Goal: Information Seeking & Learning: Find specific page/section

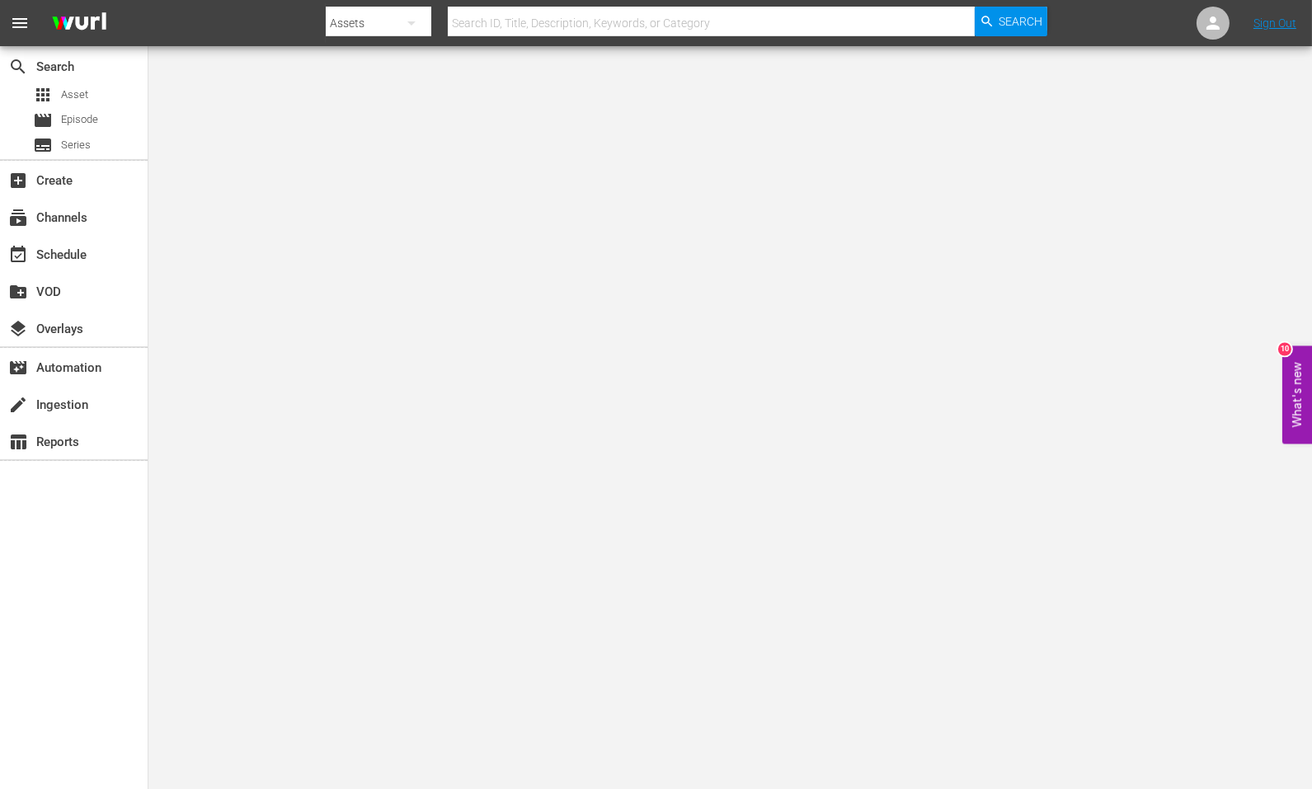
click at [960, 467] on body "menu Search By Assets Search ID, Title, Description, Keywords, or Category Sear…" at bounding box center [656, 445] width 1312 height 789
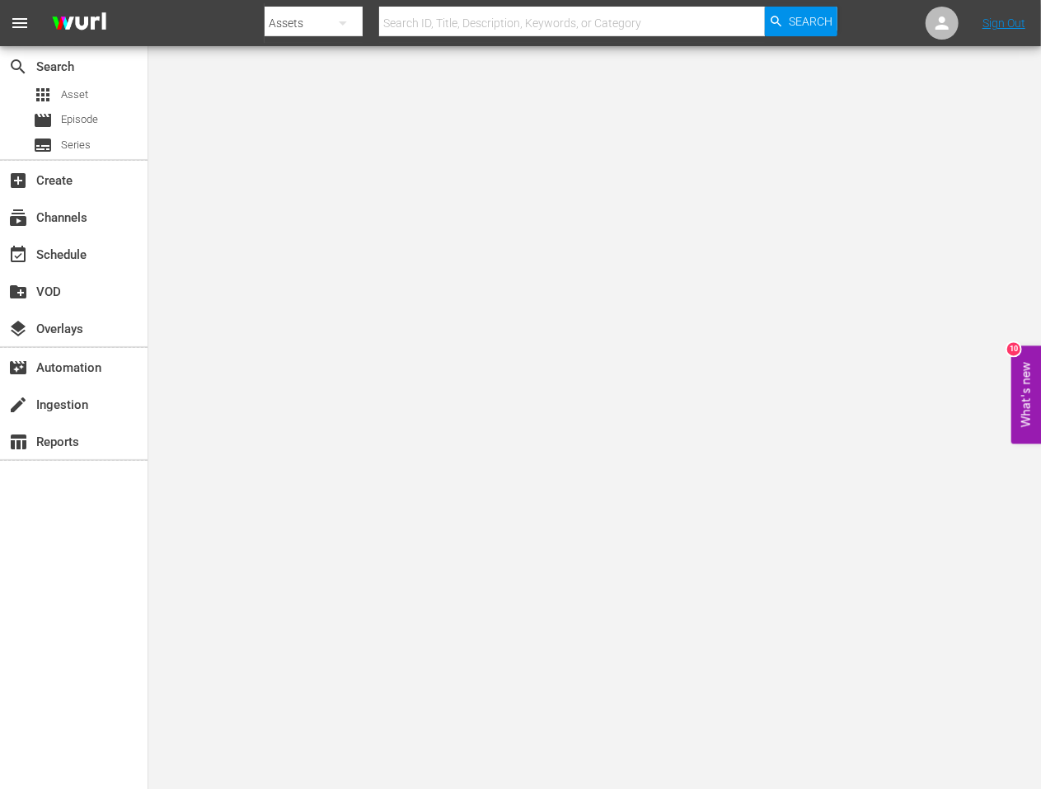
click at [492, 390] on body "menu Search By Assets Search ID, Title, Description, Keywords, or Category Sear…" at bounding box center [520, 445] width 1041 height 789
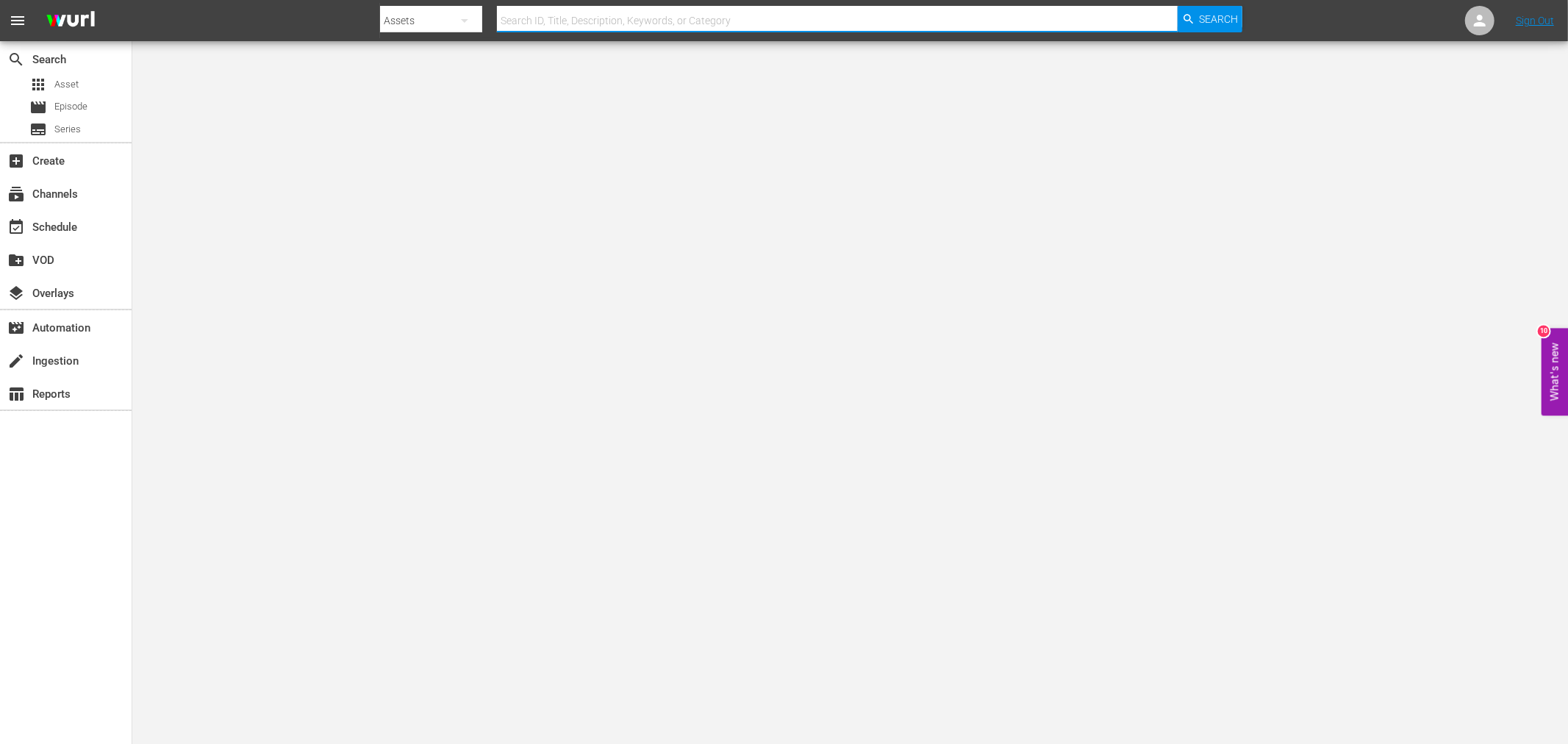
drag, startPoint x: 935, startPoint y: 12, endPoint x: 932, endPoint y: 20, distance: 8.5
click at [935, 12] on input "text" at bounding box center [837, 21] width 681 height 36
paste input "Land Of The Outlaws"
type input "Land Of The Outlaws"
click at [1169, 23] on span "Search" at bounding box center [1219, 20] width 39 height 27
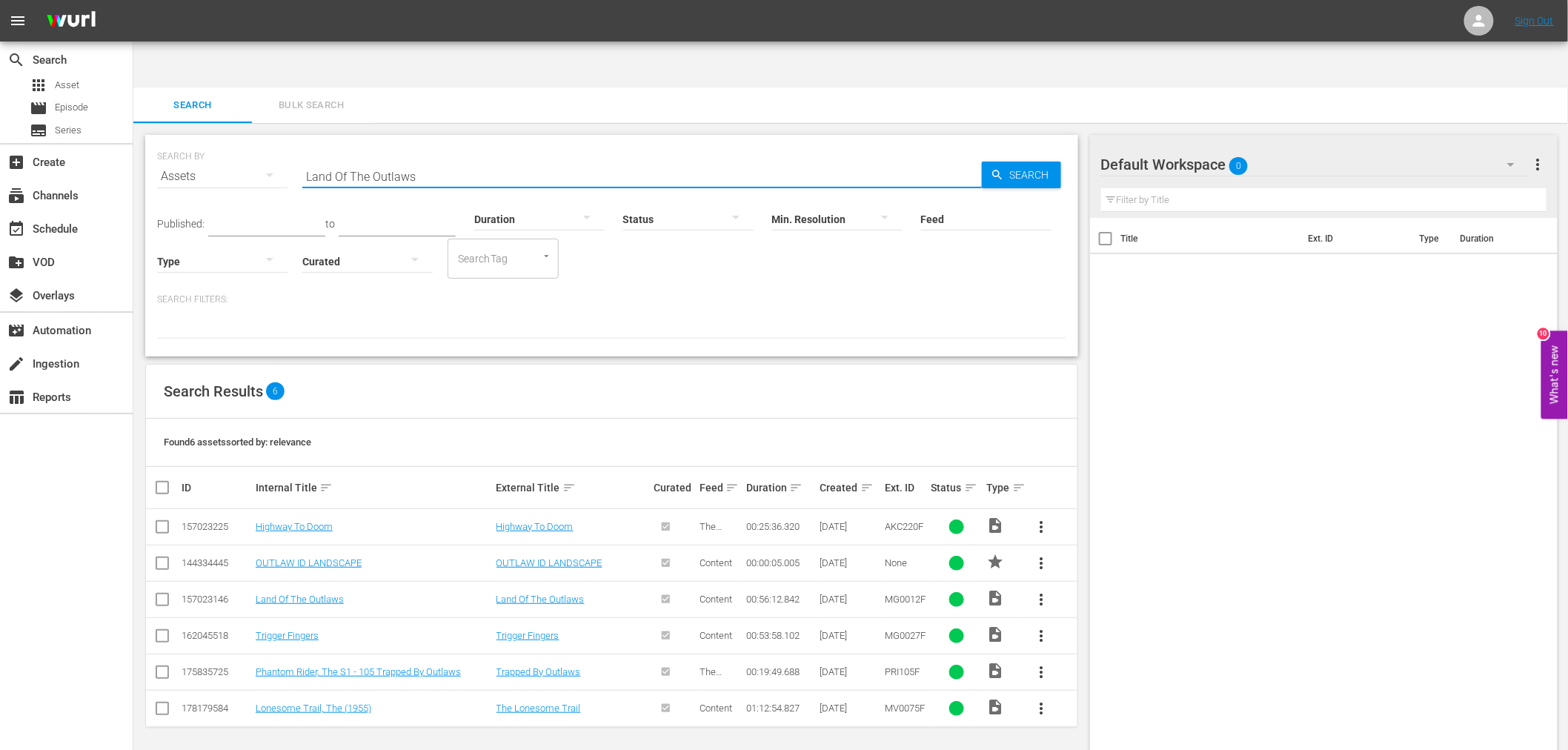
drag, startPoint x: 450, startPoint y: 129, endPoint x: 268, endPoint y: 110, distance: 183.0
click at [268, 141] on div "SEARCH BY Search By Assets Search ID, Title, Description, Keywords, or Category…" at bounding box center [612, 167] width 910 height 53
paste input "Sounder"
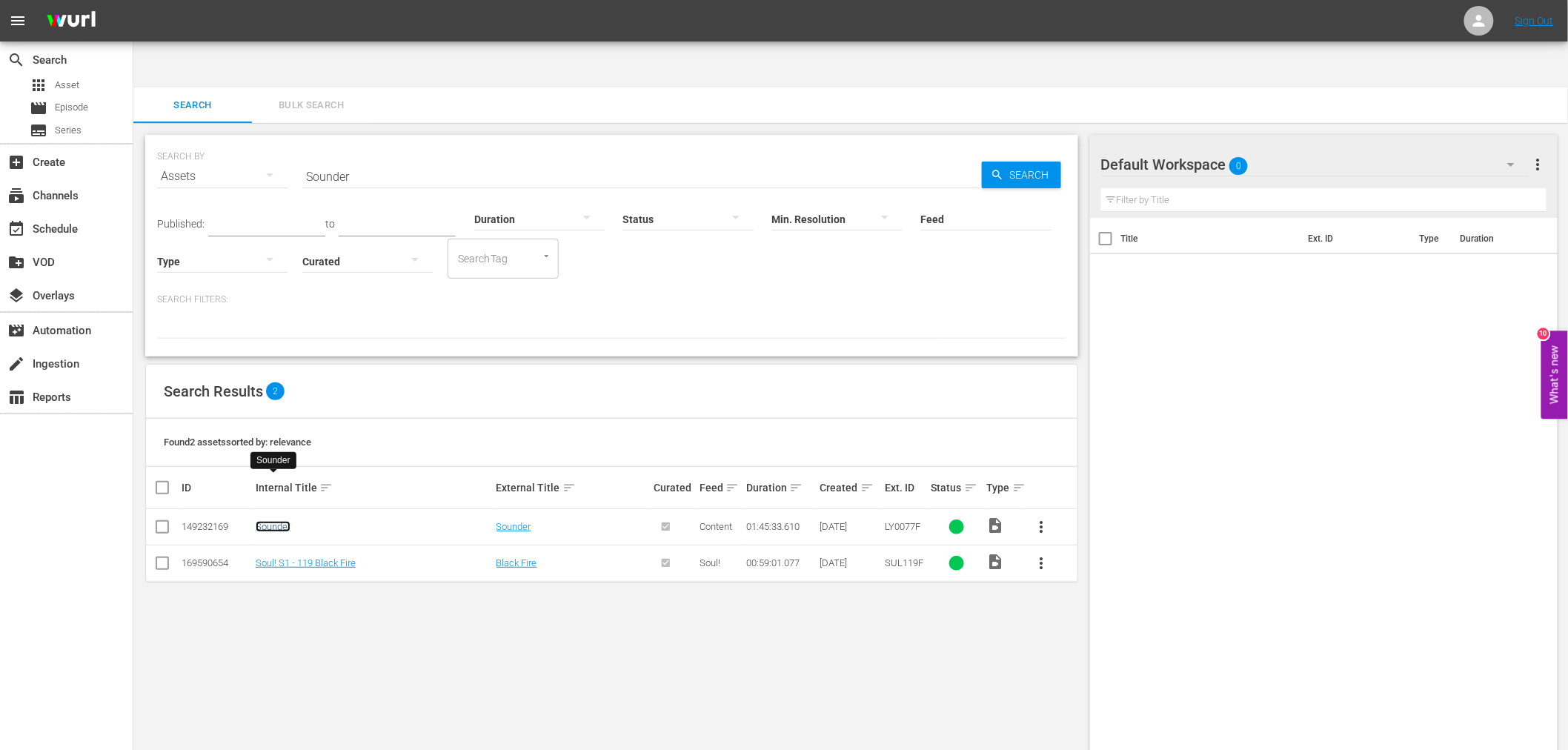
click at [260, 522] on link "Sounder" at bounding box center [272, 527] width 35 height 11
click at [990, 675] on div "SEARCH BY Search By Assets Search ID, Title, Description, Keywords, or Category…" at bounding box center [611, 460] width 957 height 674
click at [382, 123] on div "SEARCH BY Search By Assets Search ID, Title, Description, Keywords, or Category…" at bounding box center [611, 460] width 957 height 674
drag, startPoint x: 330, startPoint y: 127, endPoint x: 268, endPoint y: 133, distance: 62.3
click at [268, 141] on div "SEARCH BY Search By Assets Search ID, Title, Description, Keywords, or Category…" at bounding box center [612, 167] width 910 height 53
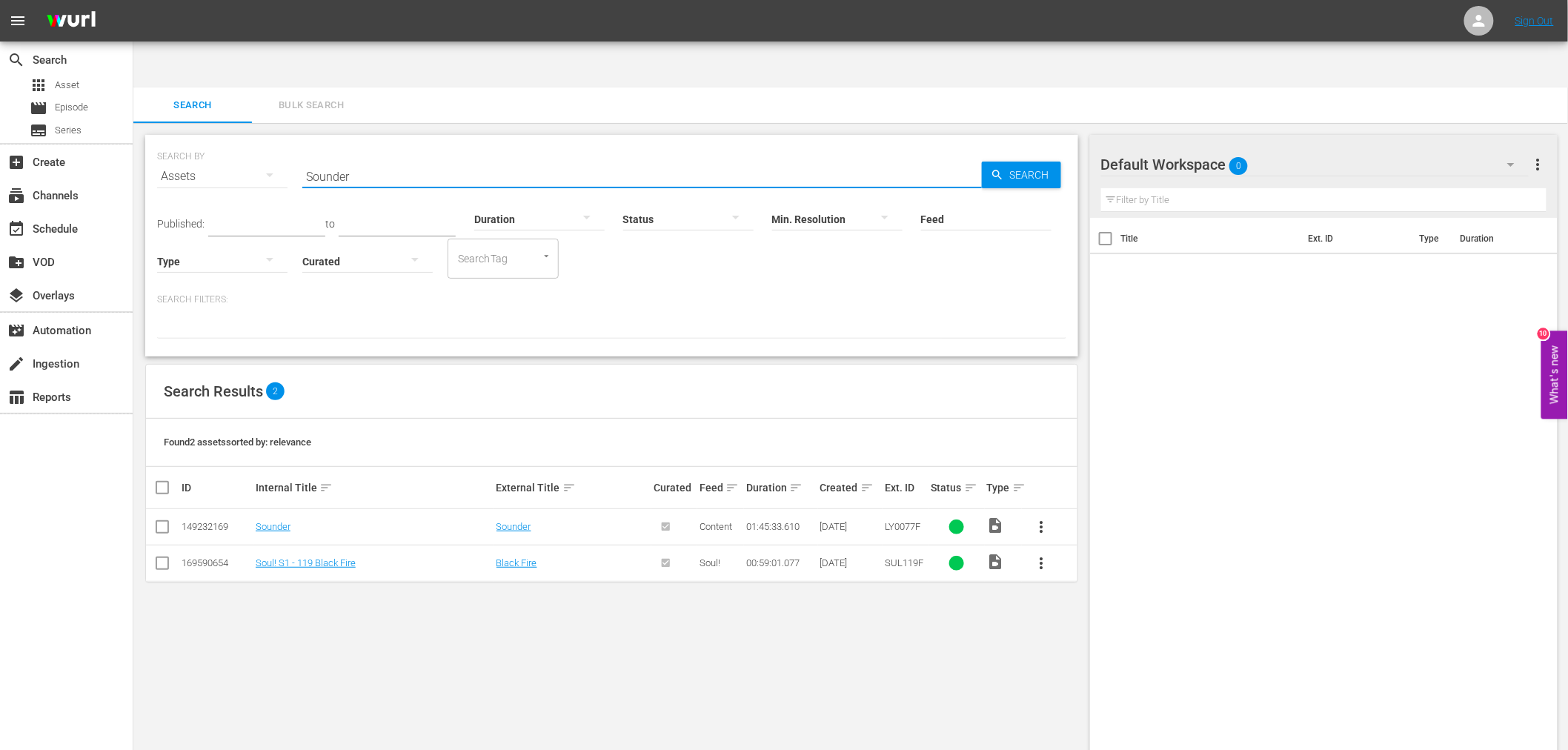
paste input "Big Doll House, The"
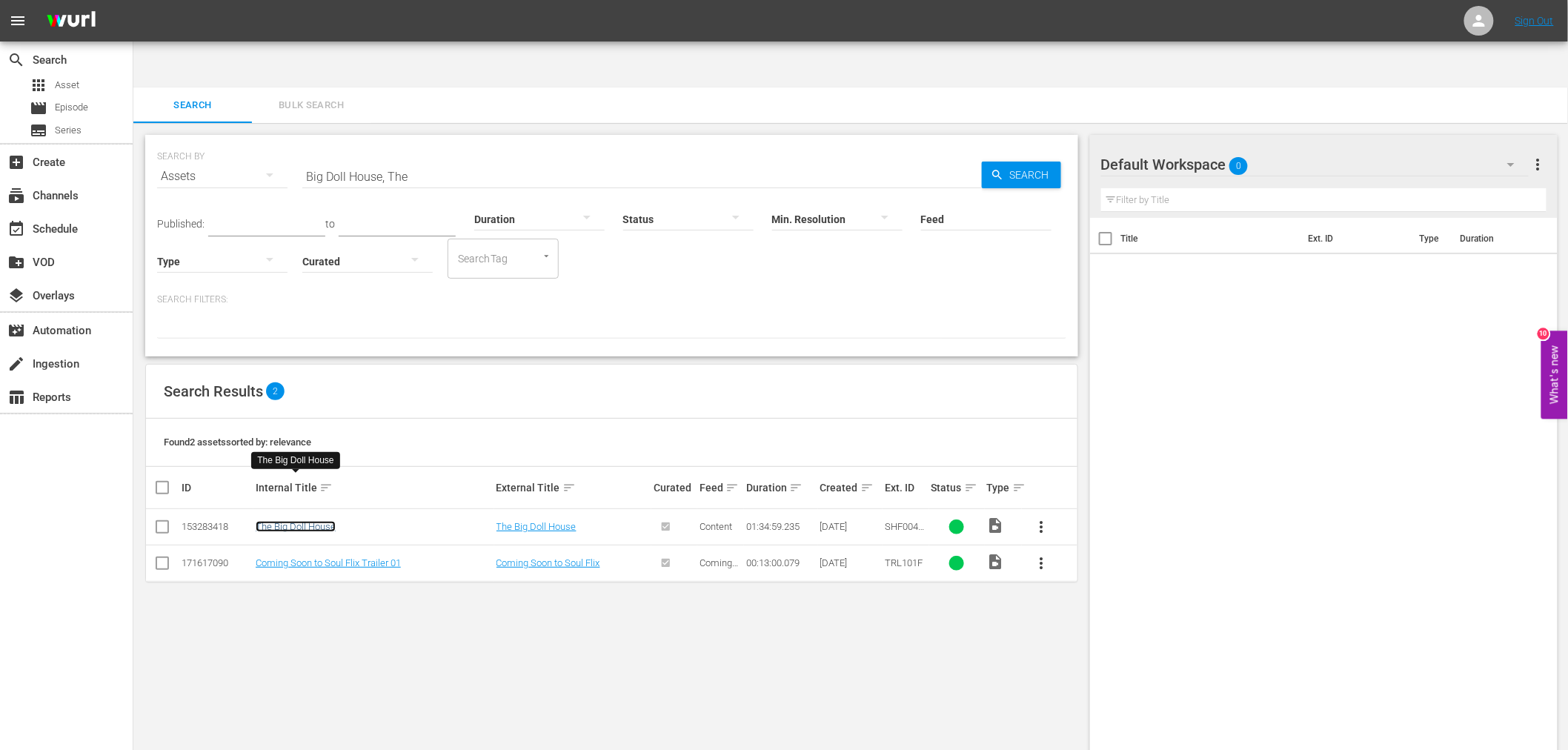
click at [327, 522] on link "The Big Doll House" at bounding box center [295, 527] width 80 height 11
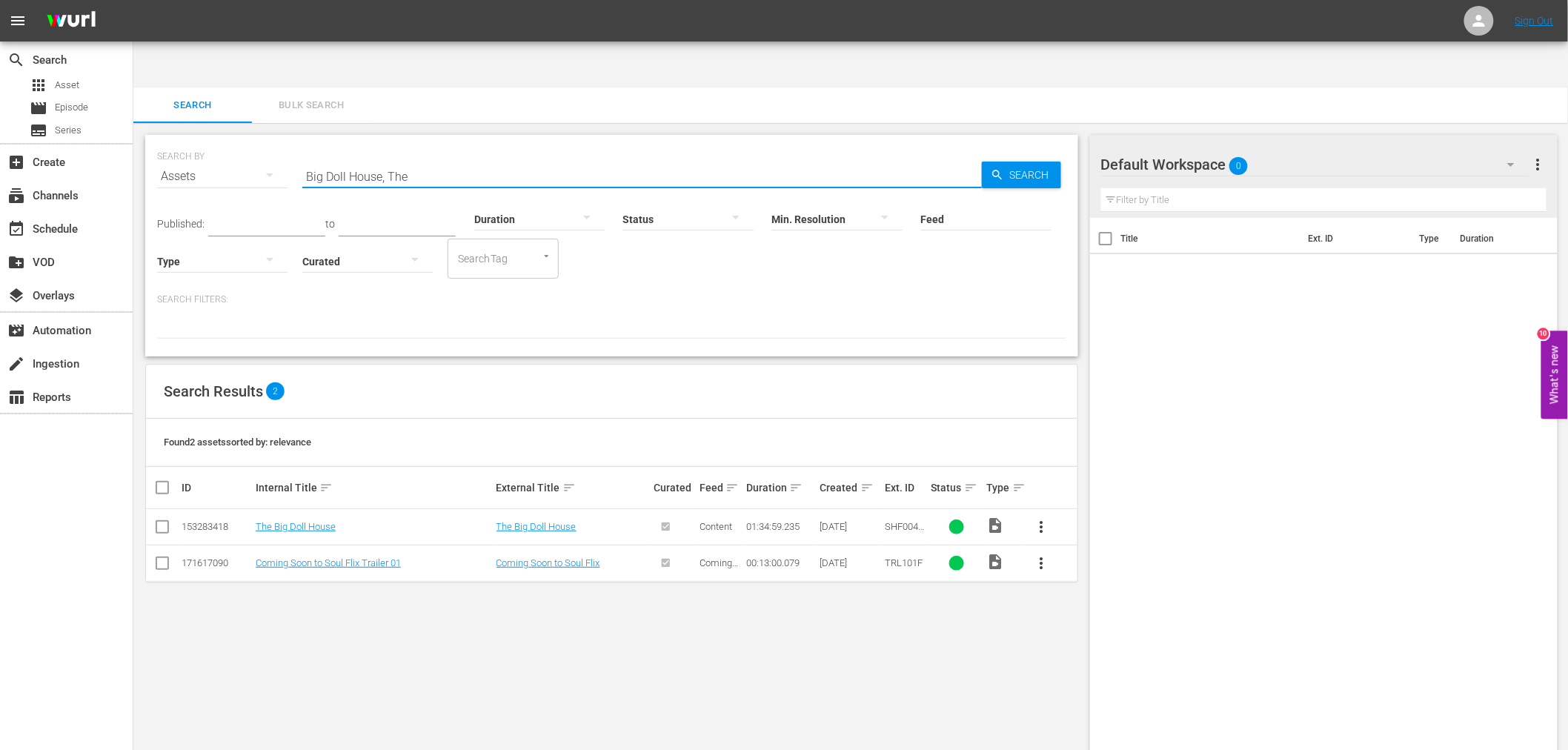
drag, startPoint x: 410, startPoint y: 116, endPoint x: 294, endPoint y: 130, distance: 116.8
click at [294, 141] on div "SEARCH BY Search By Assets Search ID, Title, Description, Keywords, or Category…" at bounding box center [612, 167] width 910 height 53
paste input "lackenstein"
type input "Blackenstein"
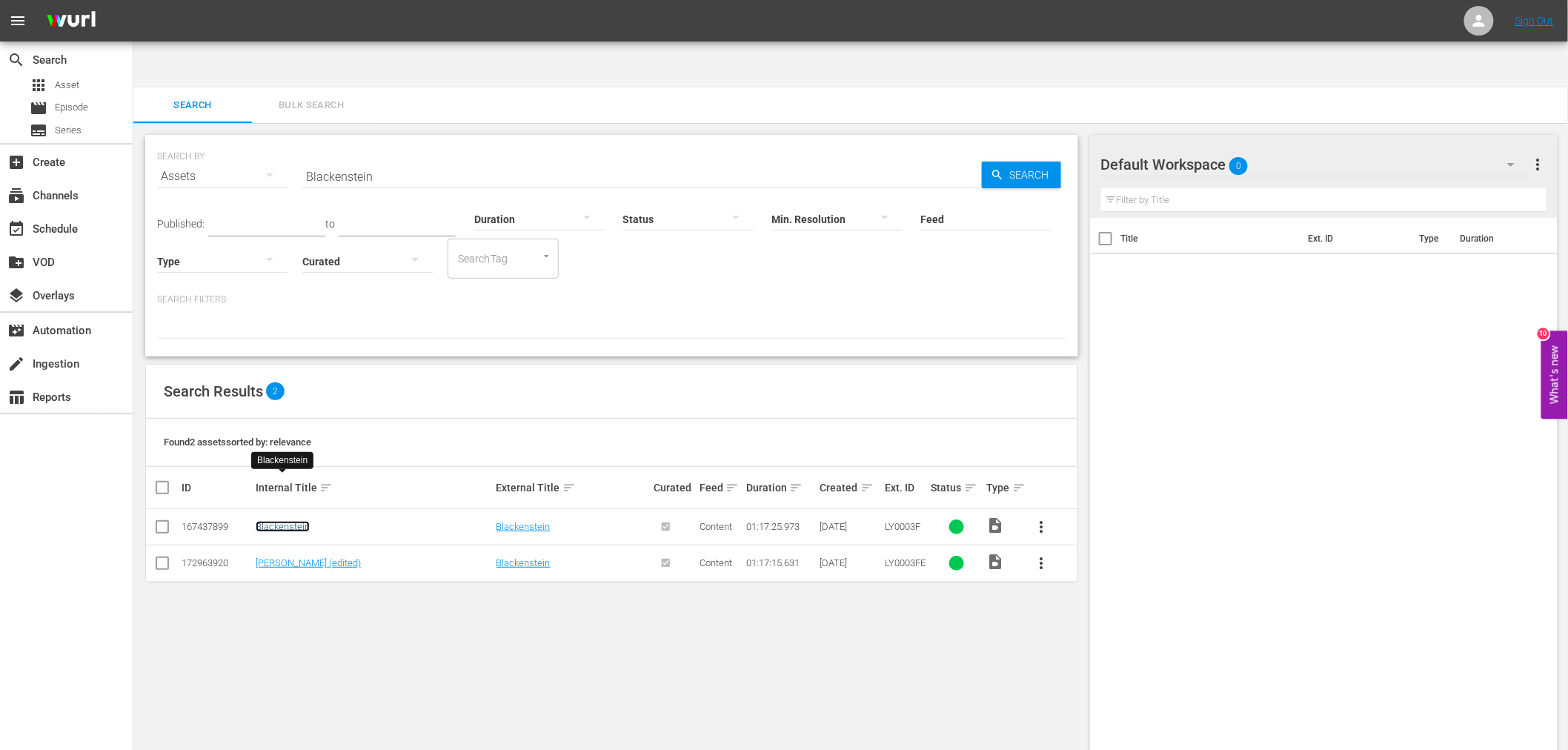
click at [300, 522] on link "Blackenstein" at bounding box center [282, 527] width 54 height 11
click at [298, 558] on link "[PERSON_NAME] (edited)" at bounding box center [307, 563] width 105 height 11
click at [311, 558] on link "Blackenstein (edited)" at bounding box center [307, 563] width 105 height 11
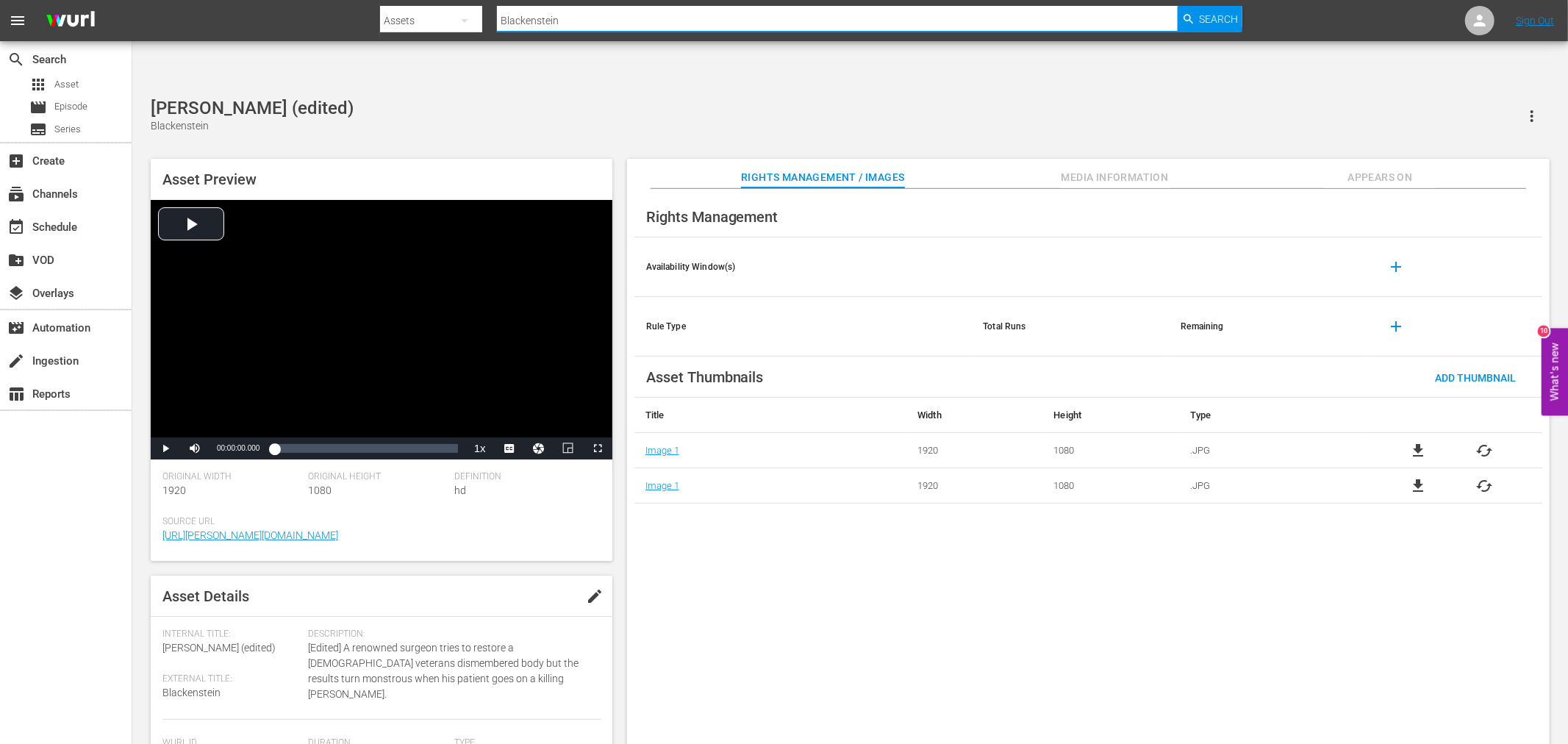
drag, startPoint x: 599, startPoint y: 19, endPoint x: 496, endPoint y: 17, distance: 103.0
click at [496, 17] on div "Search By Assets Search ID, Title, Description, Keywords, or Category Blackenst…" at bounding box center [811, 21] width 862 height 36
paste input "Get Christie Love!"
type input "Get Christie Love!"
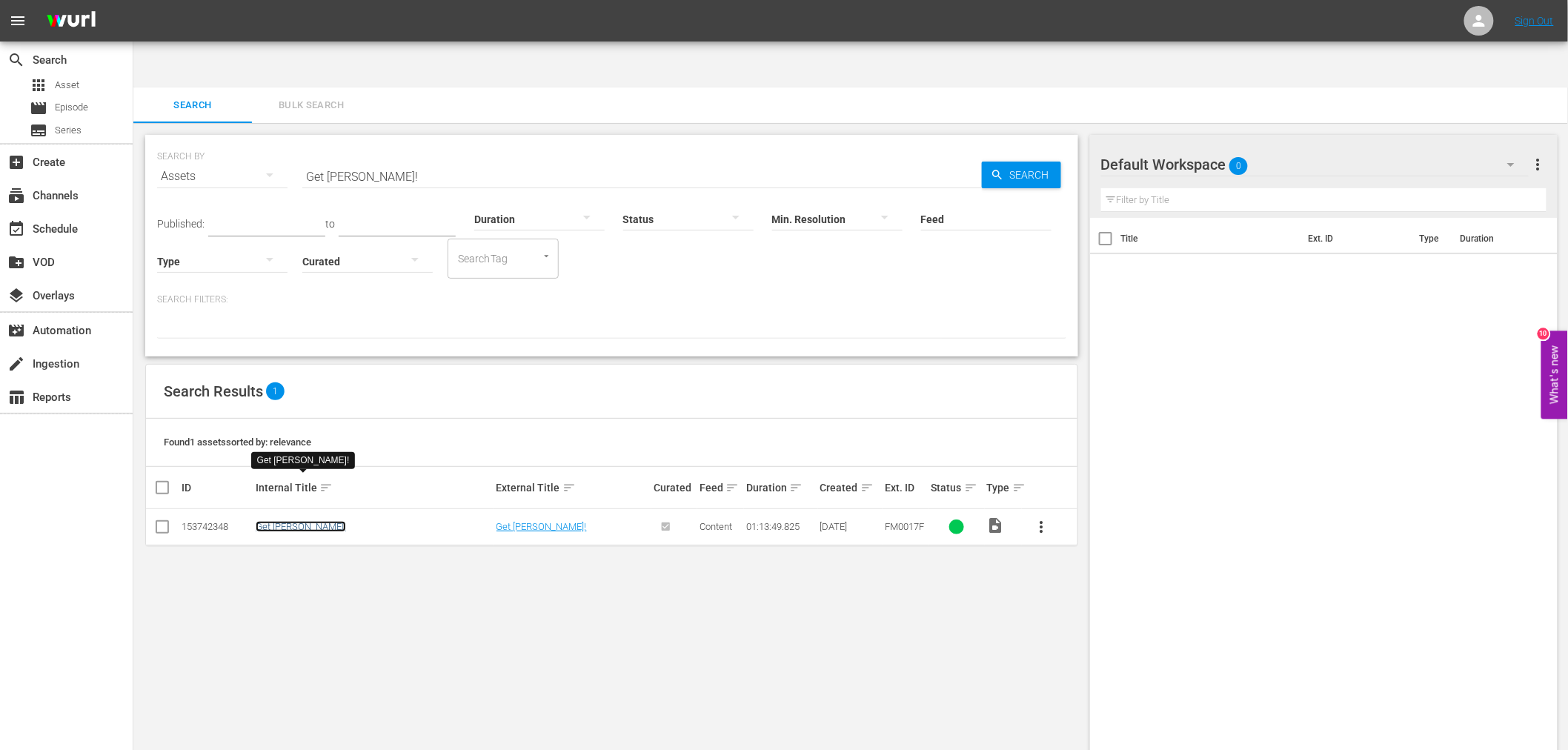
click at [304, 522] on link "Get Christie Love!" at bounding box center [300, 527] width 91 height 11
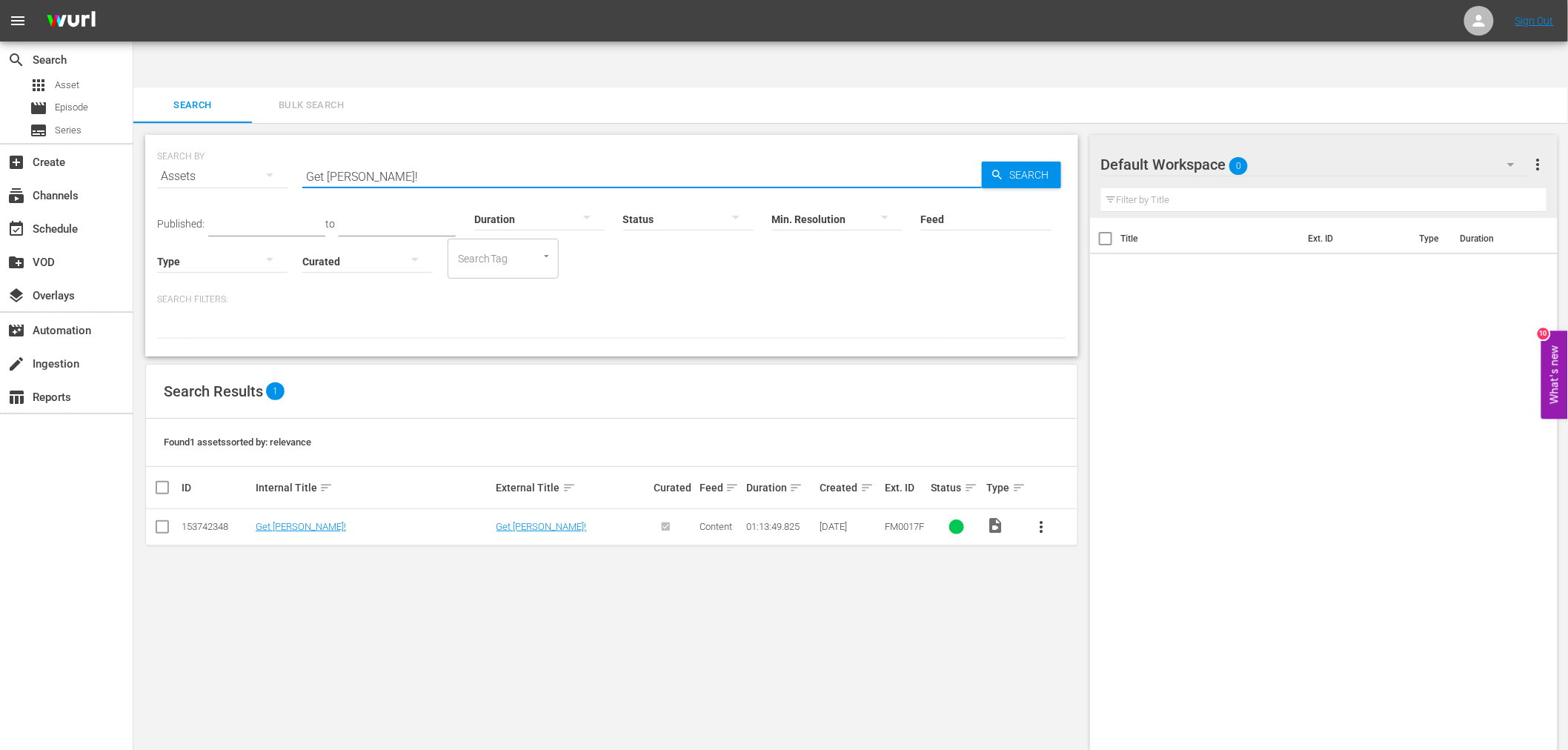
drag, startPoint x: 329, startPoint y: 128, endPoint x: 292, endPoint y: 124, distance: 37.2
click at [293, 141] on div "SEARCH BY Search By Assets Search ID, Title, Description, Keywords, or Category…" at bounding box center [612, 167] width 910 height 53
paste input "Next Dance, The"
type input "Next Dance, The"
click at [302, 522] on link "The Next Dance" at bounding box center [289, 527] width 67 height 11
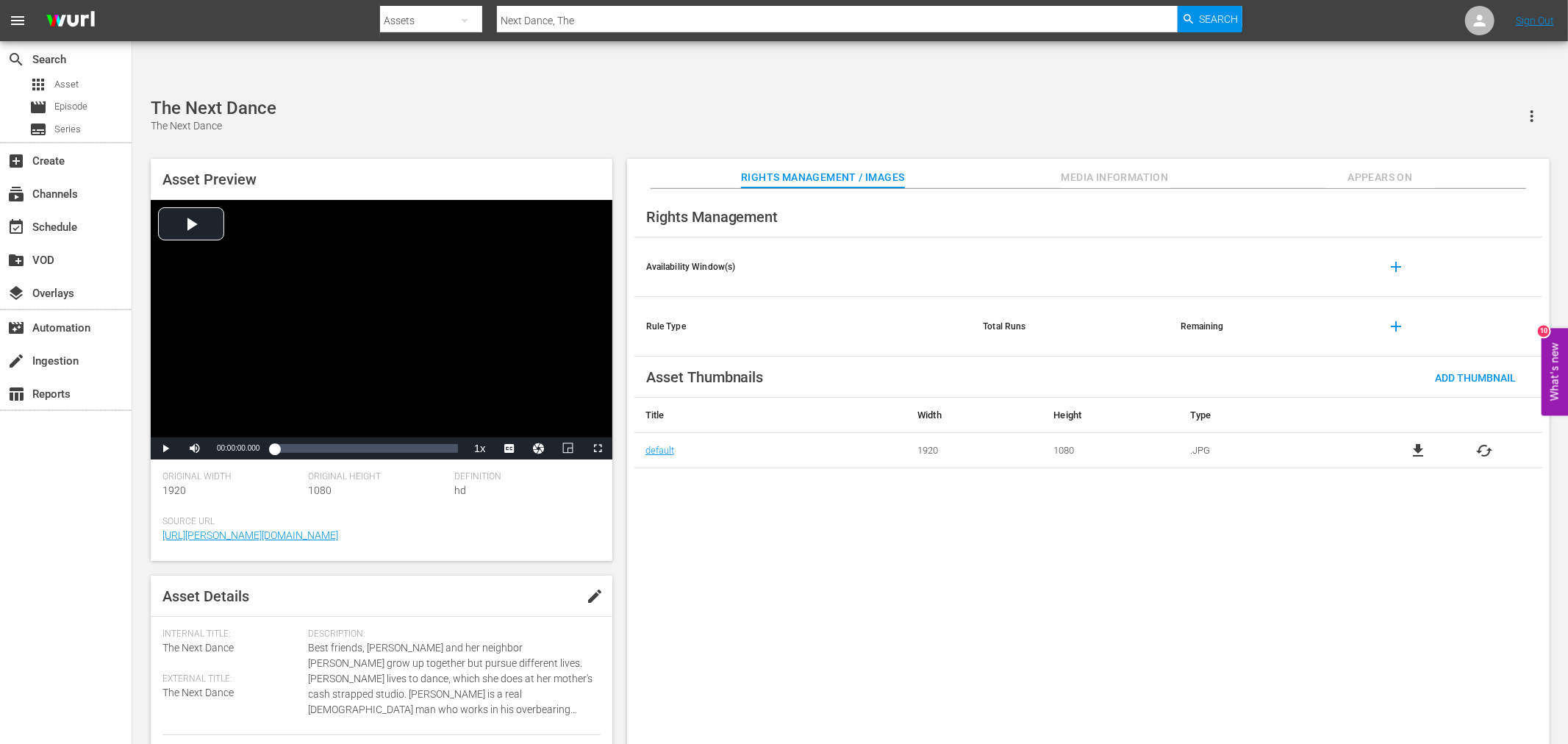
click at [768, 492] on div "Rights Management Availability Window(s) add Rule Type Total Runs Remaining add…" at bounding box center [1088, 479] width 923 height 580
drag, startPoint x: 253, startPoint y: 56, endPoint x: 143, endPoint y: 56, distance: 110.0
click at [144, 98] on div "The Next Dance The Next Dance Asset Preview Video Player is loading. Play Video…" at bounding box center [850, 429] width 1414 height 663
copy div "The Next Dance"
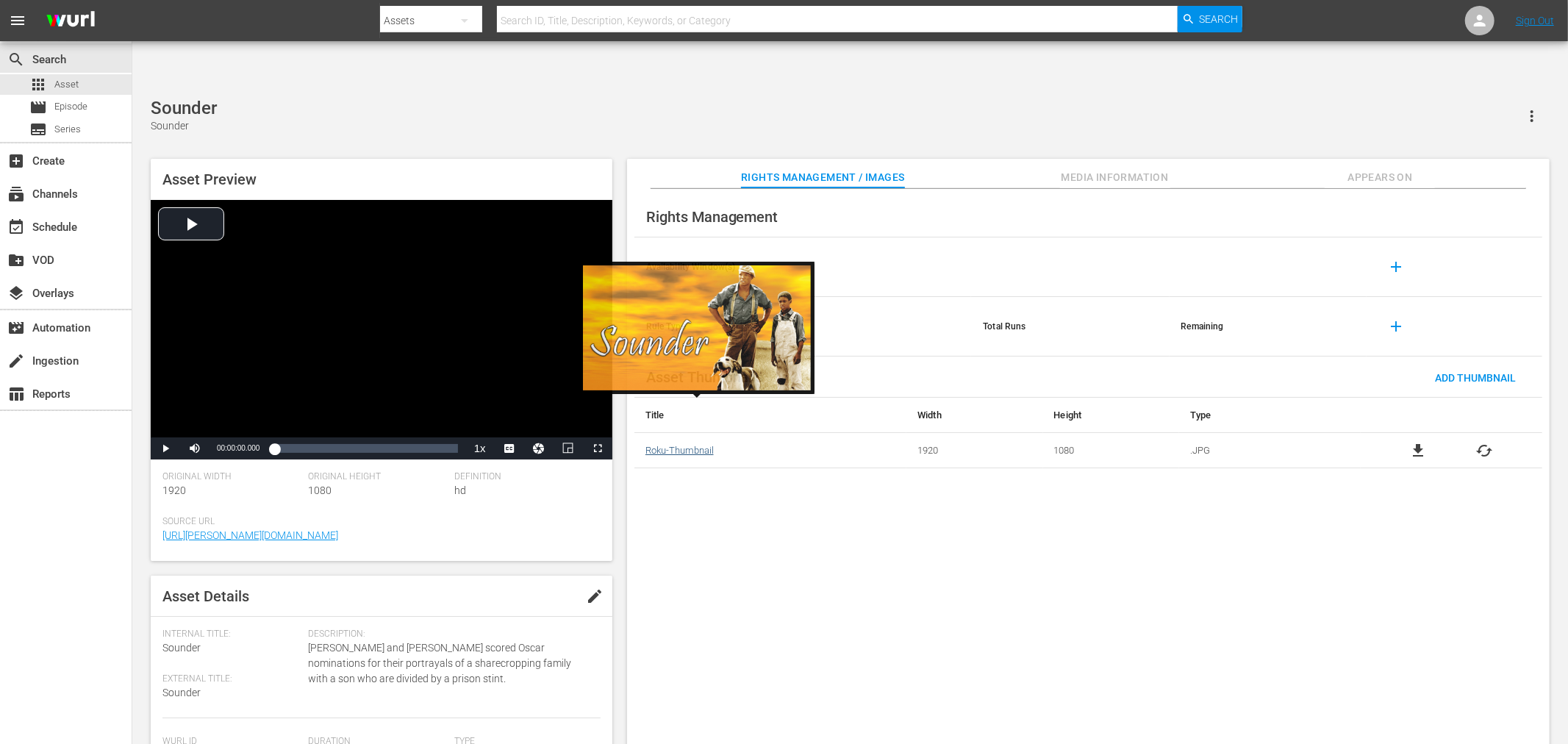
click at [682, 445] on link "Roku-Thumbnail" at bounding box center [680, 451] width 69 height 11
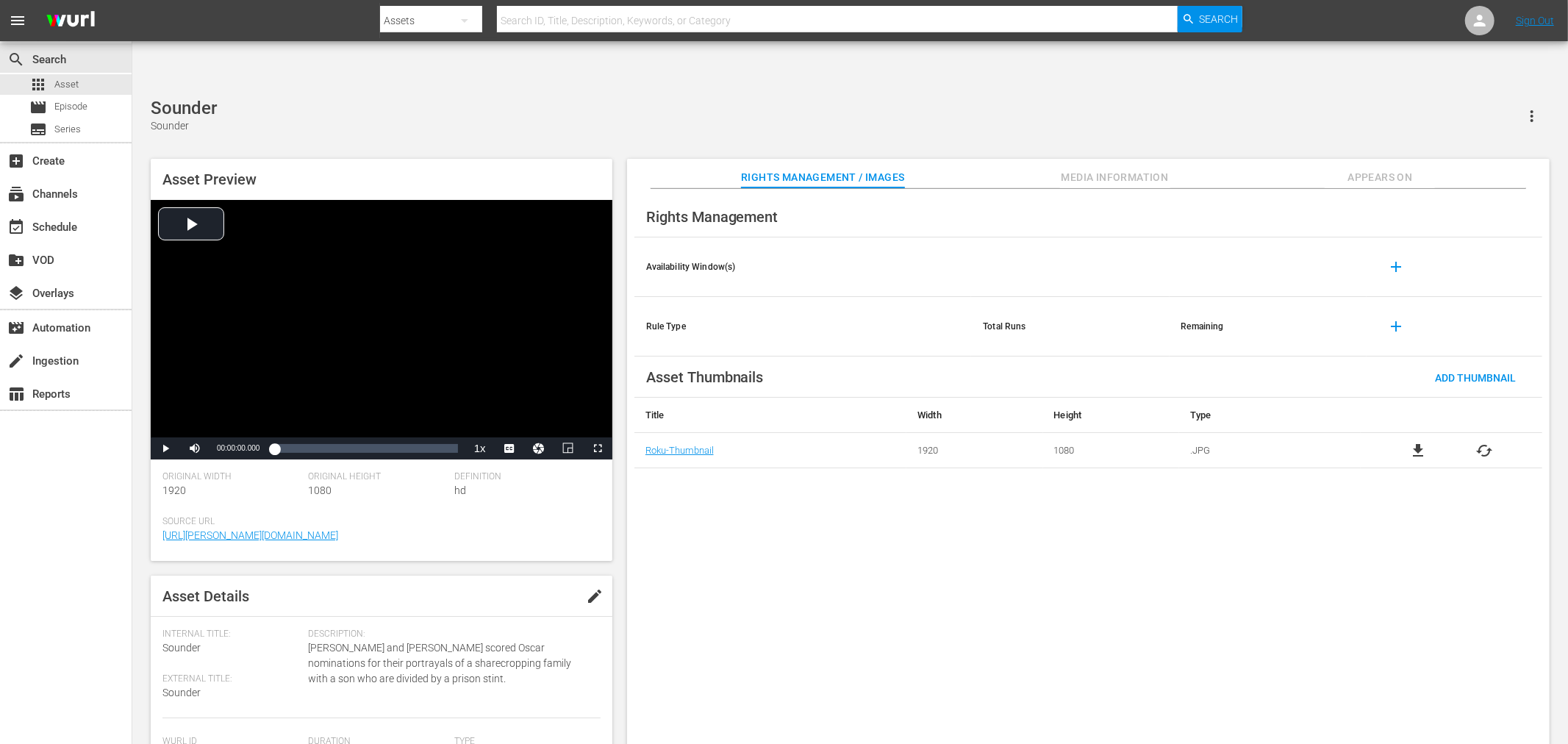
click at [920, 578] on div "Rights Management Availability Window(s) add Rule Type Total Runs Remaining add…" at bounding box center [1088, 479] width 923 height 580
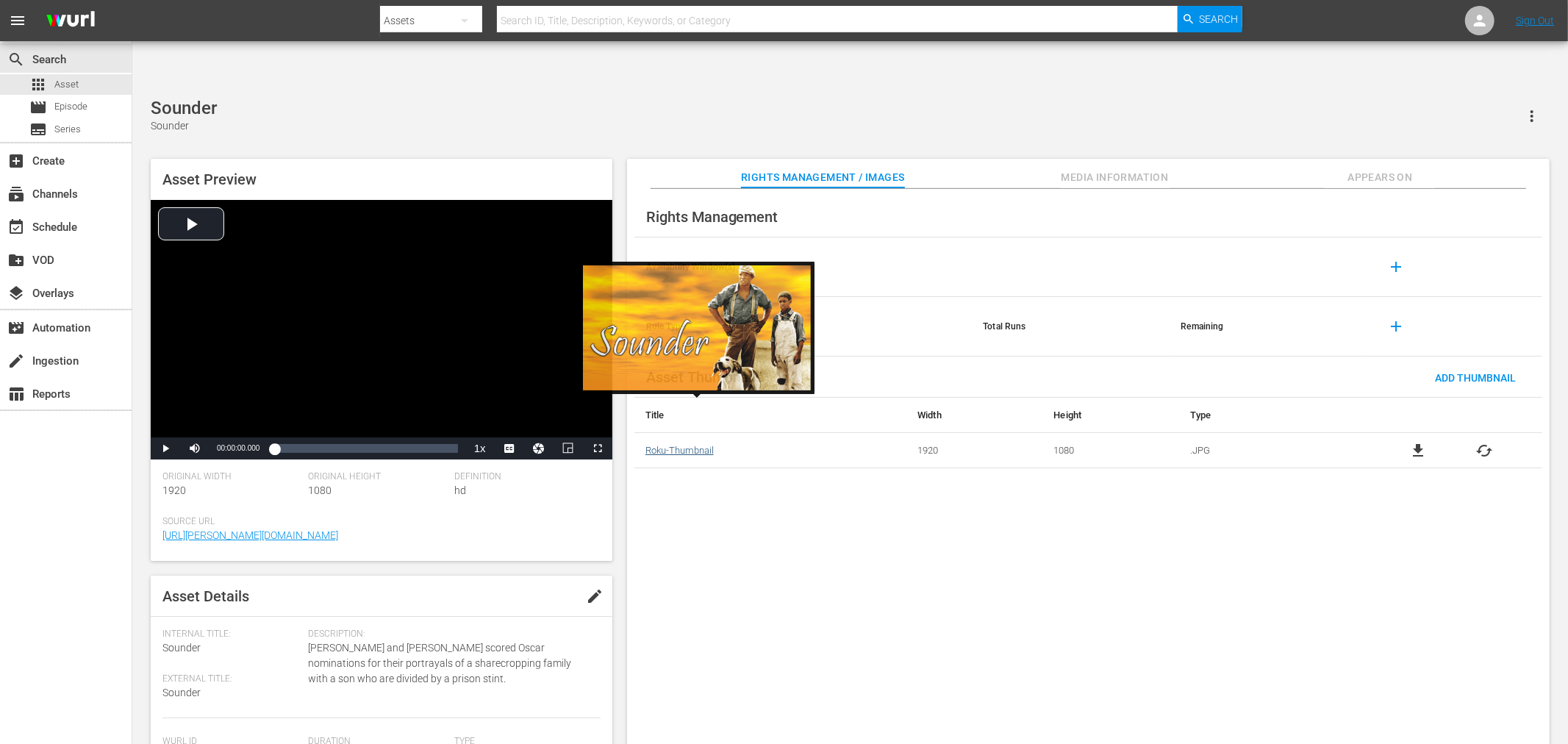
click at [696, 445] on link "Roku-Thumbnail" at bounding box center [680, 451] width 69 height 11
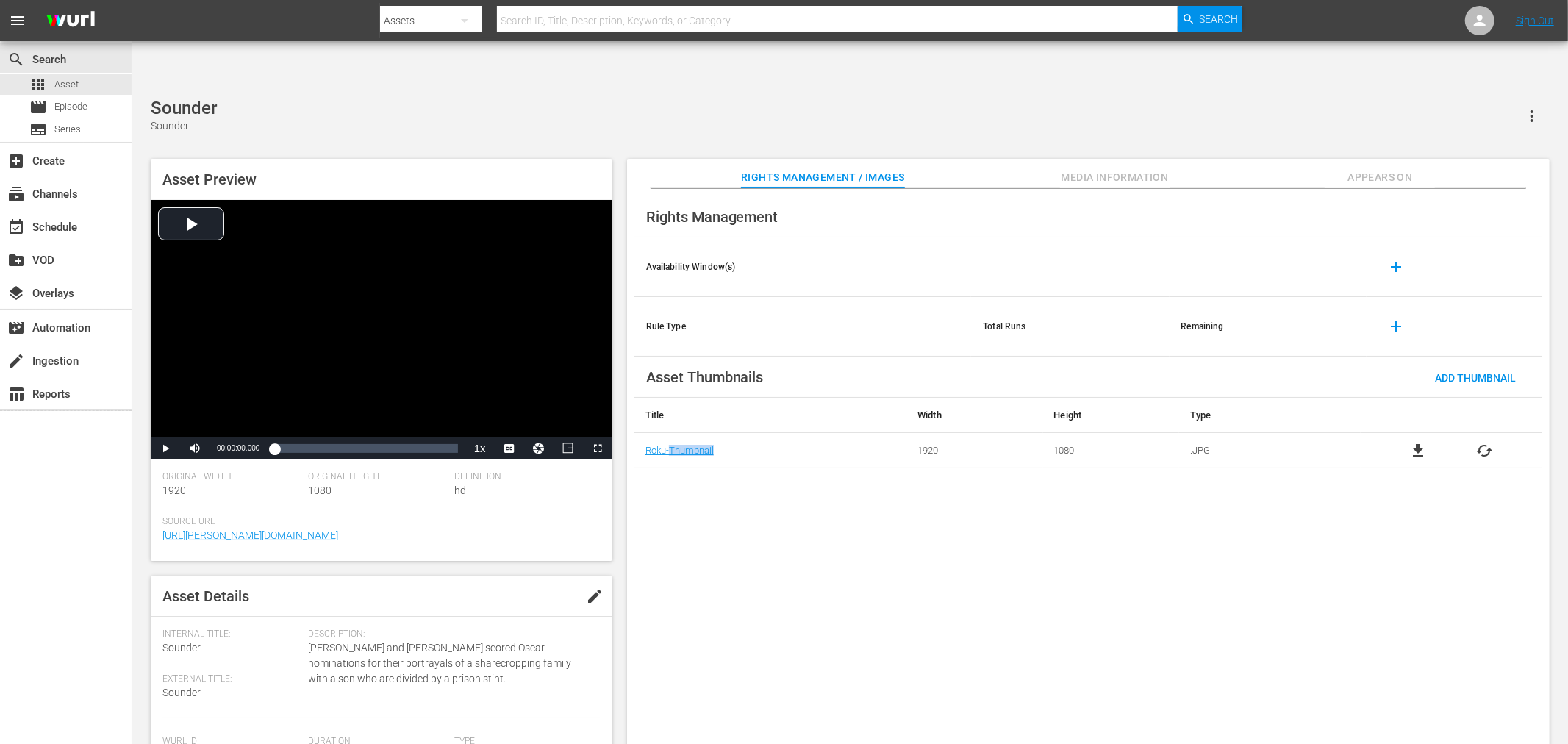
click at [772, 500] on div "Rights Management Availability Window(s) add Rule Type Total Runs Remaining add…" at bounding box center [1088, 479] width 923 height 580
click at [1406, 169] on span "Appears On" at bounding box center [1381, 178] width 111 height 19
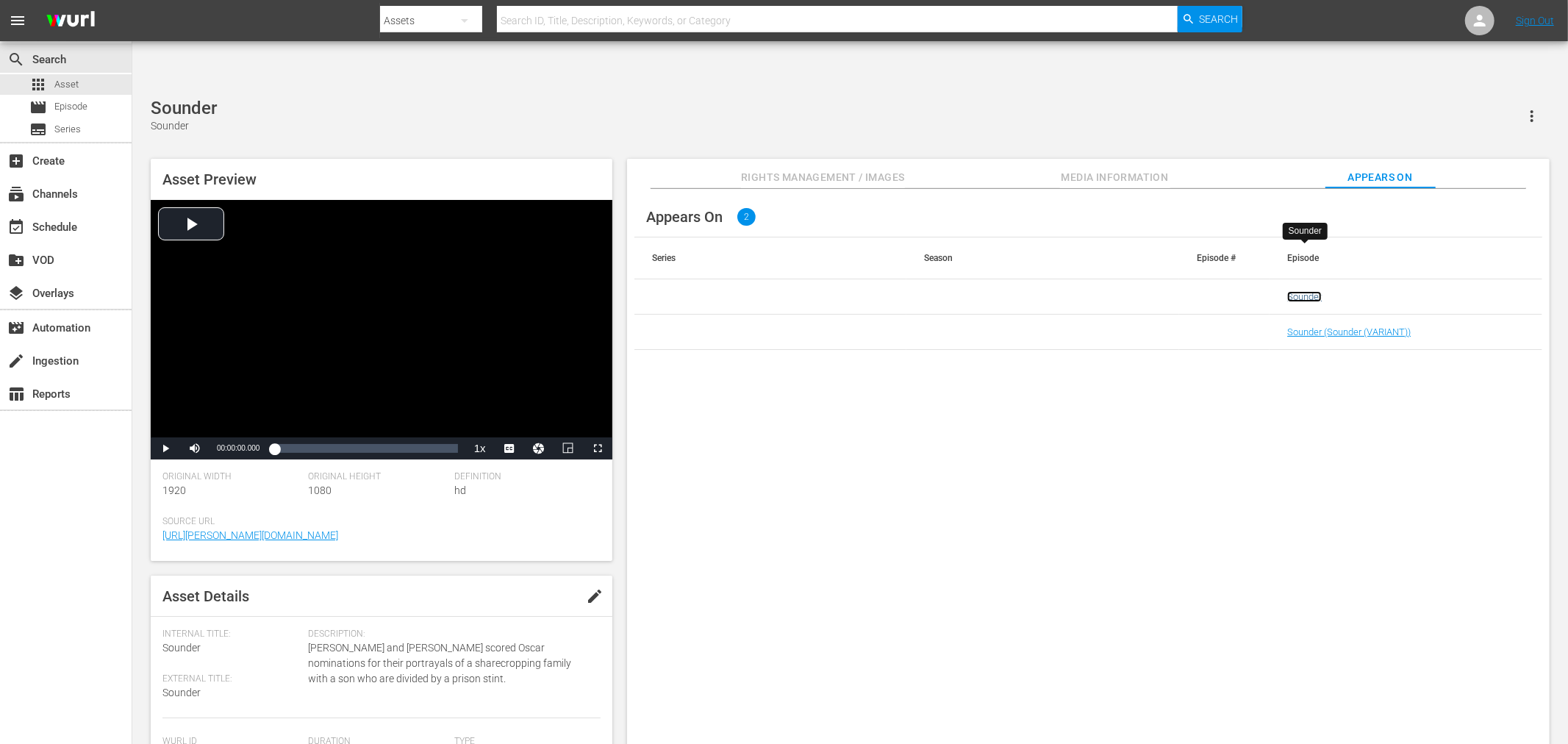
click at [1308, 291] on link "Sounder" at bounding box center [1305, 296] width 35 height 11
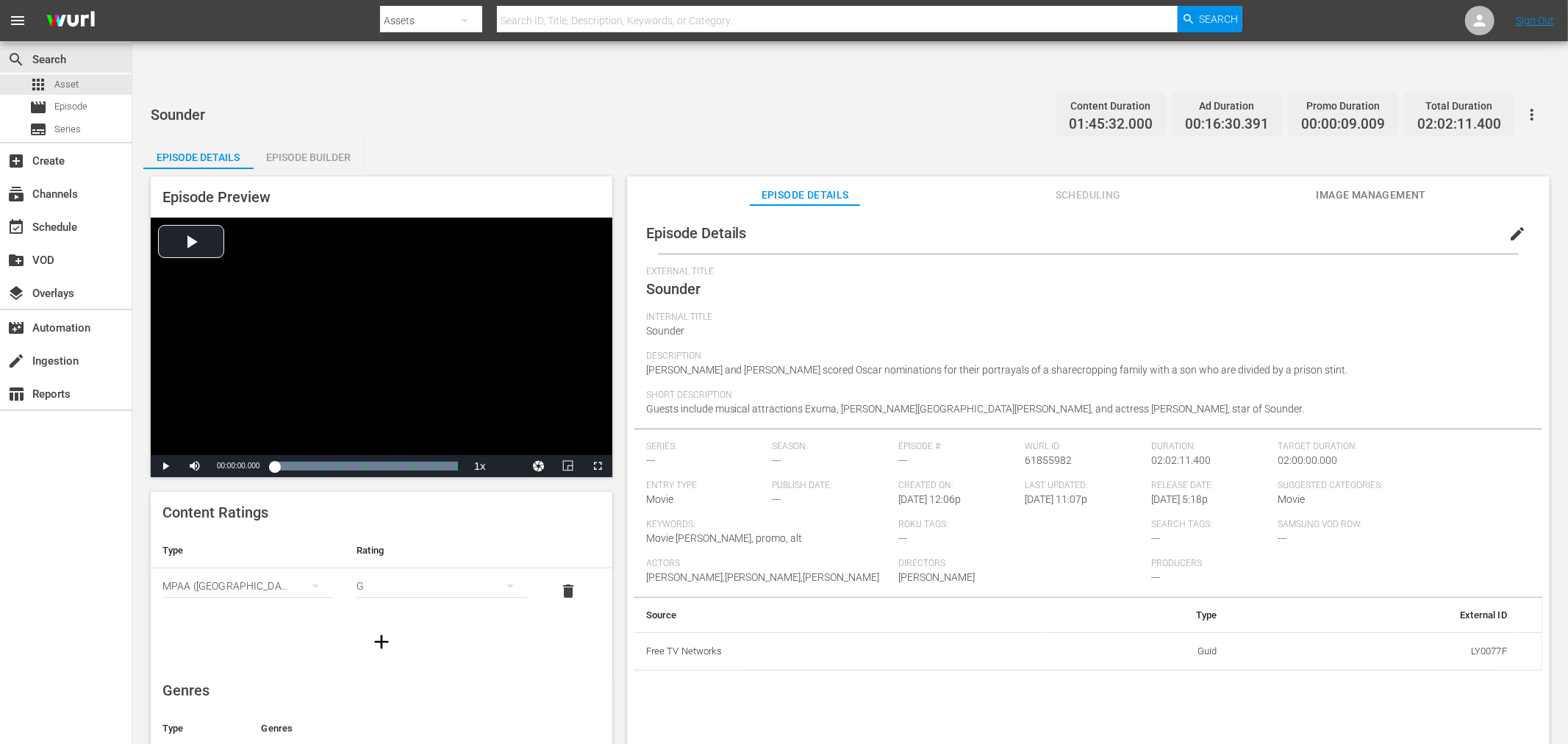
click at [1383, 186] on span "Image Management" at bounding box center [1372, 195] width 111 height 19
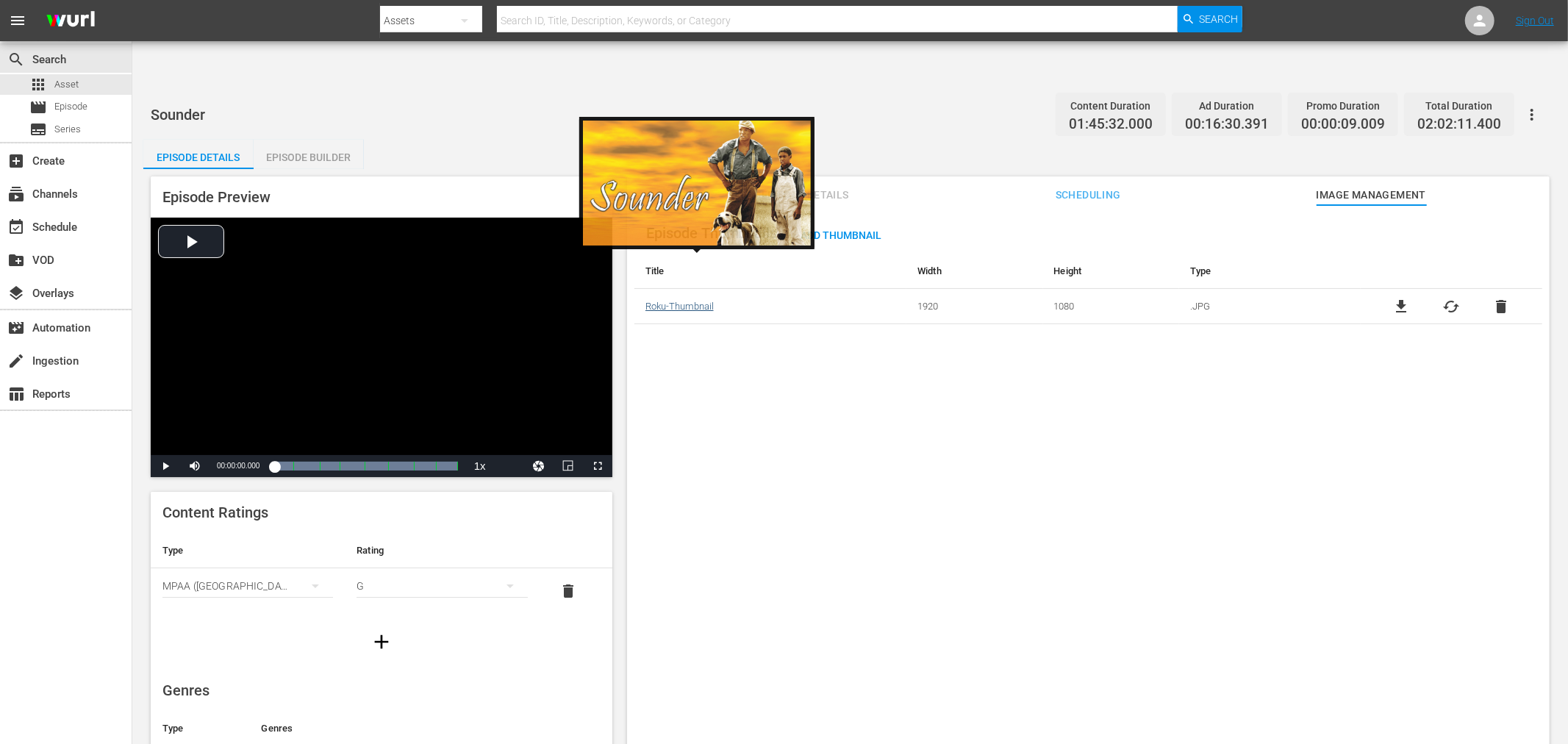
click at [701, 301] on link "Roku-Thumbnail" at bounding box center [680, 306] width 69 height 11
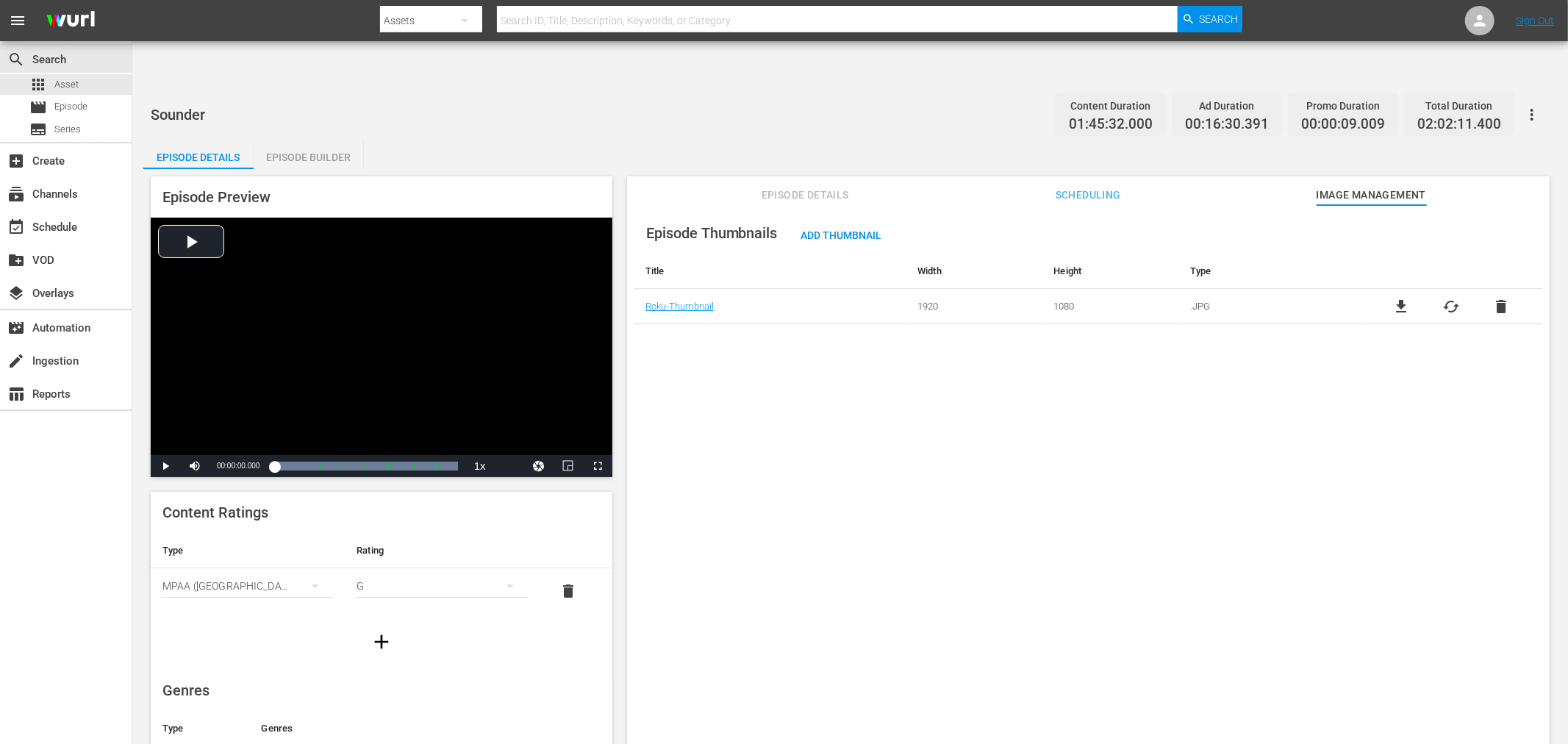
drag, startPoint x: 751, startPoint y: 325, endPoint x: 679, endPoint y: 270, distance: 90.6
click at [748, 321] on div "Episode Thumbnails Add Thumbnail Title Width Height Type Roku-Thumbnail 1920 10…" at bounding box center [1088, 492] width 923 height 575
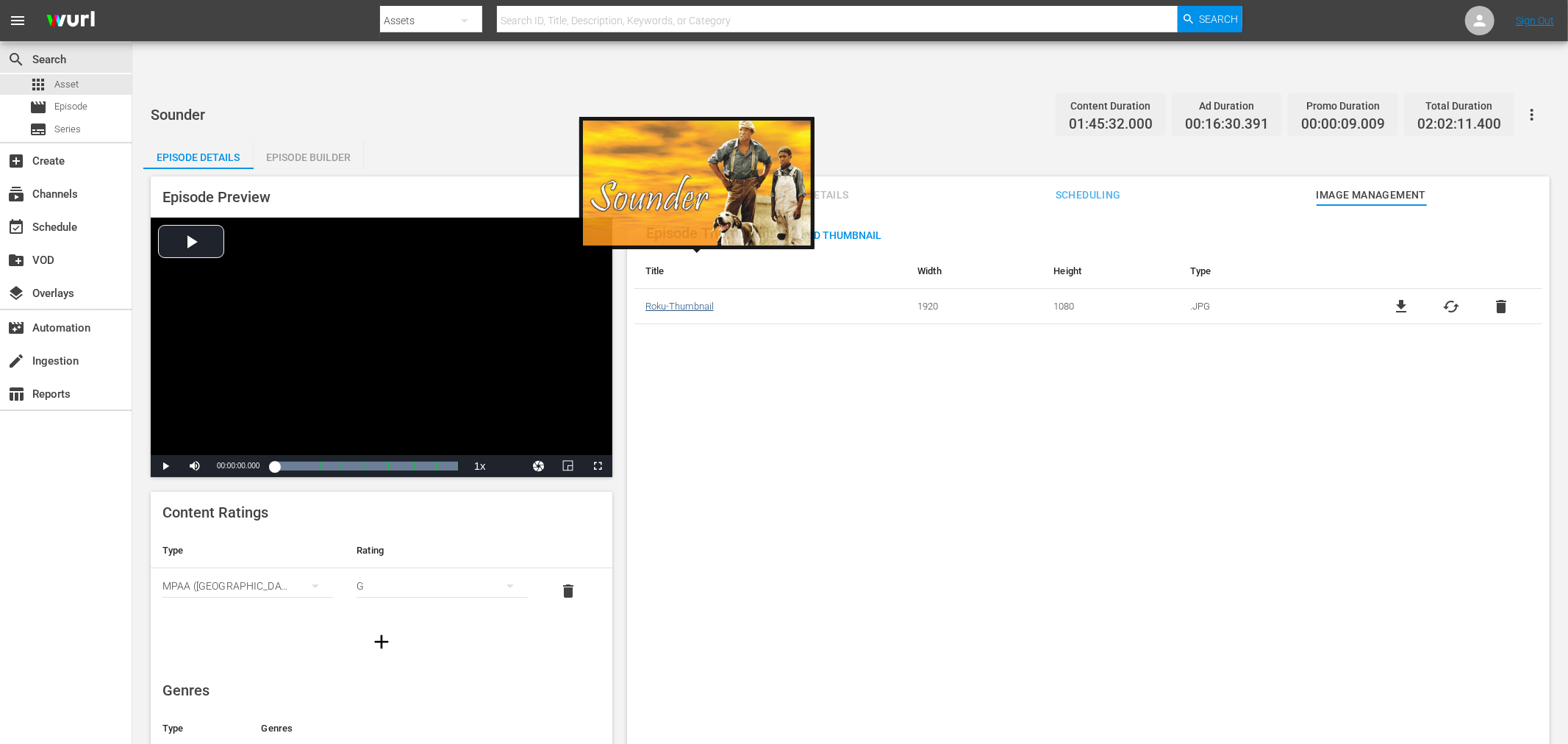
click at [676, 301] on link "Roku-Thumbnail" at bounding box center [680, 306] width 69 height 11
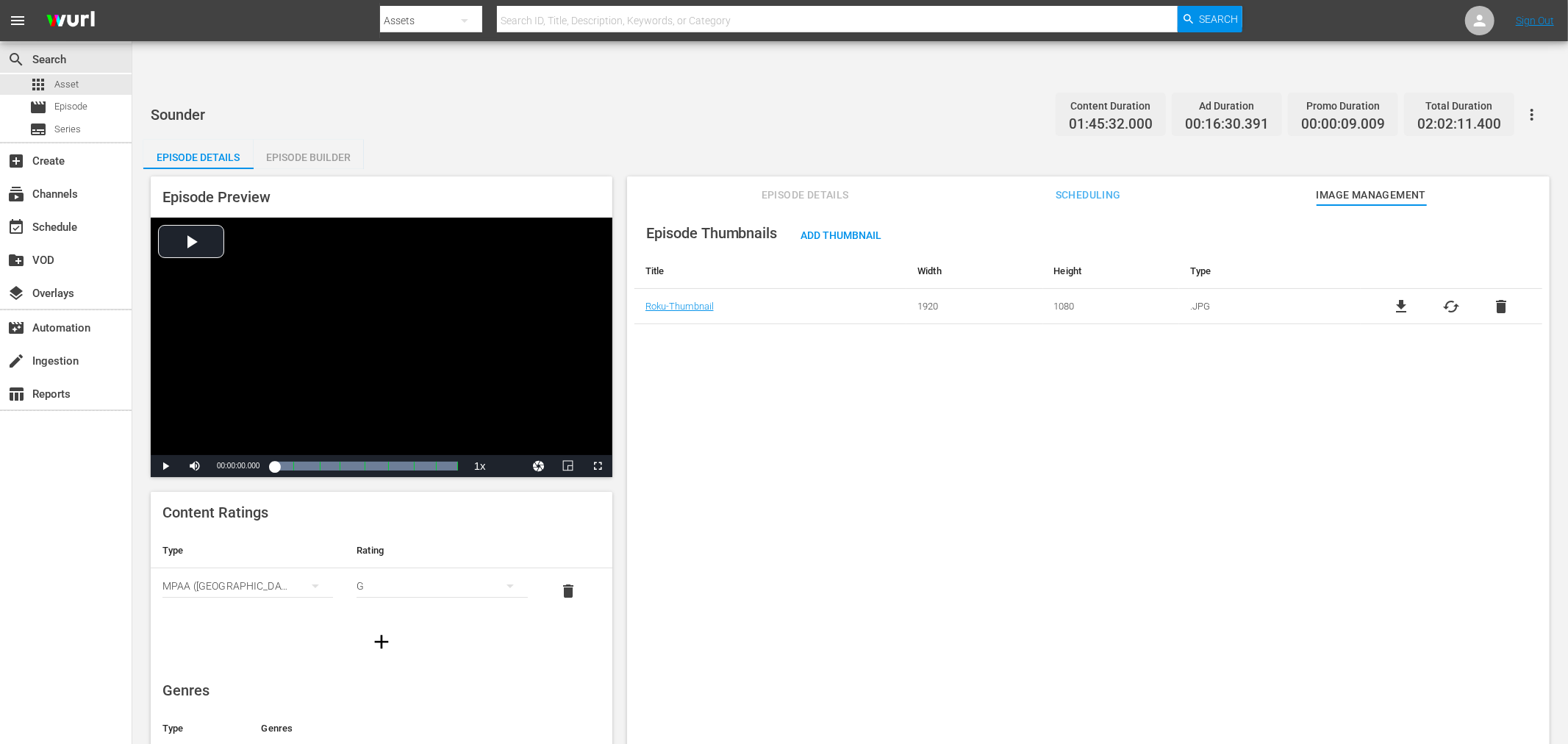
click at [1411, 298] on span "cached" at bounding box center [1451, 307] width 18 height 18
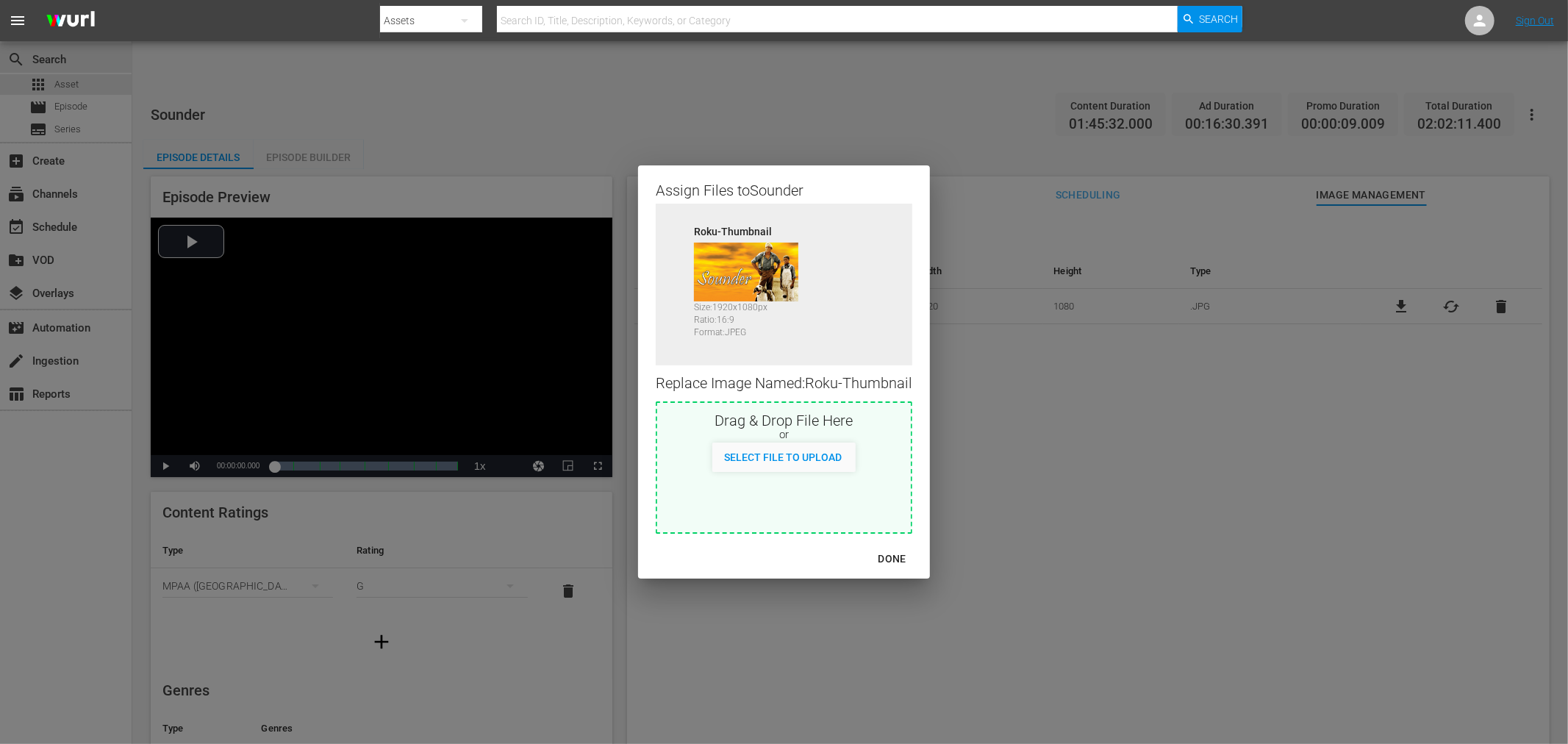
click at [1365, 366] on div "Assign Files to Sounder Source Roku-Thumbnail Size: 1920 x 1080 px Ratio: 16:9 …" at bounding box center [784, 372] width 1533 height 709
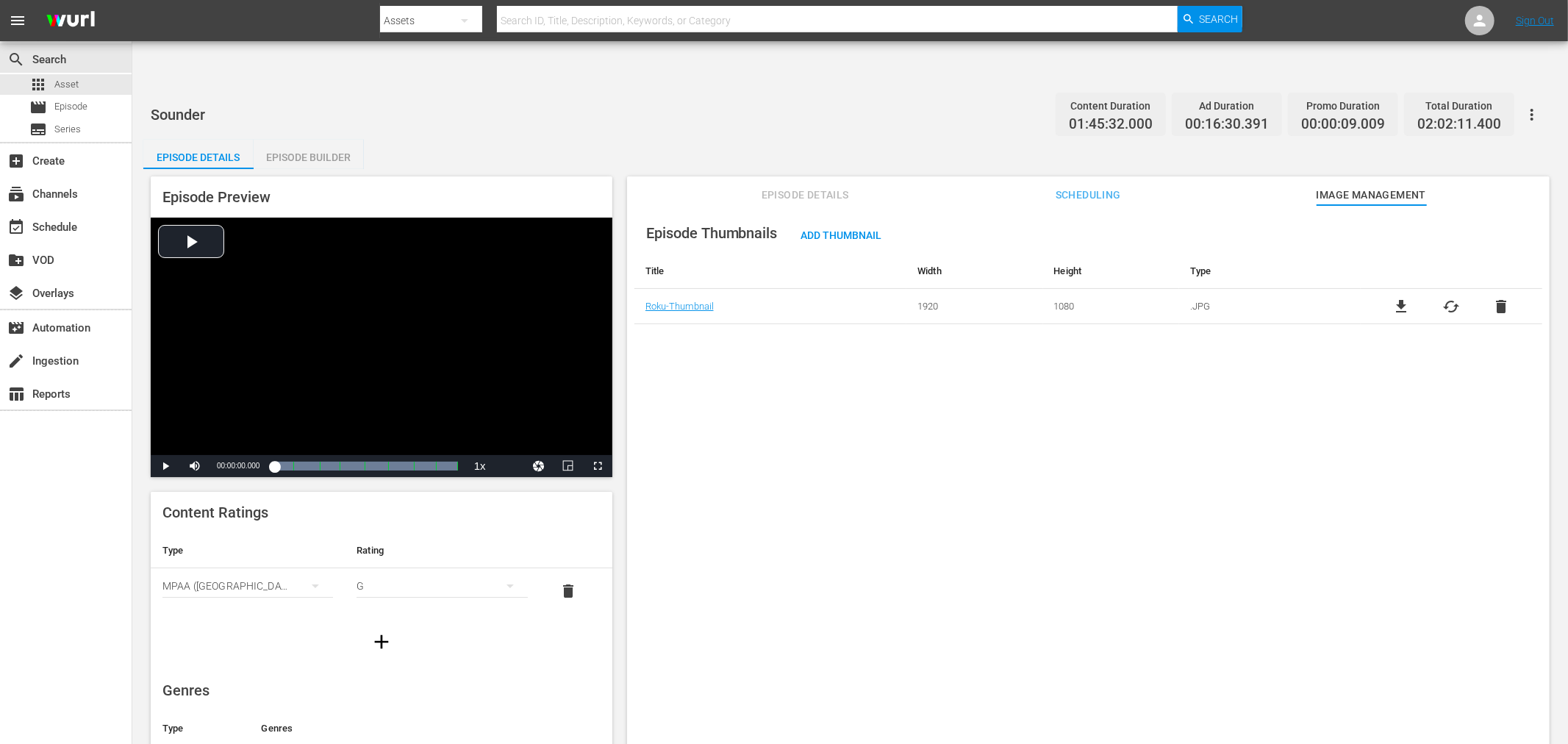
click at [1078, 186] on span "Scheduling" at bounding box center [1088, 195] width 111 height 19
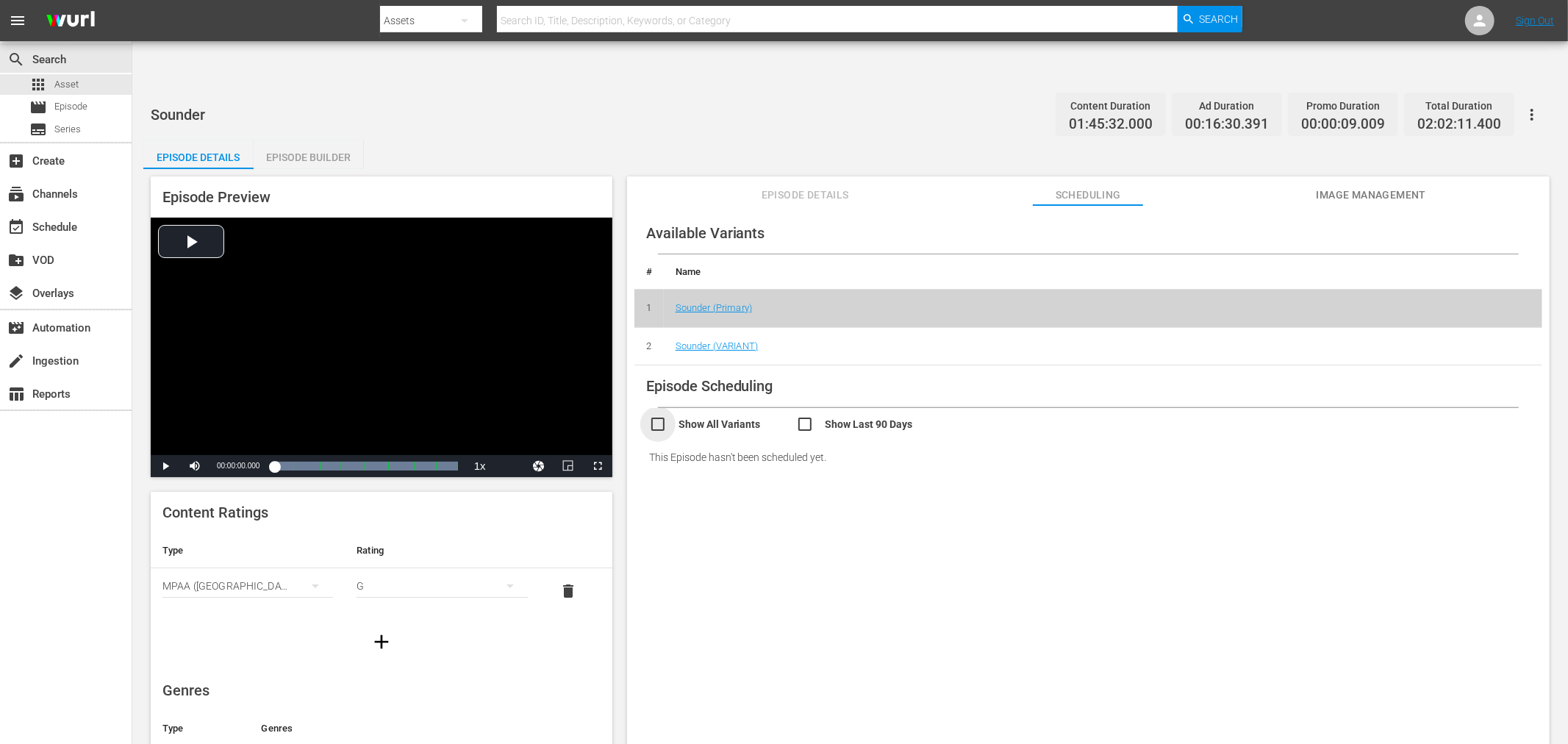
click at [656, 416] on input "checkbox" at bounding box center [722, 426] width 147 height 21
checkbox input "true"
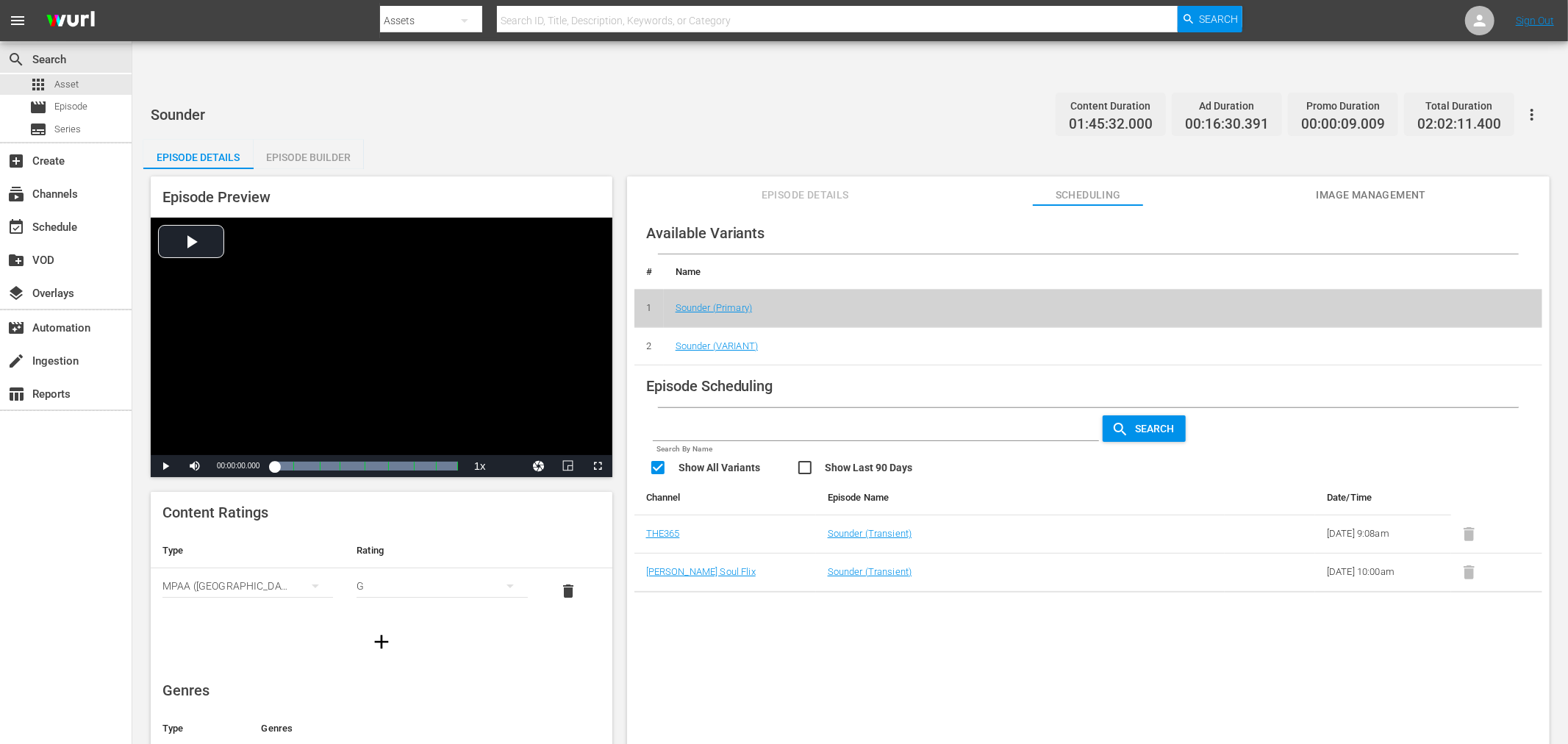
click at [1151, 628] on div "Available Variants # Name 1 Sounder (Primary) 2 Sounder (VARIANT) Episode Sched…" at bounding box center [1088, 492] width 923 height 575
drag, startPoint x: 1060, startPoint y: 119, endPoint x: 1044, endPoint y: 119, distance: 16.0
click at [1057, 140] on div "Episode Details Episode Builder Episode Preview Video Player is loading. Play V…" at bounding box center [850, 459] width 1414 height 639
click at [1388, 186] on span "Image Management" at bounding box center [1372, 195] width 111 height 19
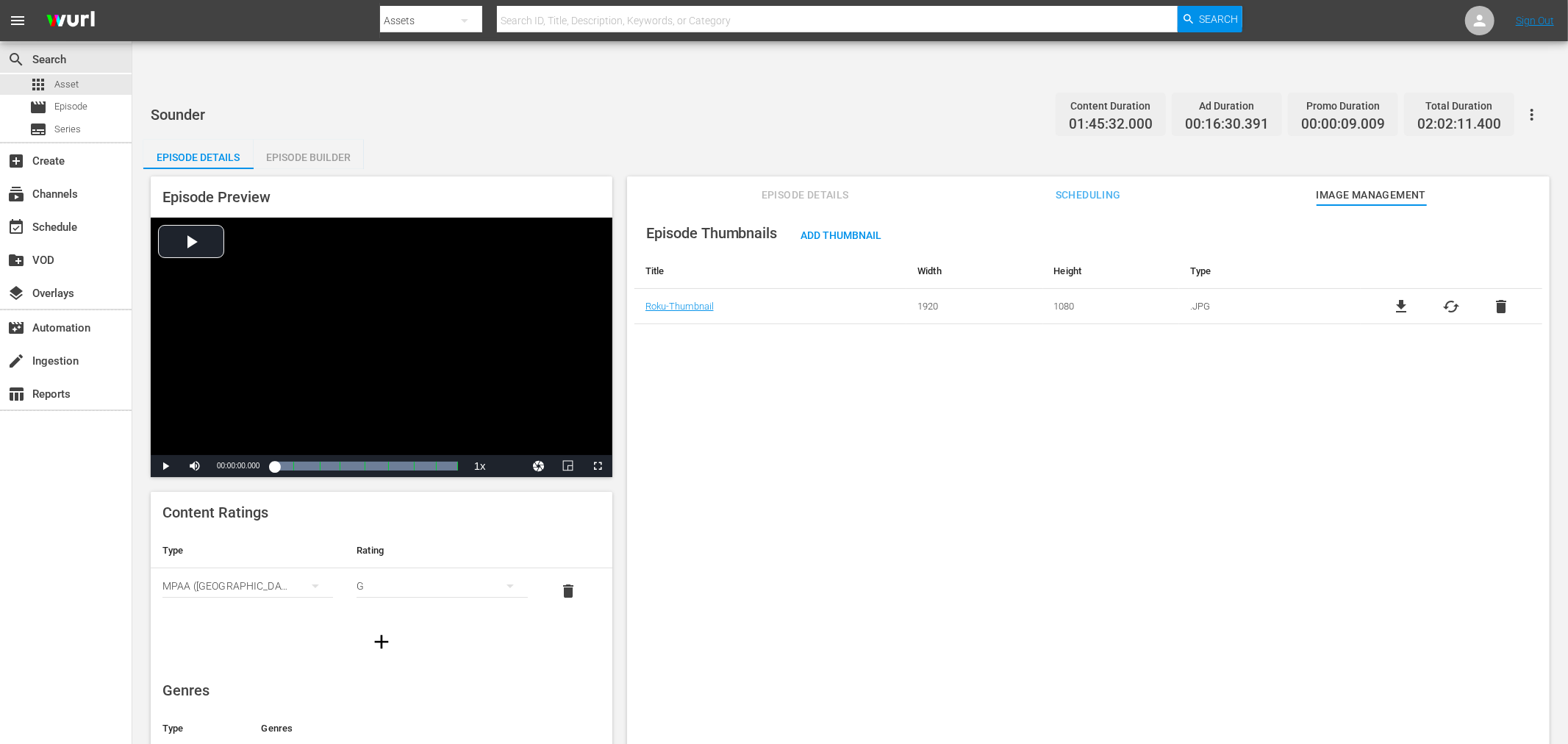
click at [675, 369] on div "Episode Thumbnails Add Thumbnail Title Width Height Type Roku-Thumbnail 1920 10…" at bounding box center [1088, 492] width 923 height 575
click at [1230, 349] on div "Episode Thumbnails Add Thumbnail Title Width Height Type Roku-Thumbnail 1920 10…" at bounding box center [1088, 492] width 923 height 575
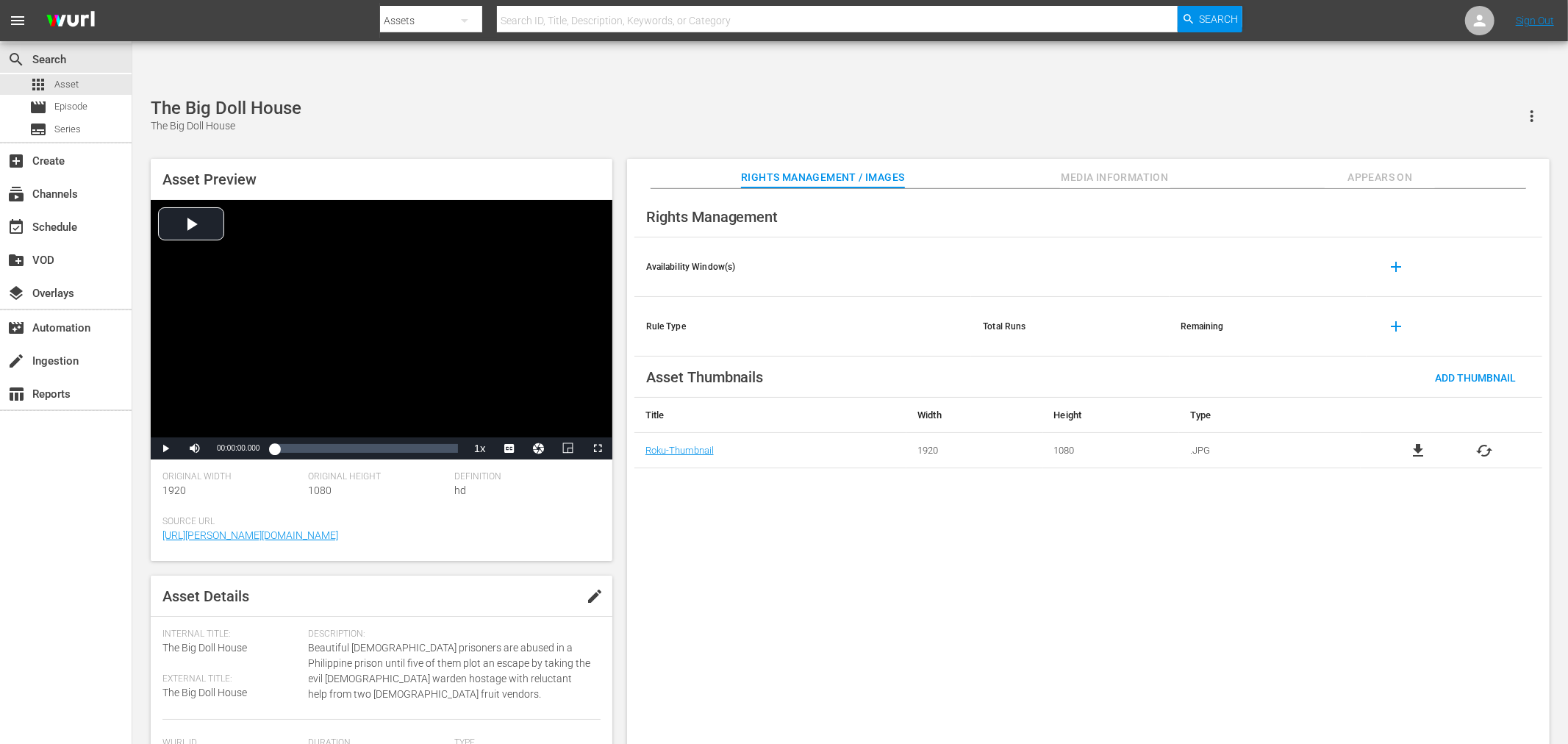
click at [582, 18] on input "text" at bounding box center [837, 21] width 681 height 36
paste input "Big Bird Cage, The"
type input "Big Bird Cage, The"
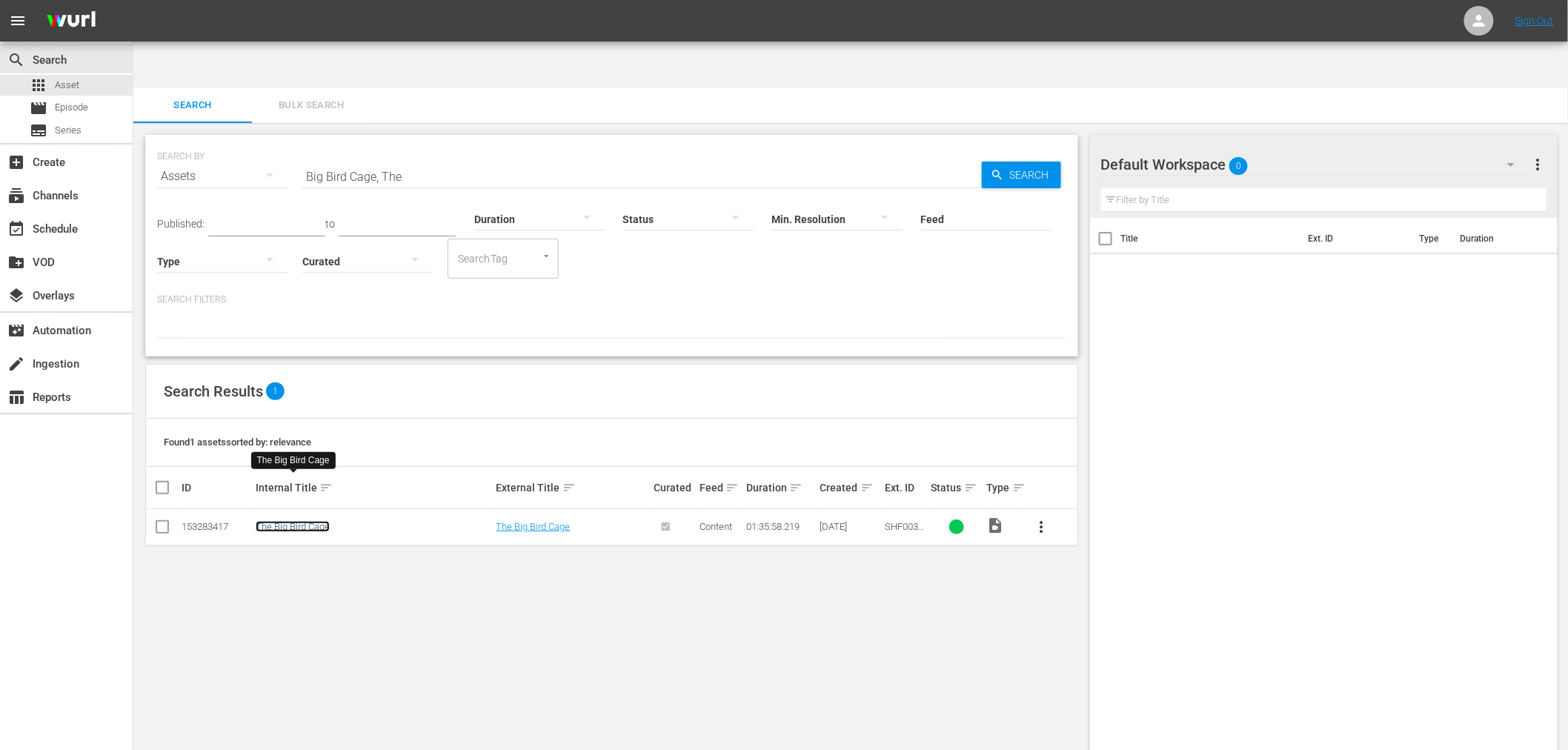
click at [286, 522] on link "The Big Bird Cage" at bounding box center [292, 527] width 74 height 11
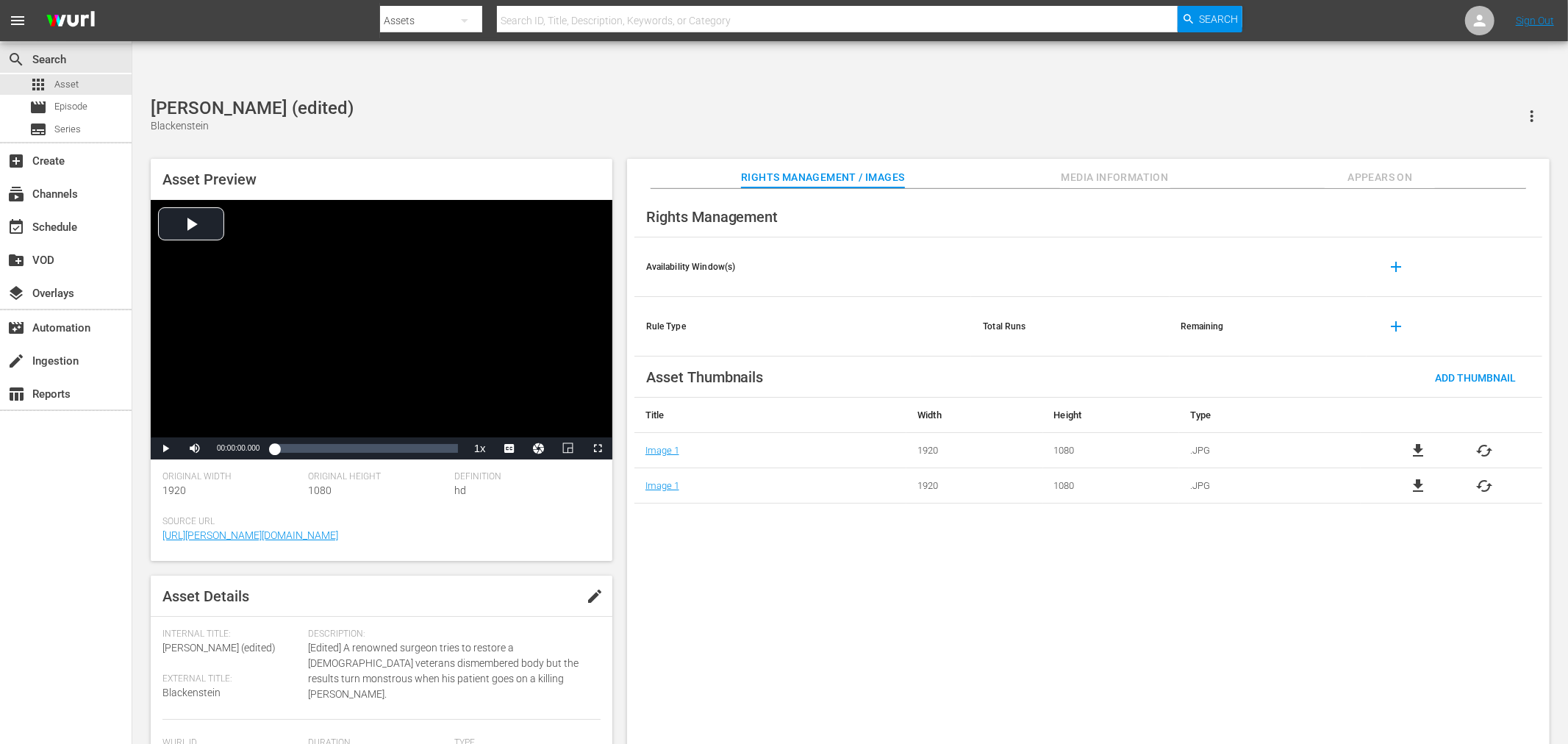
click at [1405, 159] on button "Appears On" at bounding box center [1381, 173] width 111 height 29
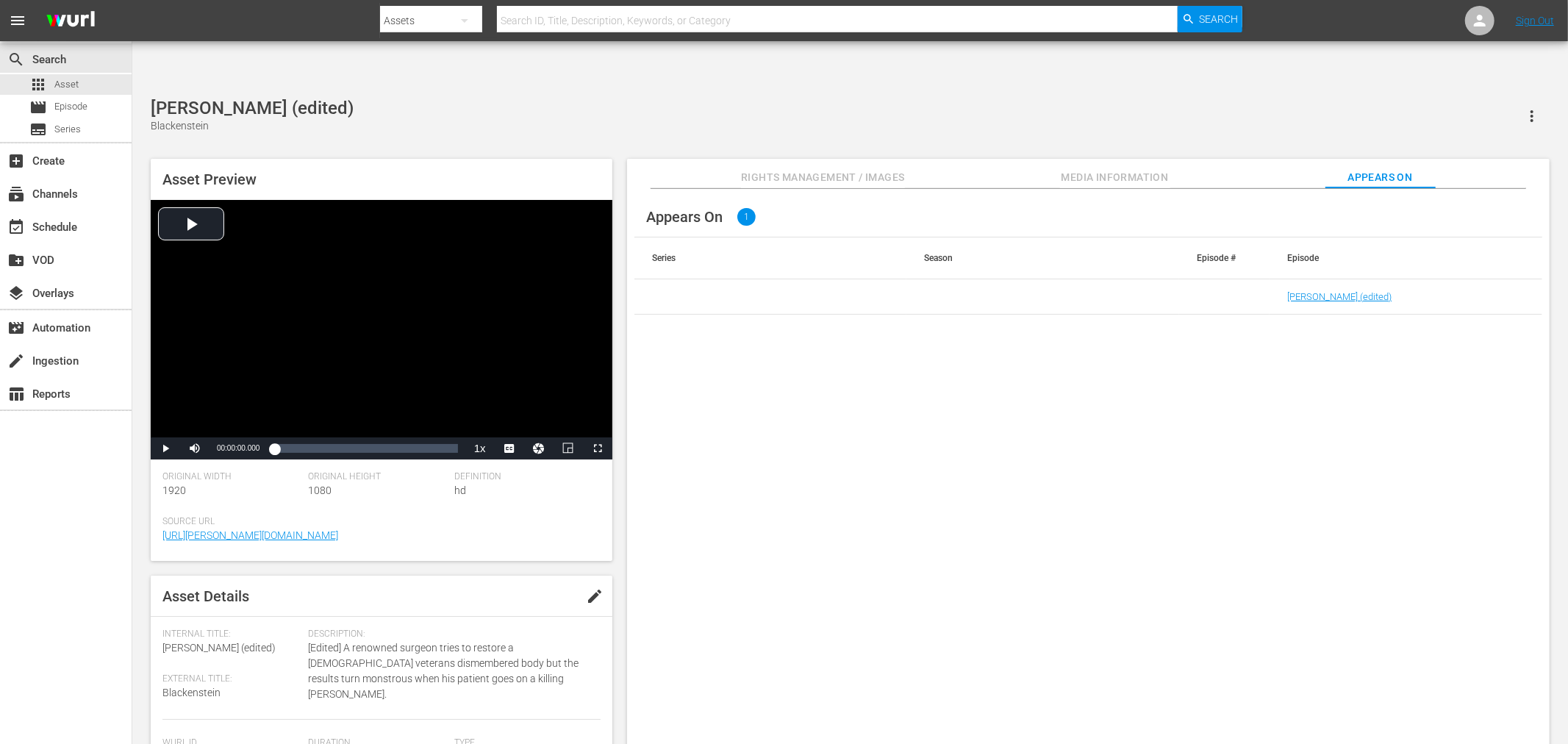
click at [1307, 279] on td "Blackenstein (edited)" at bounding box center [1407, 297] width 273 height 36
click at [1308, 291] on link "Blackenstein (edited)" at bounding box center [1340, 296] width 104 height 11
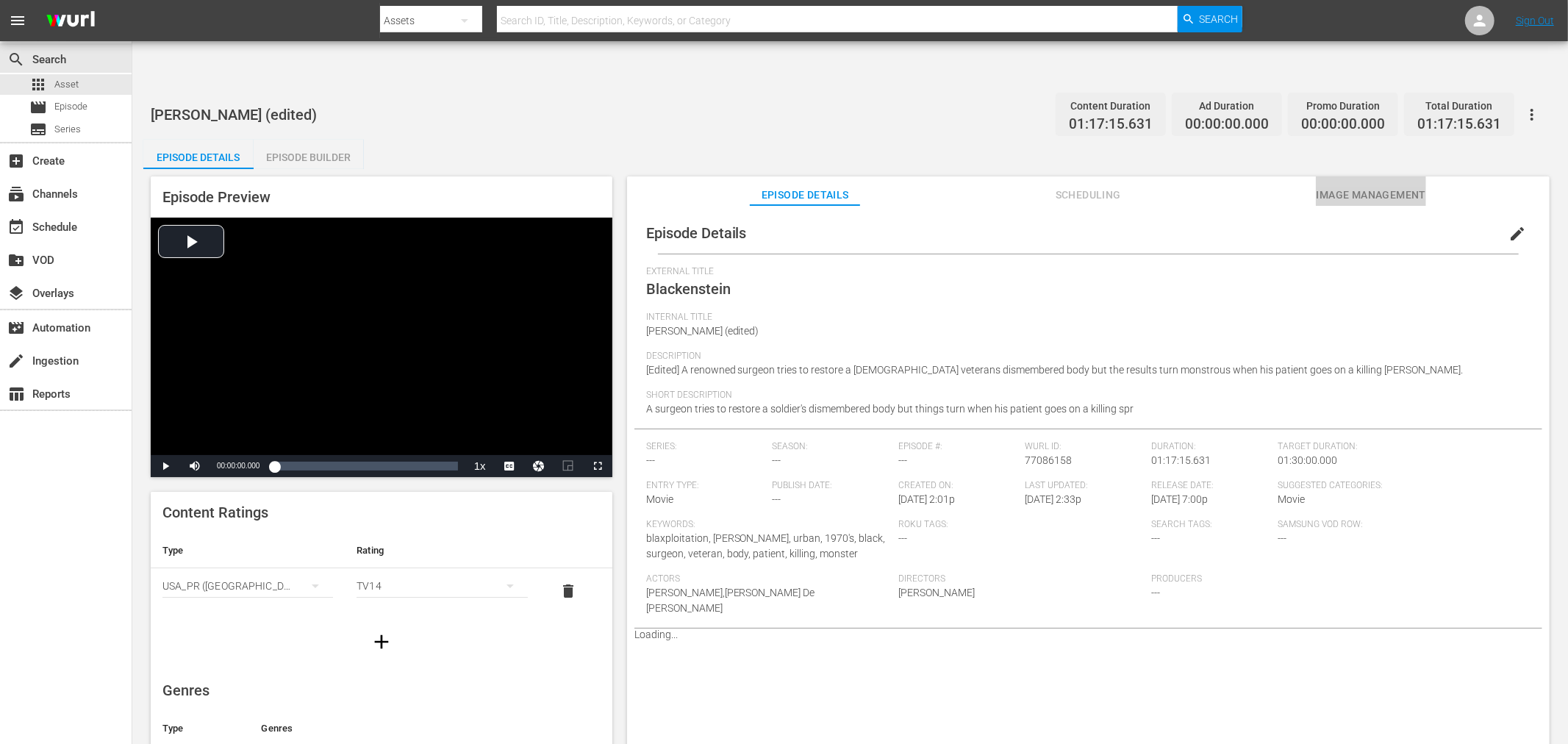
click at [1341, 186] on span "Image Management" at bounding box center [1372, 195] width 111 height 19
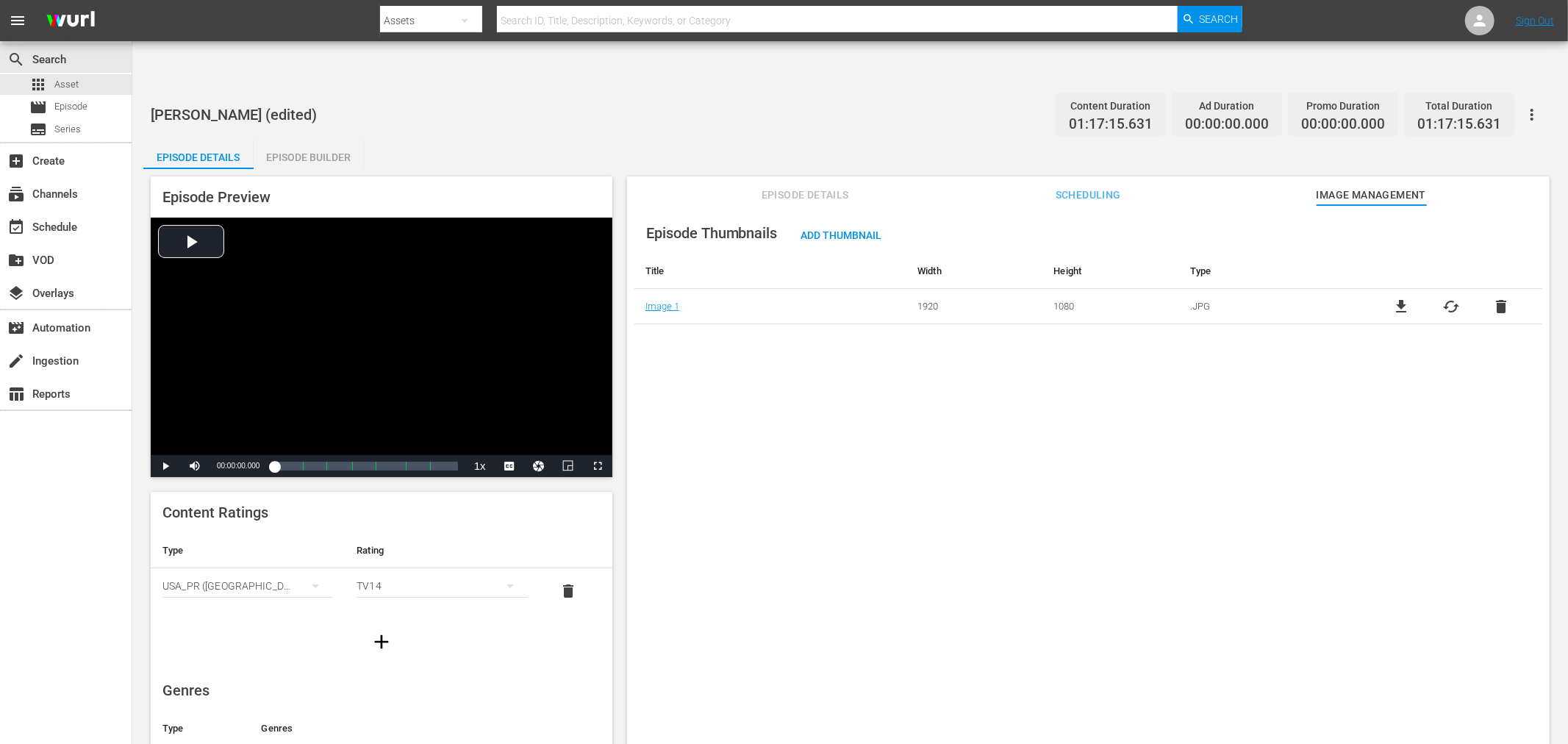
click at [747, 384] on div "Episode Thumbnails Add Thumbnail Title Width Height Type Image 1 1920 1080 .JPG…" at bounding box center [1088, 492] width 923 height 575
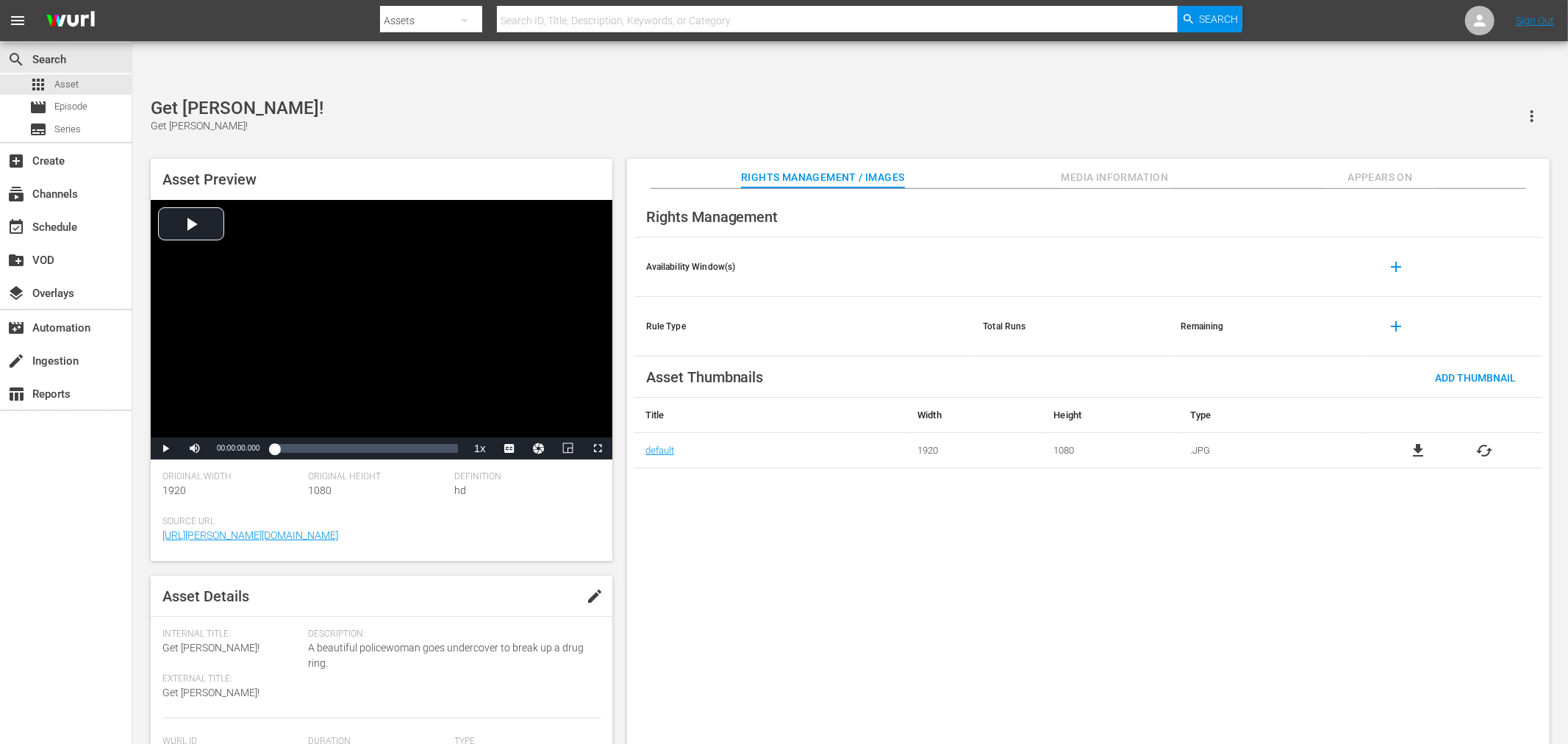
click at [511, 26] on input "text" at bounding box center [837, 21] width 681 height 36
paste input "Rock And Roll Revue"
type input "Rock And Roll Revue"
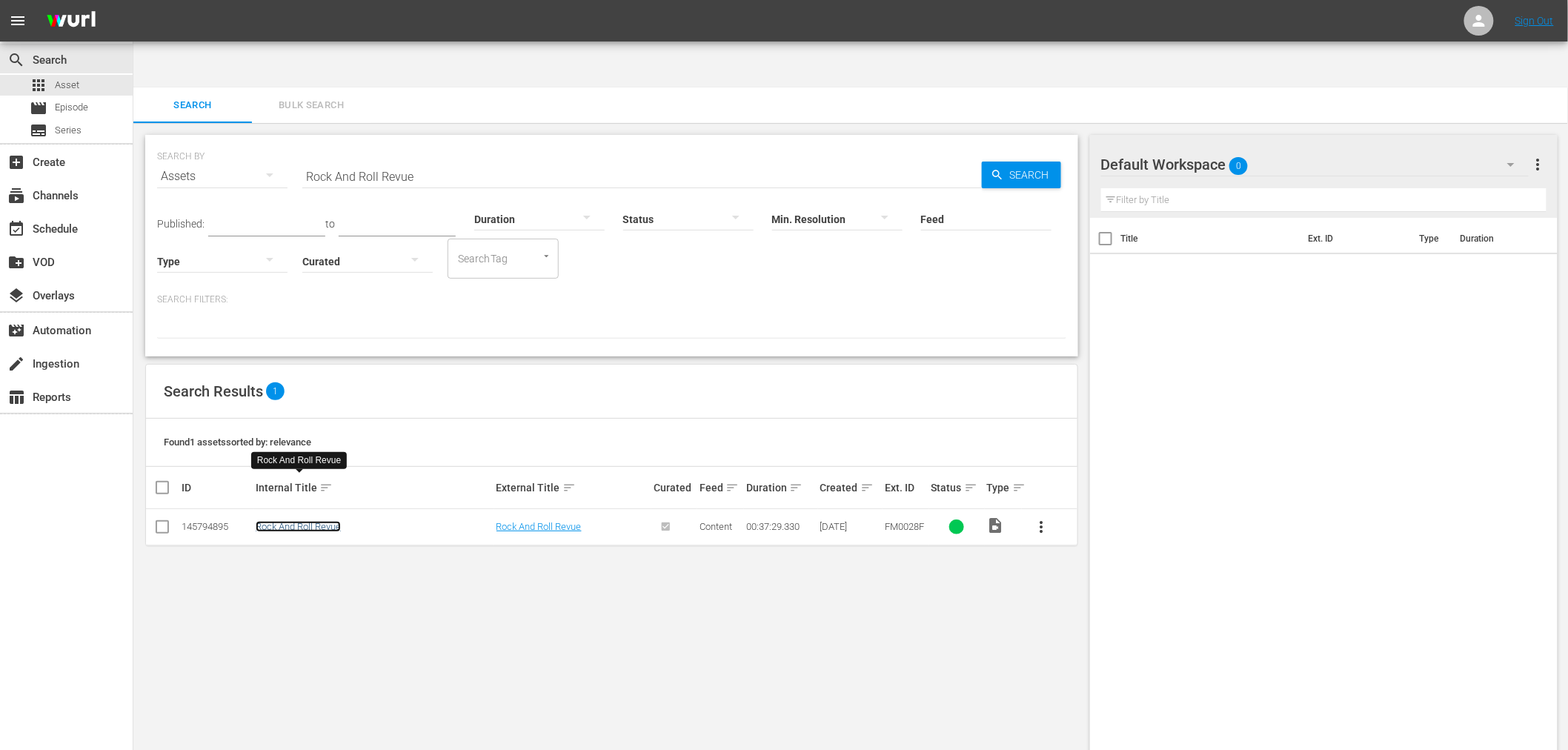
click at [272, 522] on link "Rock And Roll Revue" at bounding box center [298, 527] width 85 height 11
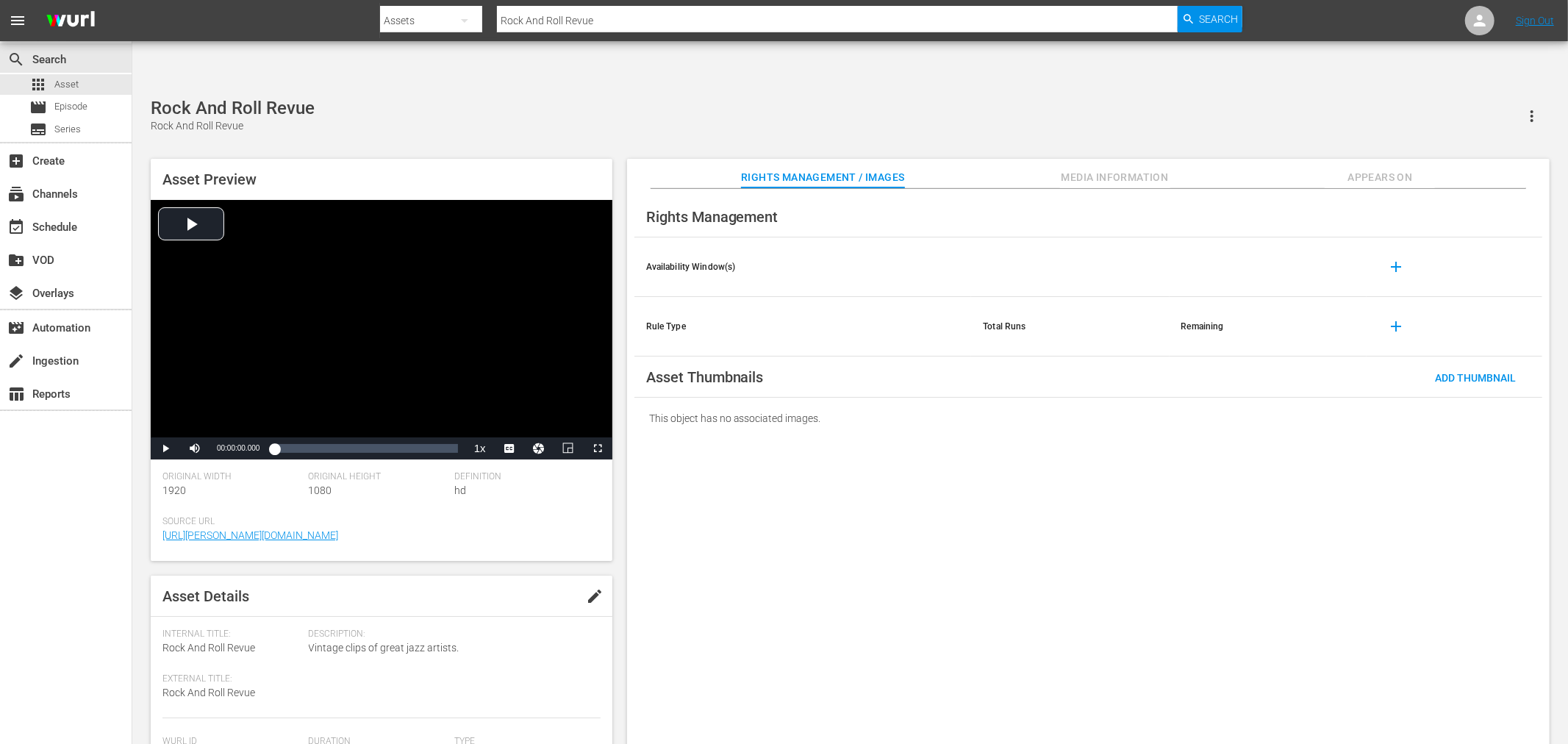
click at [106, 592] on div "search Search apps Asset movie Episode subtitles Series add_box Create subscrip…" at bounding box center [66, 413] width 132 height 744
click at [727, 503] on div "Rights Management Availability Window(s) add Rule Type Total Runs Remaining add…" at bounding box center [1088, 479] width 923 height 580
click at [613, 17] on input "Rock And Roll Revue" at bounding box center [837, 21] width 681 height 36
drag, startPoint x: 611, startPoint y: 18, endPoint x: 445, endPoint y: 40, distance: 167.5
click at [381, 30] on div "Search By Assets Search ID, Title, Description, Keywords, or Category Rock And …" at bounding box center [811, 21] width 862 height 36
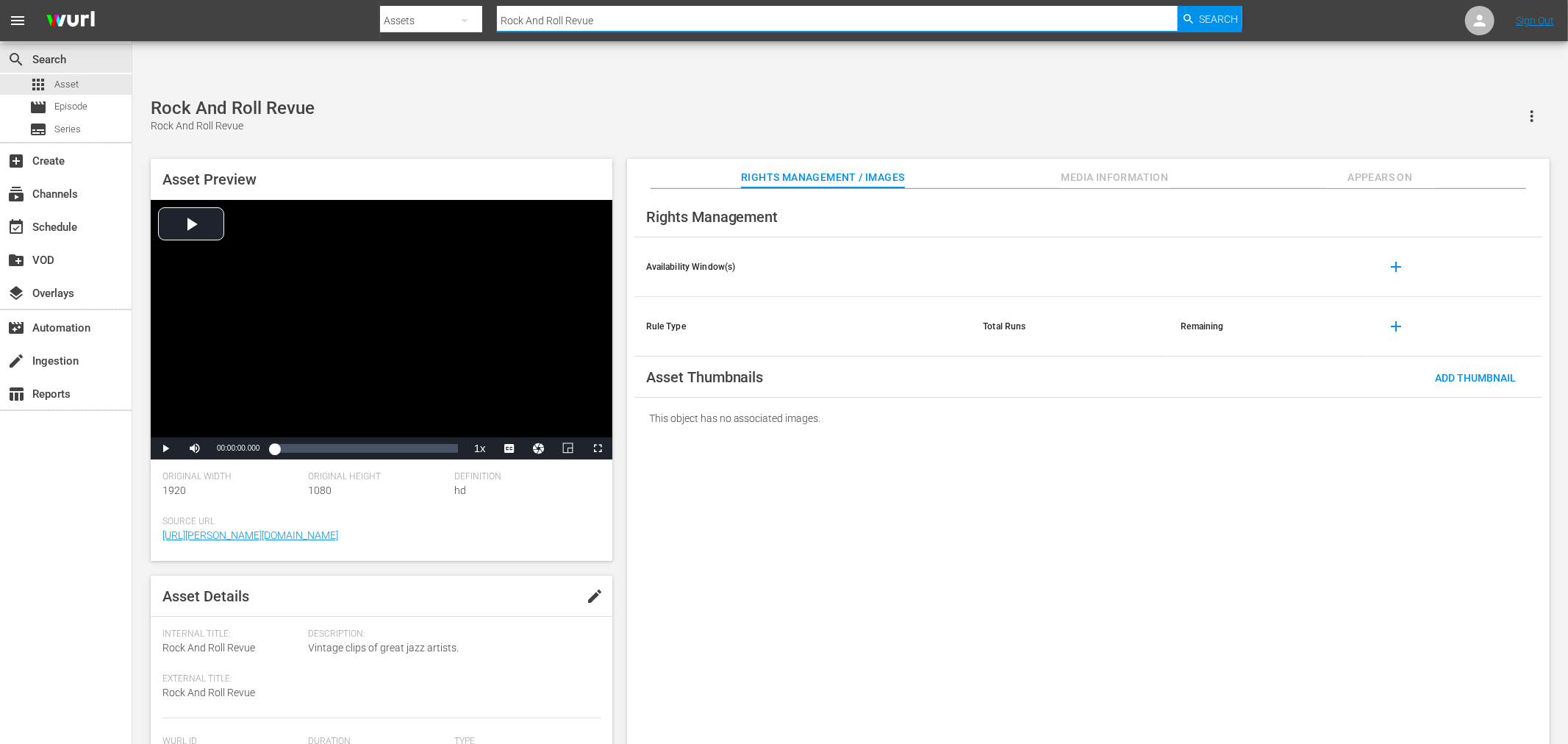
paste input "Norman...Is That You?"
type input "Norman...Is That You?"
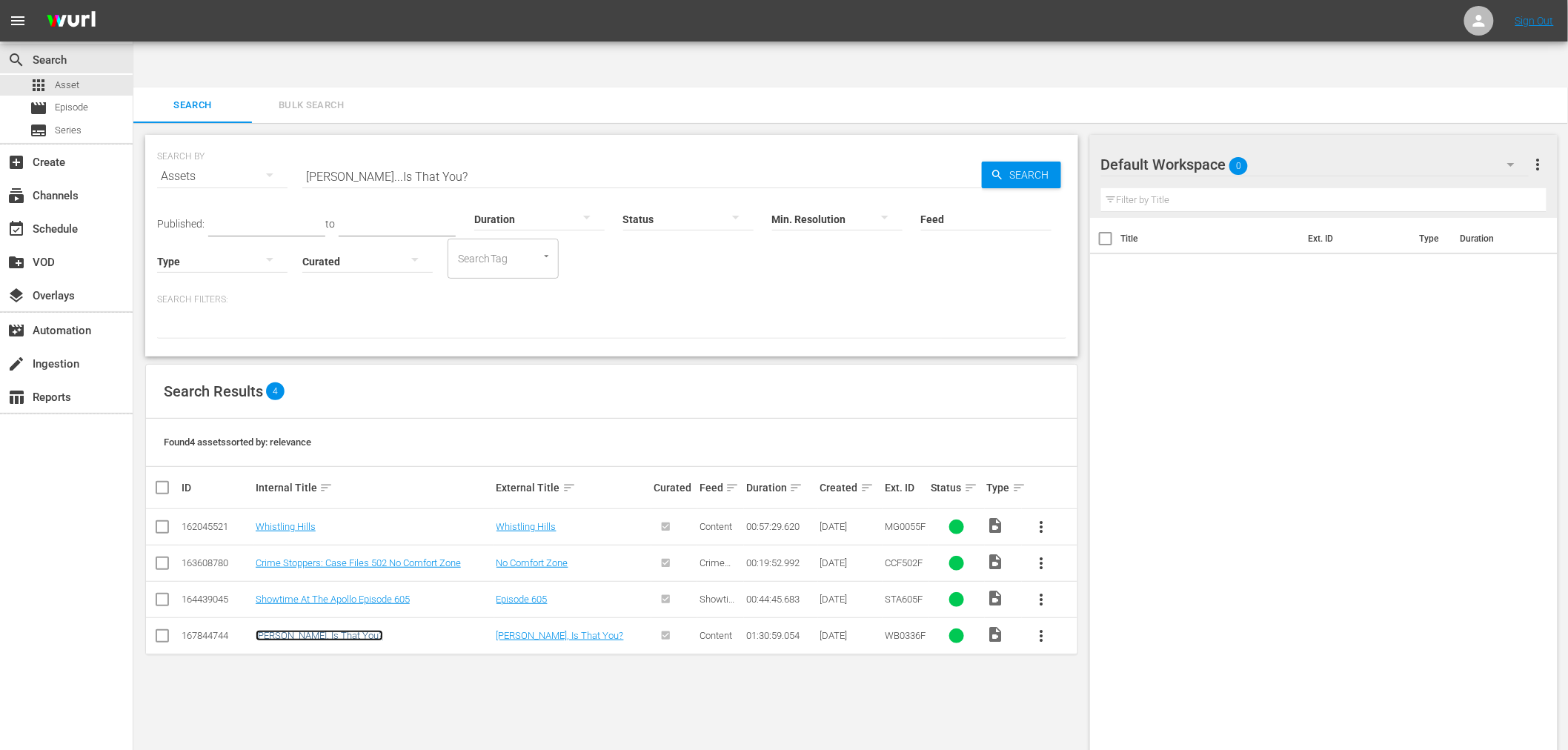
click at [338, 630] on link "[PERSON_NAME], Is That You?" at bounding box center [319, 636] width 128 height 11
click at [1142, 536] on div "Title Ext. ID Type Duration" at bounding box center [1324, 498] width 468 height 562
drag, startPoint x: 448, startPoint y: 124, endPoint x: 264, endPoint y: 129, distance: 184.1
click at [264, 141] on div "SEARCH BY Search By Assets Search ID, Title, Description, Keywords, or Category…" at bounding box center [612, 167] width 910 height 53
paste input "Sparkle"
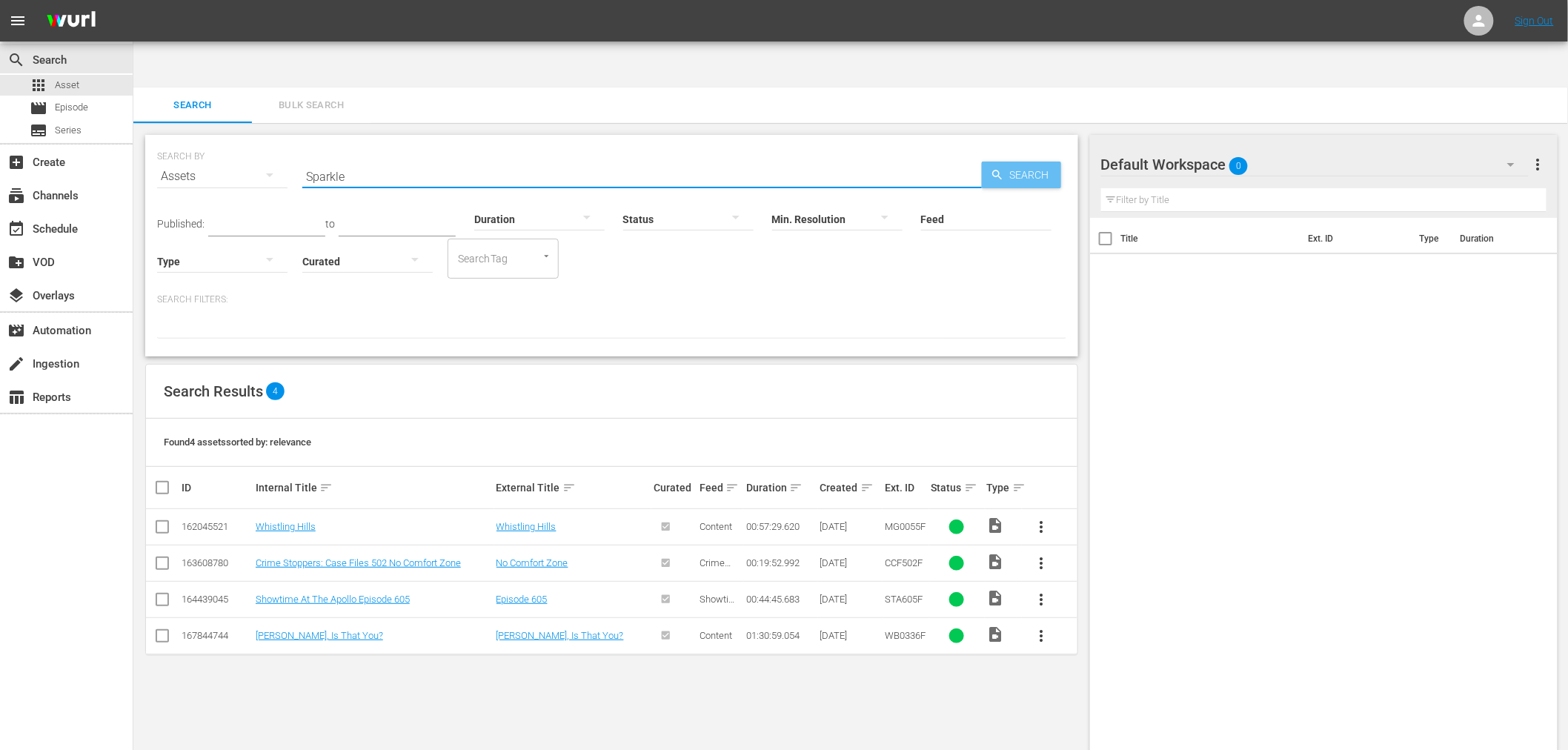
type input "Sparkle"
click at [272, 522] on link "Sparkle" at bounding box center [271, 527] width 31 height 11
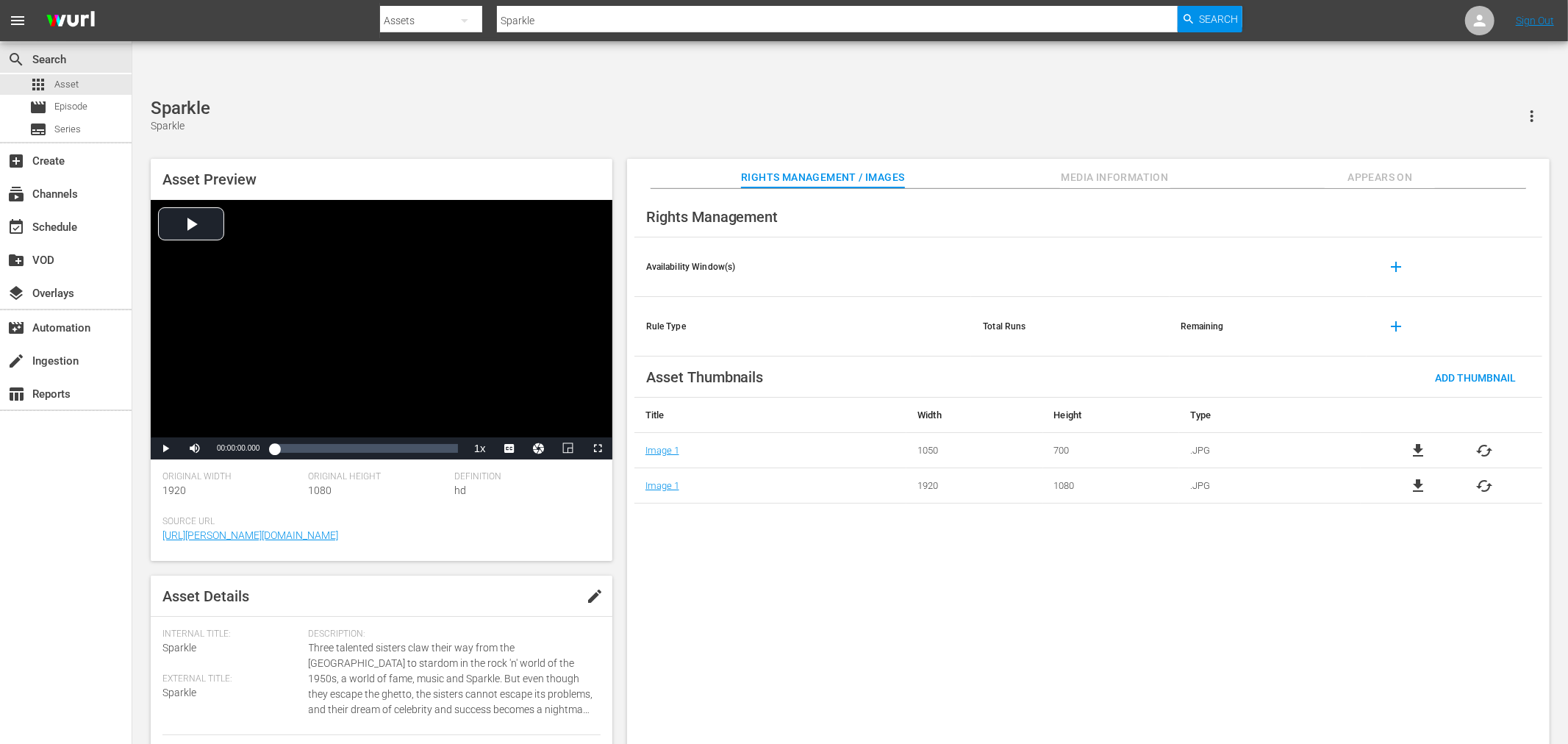
click at [1395, 169] on span "Appears On" at bounding box center [1381, 178] width 111 height 19
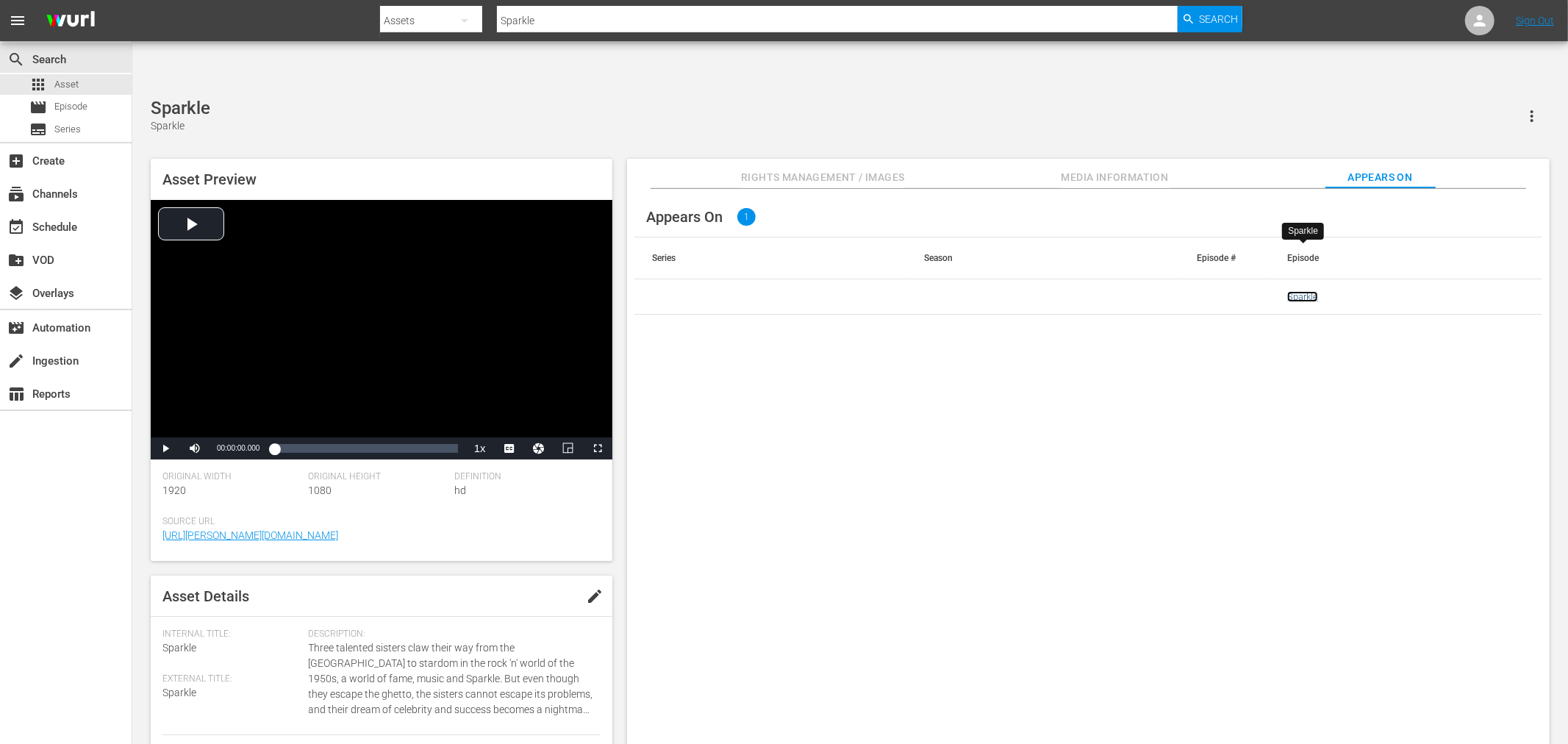
click at [1308, 291] on link "Sparkle" at bounding box center [1303, 296] width 31 height 11
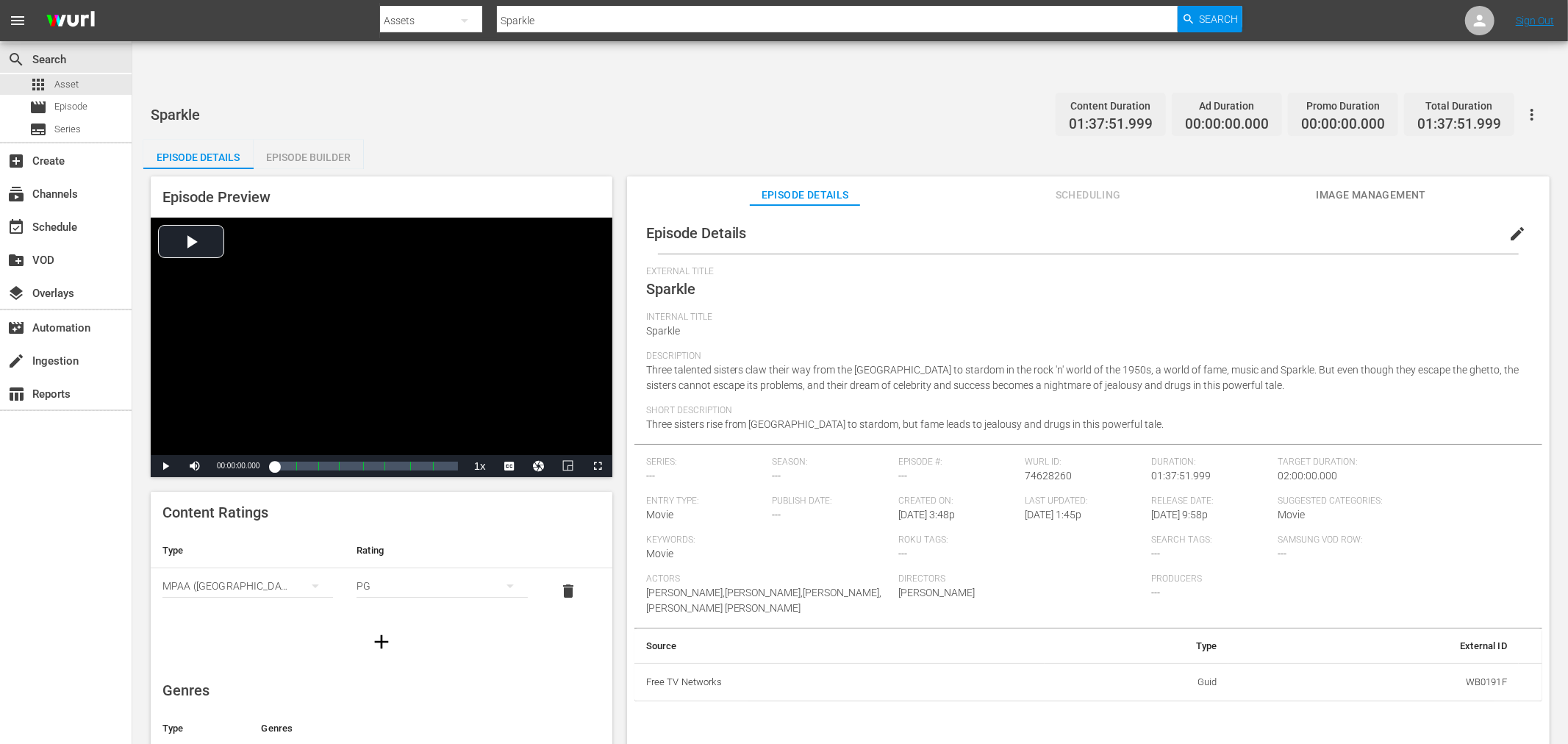
click at [1356, 186] on span "Image Management" at bounding box center [1372, 195] width 111 height 19
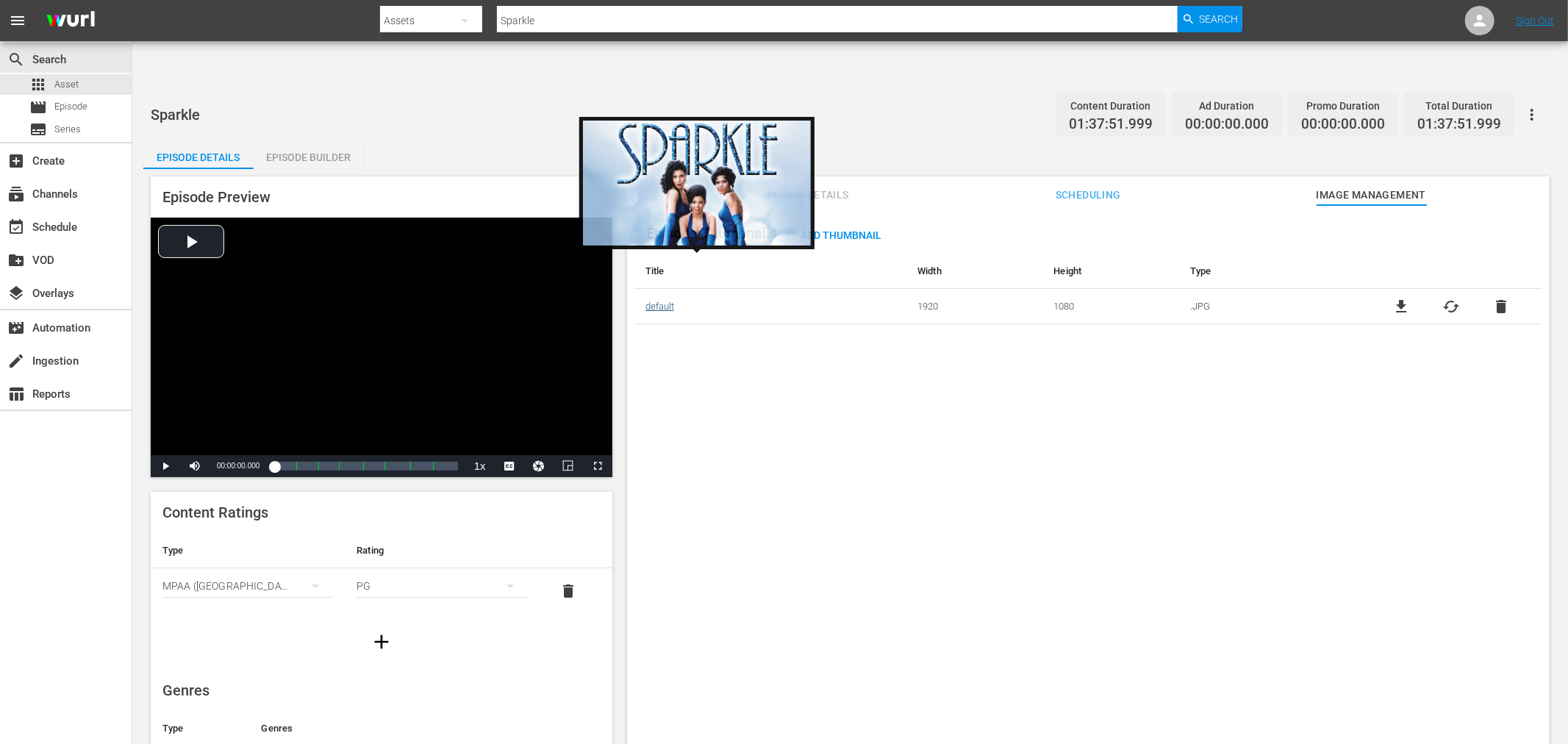
click at [669, 301] on link "default" at bounding box center [660, 306] width 29 height 11
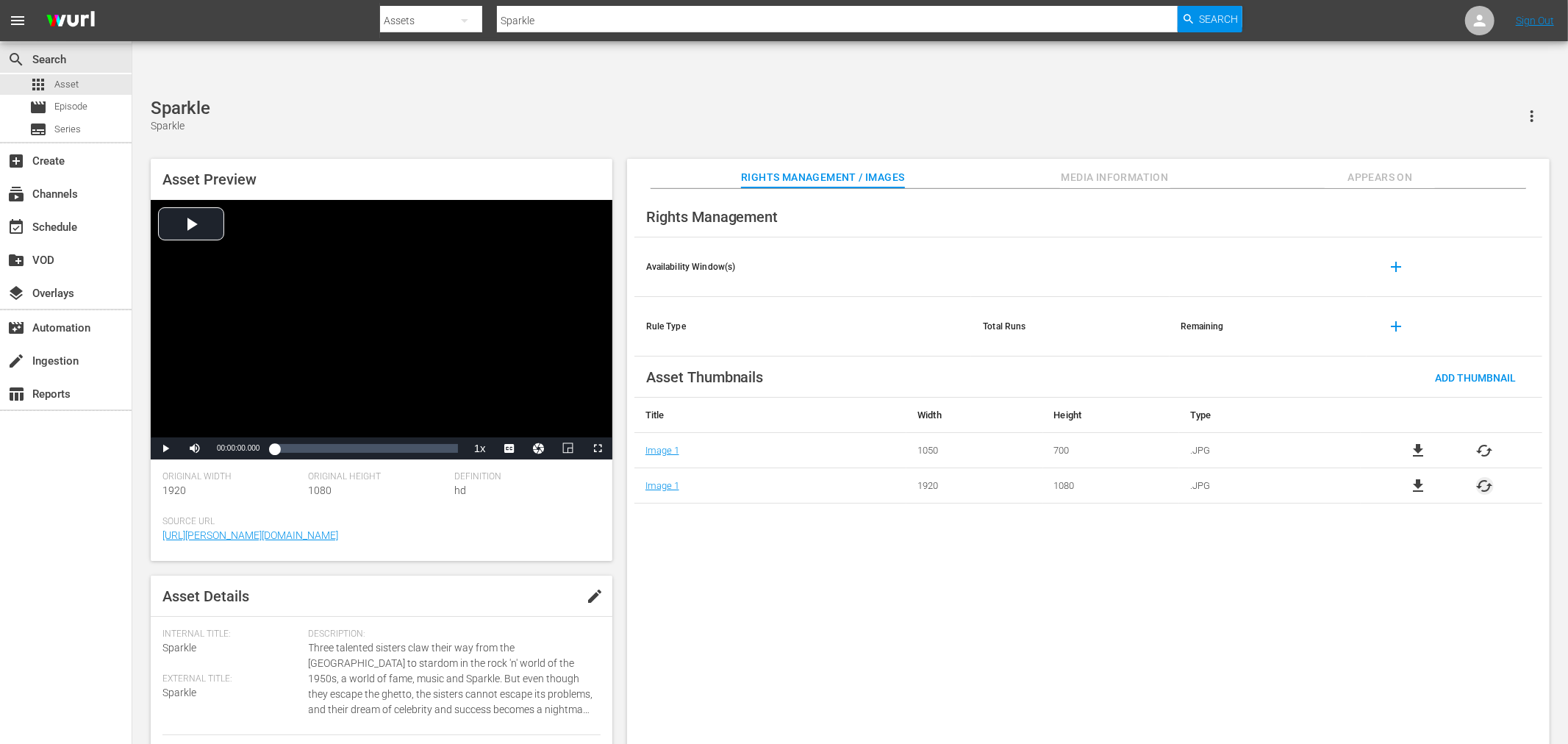
click at [1483, 477] on span "cached" at bounding box center [1485, 486] width 18 height 18
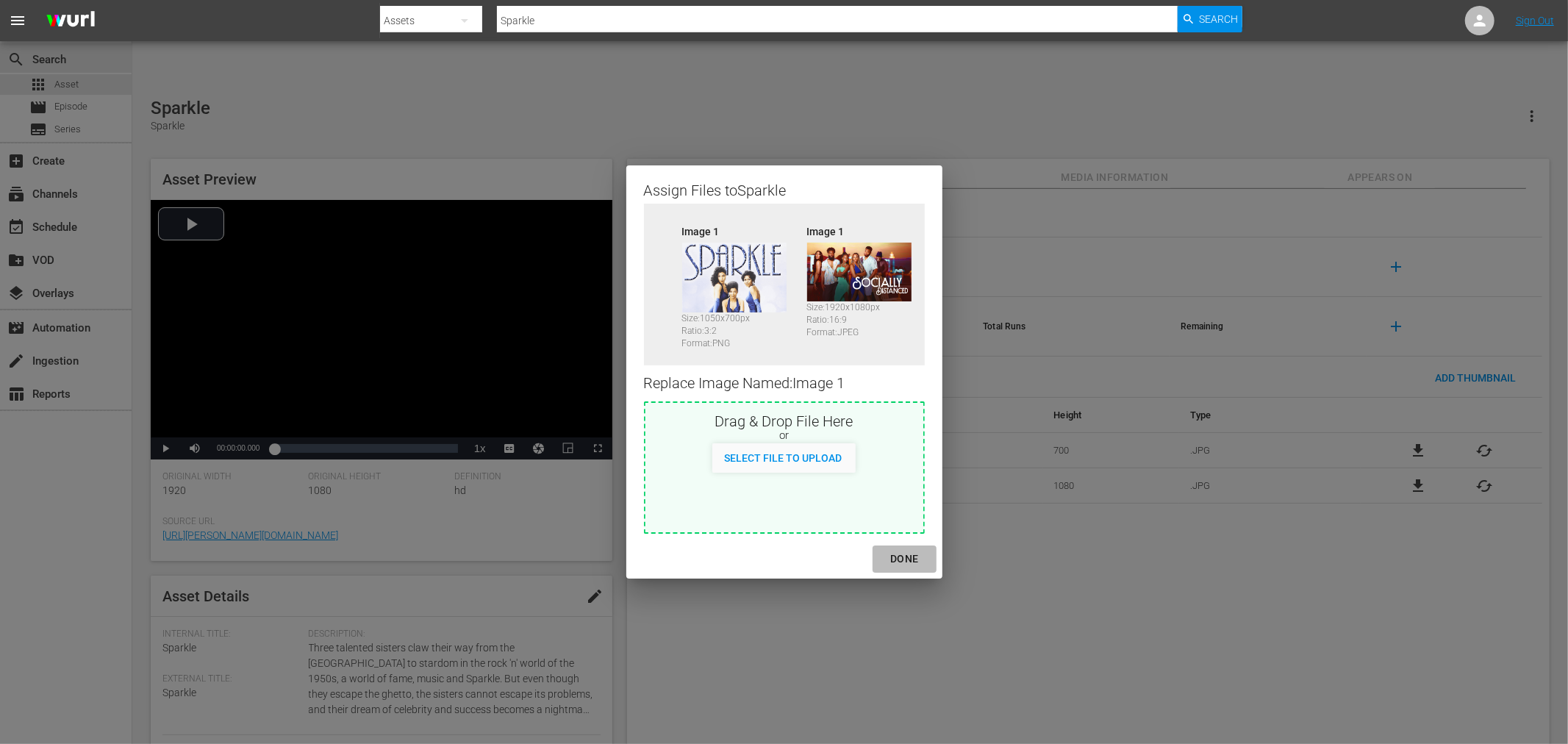
click at [903, 555] on div "DONE" at bounding box center [904, 559] width 52 height 19
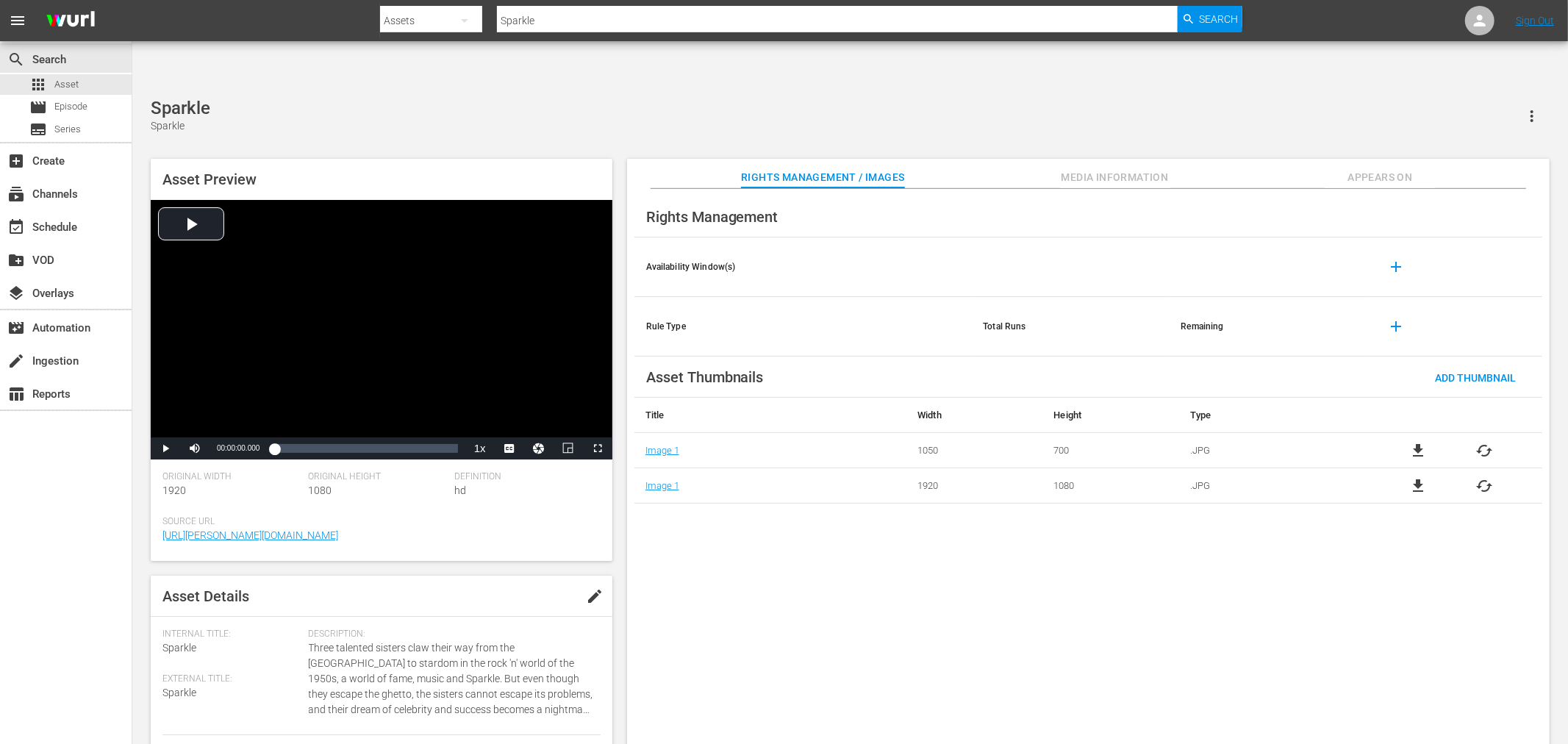
click at [1379, 169] on span "Appears On" at bounding box center [1381, 178] width 111 height 19
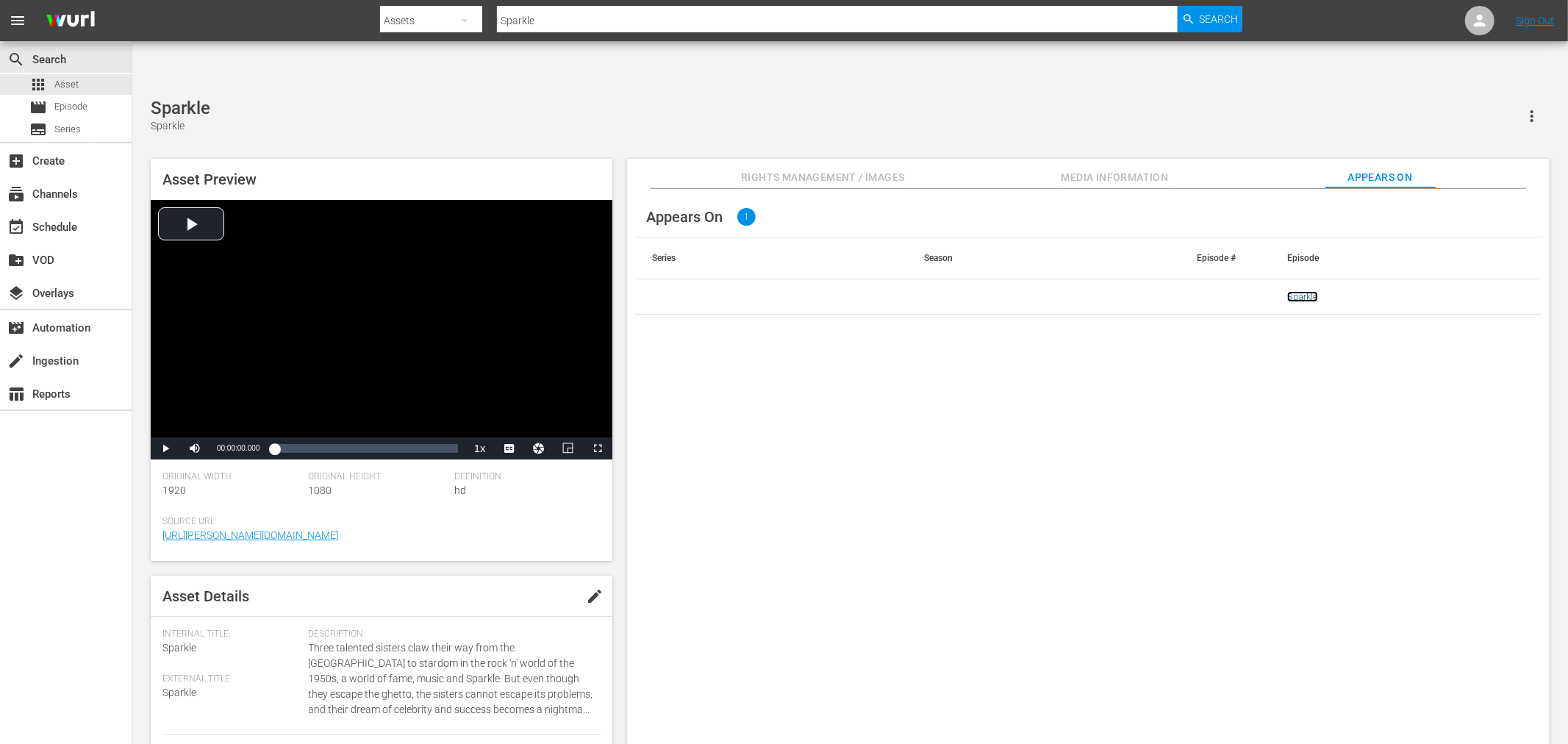
click at [1300, 291] on link "Sparkle" at bounding box center [1303, 296] width 31 height 11
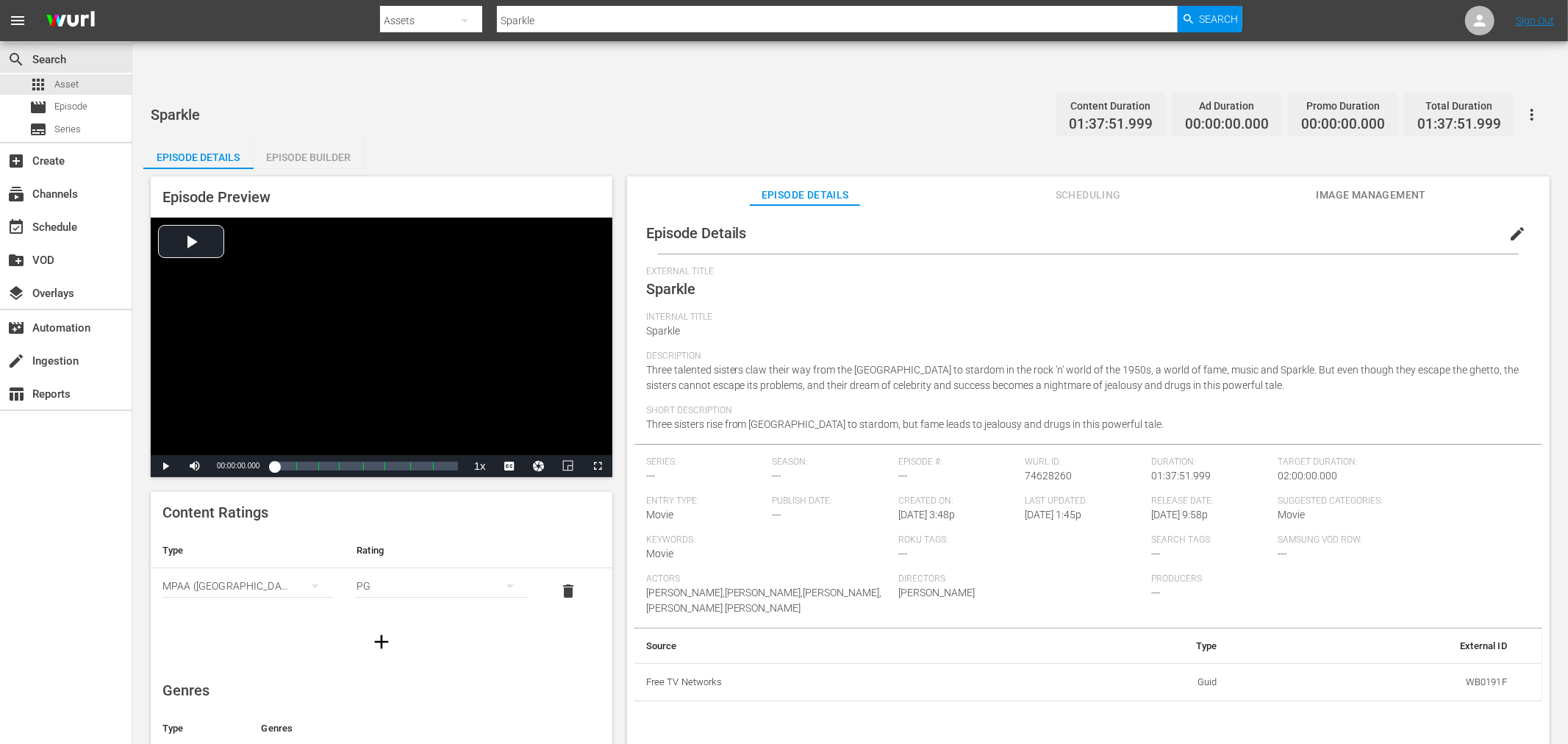
click at [1354, 186] on span "Image Management" at bounding box center [1372, 195] width 111 height 19
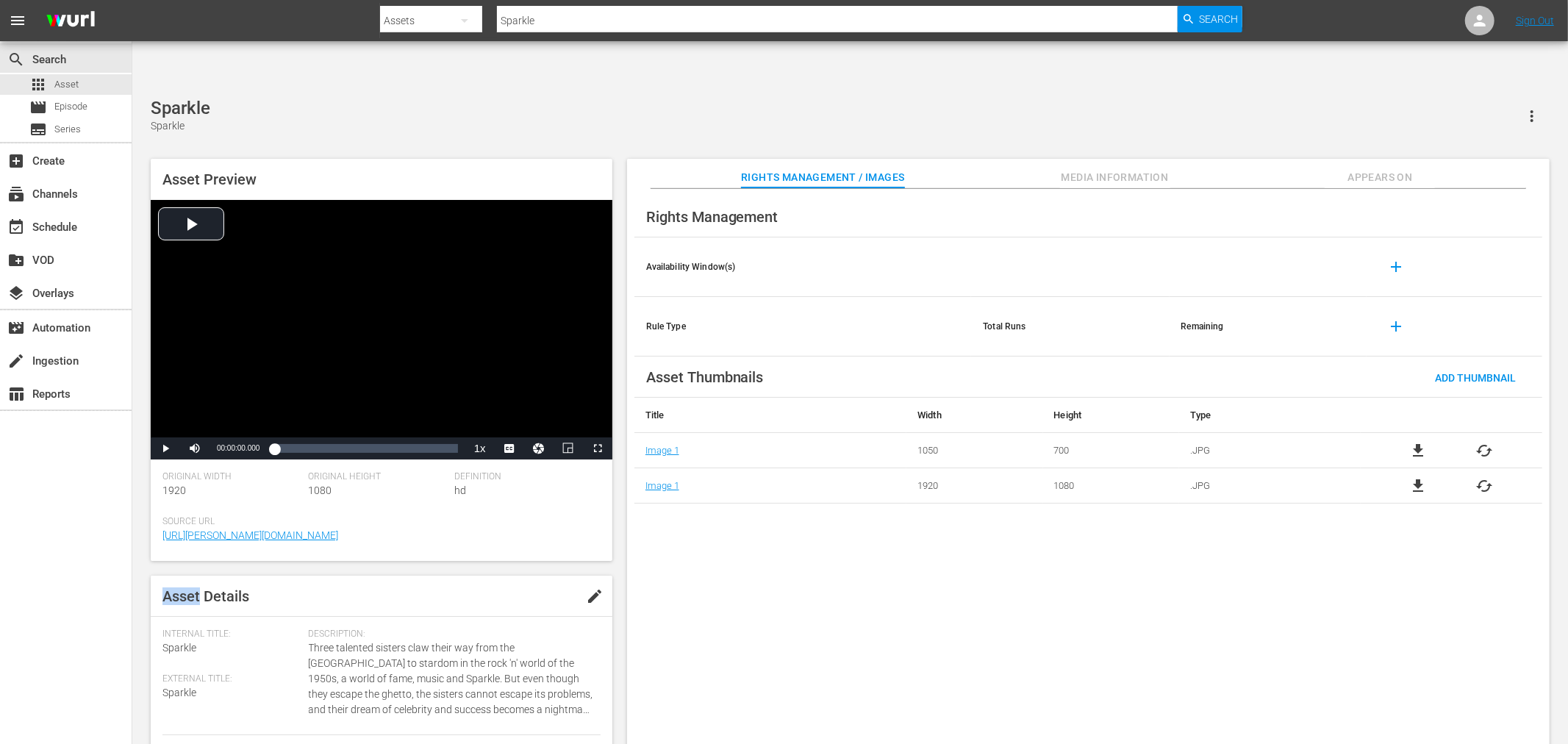
drag, startPoint x: 201, startPoint y: 553, endPoint x: 166, endPoint y: 554, distance: 35.0
click at [166, 588] on span "Asset Details" at bounding box center [205, 597] width 87 height 18
click at [1388, 169] on span "Appears On" at bounding box center [1381, 178] width 111 height 19
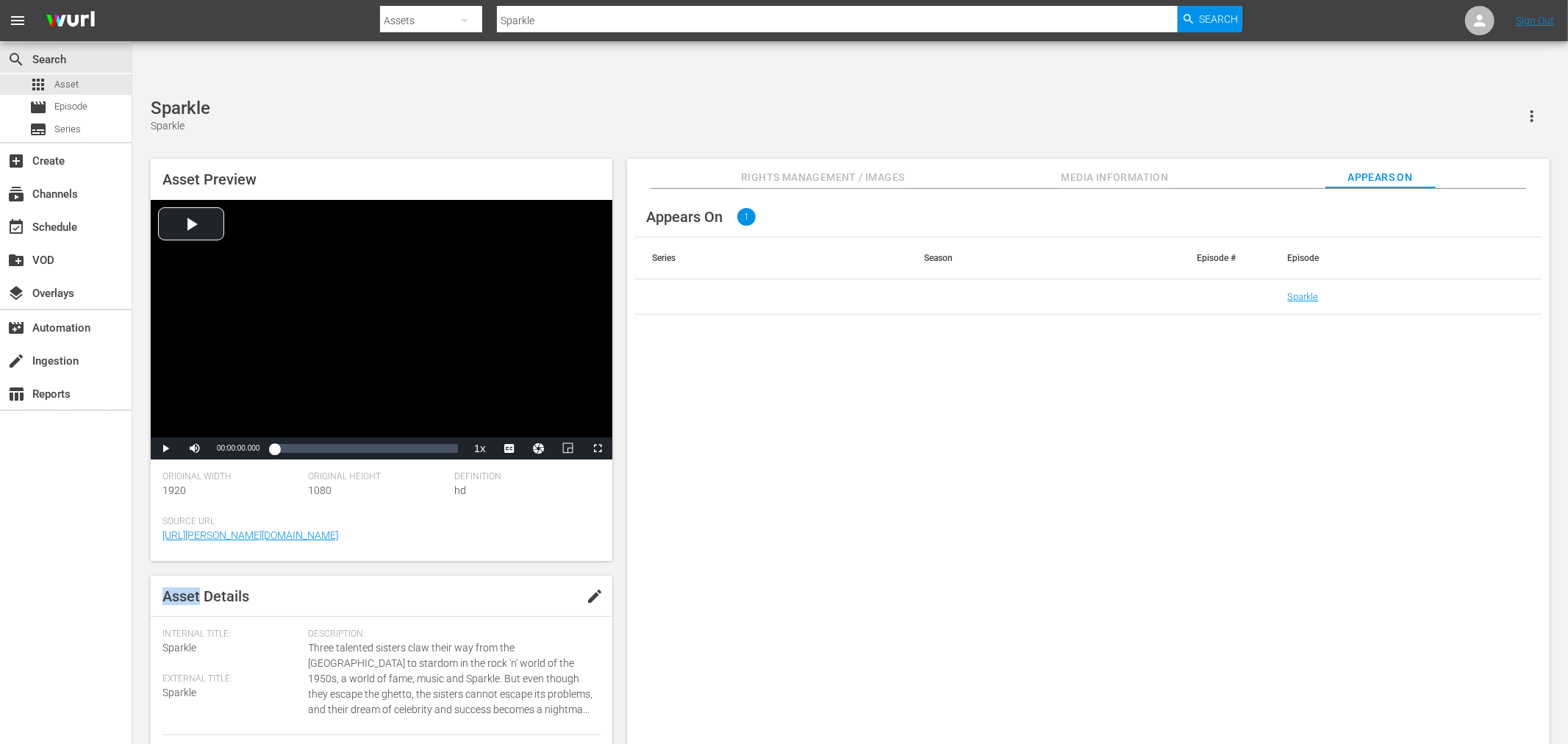
click at [1148, 169] on span "Media Information" at bounding box center [1116, 178] width 111 height 19
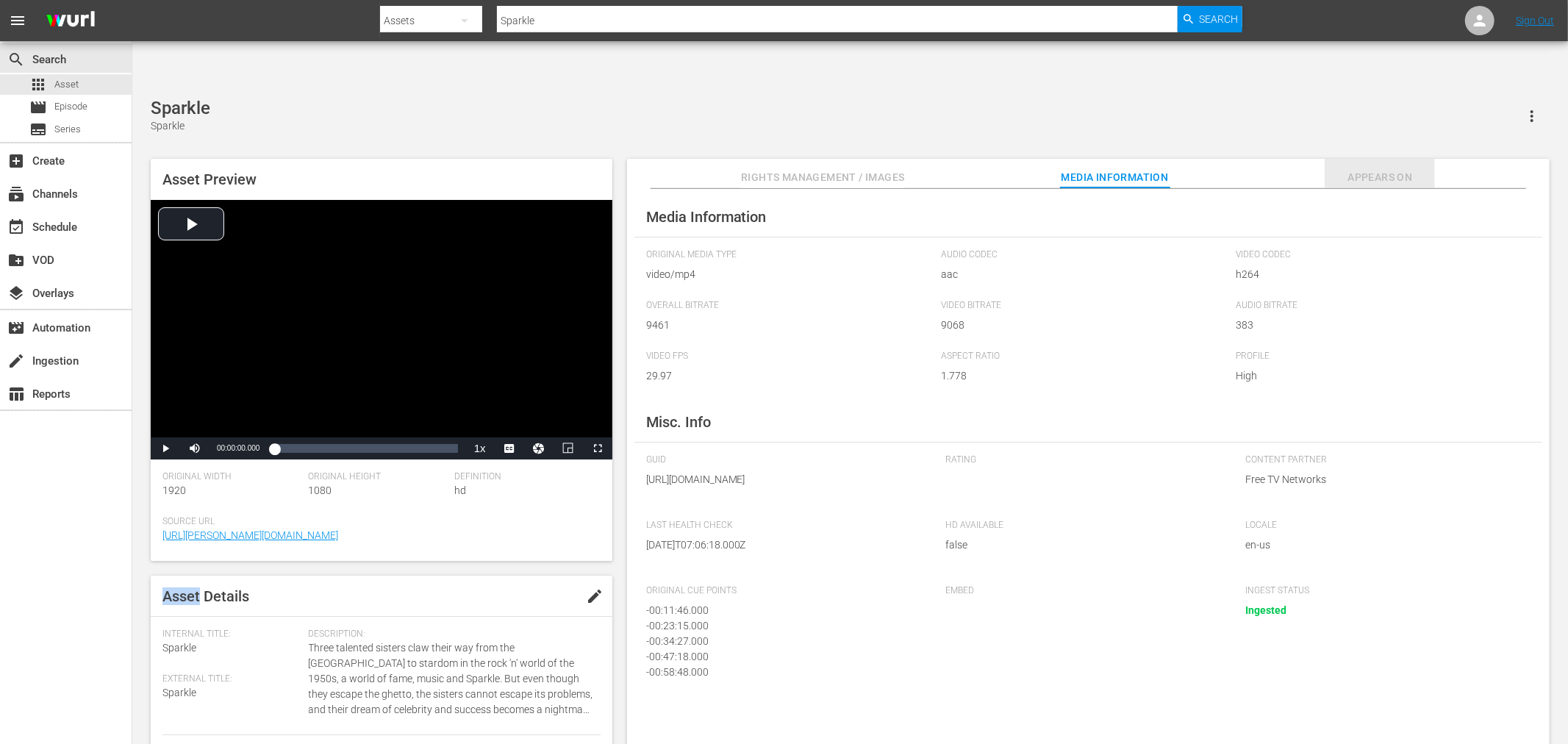
click at [1372, 169] on span "Appears On" at bounding box center [1381, 178] width 111 height 19
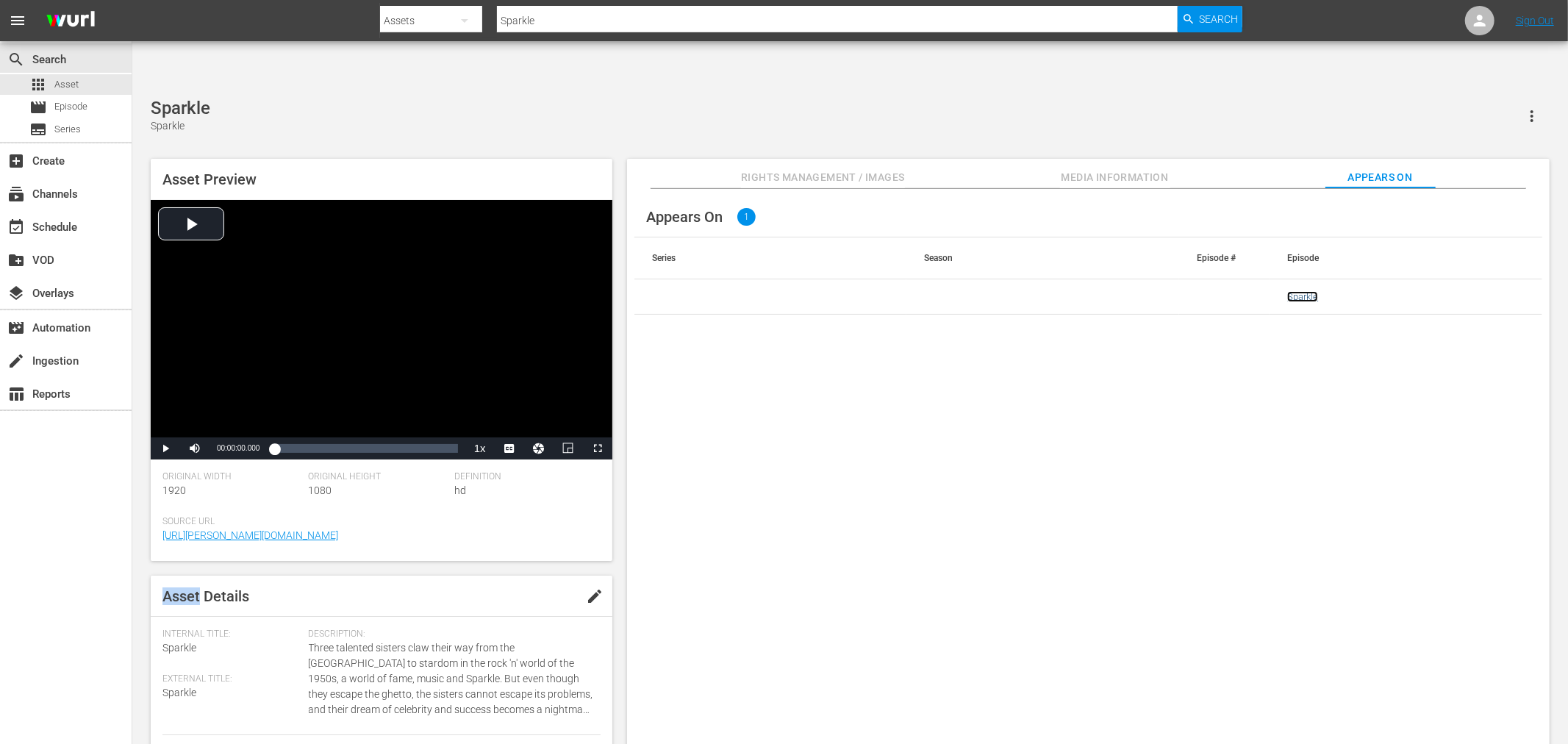
click at [1312, 291] on link "Sparkle" at bounding box center [1303, 296] width 31 height 11
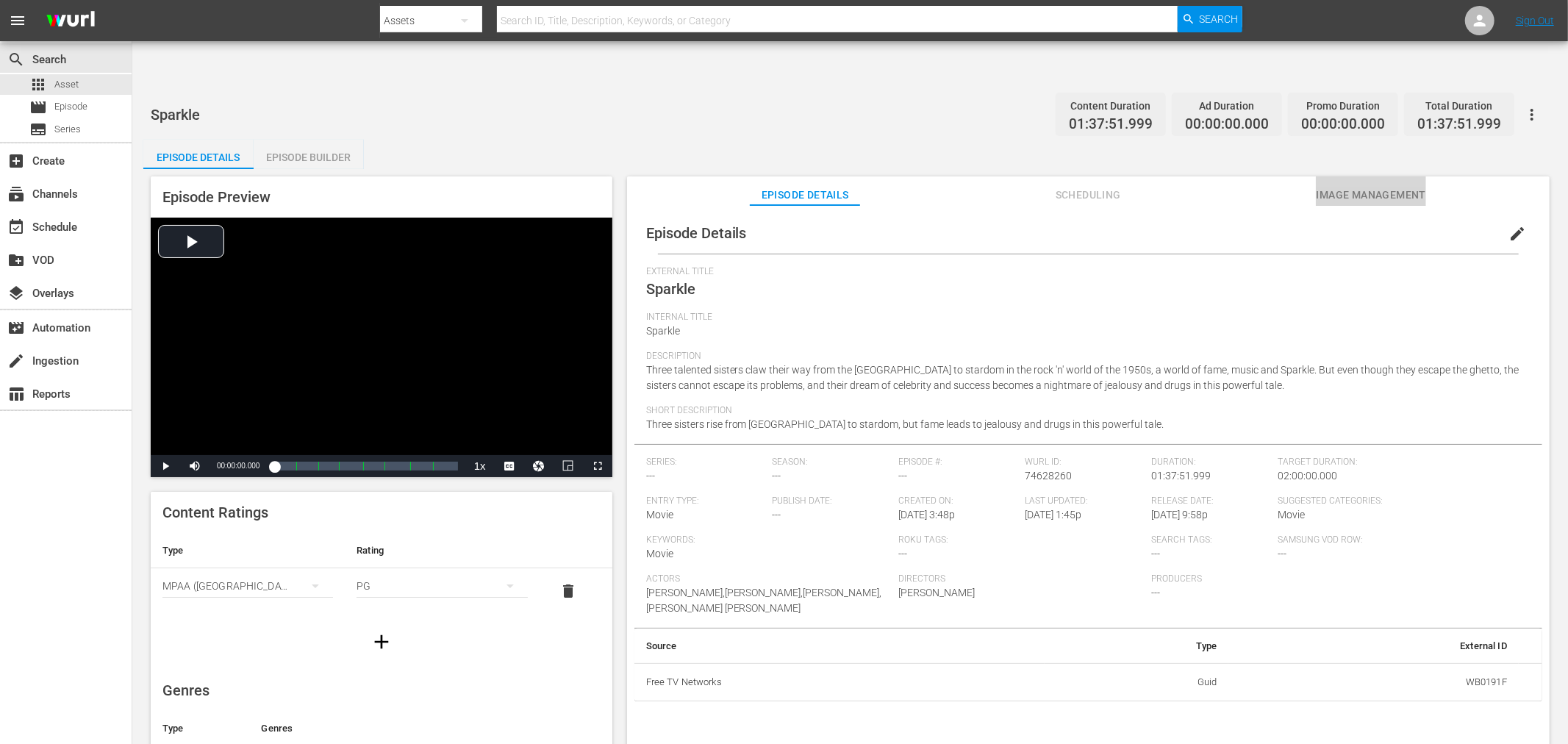
click at [1367, 186] on span "Image Management" at bounding box center [1372, 195] width 111 height 19
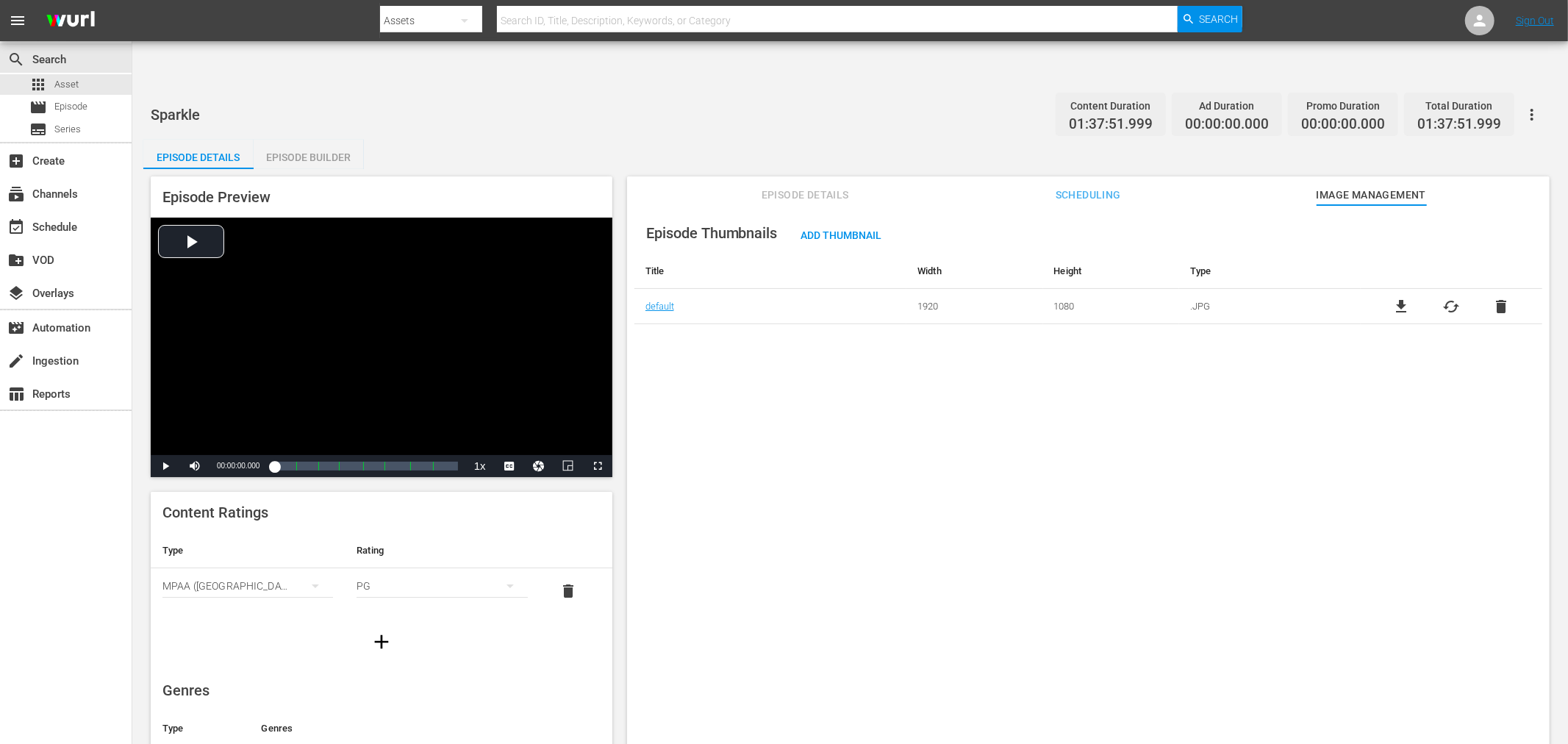
click at [1109, 186] on span "Scheduling" at bounding box center [1088, 195] width 111 height 19
click at [651, 262] on input "checkbox" at bounding box center [722, 273] width 147 height 21
checkbox input "true"
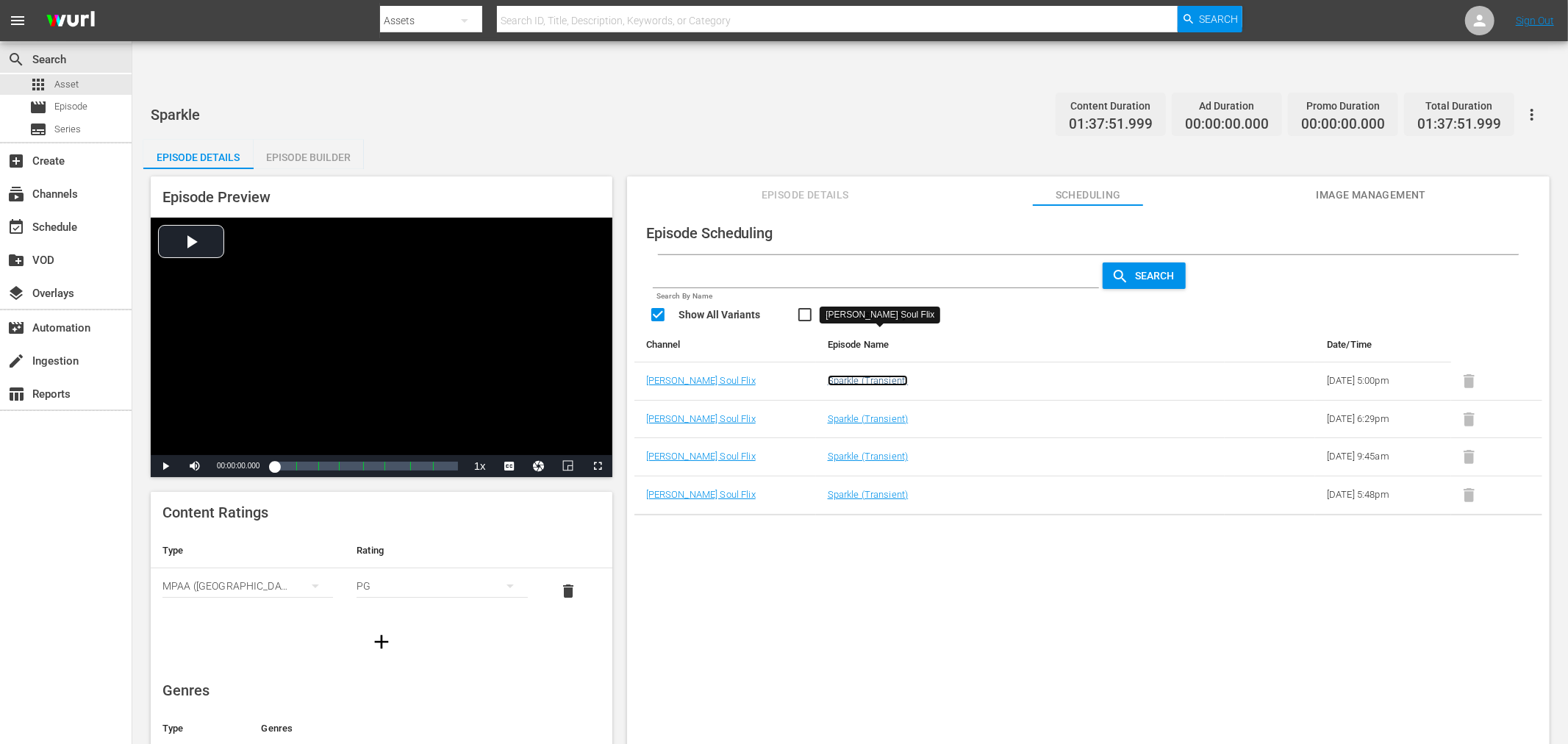
click at [864, 375] on link "Sparkle (Transient)" at bounding box center [868, 380] width 81 height 11
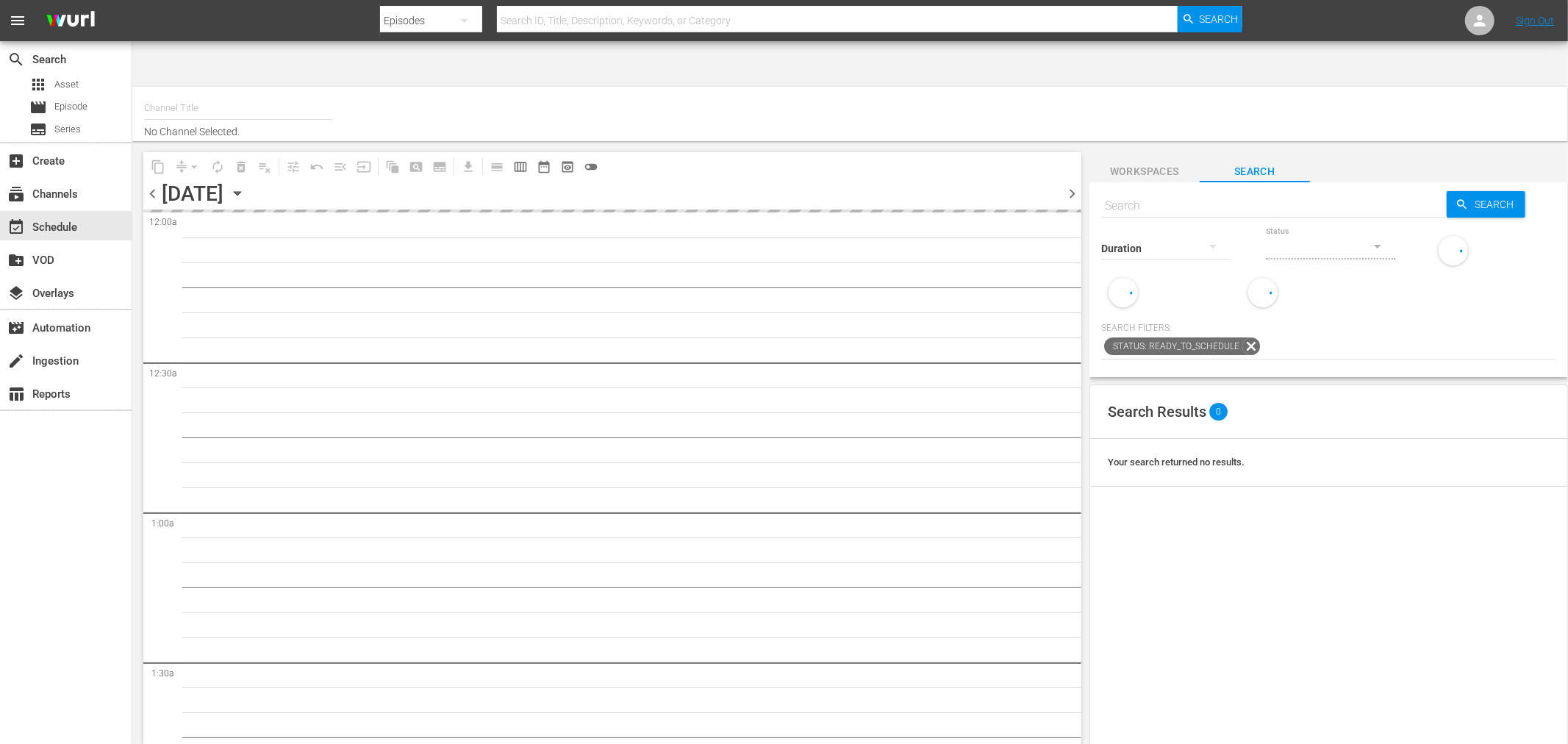
type input "Soul Flix (1949)"
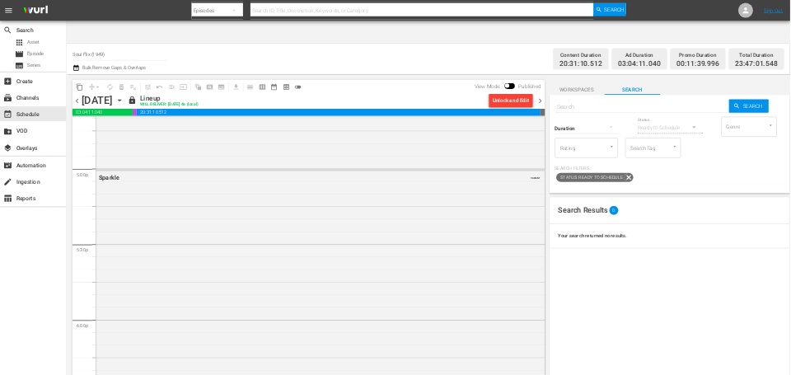
scroll to position [5678, 0]
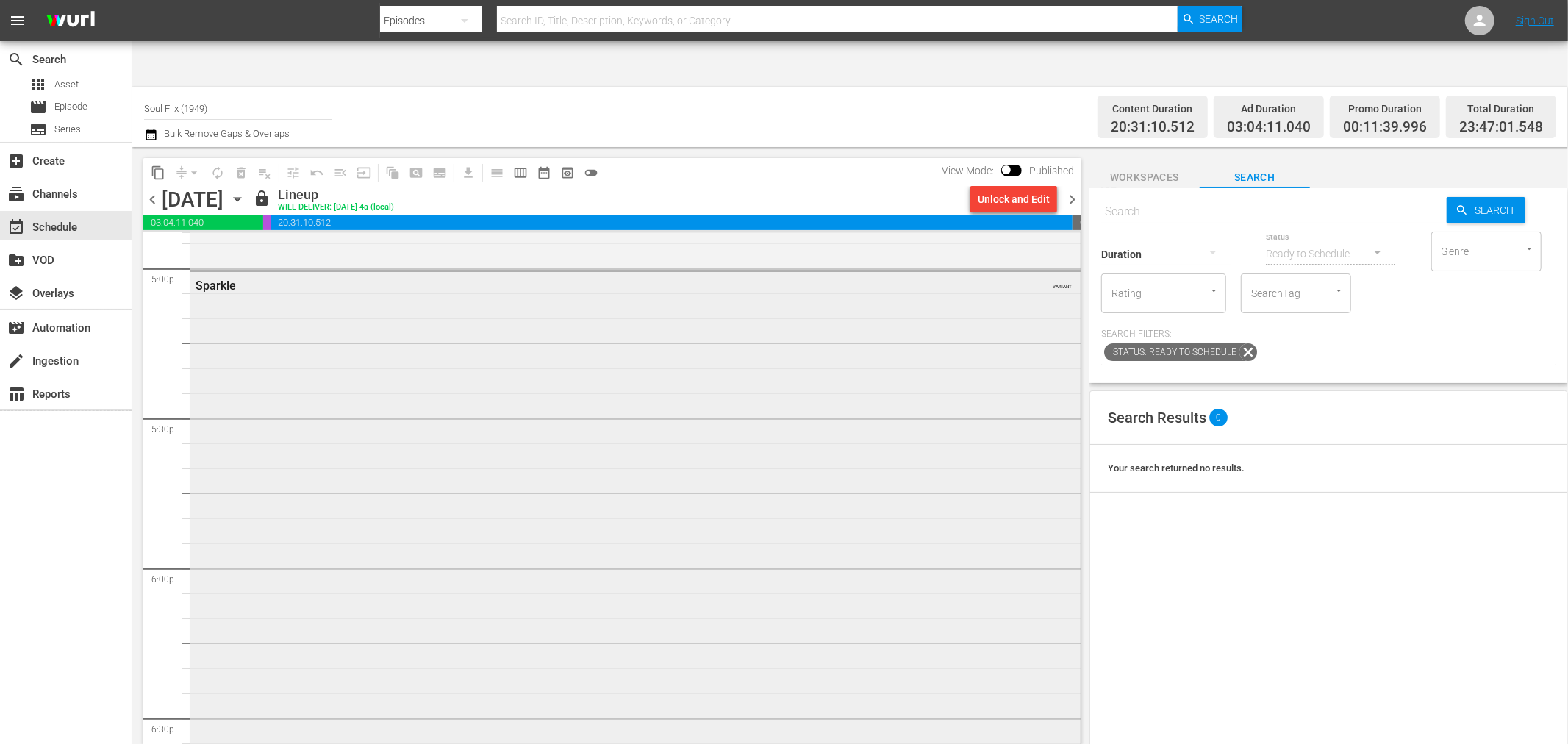
click at [228, 278] on div "Sparkle" at bounding box center [595, 285] width 799 height 14
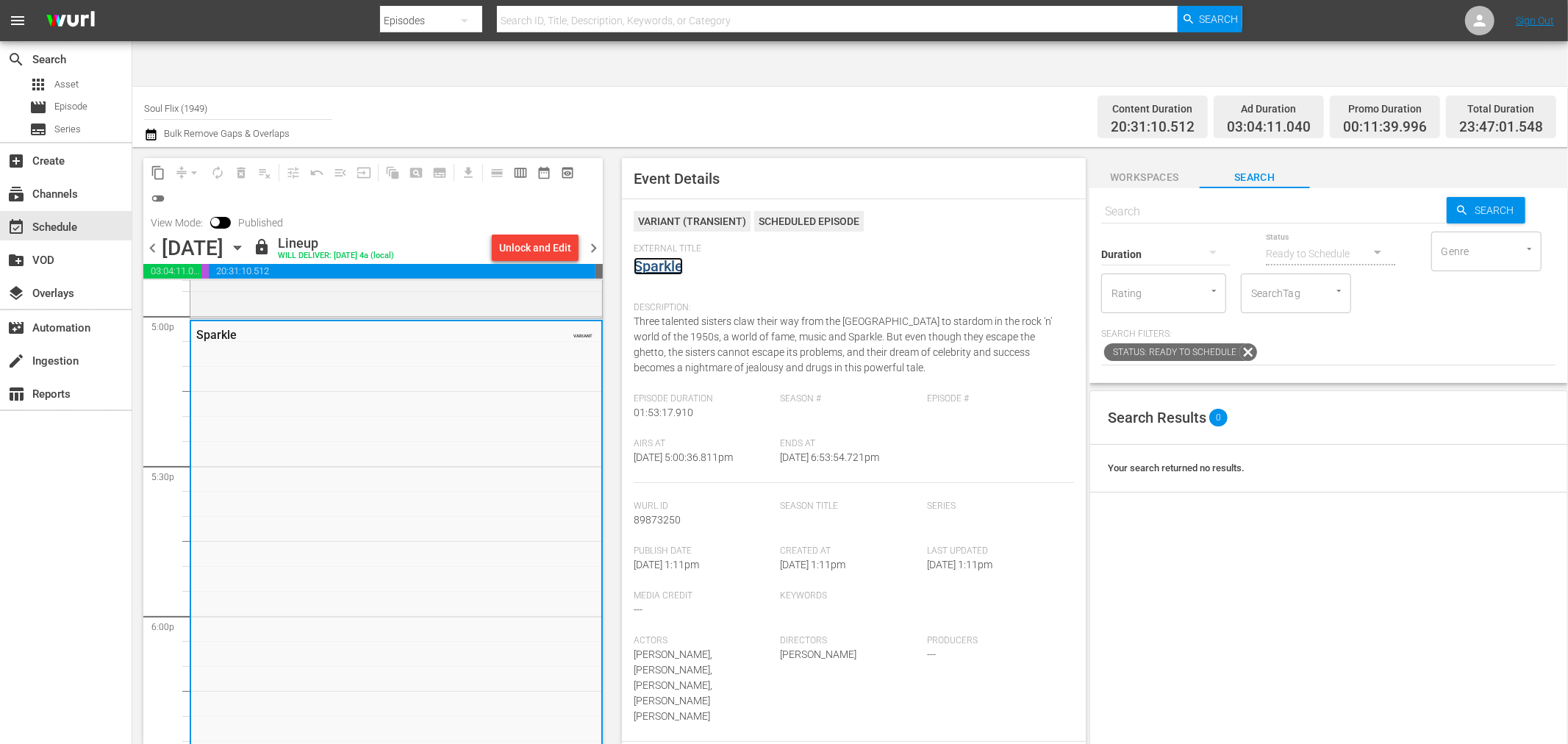
click at [659, 258] on link "Sparkle" at bounding box center [658, 267] width 49 height 18
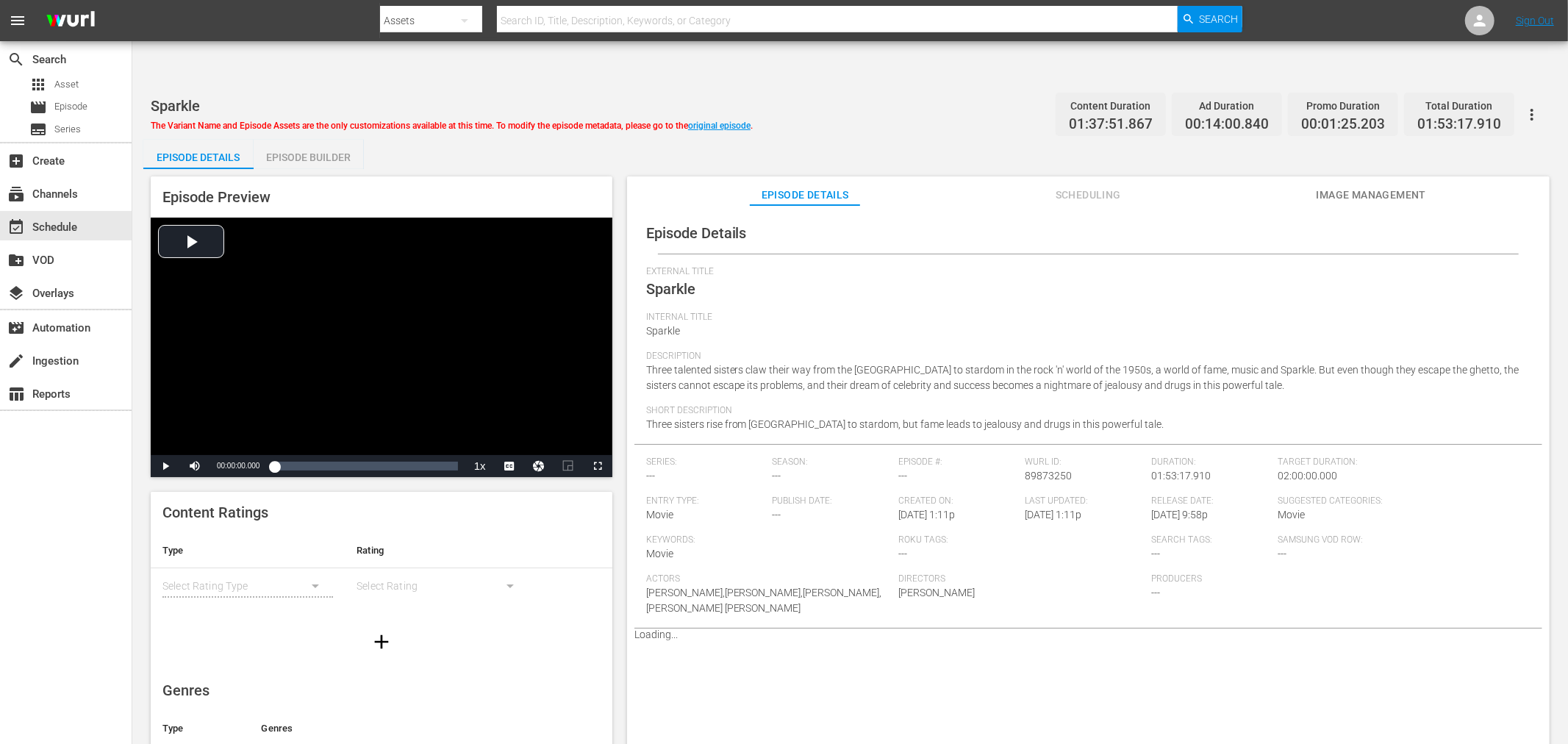
click at [1374, 186] on span "Image Management" at bounding box center [1372, 195] width 111 height 19
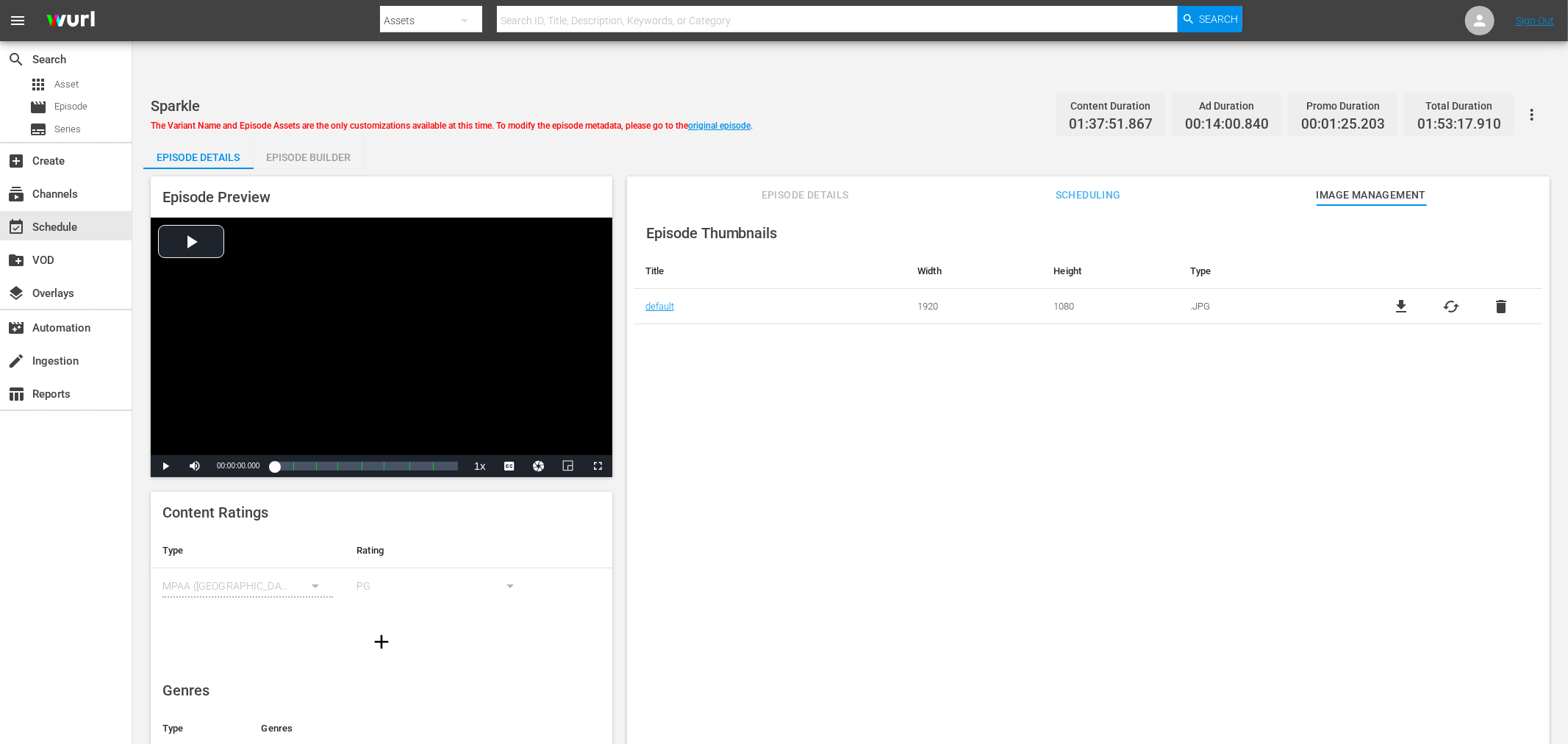
click at [722, 319] on div "Episode Thumbnails Title Width Height Type default 1920 1080 .JPG file_download…" at bounding box center [1088, 492] width 923 height 575
click at [566, 21] on input "text" at bounding box center [837, 21] width 681 height 36
paste input "[PERSON_NAME]"
type input "[PERSON_NAME]"
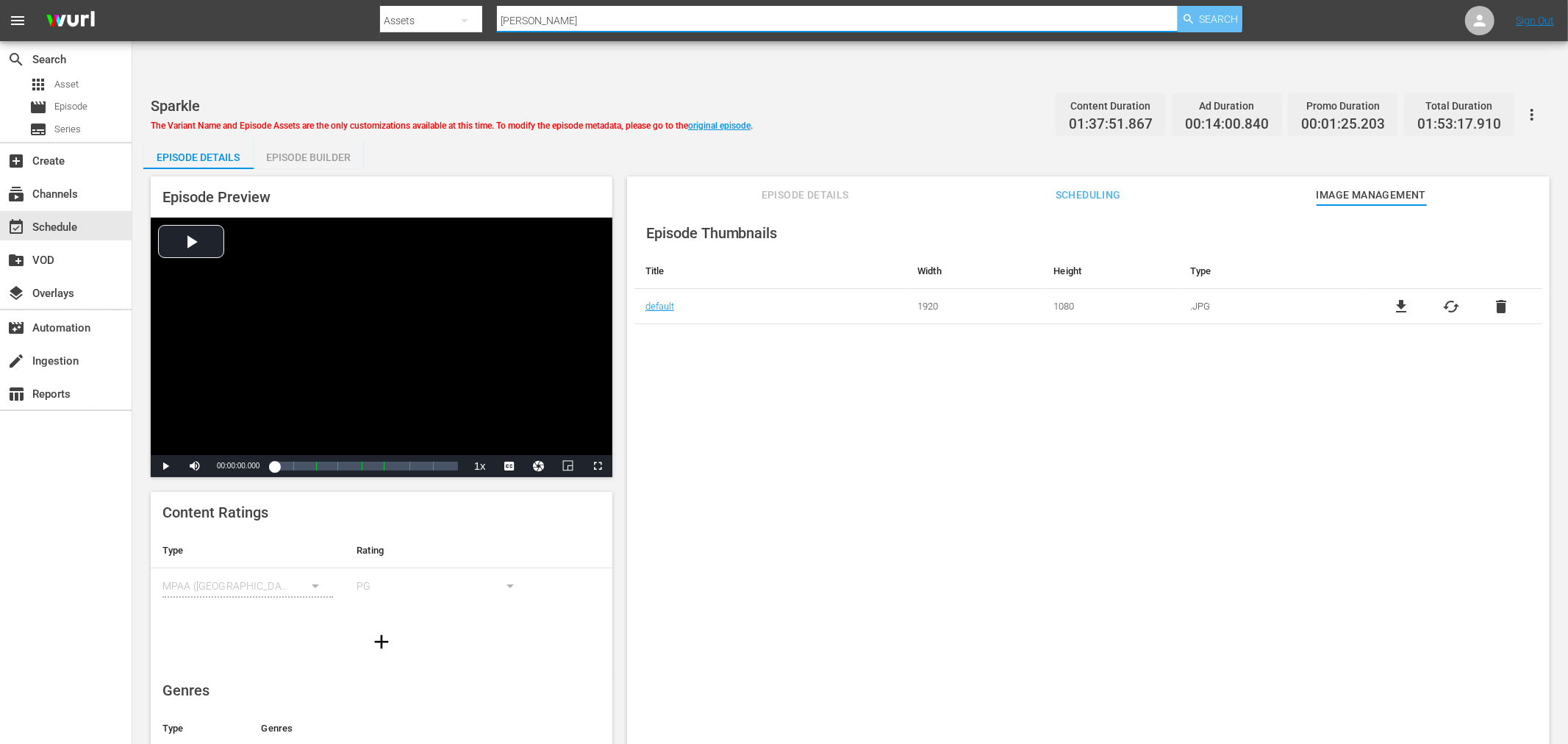
type input "[PERSON_NAME]"
click at [1208, 25] on span "Search" at bounding box center [1219, 20] width 39 height 27
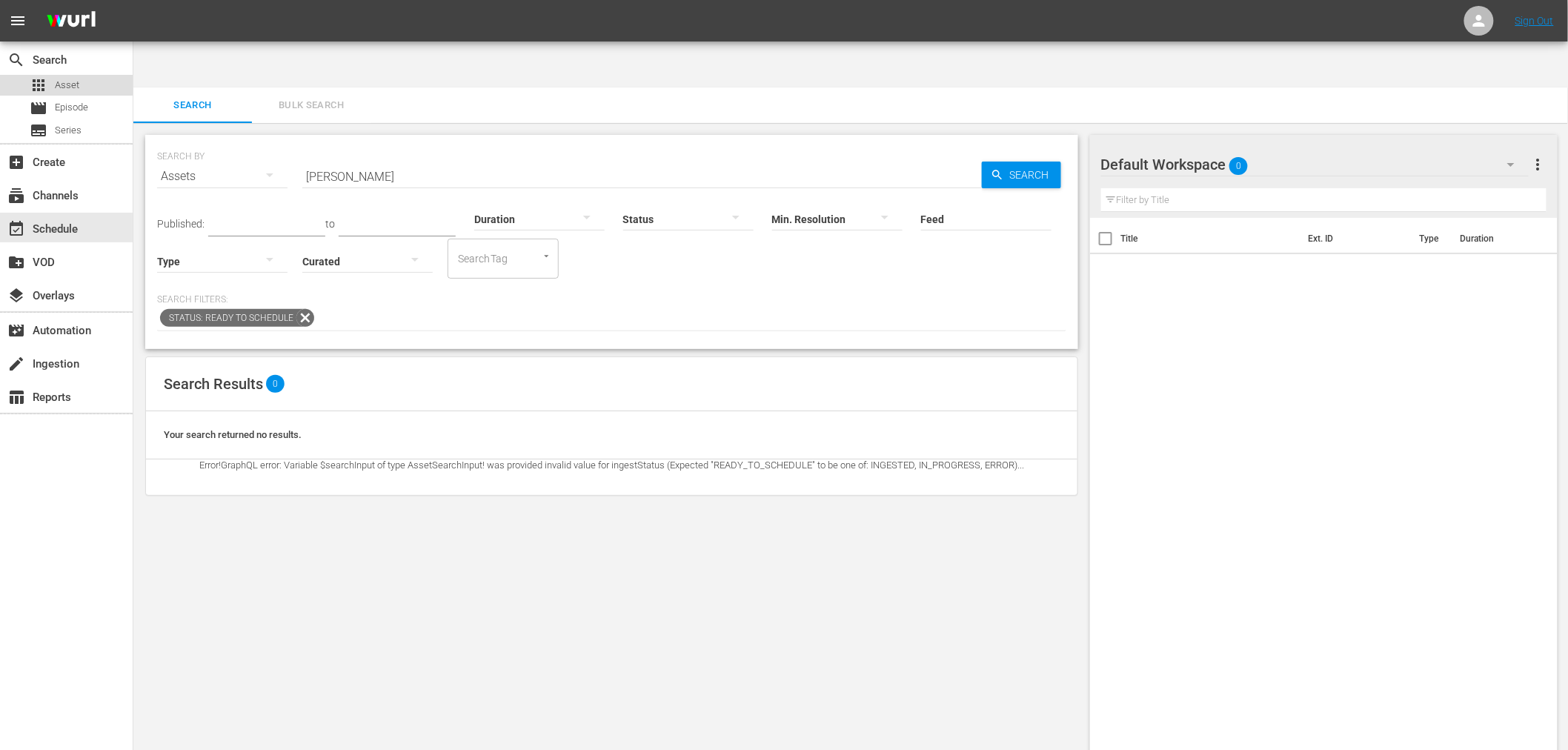
click at [48, 83] on div "apps Asset" at bounding box center [54, 85] width 49 height 21
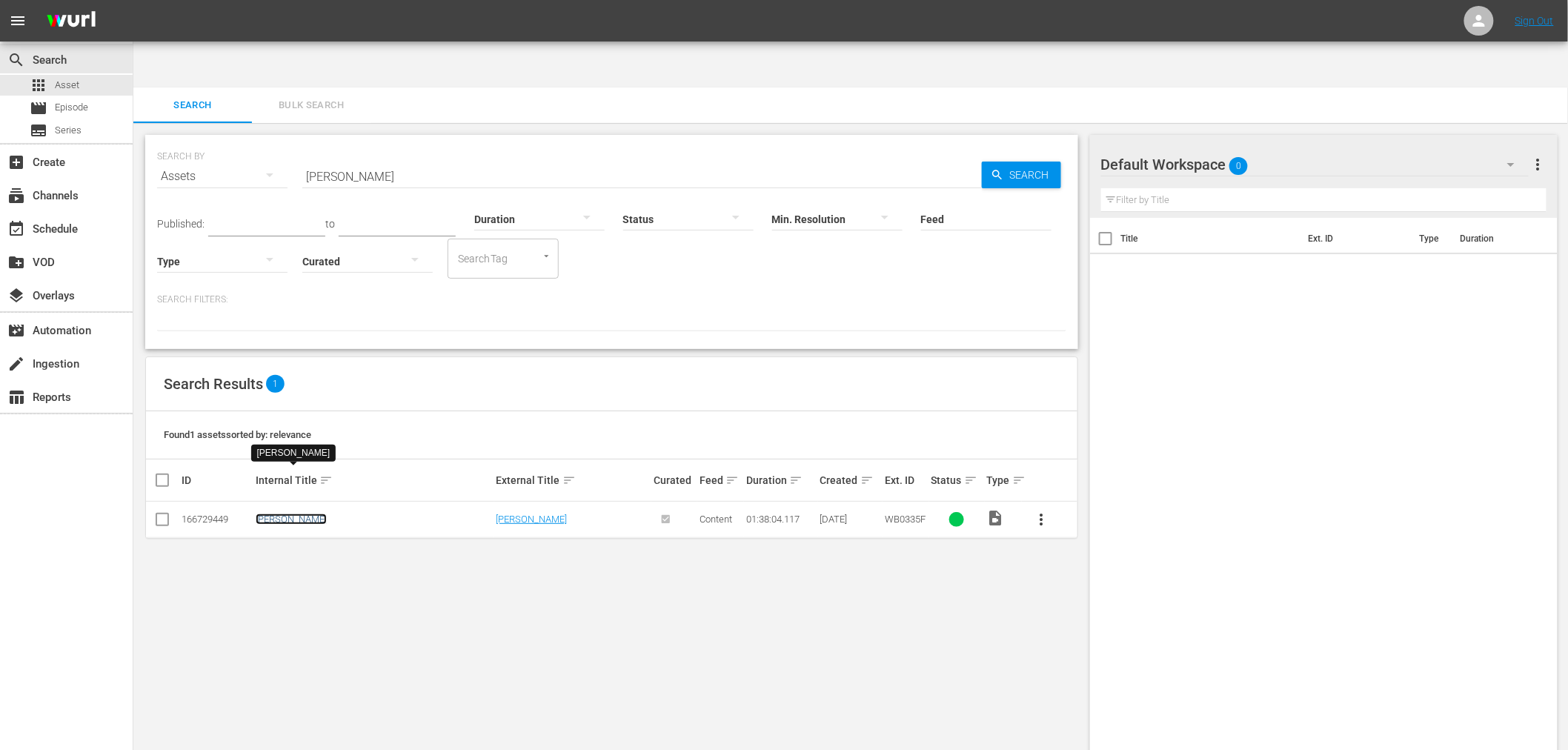
click at [281, 513] on link "Mr. Ricco" at bounding box center [290, 519] width 71 height 11
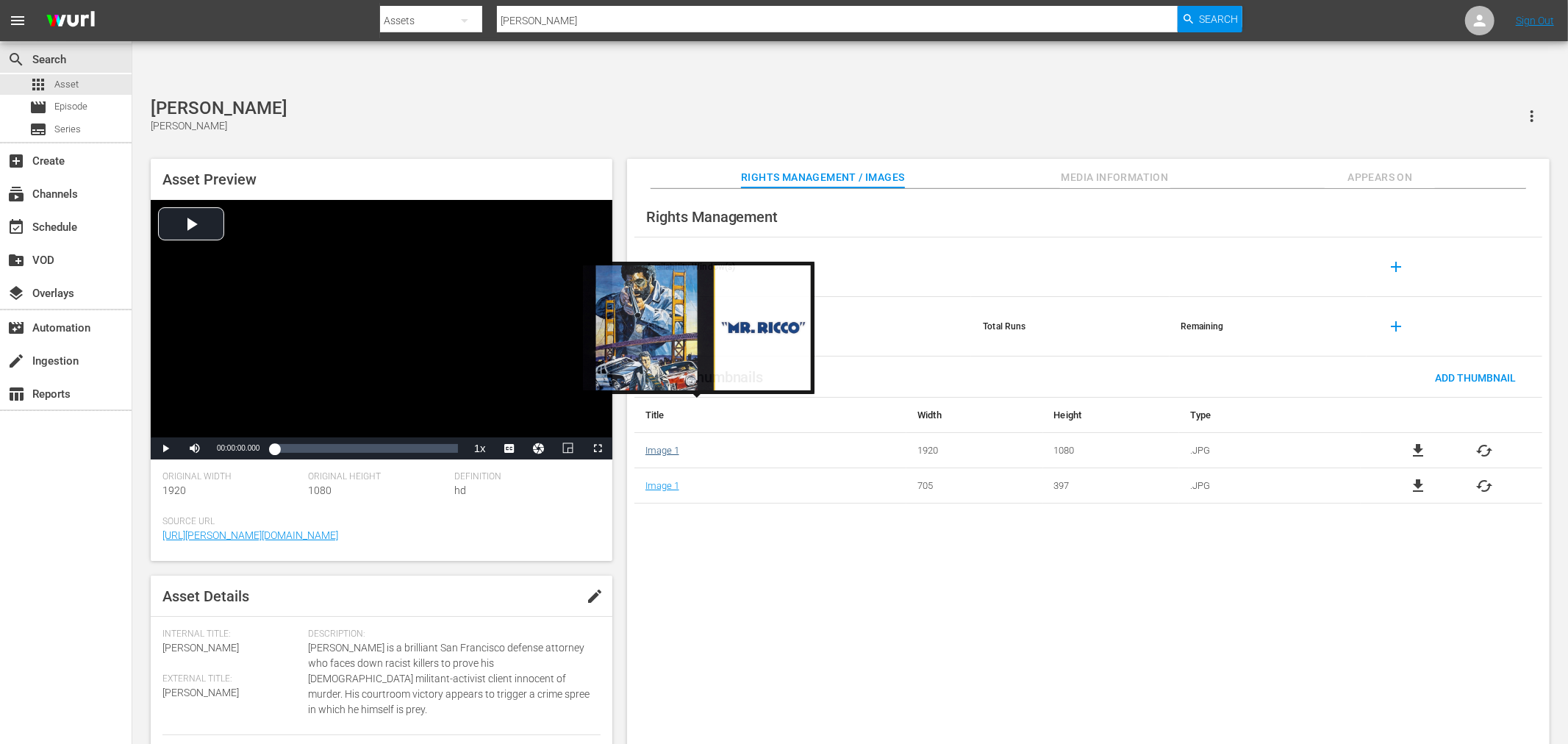
click at [659, 445] on link "Image 1" at bounding box center [663, 451] width 34 height 11
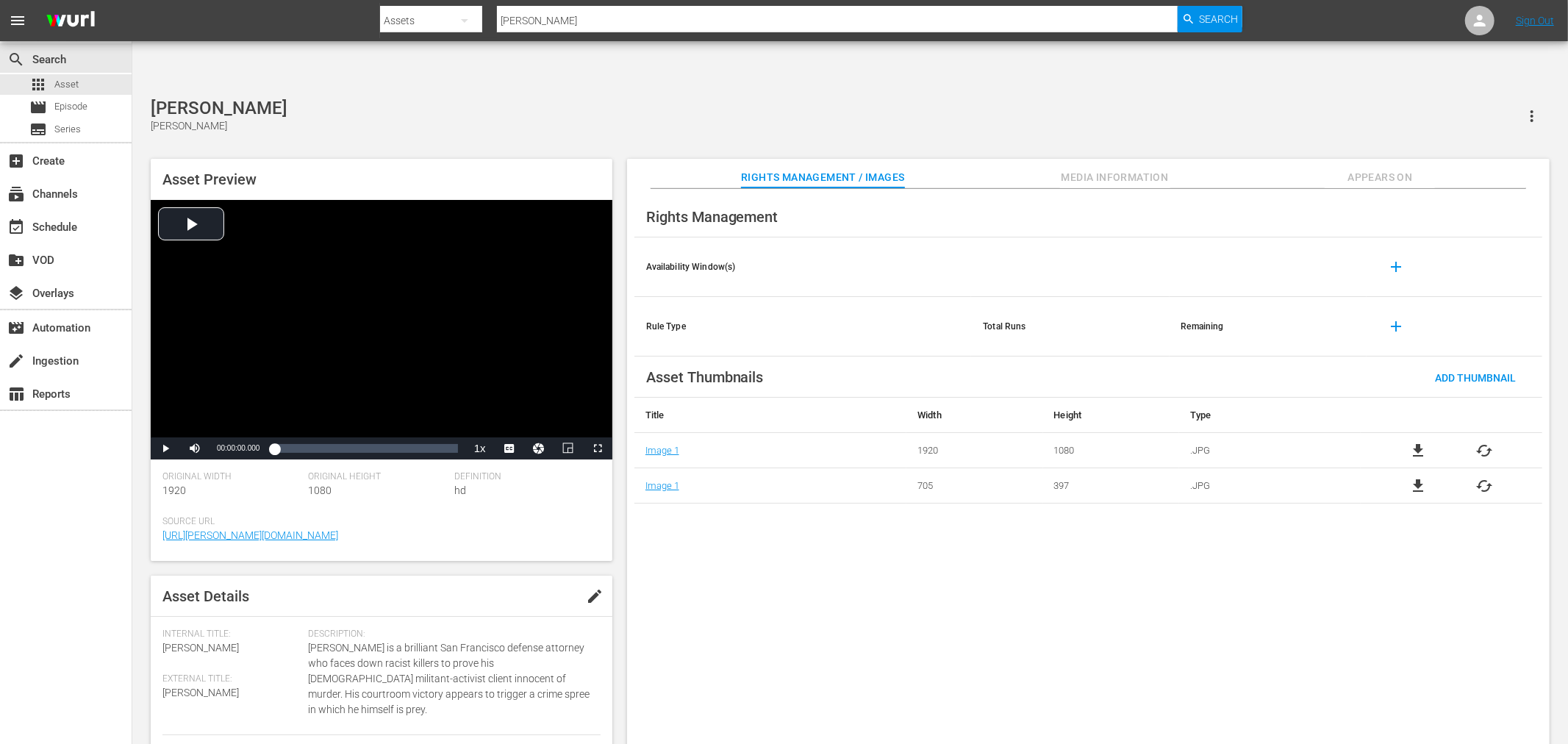
click at [1380, 189] on div "Rights Management Availability Window(s) add Rule Type Total Runs Remaining add…" at bounding box center [1088, 479] width 923 height 580
click at [1385, 169] on span "Appears On" at bounding box center [1381, 178] width 111 height 19
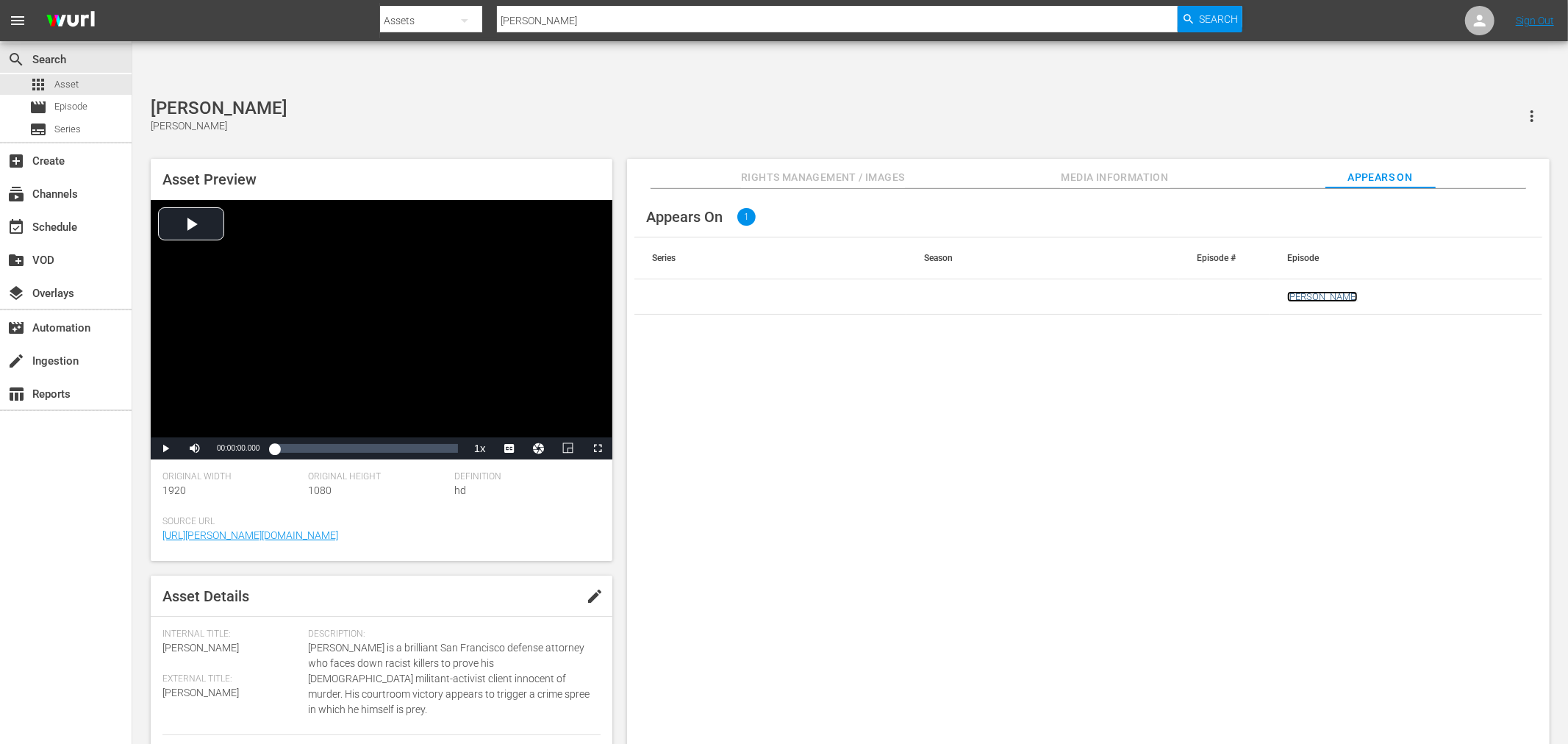
click at [1308, 291] on link "Mr. Ricco" at bounding box center [1323, 296] width 70 height 11
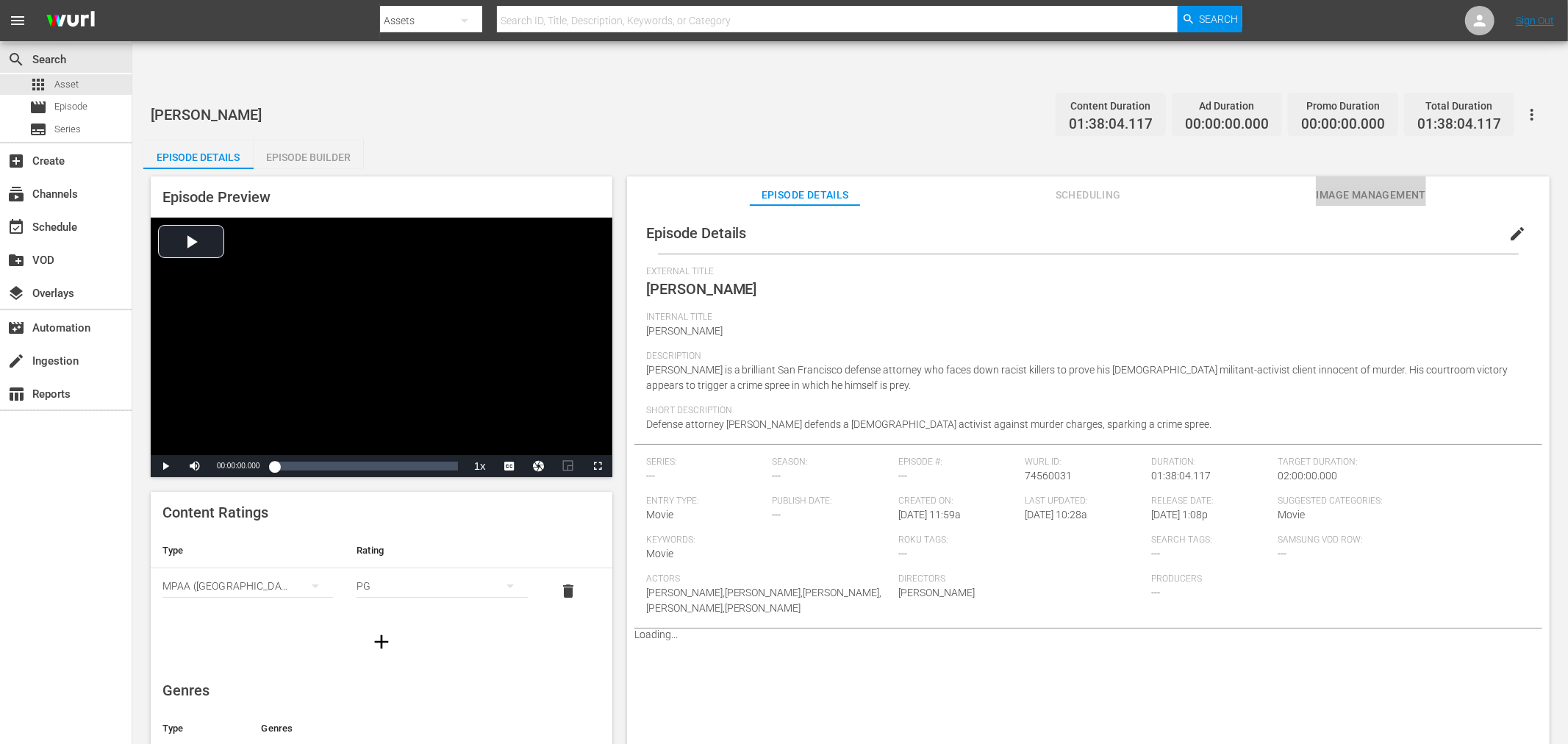
click at [1336, 186] on span "Image Management" at bounding box center [1372, 195] width 111 height 19
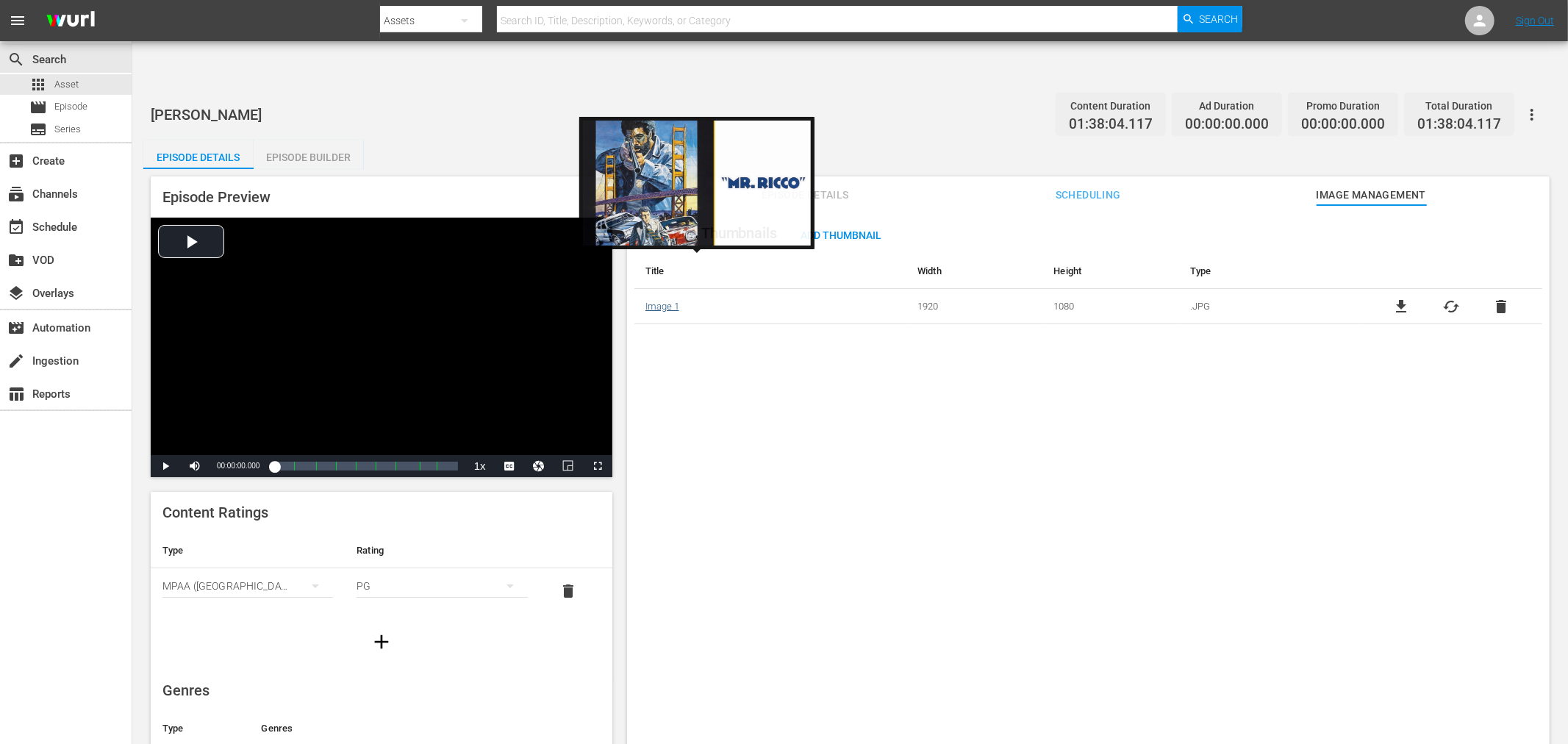
click at [659, 301] on link "Image 1" at bounding box center [663, 306] width 34 height 11
click at [669, 301] on link "Image 1" at bounding box center [663, 306] width 34 height 11
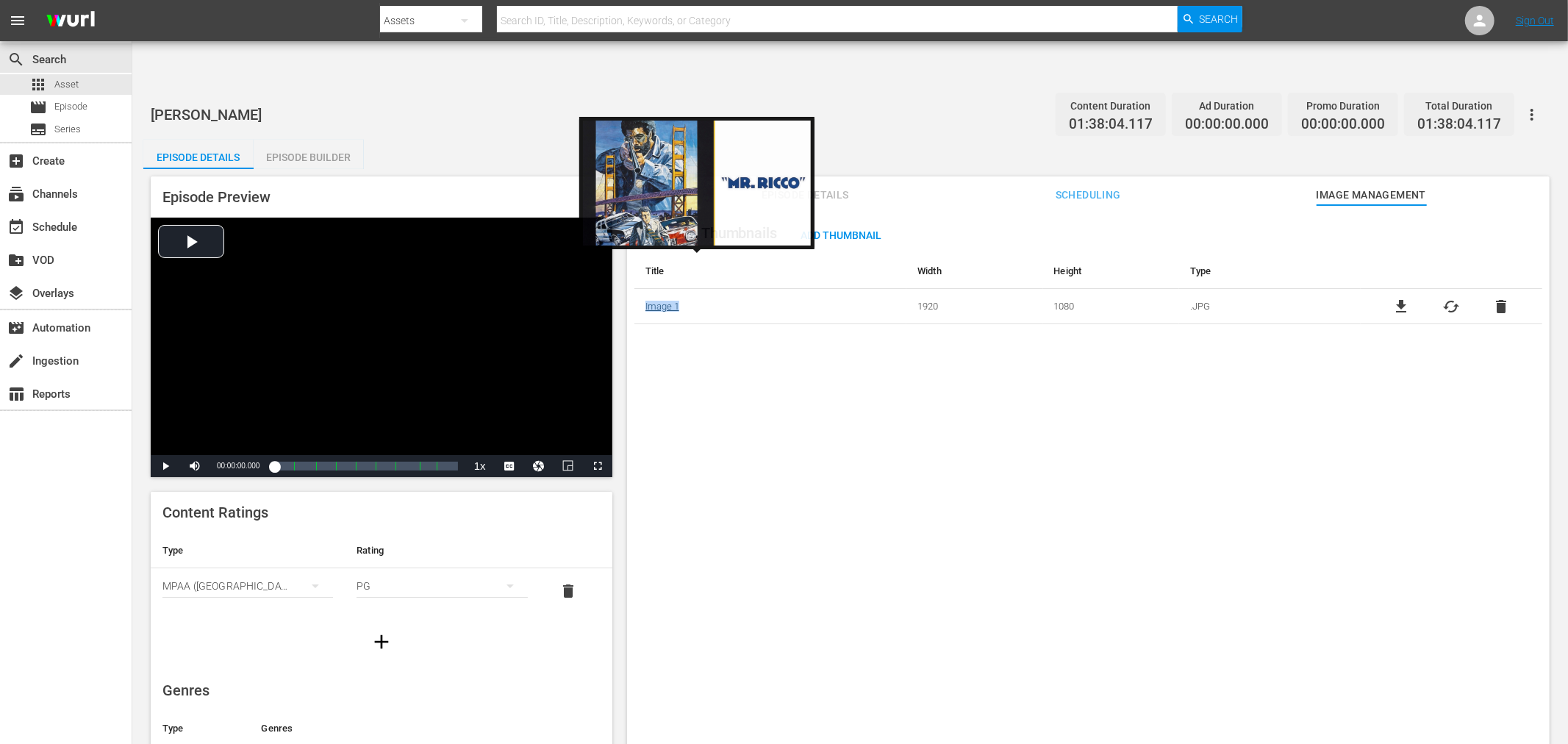
click at [669, 301] on link "Image 1" at bounding box center [663, 306] width 34 height 11
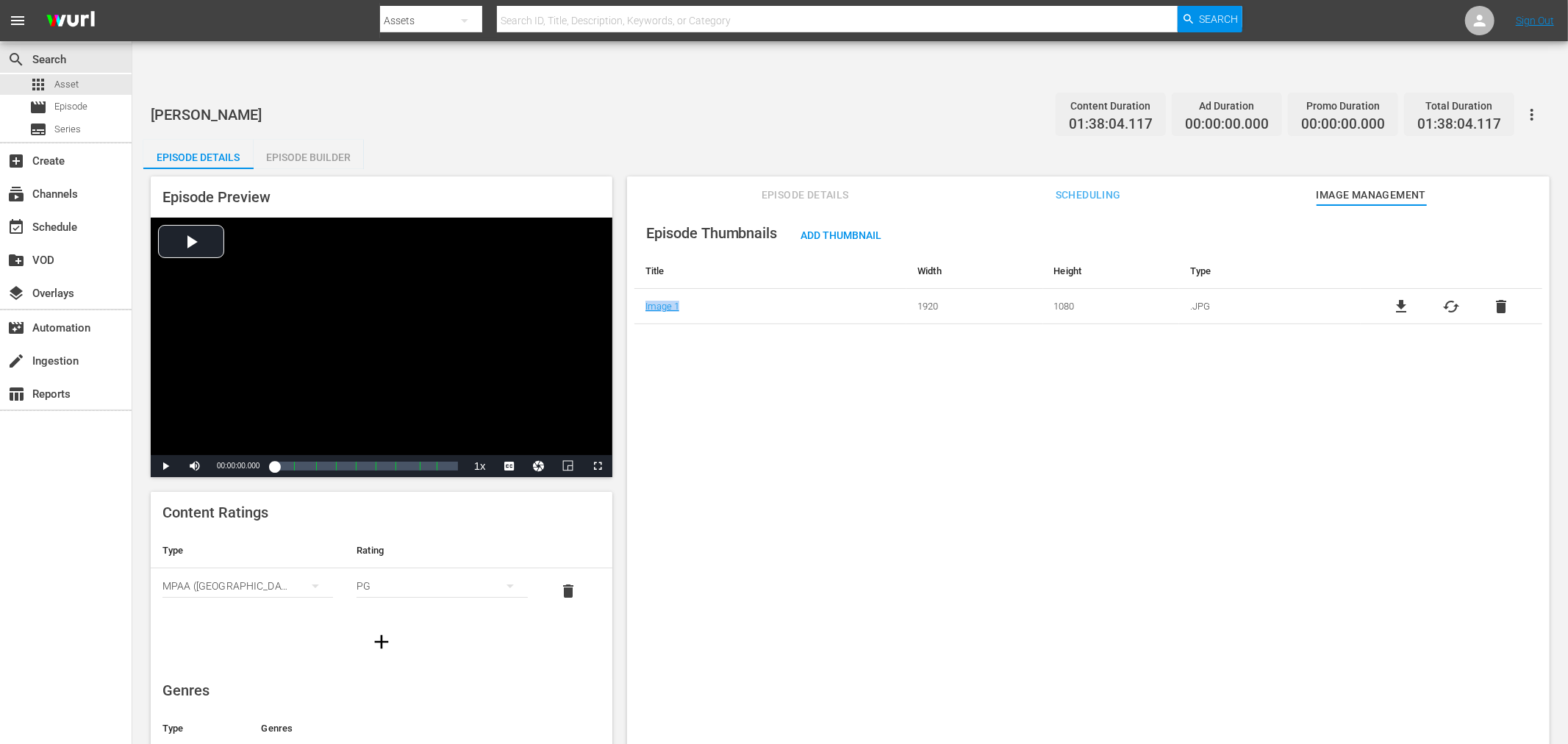
click at [827, 564] on div "Episode Thumbnails Add Thumbnail Title Width Height Type Image 1 1920 1080 .JPG…" at bounding box center [1088, 492] width 923 height 575
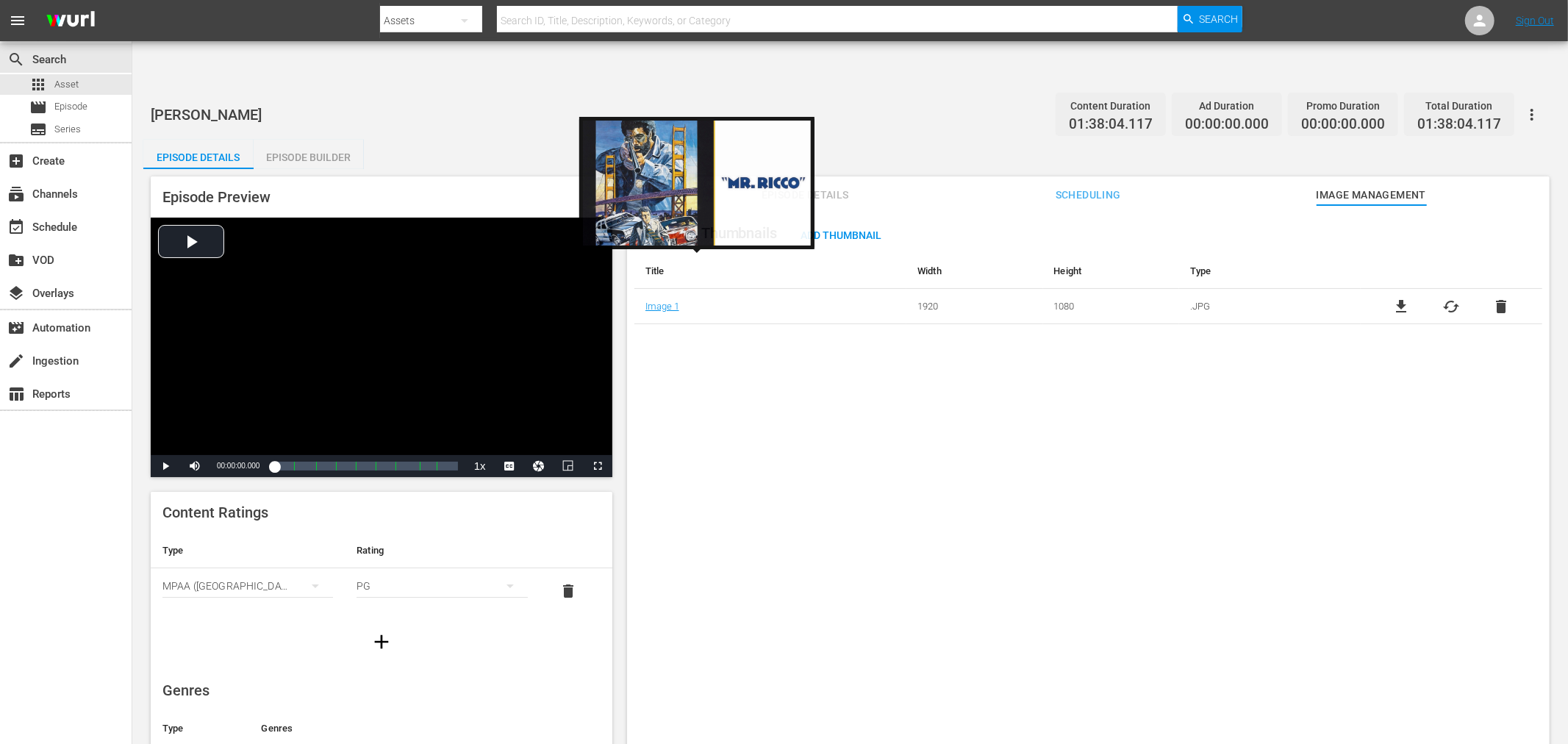
drag, startPoint x: 659, startPoint y: 262, endPoint x: 396, endPoint y: 157, distance: 283.2
click at [396, 177] on div "Episode Preview Video Player is loading. Play Video Play Mute Current Time 00:0…" at bounding box center [382, 327] width 462 height 301
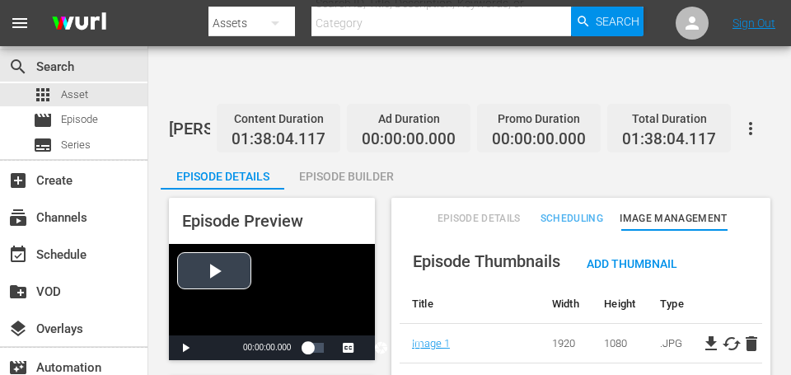
click at [448, 348] on span "Video Player" at bounding box center [448, 348] width 0 height 0
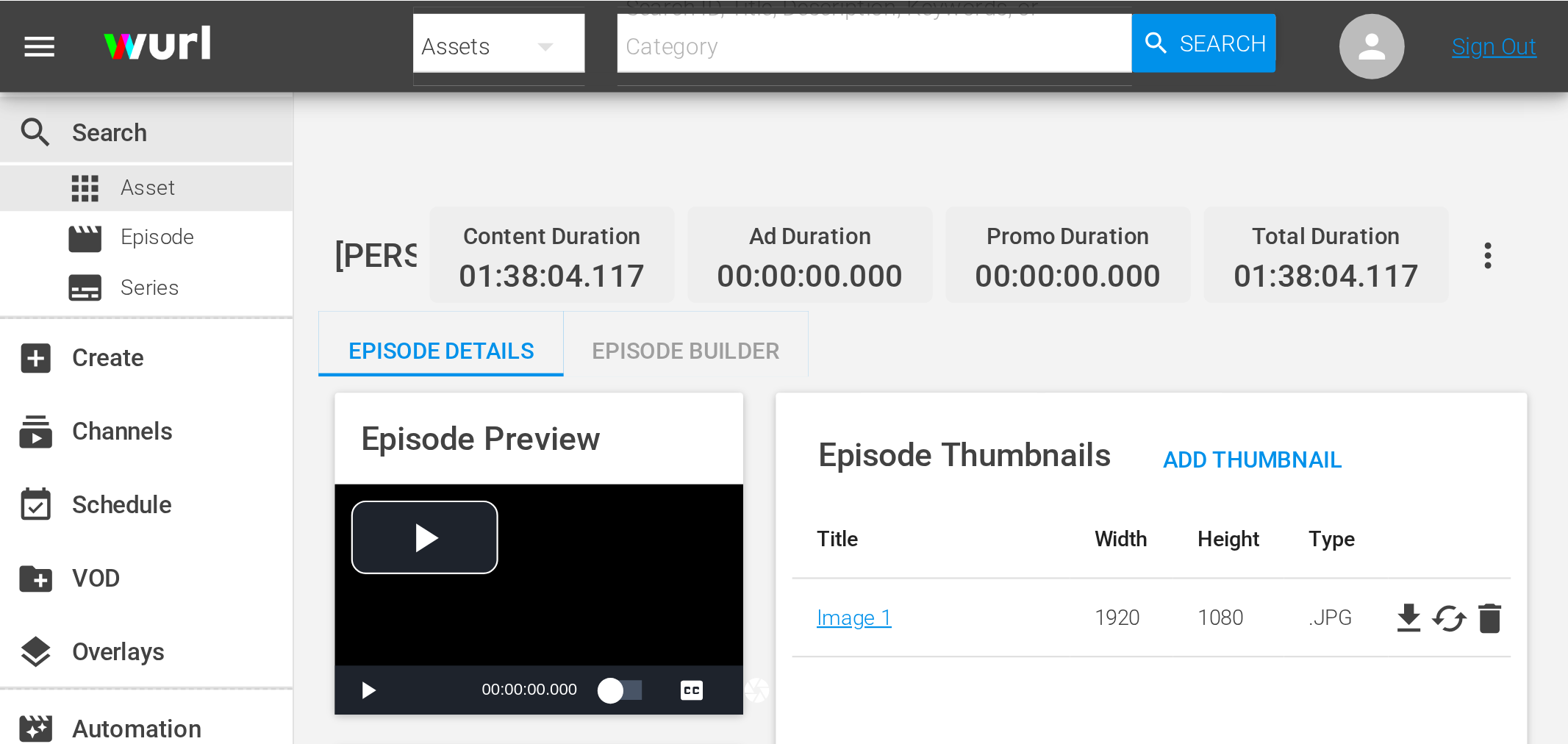
scroll to position [28, 0]
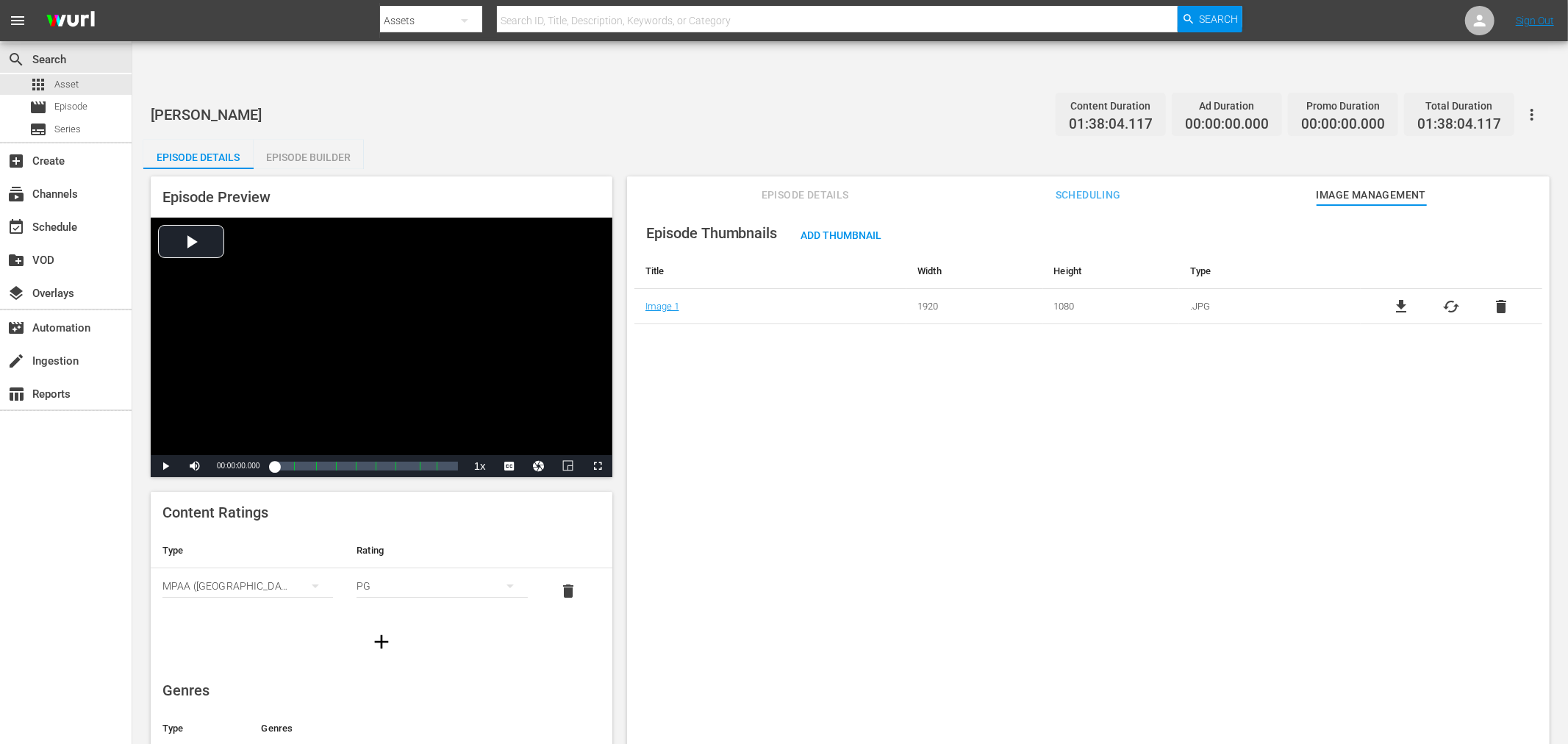
click at [1393, 298] on span "file_download" at bounding box center [1402, 307] width 18 height 18
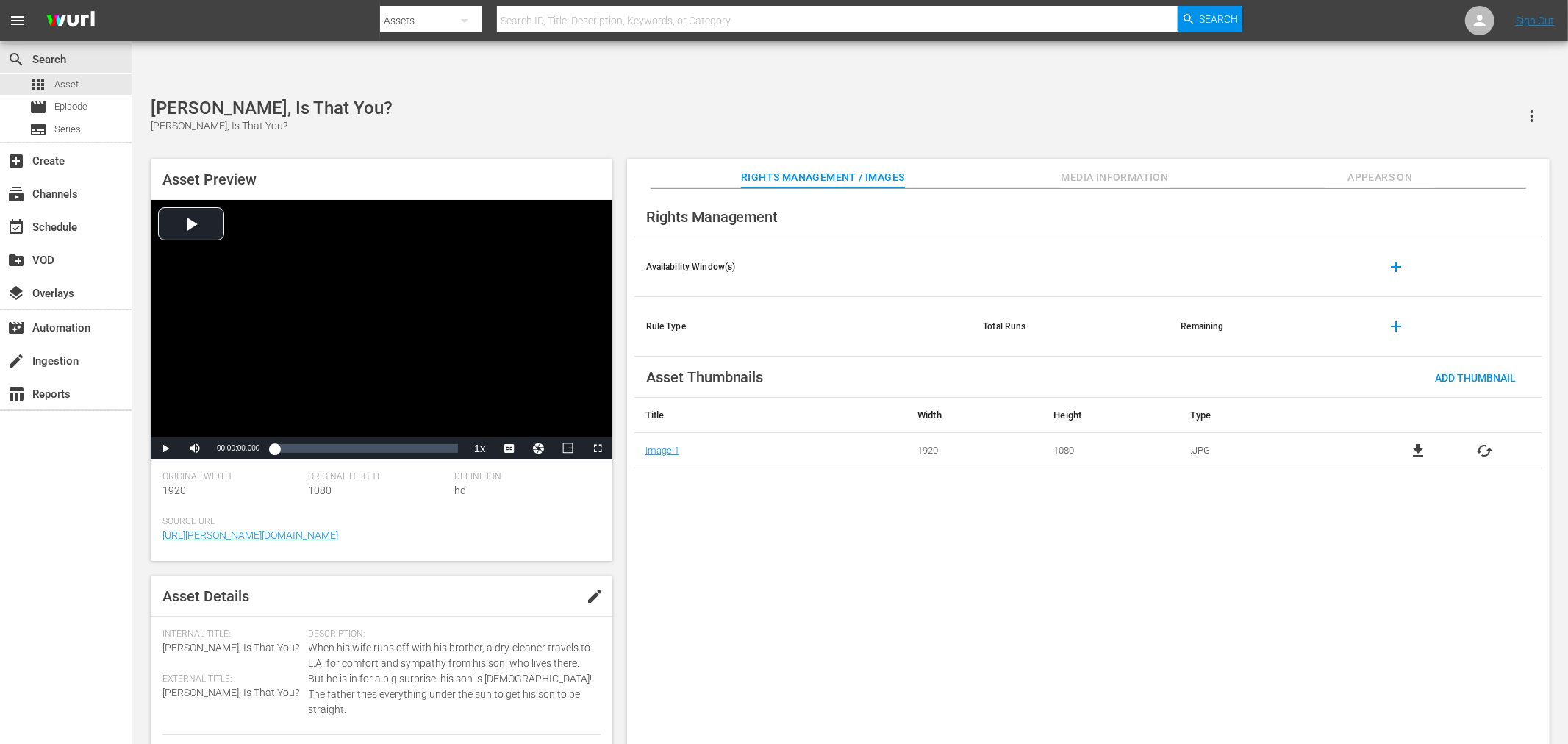
click at [1375, 169] on span "Appears On" at bounding box center [1381, 178] width 111 height 19
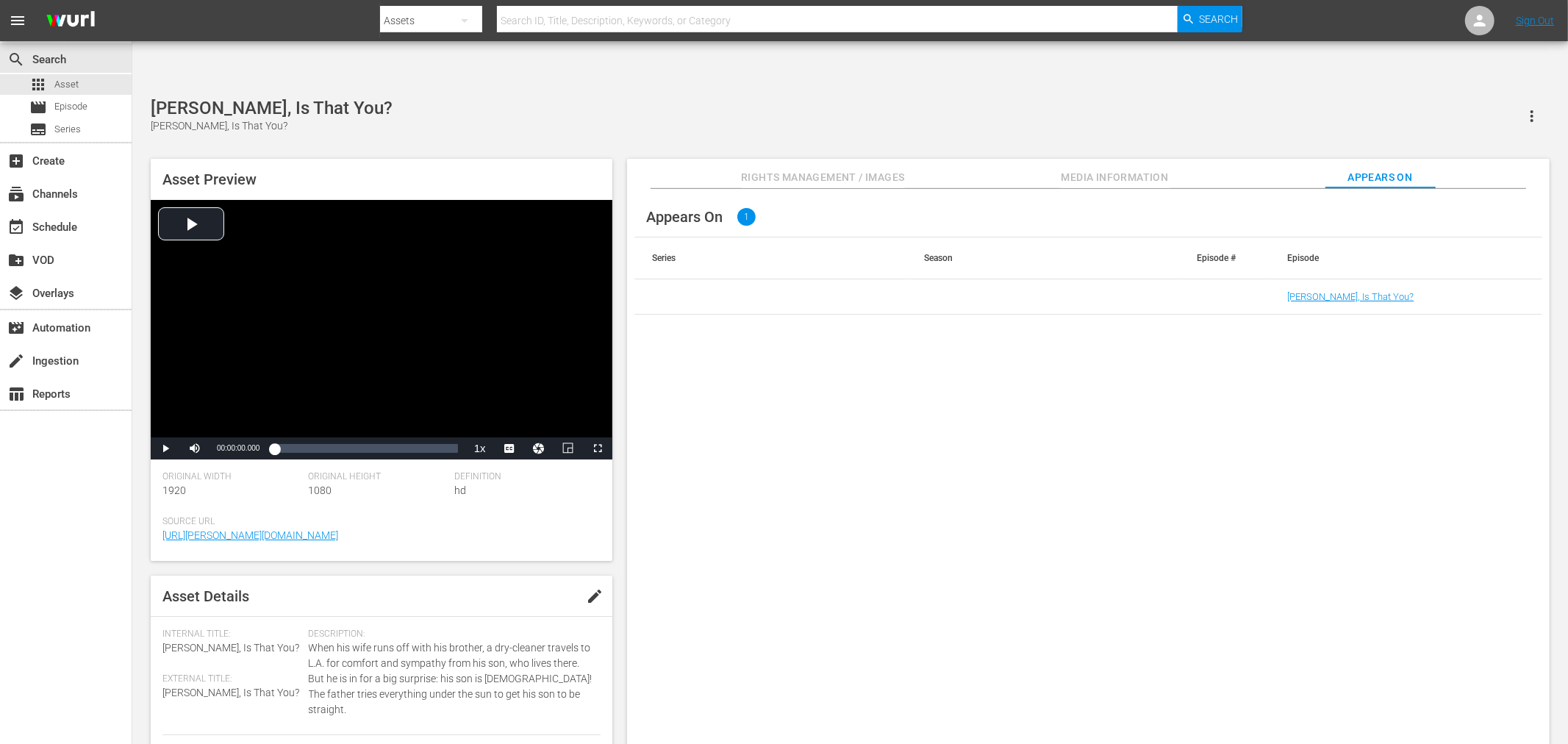
click at [1187, 522] on div "Appears On 1 Series Season Episode # Episode [PERSON_NAME], Is That You?" at bounding box center [1088, 479] width 923 height 580
click at [1335, 291] on link "[PERSON_NAME], Is That You?" at bounding box center [1351, 296] width 127 height 11
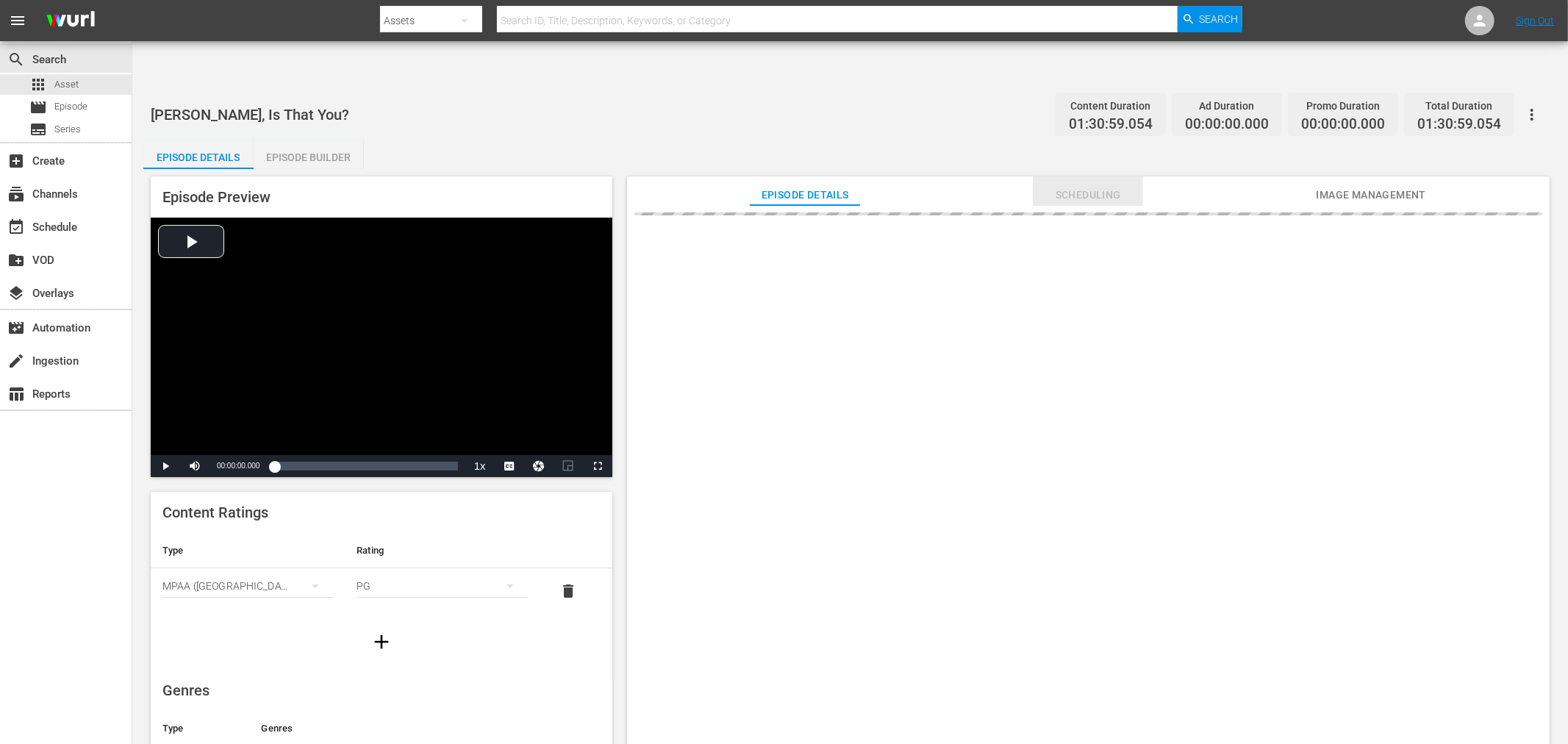
click at [1067, 186] on span "Scheduling" at bounding box center [1088, 195] width 111 height 19
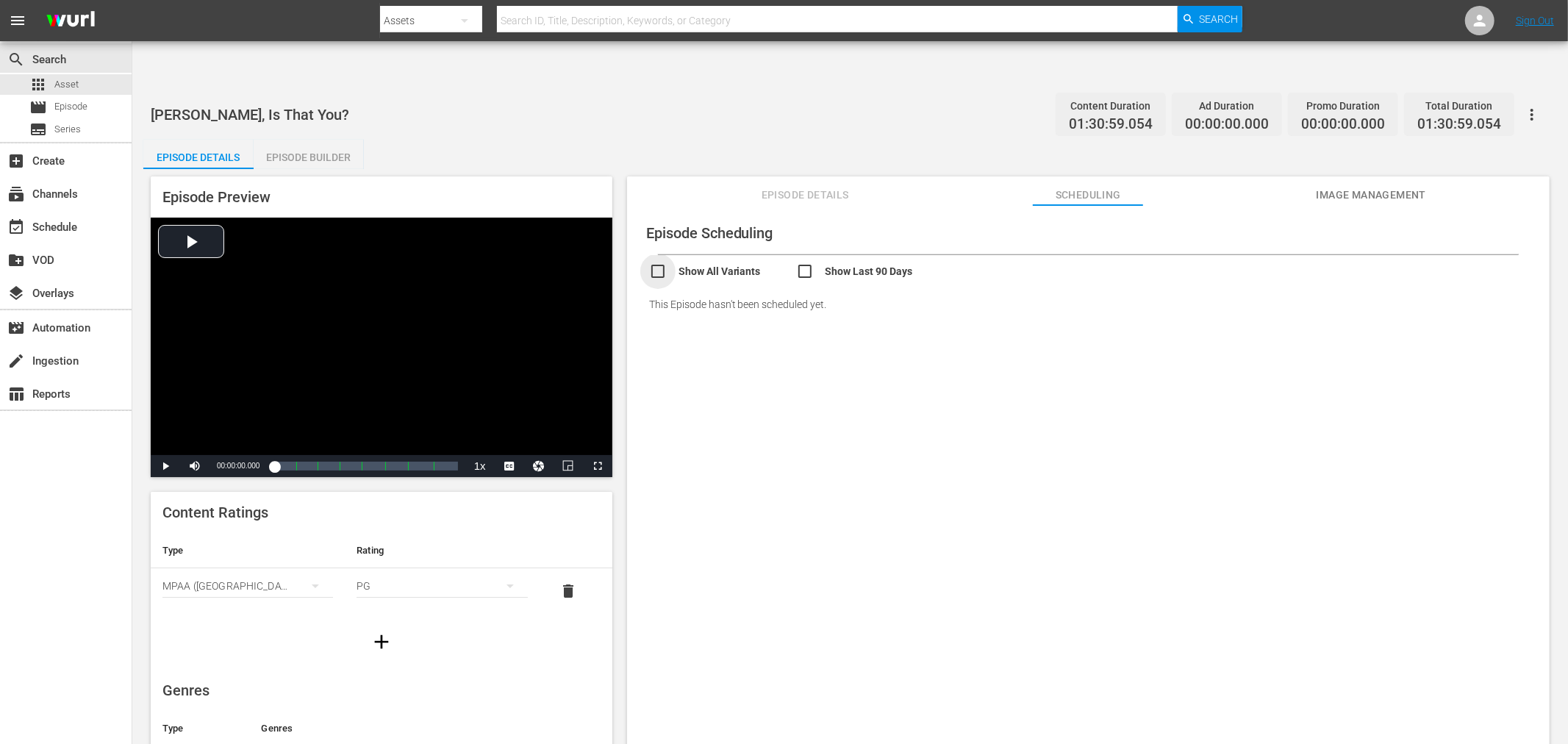
click at [650, 262] on input "checkbox" at bounding box center [722, 273] width 147 height 21
checkbox input "true"
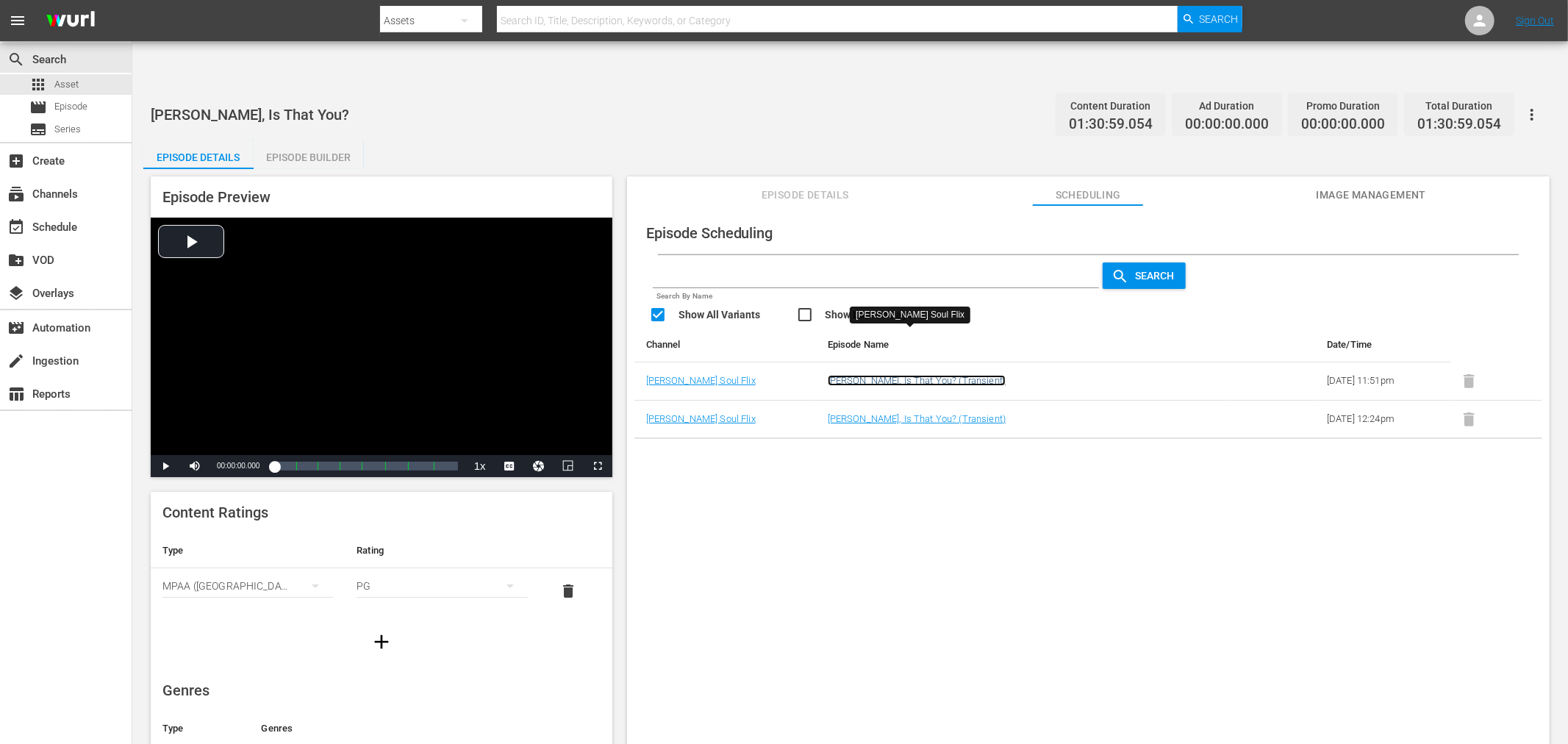
click at [864, 375] on link "[PERSON_NAME], Is That You? (Transient)" at bounding box center [917, 380] width 178 height 11
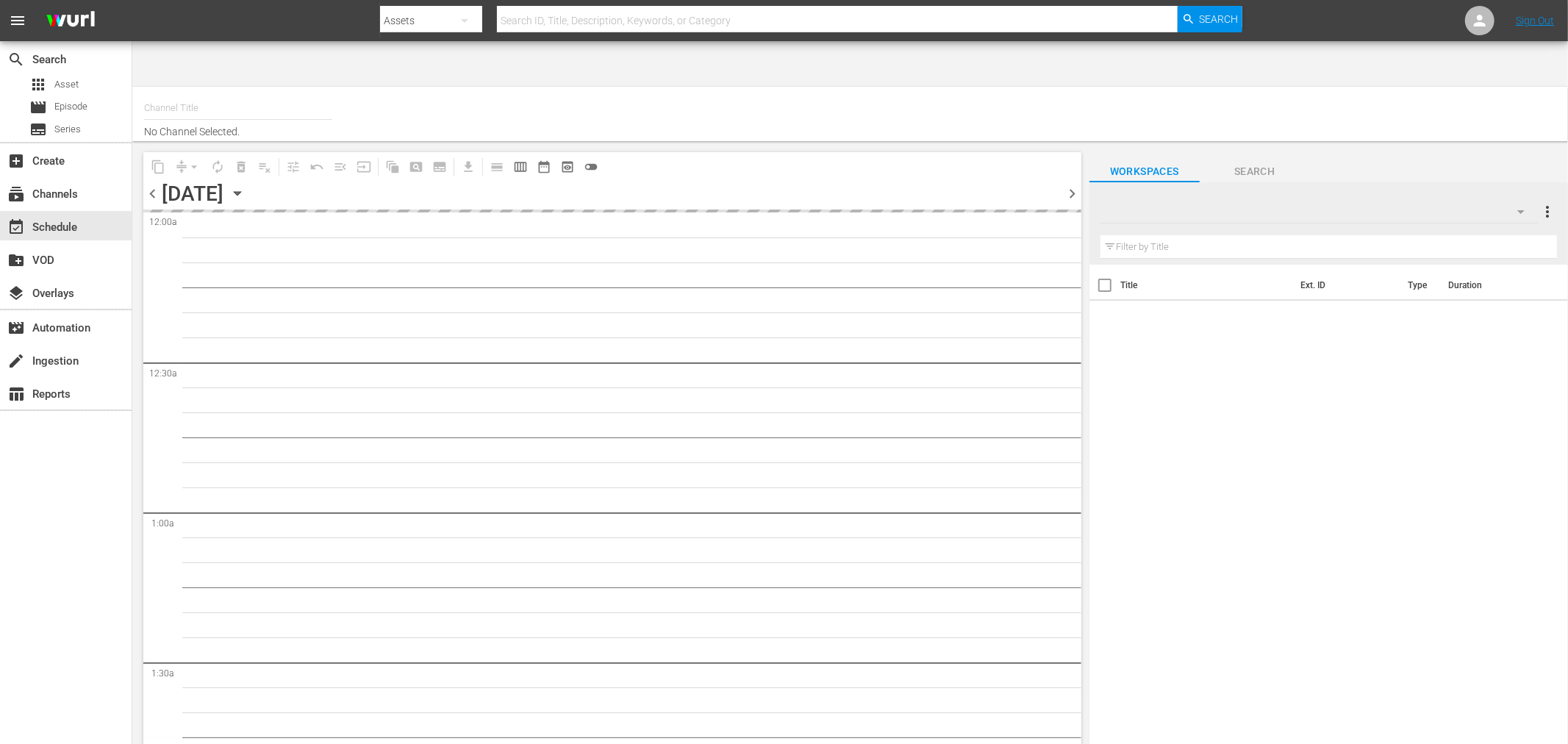
type input "Soul Flix (1949)"
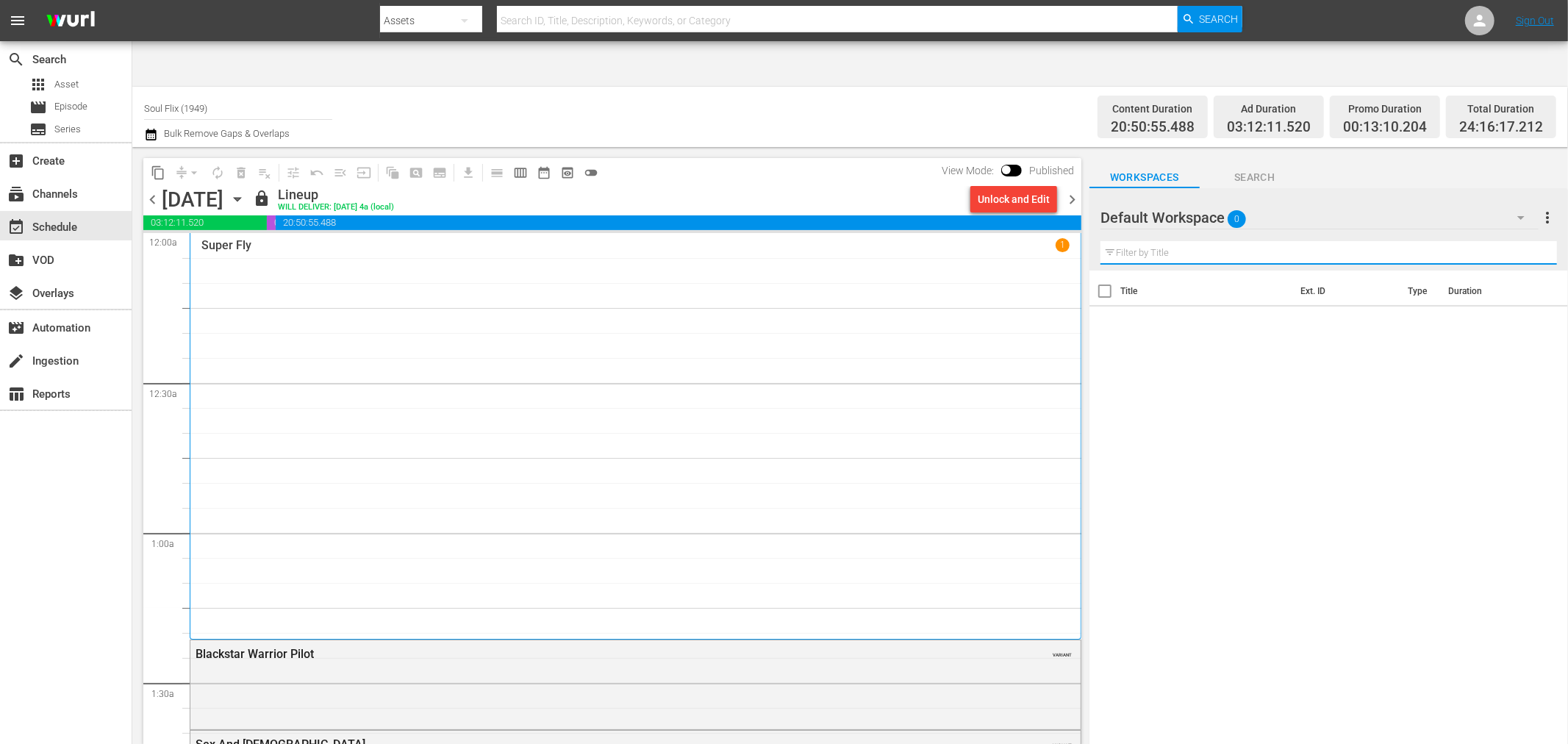
click at [1223, 241] on input "text" at bounding box center [1329, 252] width 457 height 23
type input "sparkle"
click at [1250, 169] on span "Search" at bounding box center [1255, 178] width 111 height 19
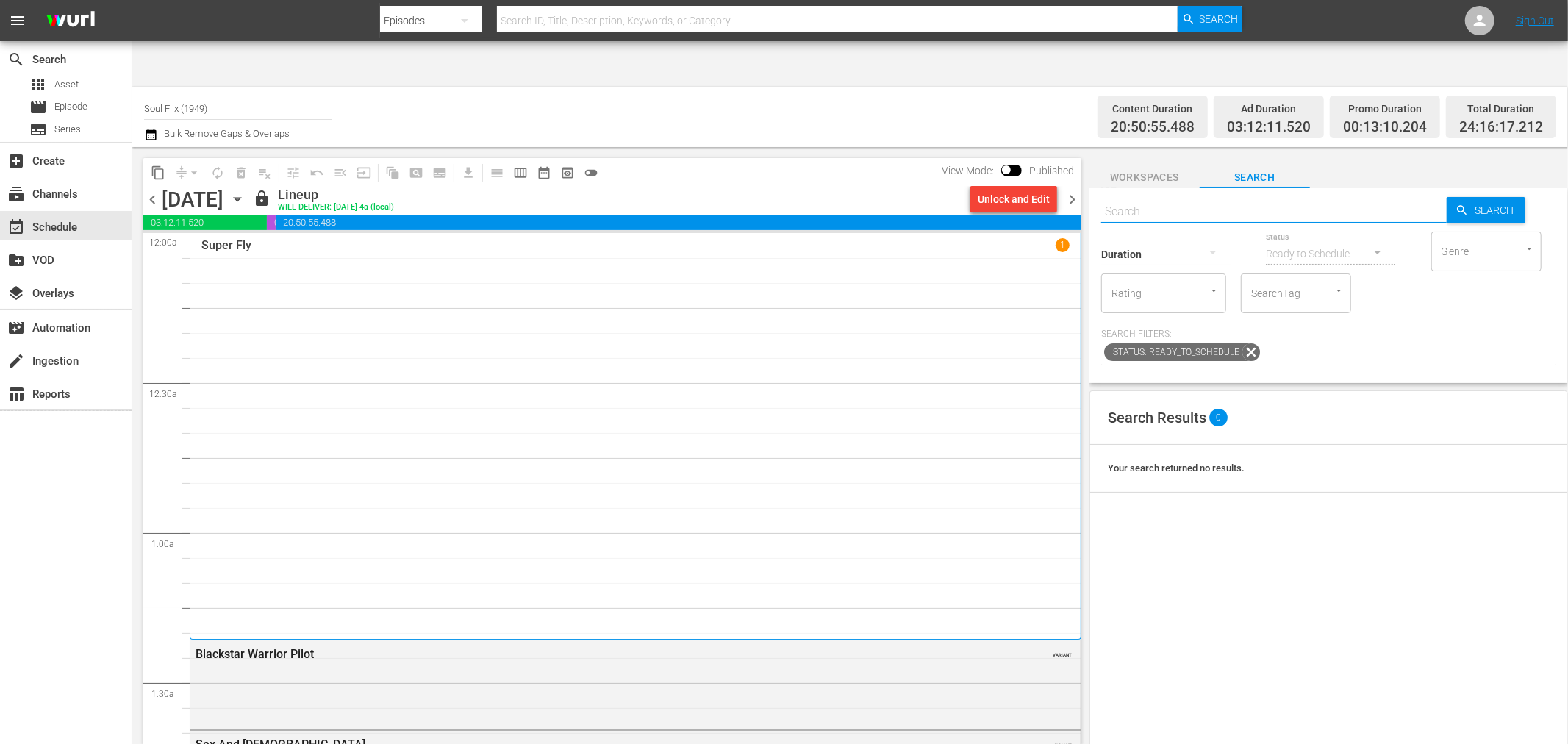
click at [1199, 194] on input "text" at bounding box center [1274, 212] width 345 height 36
type input "sparkle"
click at [1469, 197] on span "Search" at bounding box center [1497, 211] width 56 height 27
drag, startPoint x: 1476, startPoint y: 165, endPoint x: 1468, endPoint y: 158, distance: 10.6
click at [1476, 197] on span "Search" at bounding box center [1497, 211] width 56 height 27
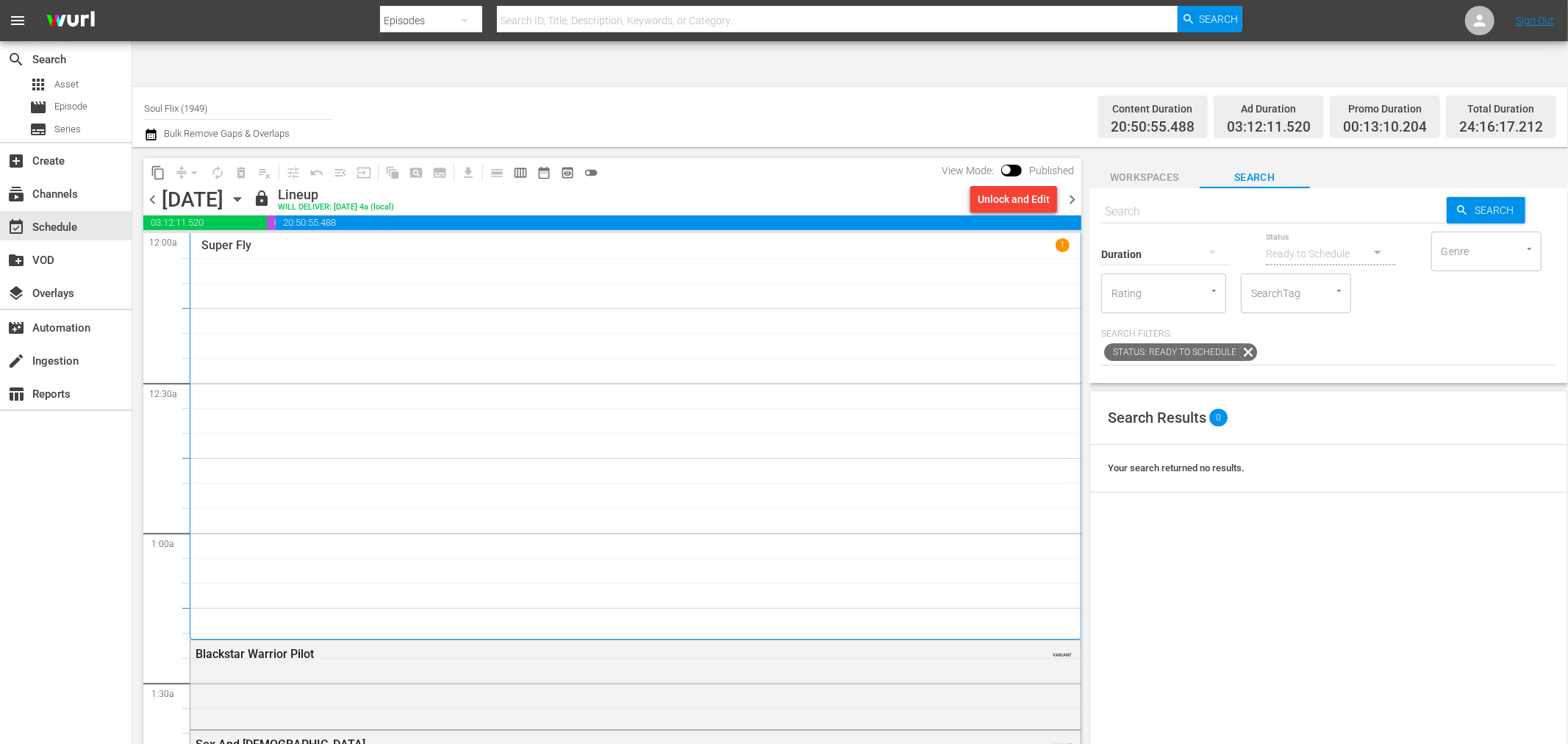
click at [222, 90] on input "Soul Flix (1949)" at bounding box center [238, 108] width 188 height 36
drag, startPoint x: 221, startPoint y: 61, endPoint x: 84, endPoint y: 84, distance: 138.9
click at [132, 45] on div "search Search apps Asset movie Episode subtitles Series add_box Create subscrip…" at bounding box center [850, 45] width 1436 height 0
click at [511, 13] on input "text" at bounding box center [837, 21] width 681 height 36
paste input "Greased Lightning"
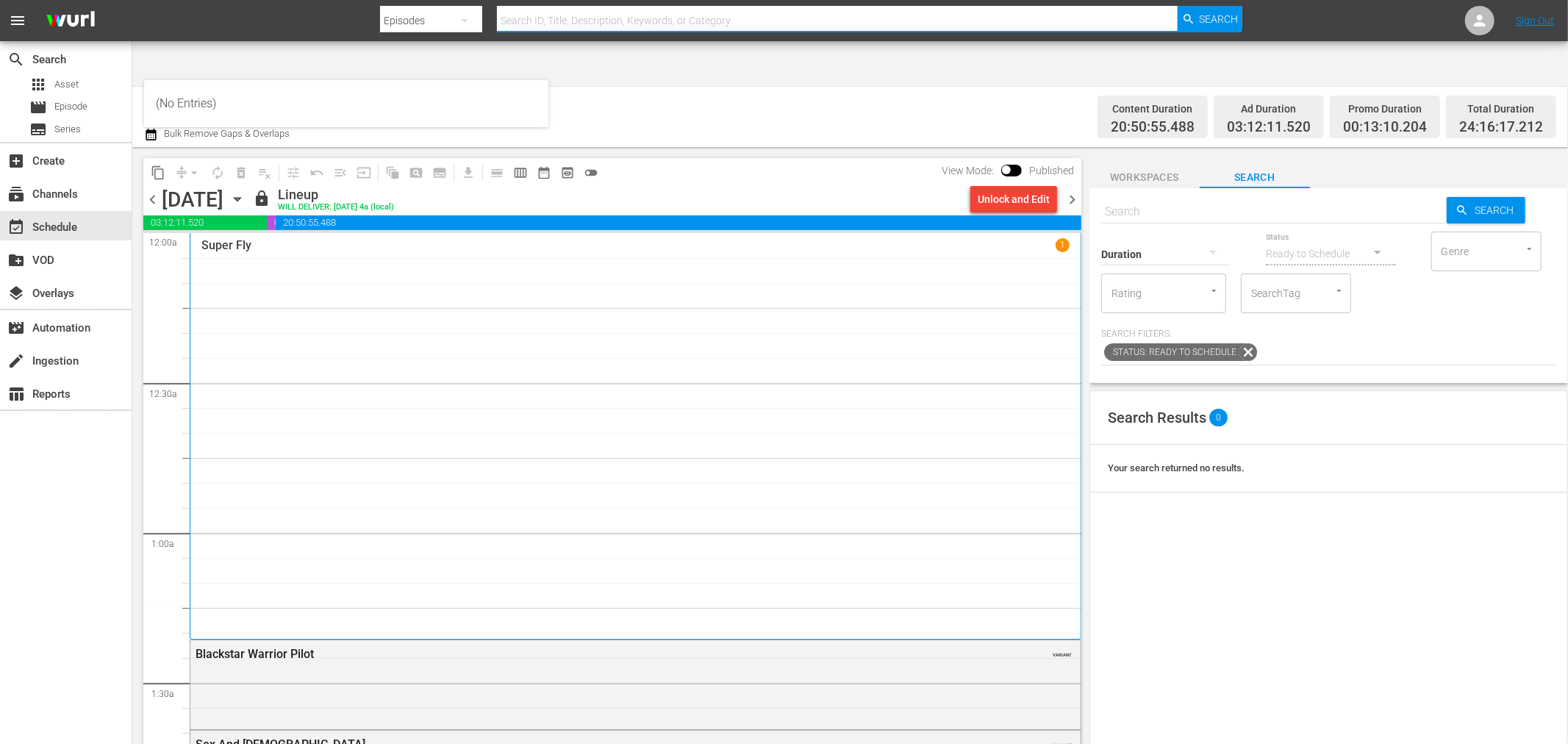
type input "Greased Lightning"
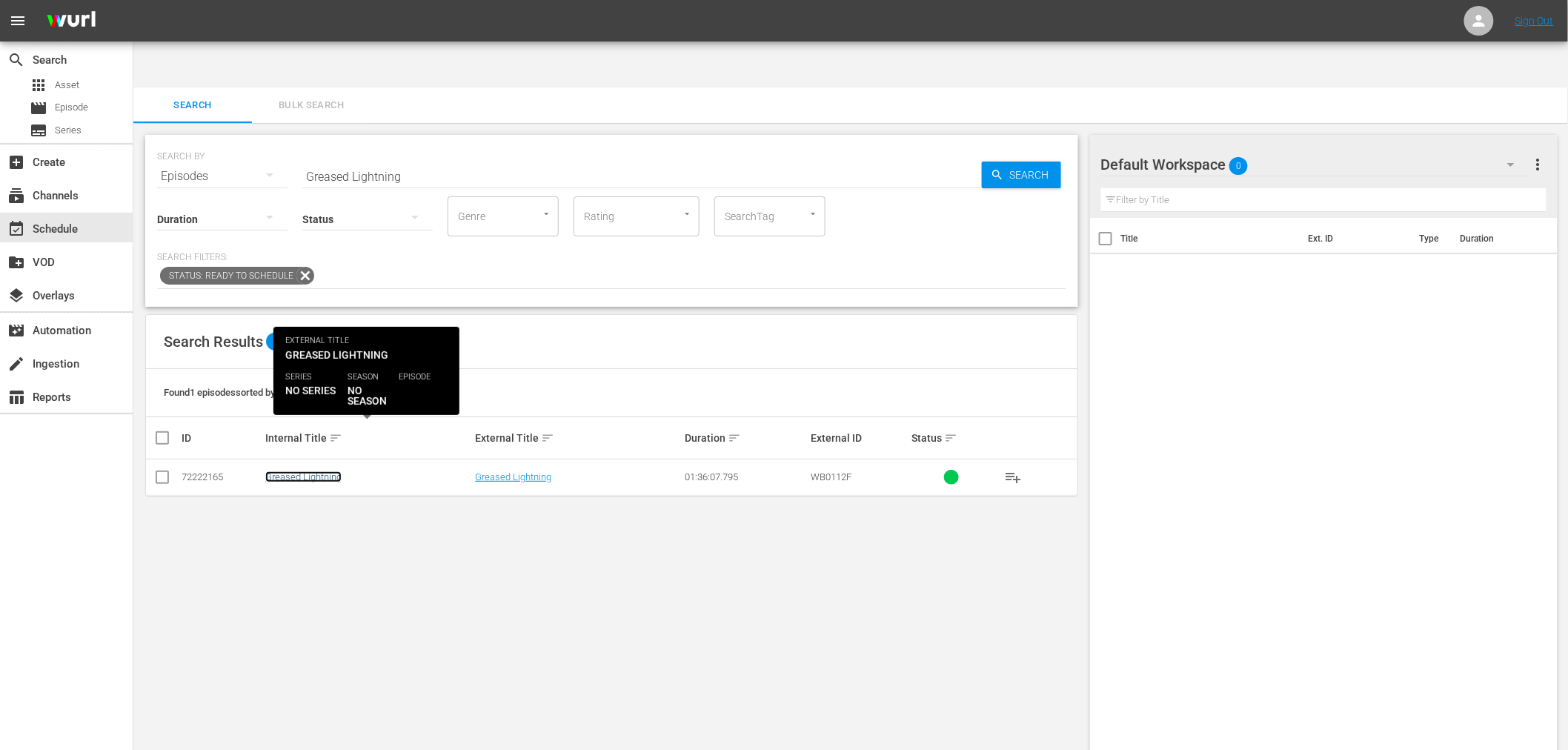
click at [287, 471] on link "Greased Lightning" at bounding box center [303, 477] width 76 height 11
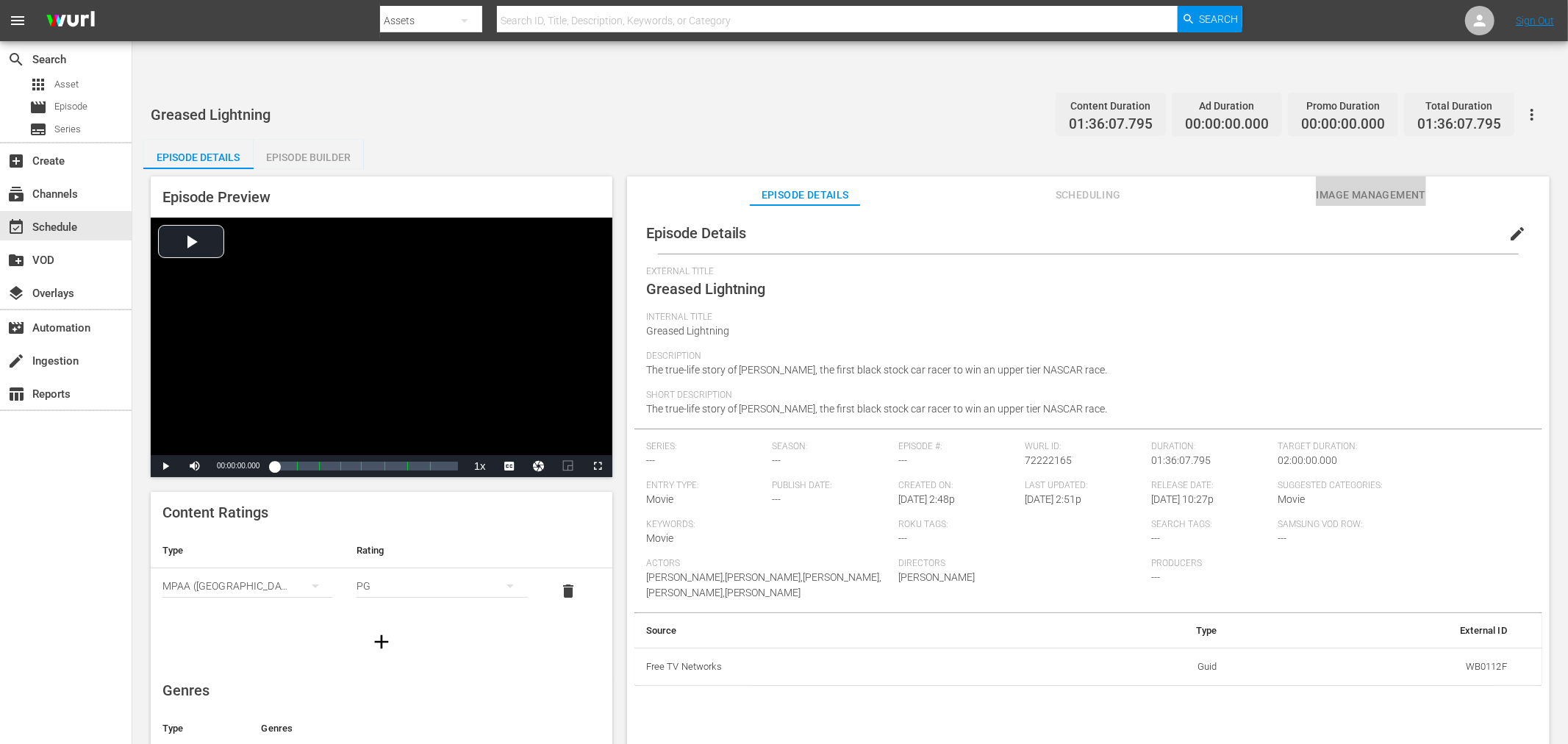
click at [1351, 177] on button "Image Management" at bounding box center [1372, 191] width 111 height 29
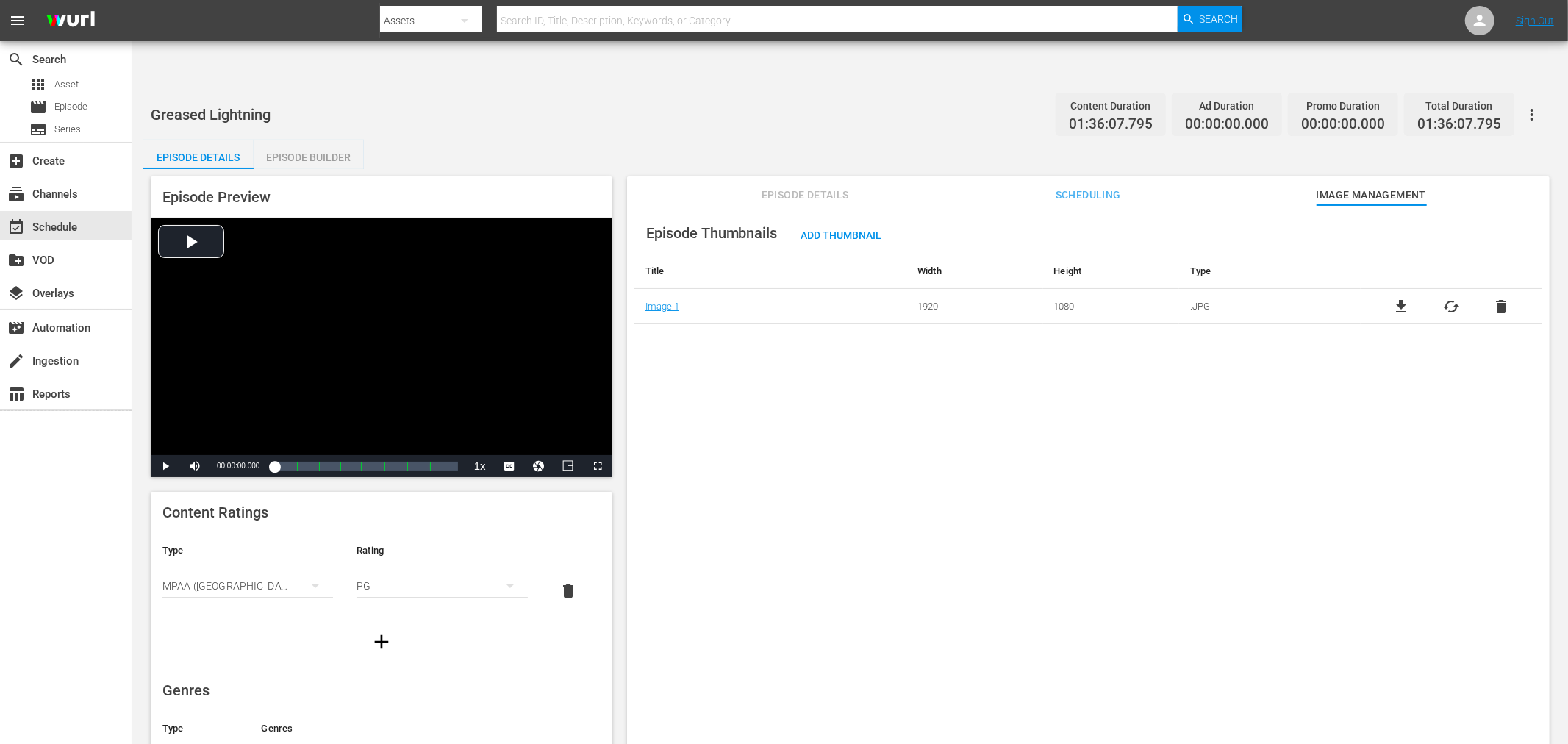
click at [549, 23] on input "text" at bounding box center [837, 21] width 681 height 36
paste input "Greased Lightning"
type input "Greased Lightning"
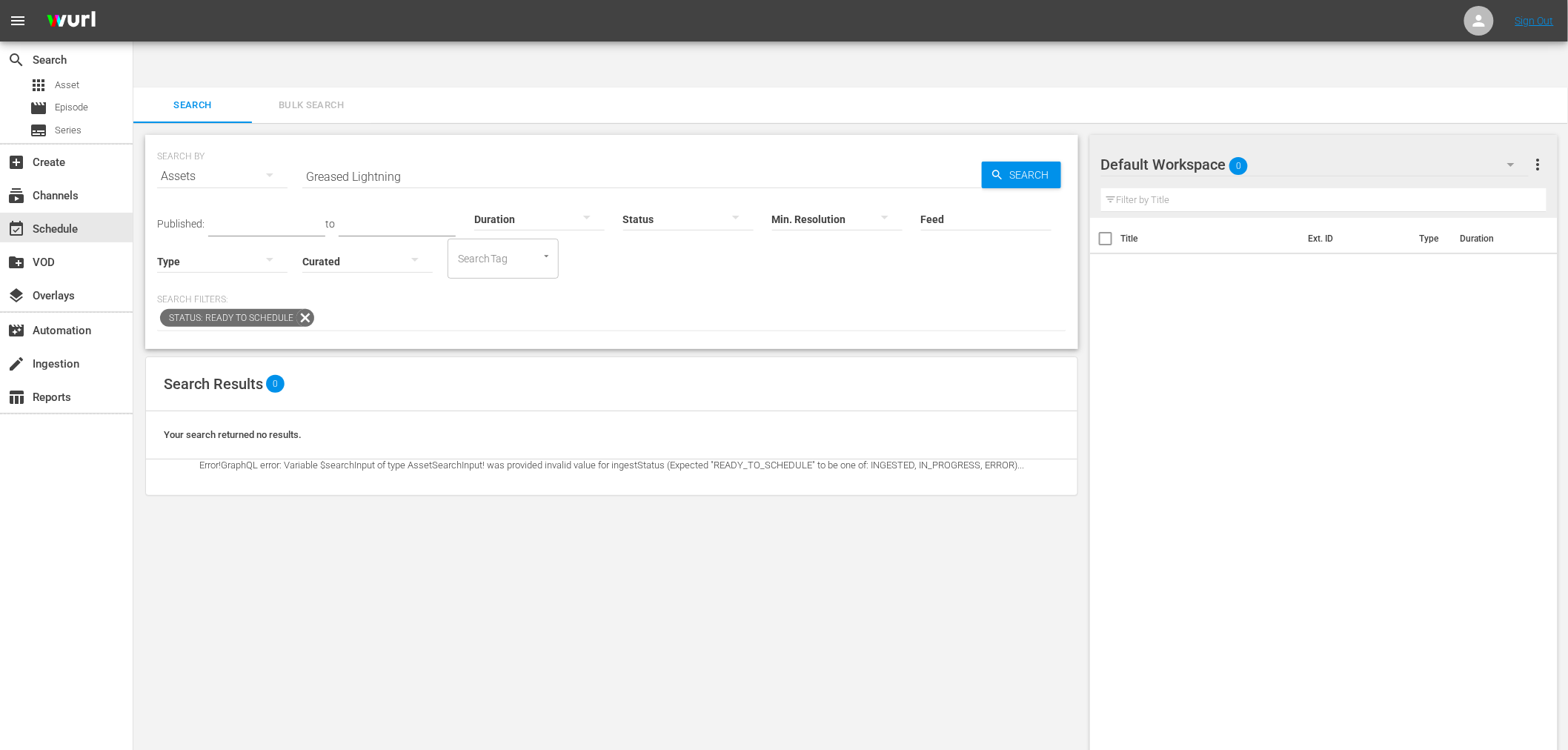
click at [480, 496] on div "SEARCH BY Search By Assets Search ID, Title, Description, Keywords, or Category…" at bounding box center [611, 460] width 957 height 674
click at [1019, 162] on span "Search" at bounding box center [1032, 175] width 57 height 27
click at [66, 79] on span "Asset" at bounding box center [67, 85] width 24 height 14
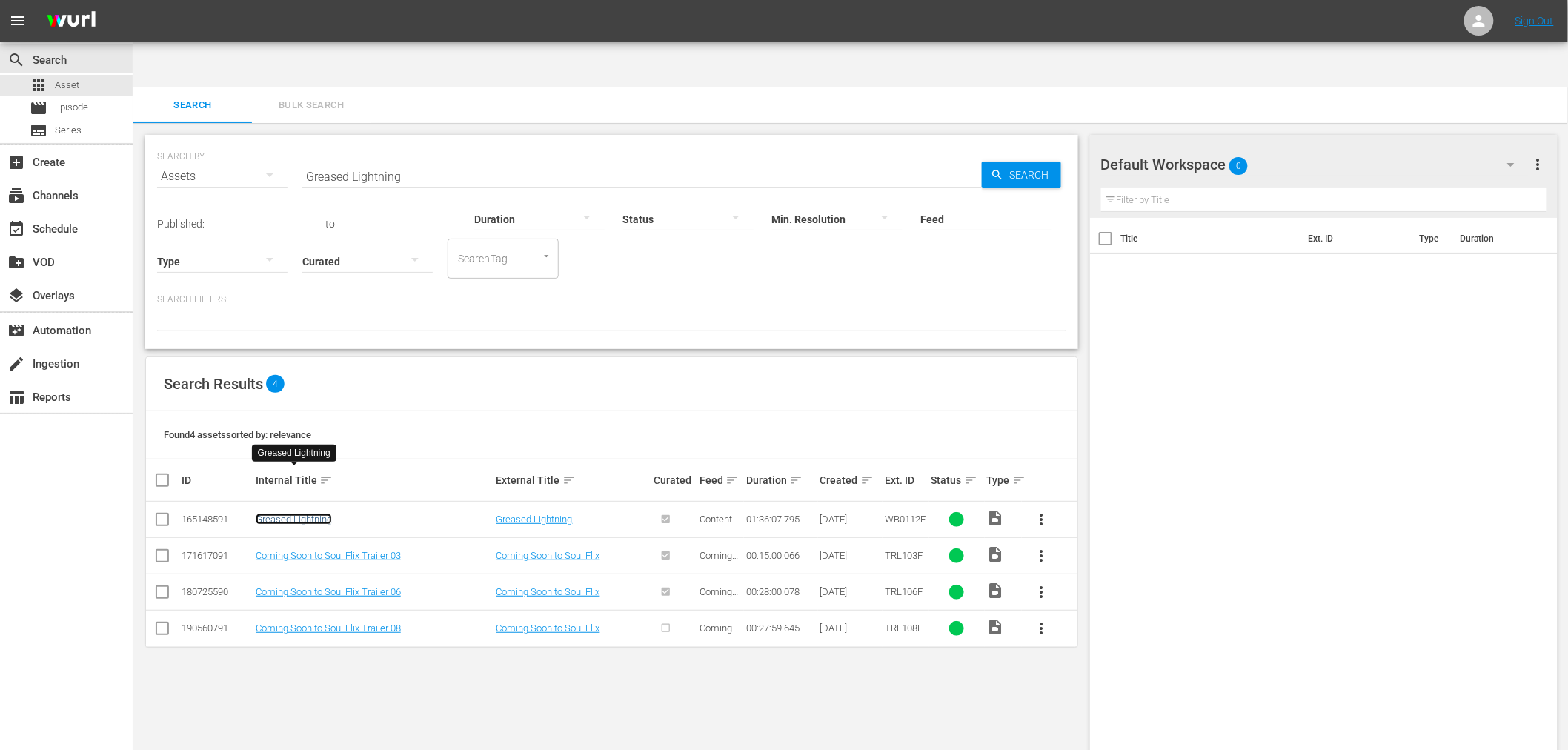
click at [313, 513] on link "Greased Lightning" at bounding box center [293, 519] width 76 height 11
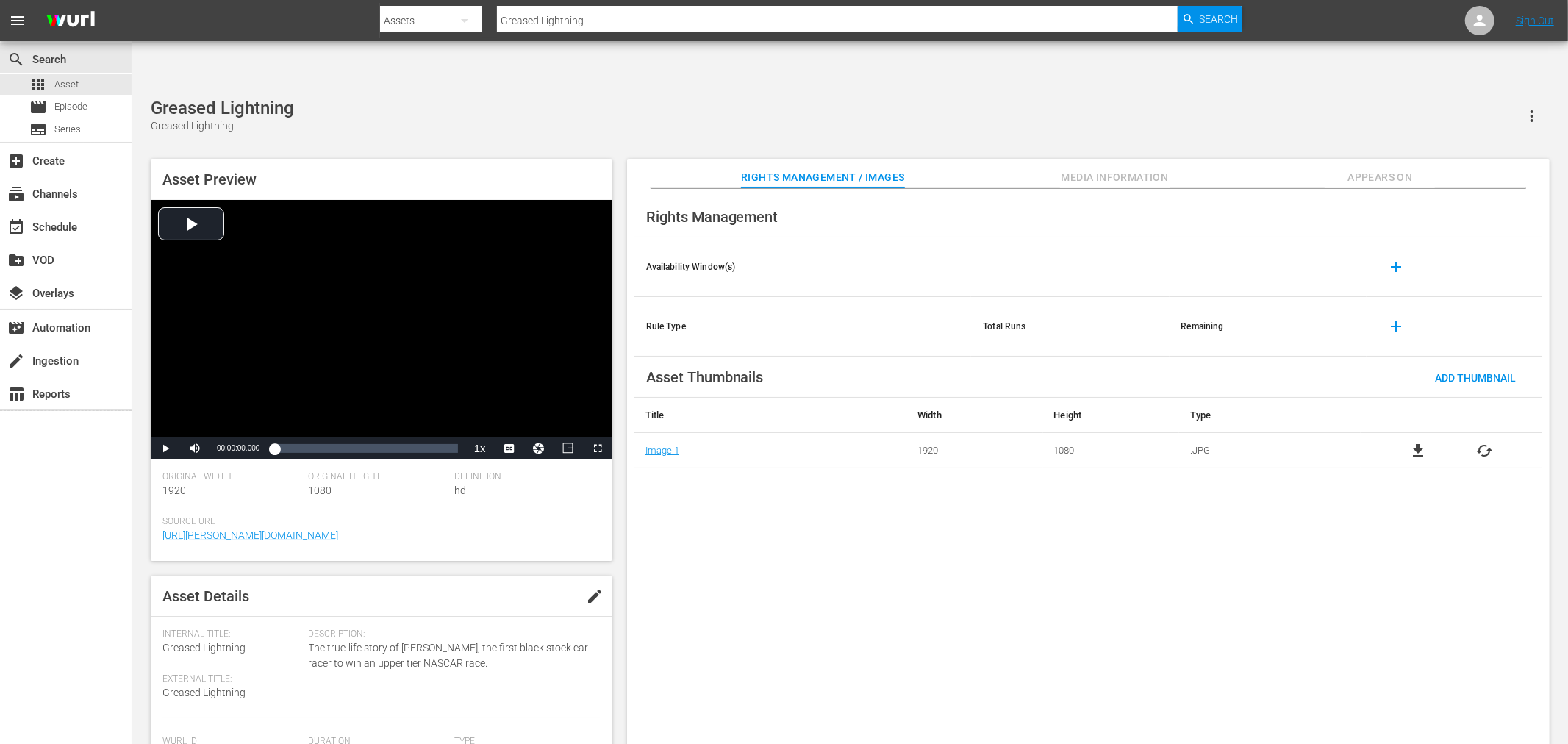
click at [1102, 564] on div "Rights Management Availability Window(s) add Rule Type Total Runs Remaining add…" at bounding box center [1088, 479] width 923 height 580
click at [1481, 442] on span "cached" at bounding box center [1485, 451] width 18 height 18
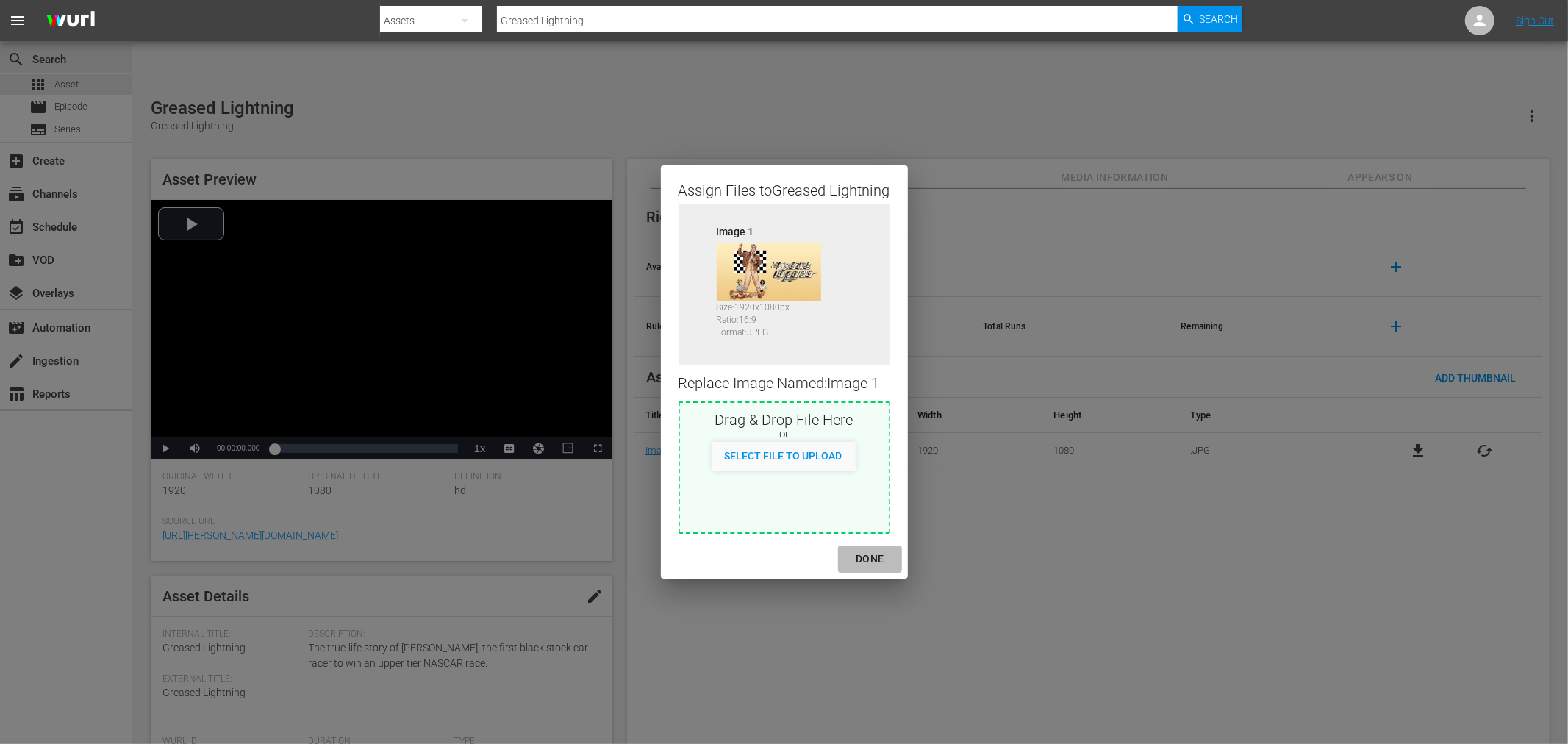
click at [873, 560] on div "DONE" at bounding box center [870, 559] width 52 height 19
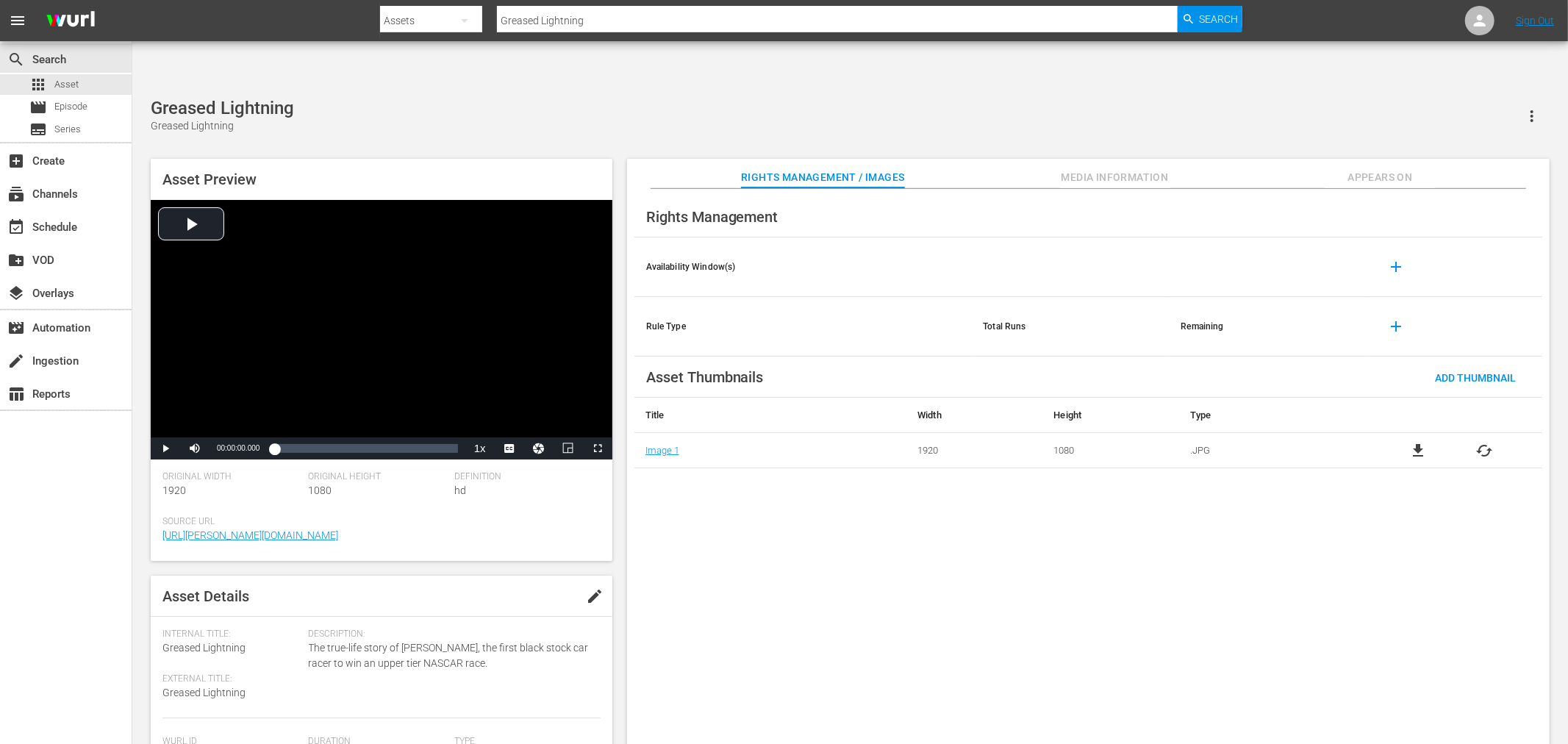
click at [884, 579] on div "Rights Management Availability Window(s) add Rule Type Total Runs Remaining add…" at bounding box center [1088, 479] width 923 height 580
click at [1384, 169] on span "Appears On" at bounding box center [1381, 178] width 111 height 19
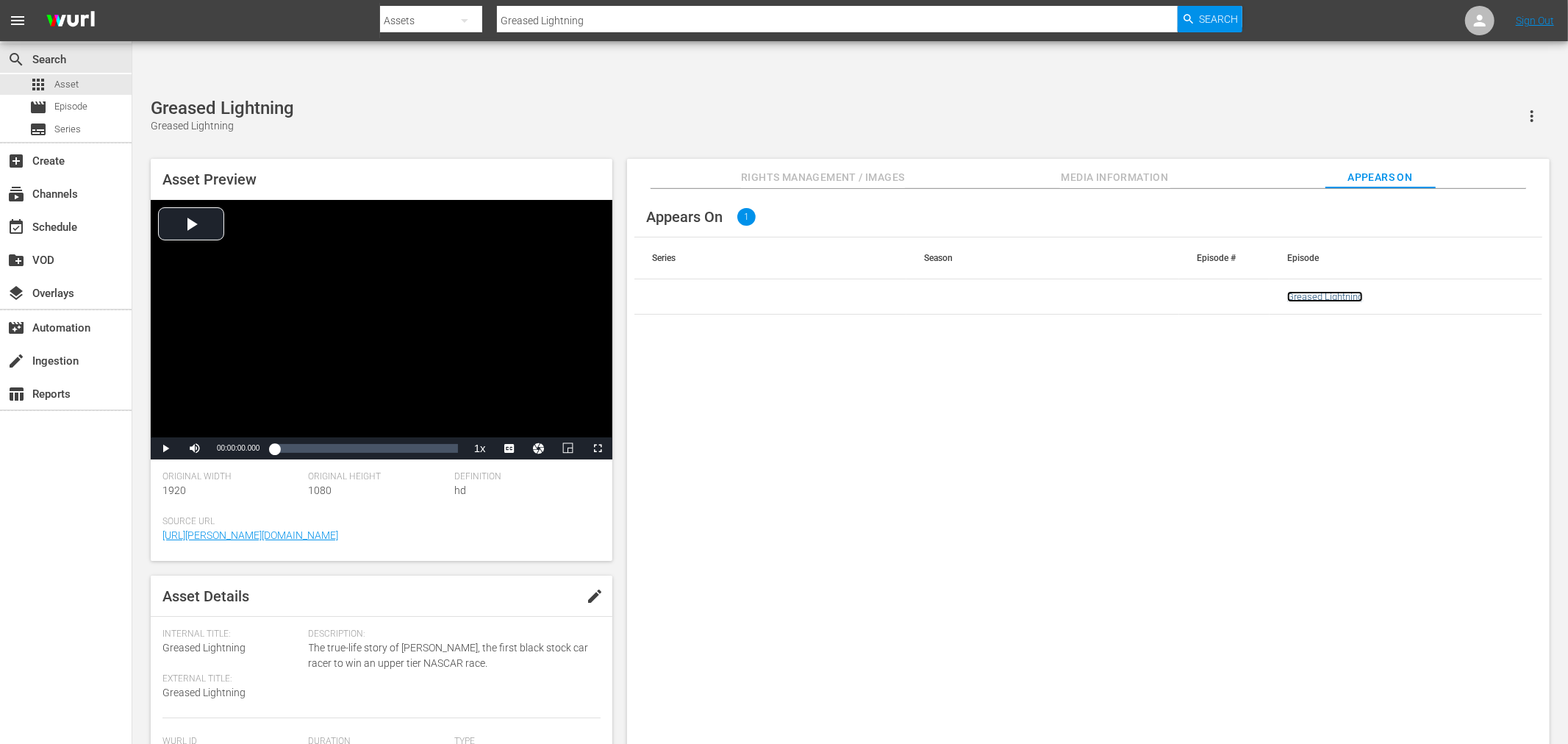
click at [1334, 291] on link "Greased Lightning" at bounding box center [1325, 296] width 76 height 11
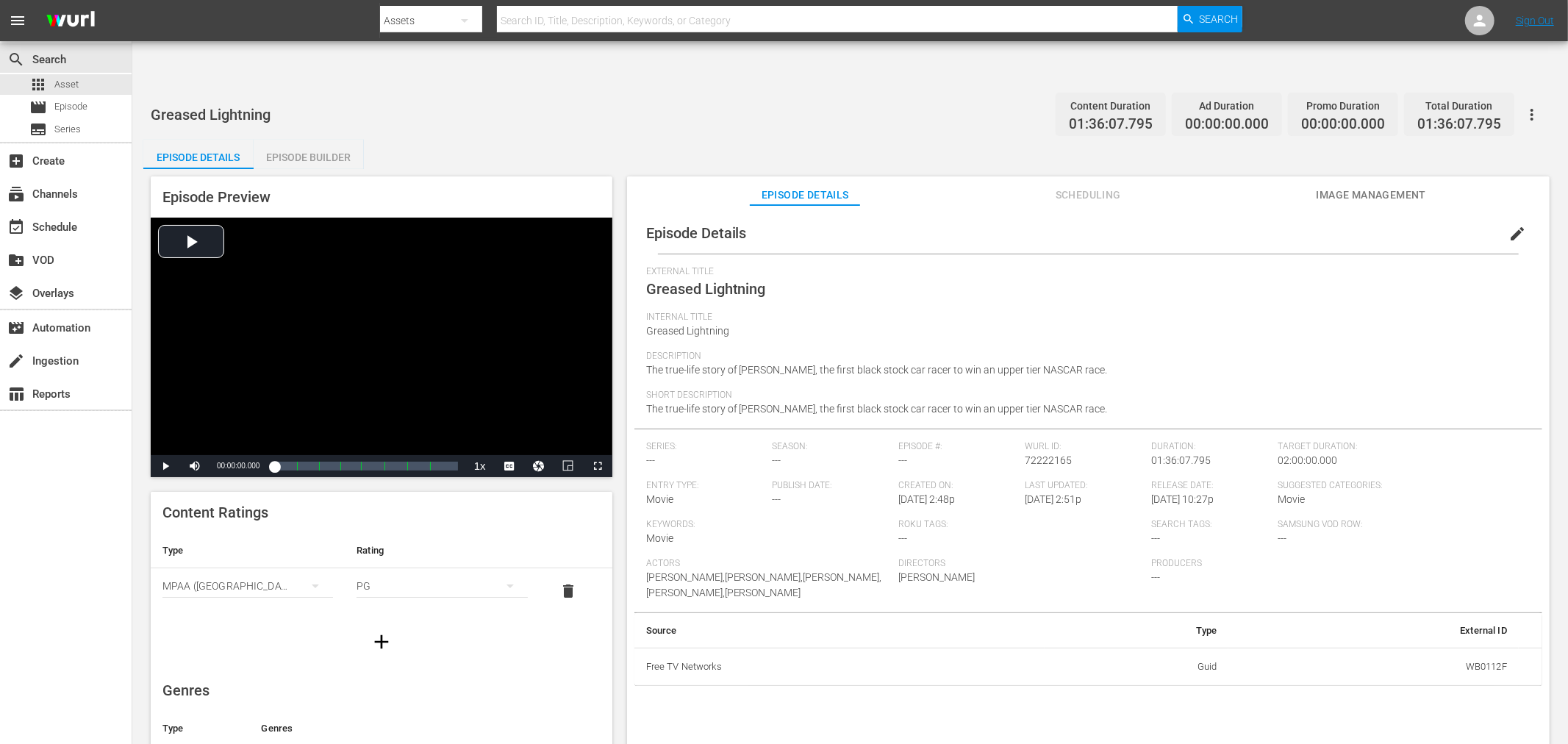
click at [1335, 186] on span "Image Management" at bounding box center [1372, 195] width 111 height 19
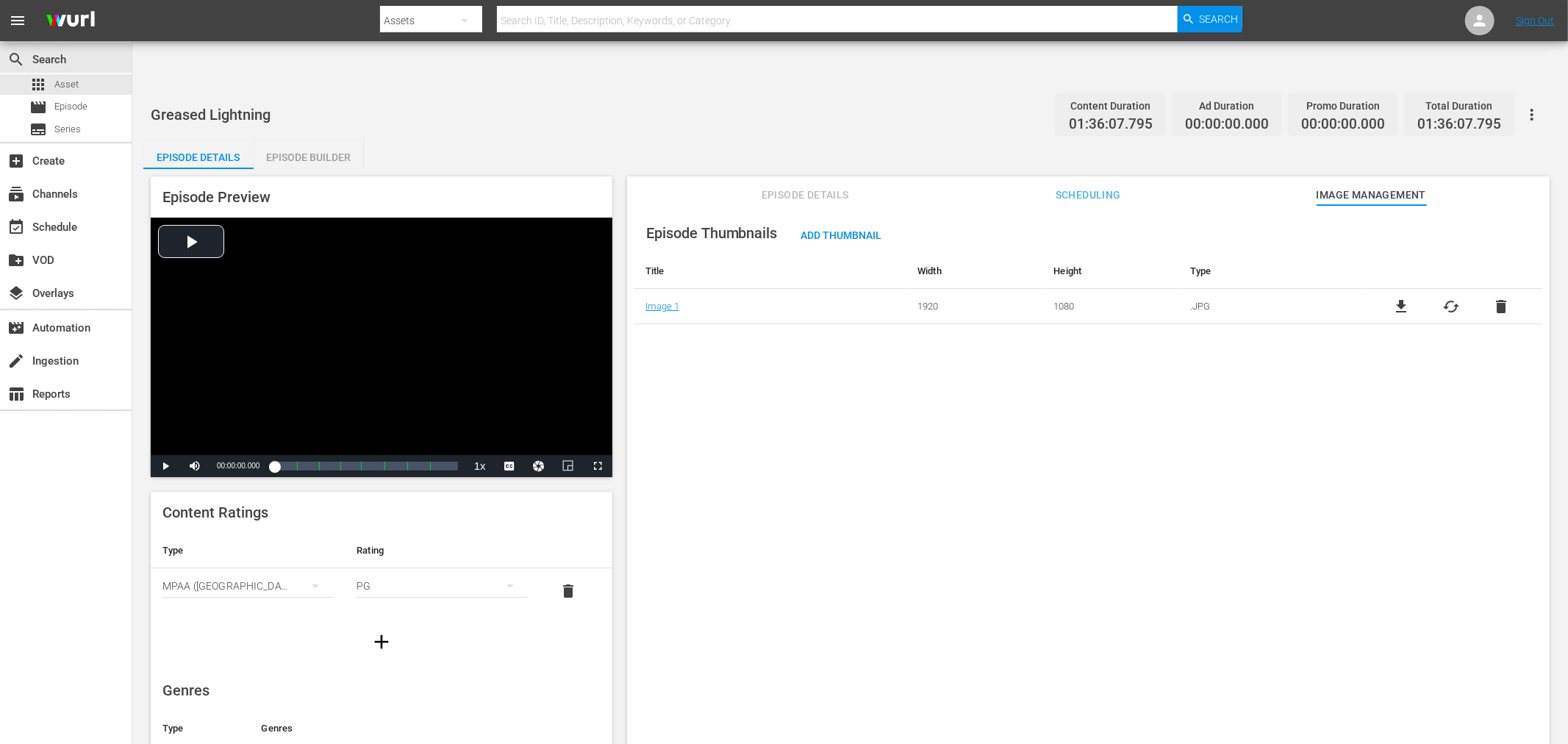
click at [1097, 186] on span "Scheduling" at bounding box center [1088, 195] width 111 height 19
click at [659, 262] on input "checkbox" at bounding box center [722, 273] width 147 height 21
checkbox input "true"
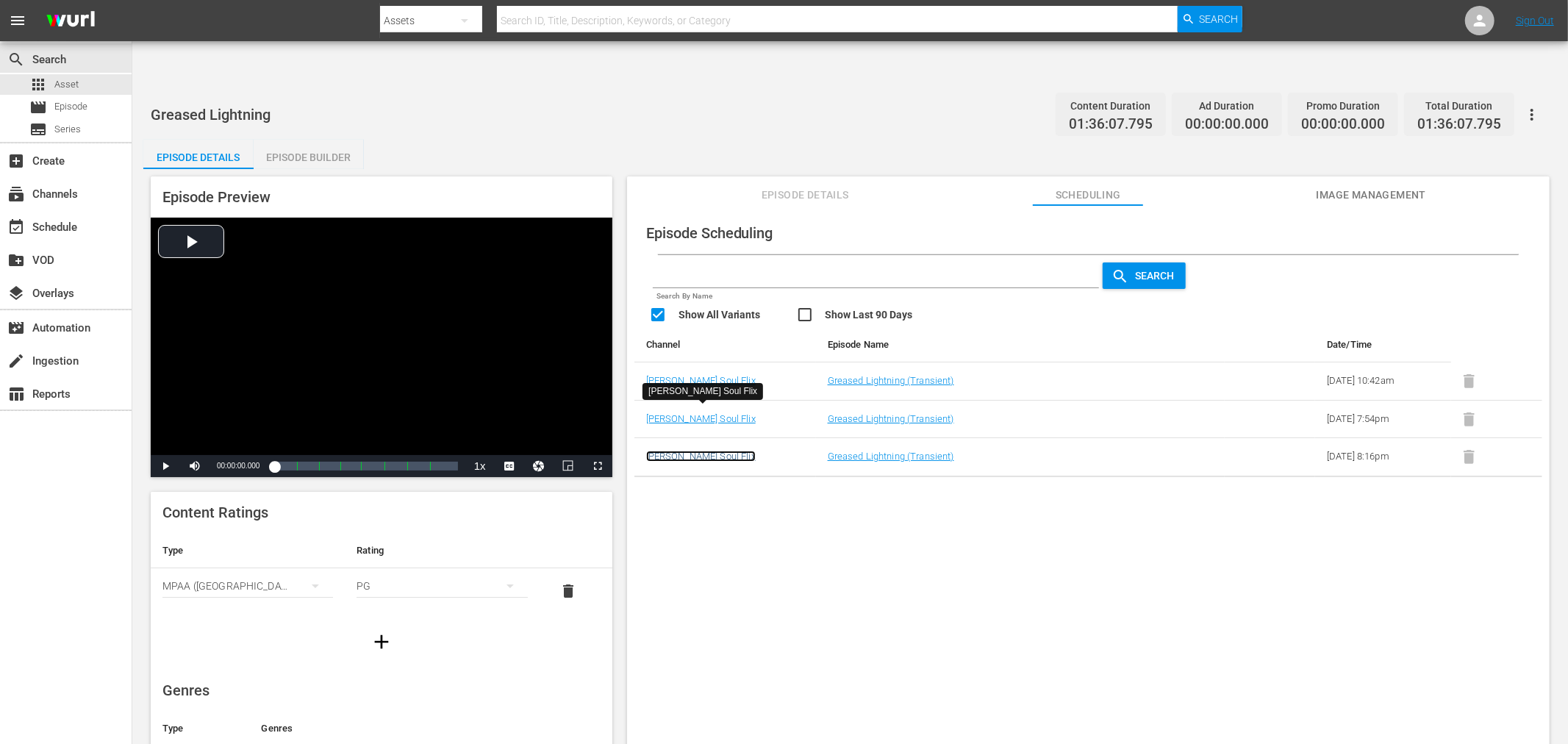
click at [706, 451] on link "[PERSON_NAME] Soul Flix" at bounding box center [701, 456] width 110 height 11
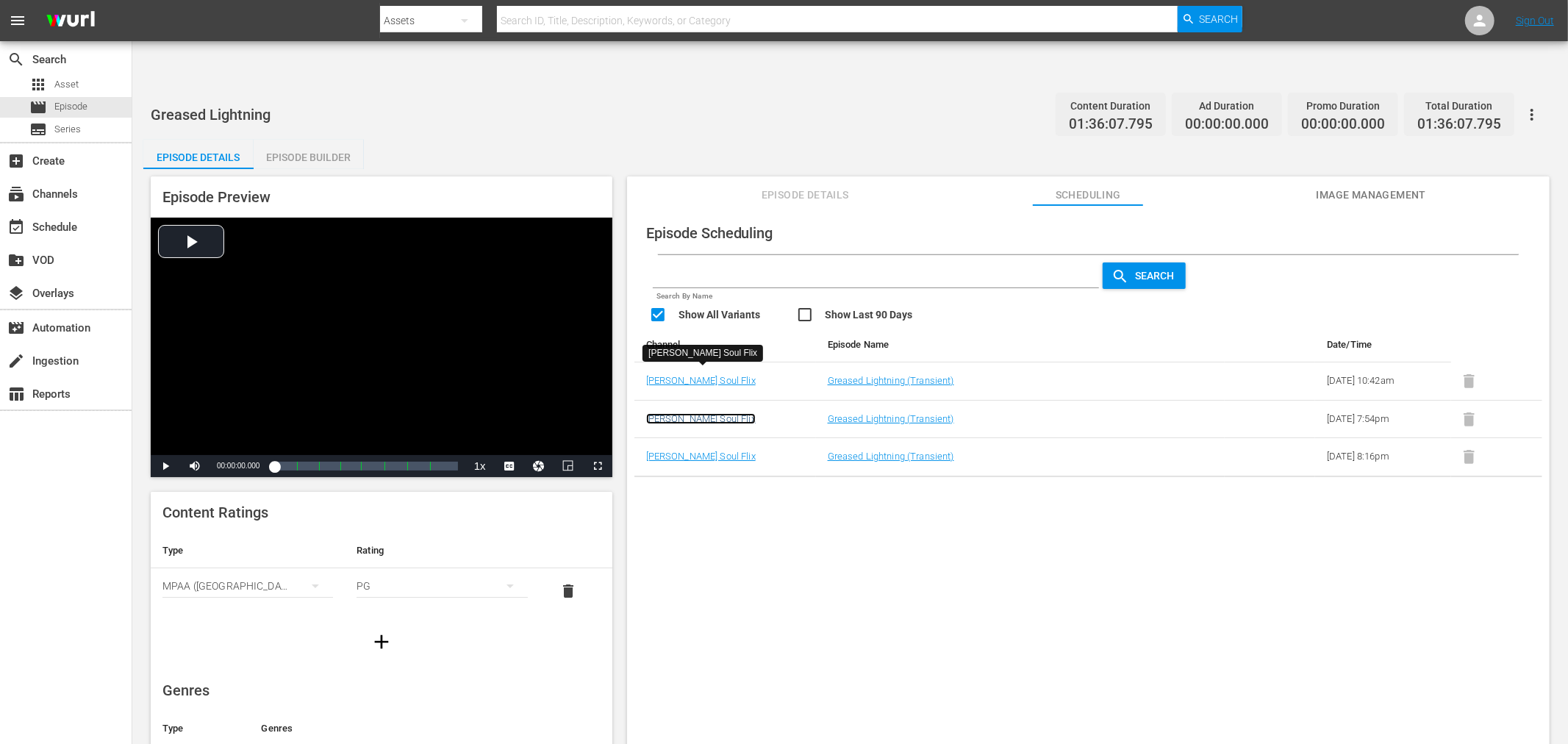
click at [704, 413] on link "[PERSON_NAME] Soul Flix" at bounding box center [701, 418] width 110 height 11
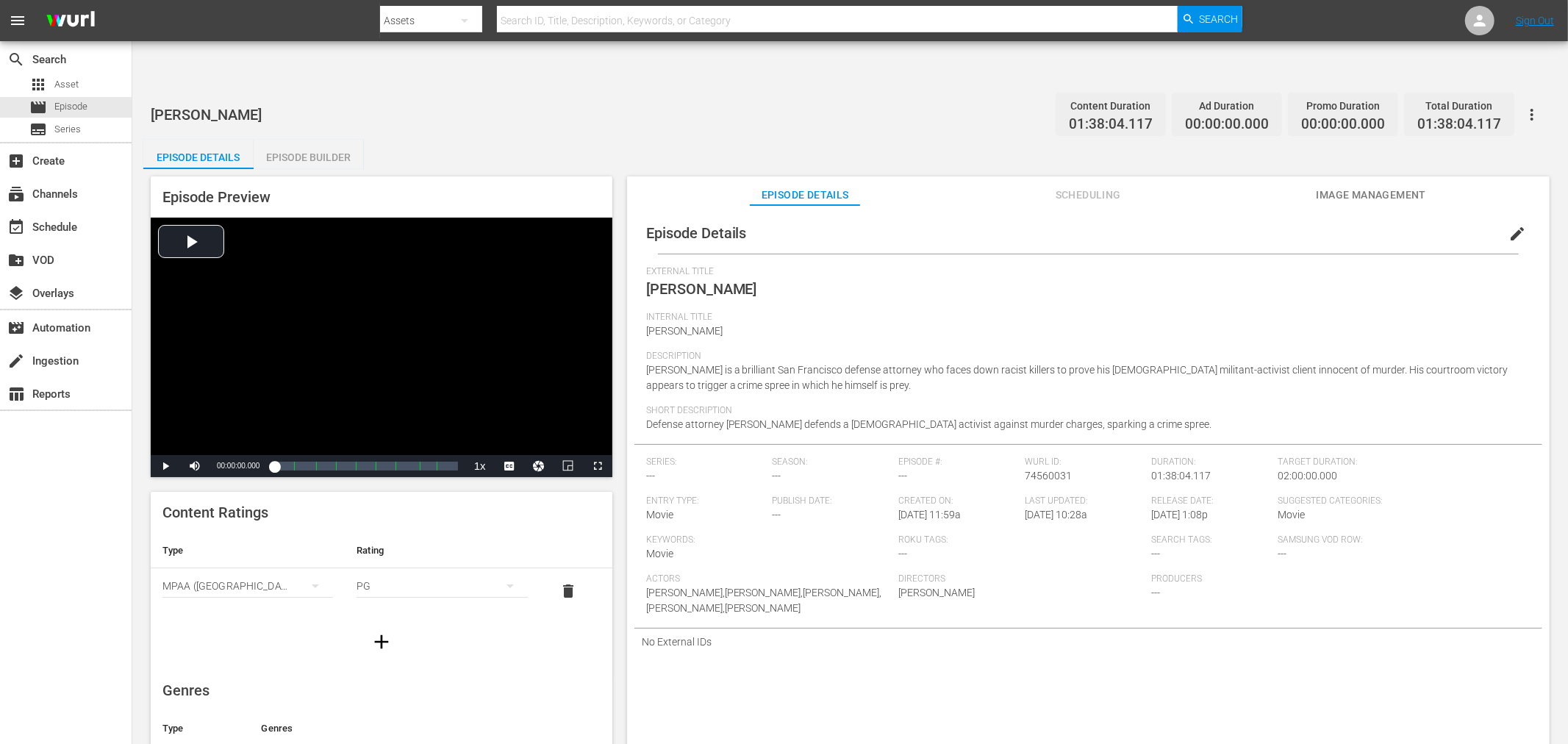
click at [1368, 186] on span "Image Management" at bounding box center [1372, 195] width 111 height 19
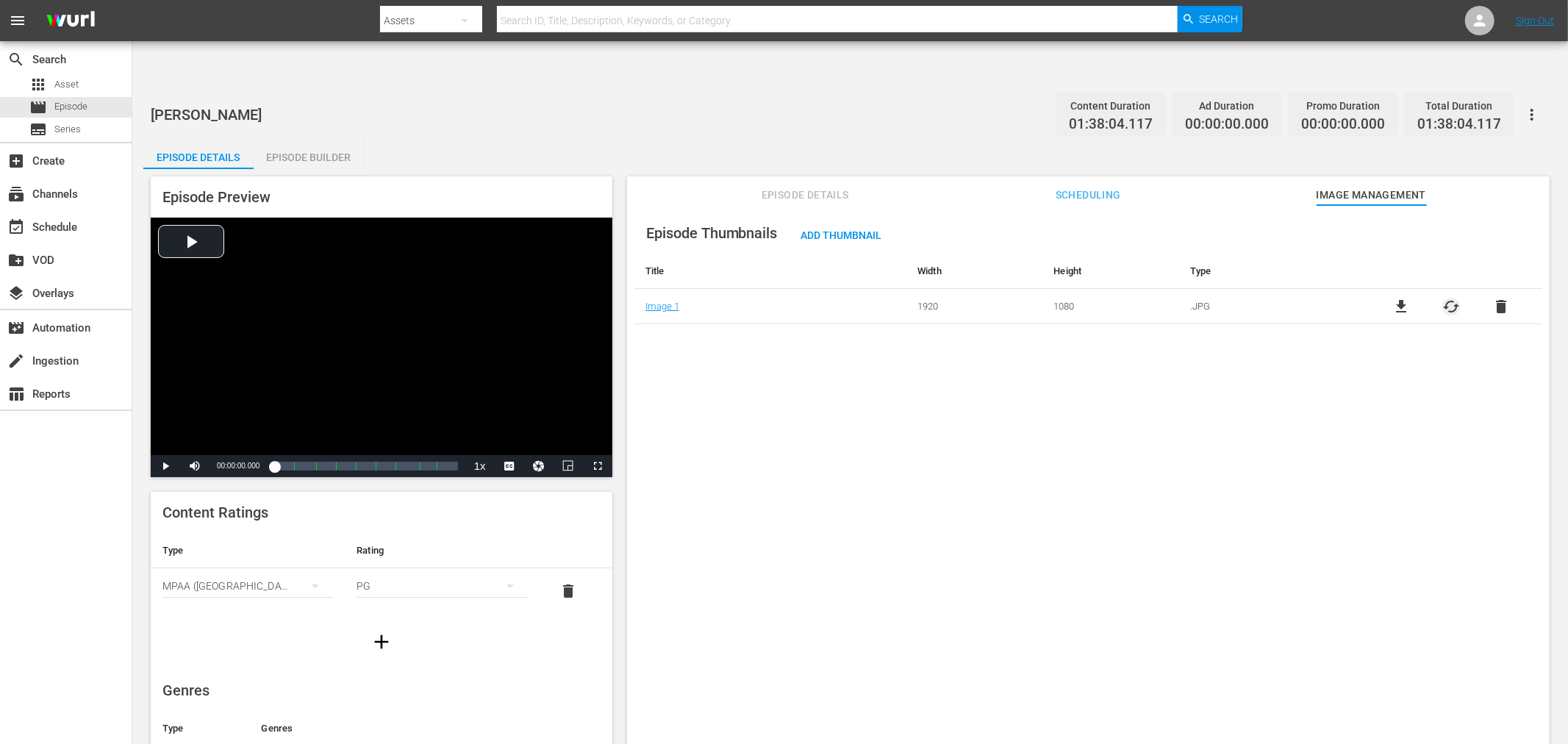
click at [1443, 298] on span "cached" at bounding box center [1451, 307] width 18 height 18
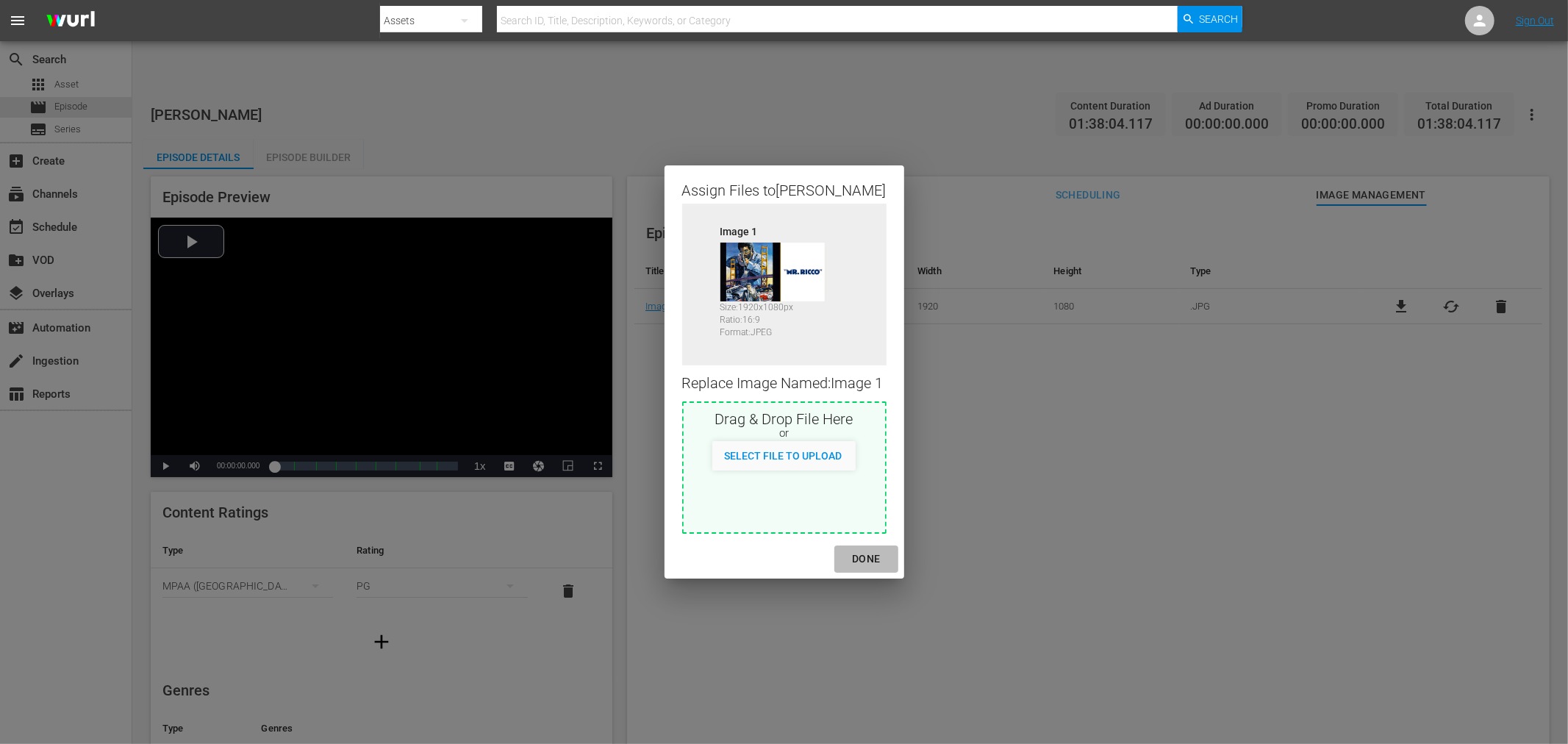
click at [869, 559] on div "DONE" at bounding box center [866, 559] width 52 height 19
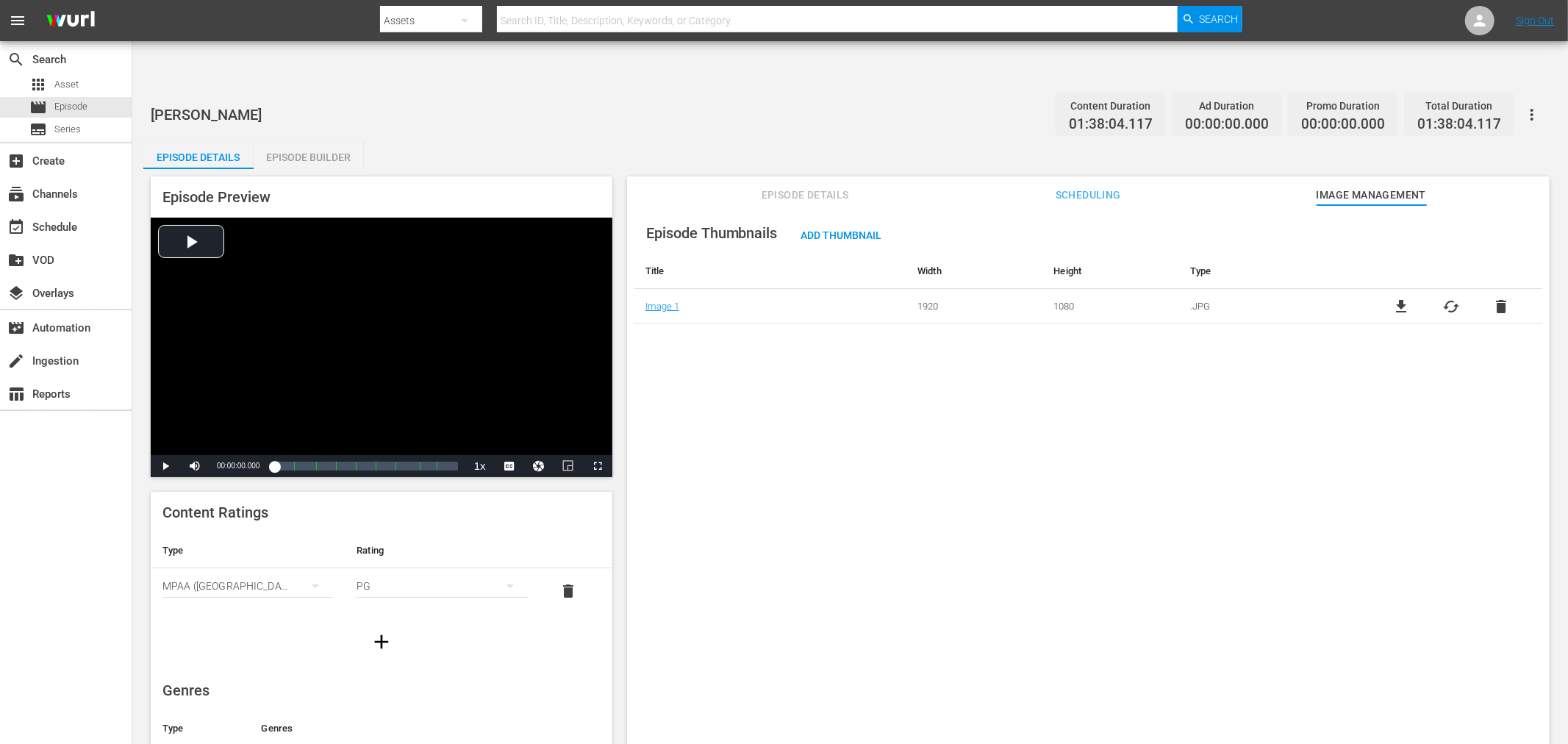
drag, startPoint x: 1412, startPoint y: 421, endPoint x: 1400, endPoint y: 421, distance: 12.0
click at [1400, 421] on div "Episode Thumbnails Add Thumbnail Title Width Height Type Image 1 1920 1080 .JPG…" at bounding box center [1088, 492] width 923 height 575
click at [843, 186] on span "Episode Details" at bounding box center [805, 195] width 111 height 19
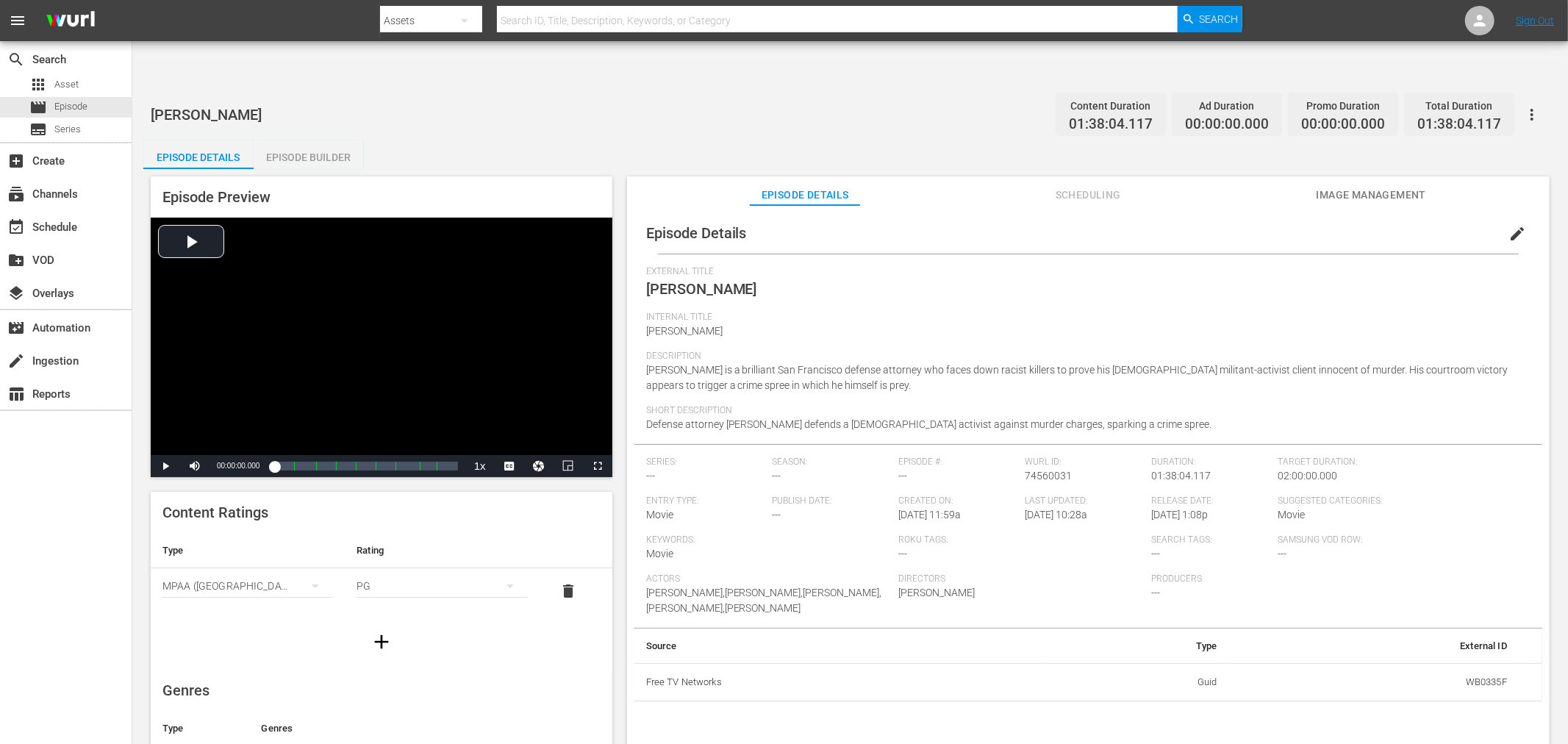
click at [1077, 186] on span "Scheduling" at bounding box center [1088, 195] width 111 height 19
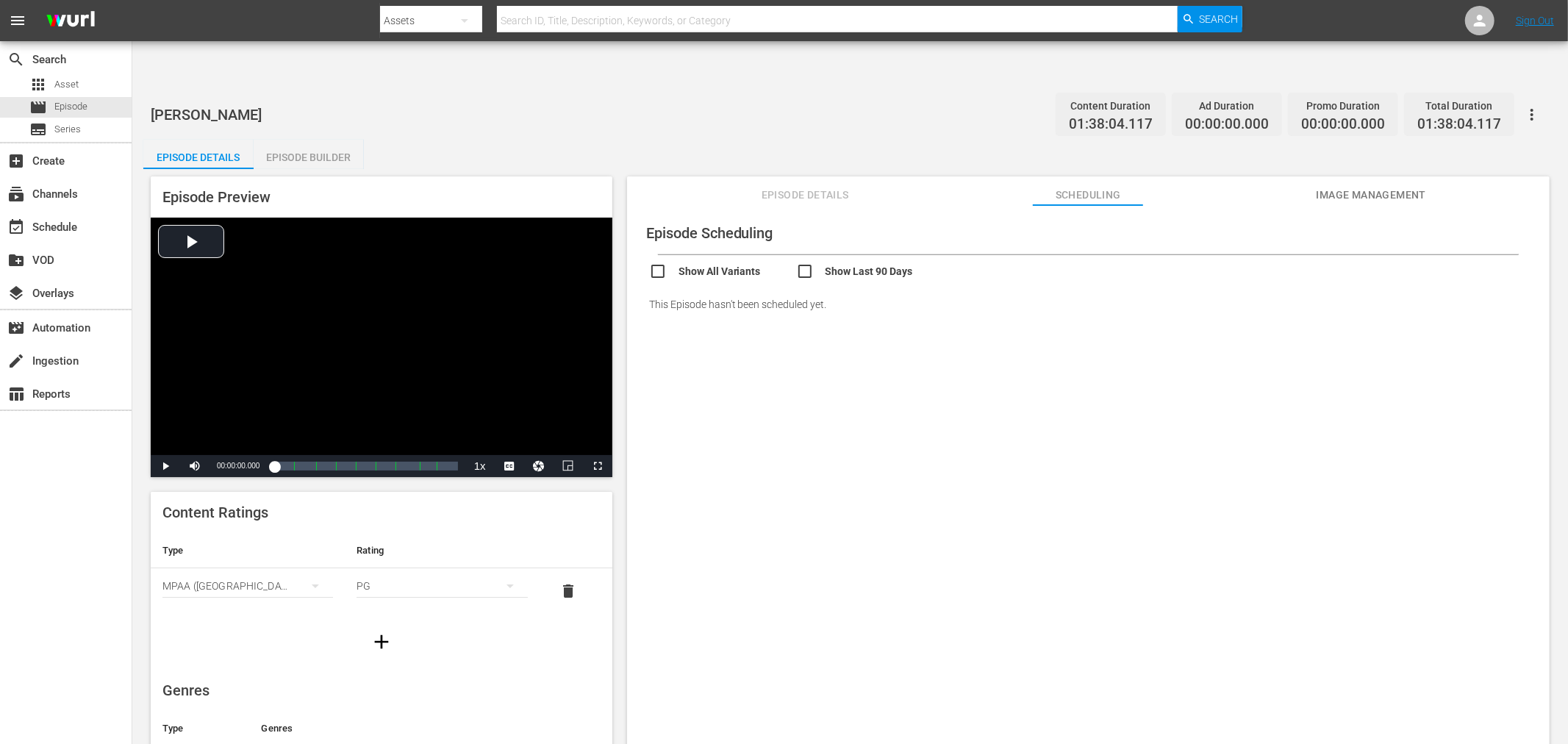
click at [664, 262] on input "checkbox" at bounding box center [722, 273] width 147 height 21
checkbox input "true"
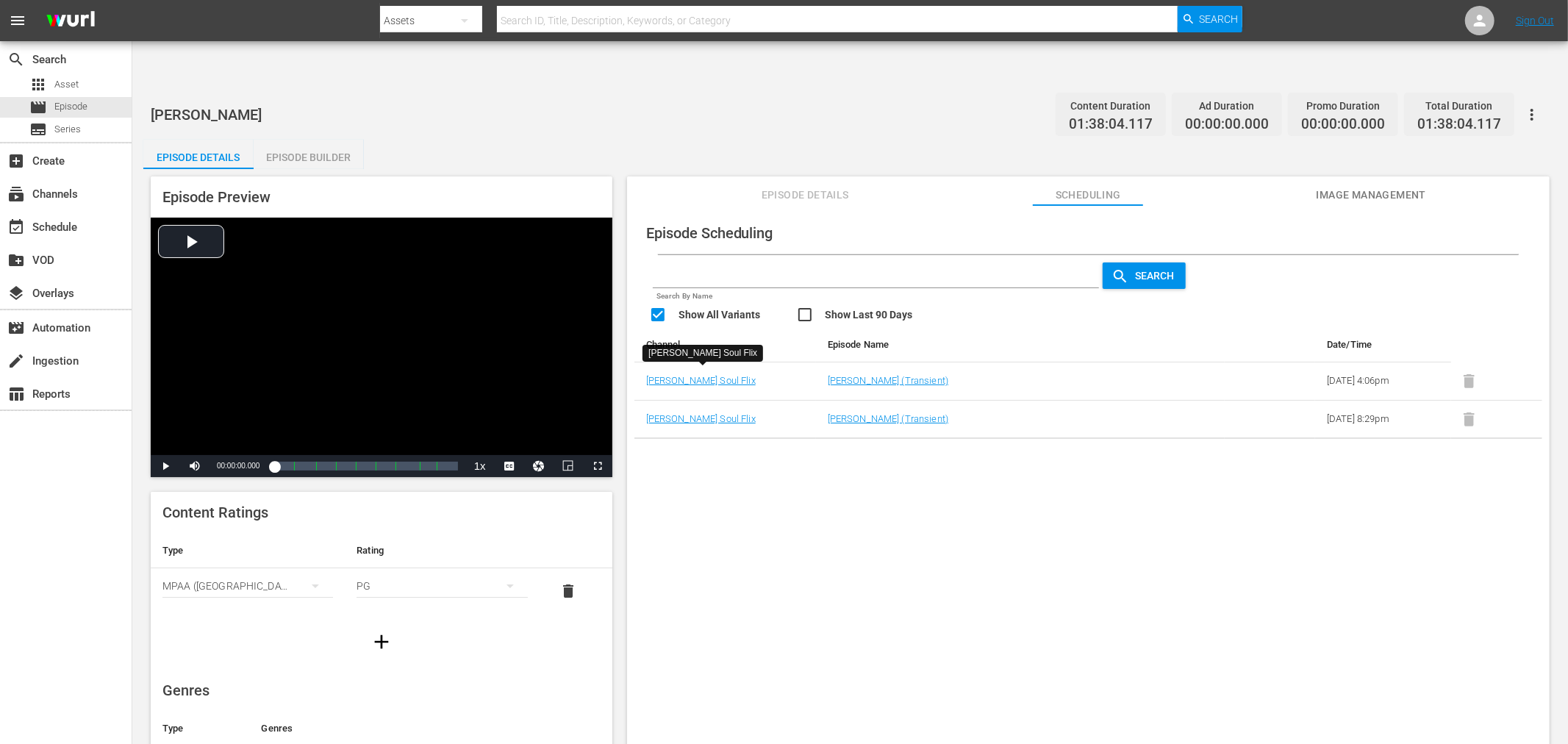
click at [821, 552] on div "Episode Scheduling Search By Name Search Show All Variants Show Last 90 Days Ch…" at bounding box center [1088, 492] width 923 height 575
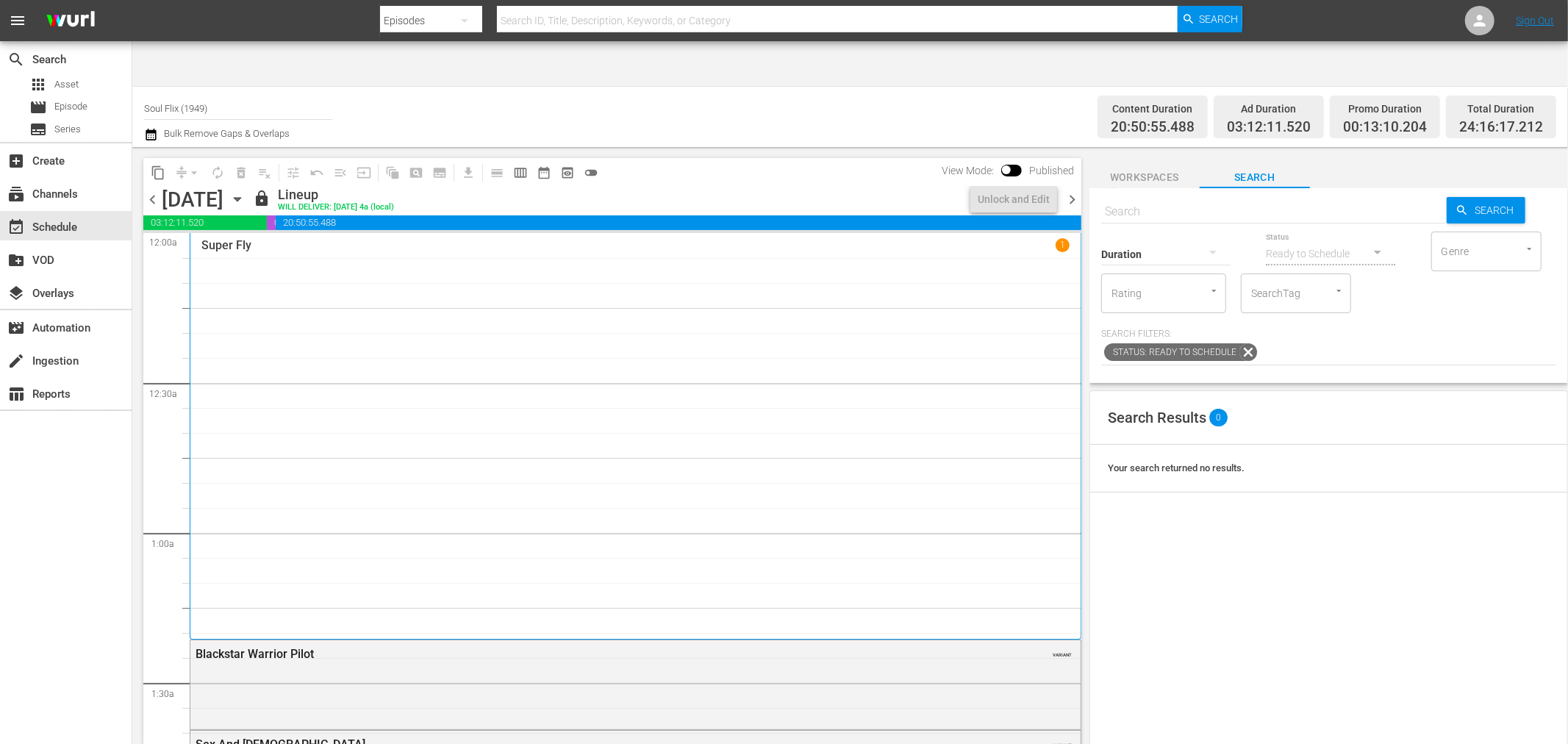
click at [1253, 194] on input "text" at bounding box center [1274, 212] width 345 height 36
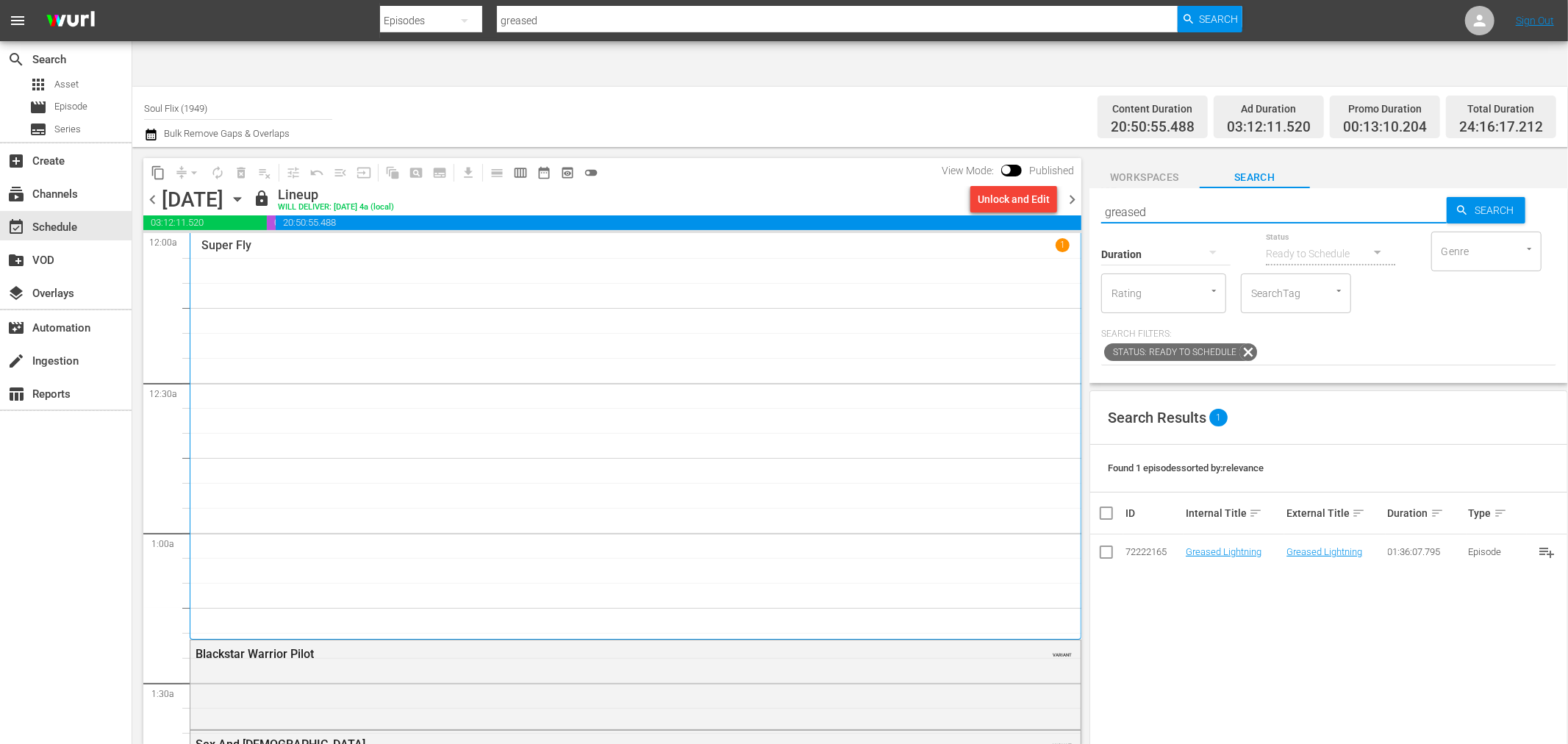
type input "Greased Lightning"
click at [1497, 197] on span "Search" at bounding box center [1497, 211] width 56 height 27
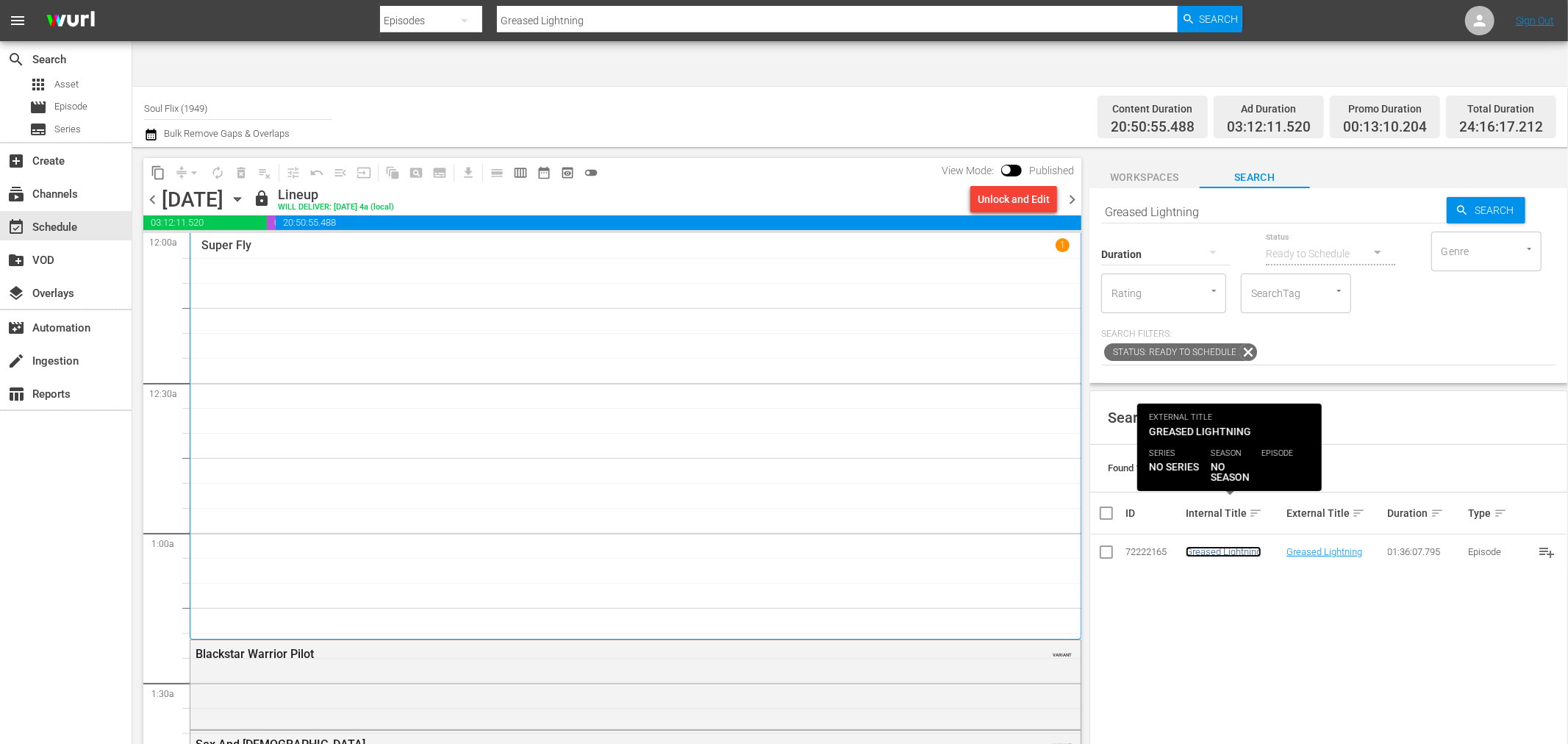
click at [1225, 547] on link "Greased Lightning" at bounding box center [1224, 552] width 76 height 11
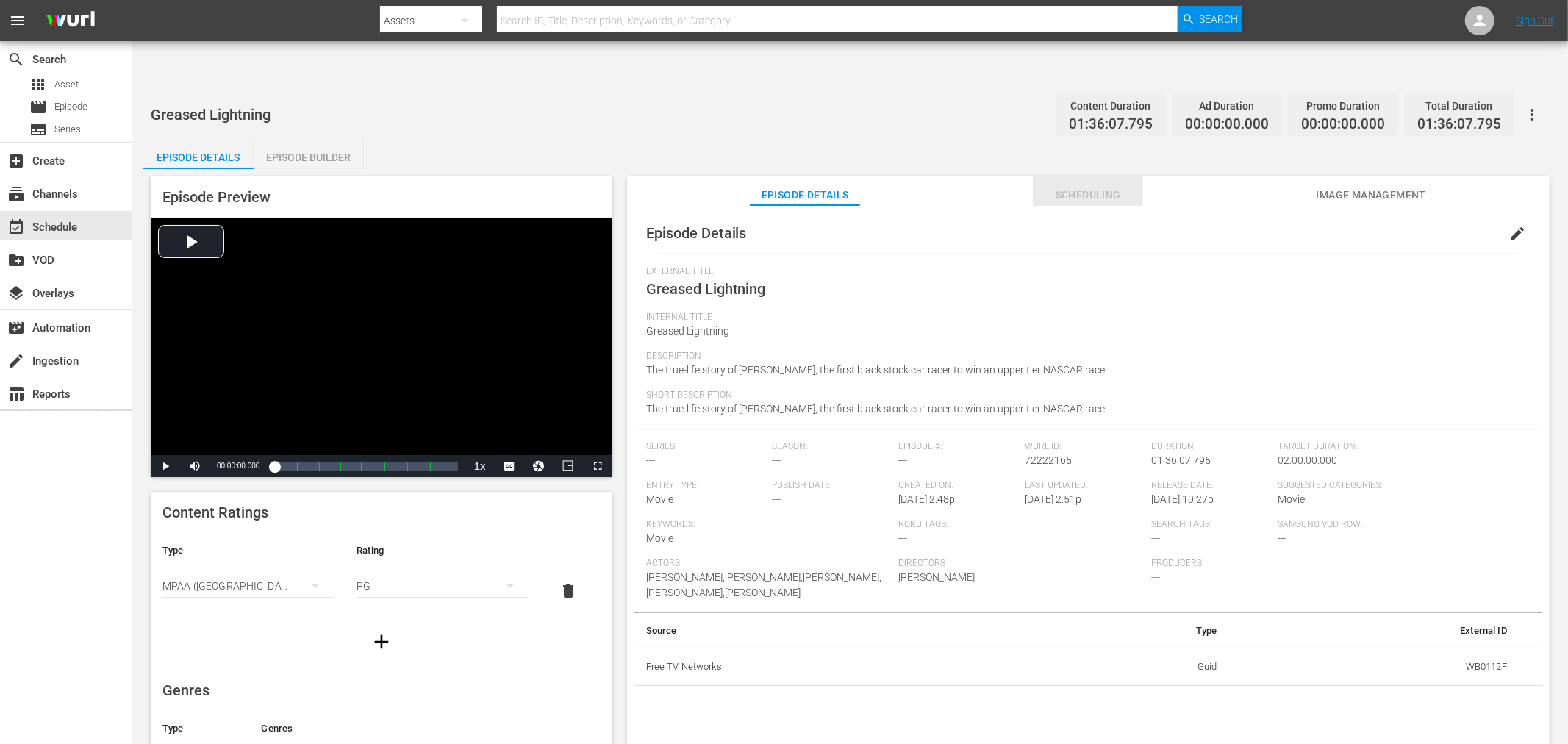
click at [1074, 186] on span "Scheduling" at bounding box center [1088, 195] width 111 height 19
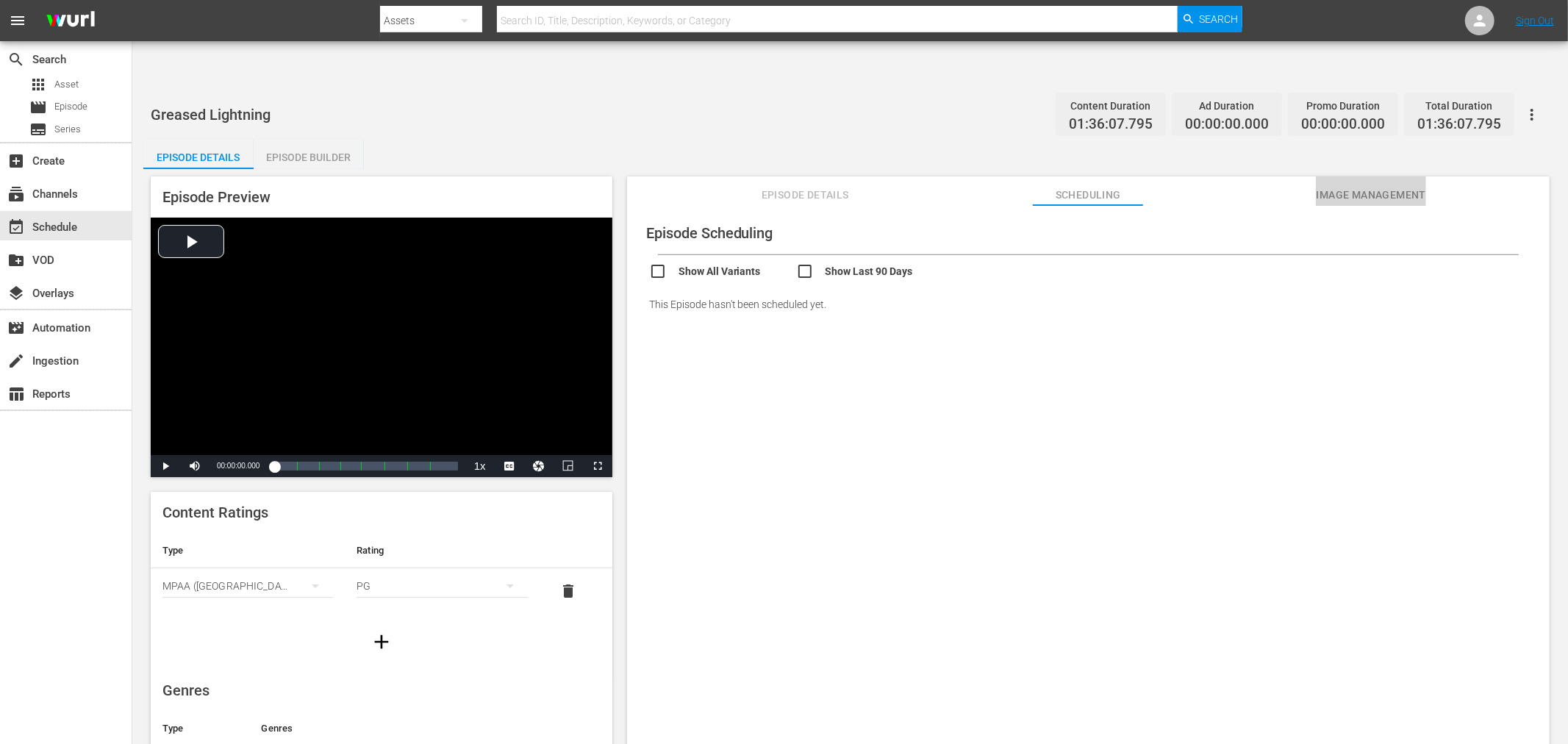
click at [1353, 186] on span "Image Management" at bounding box center [1372, 195] width 111 height 19
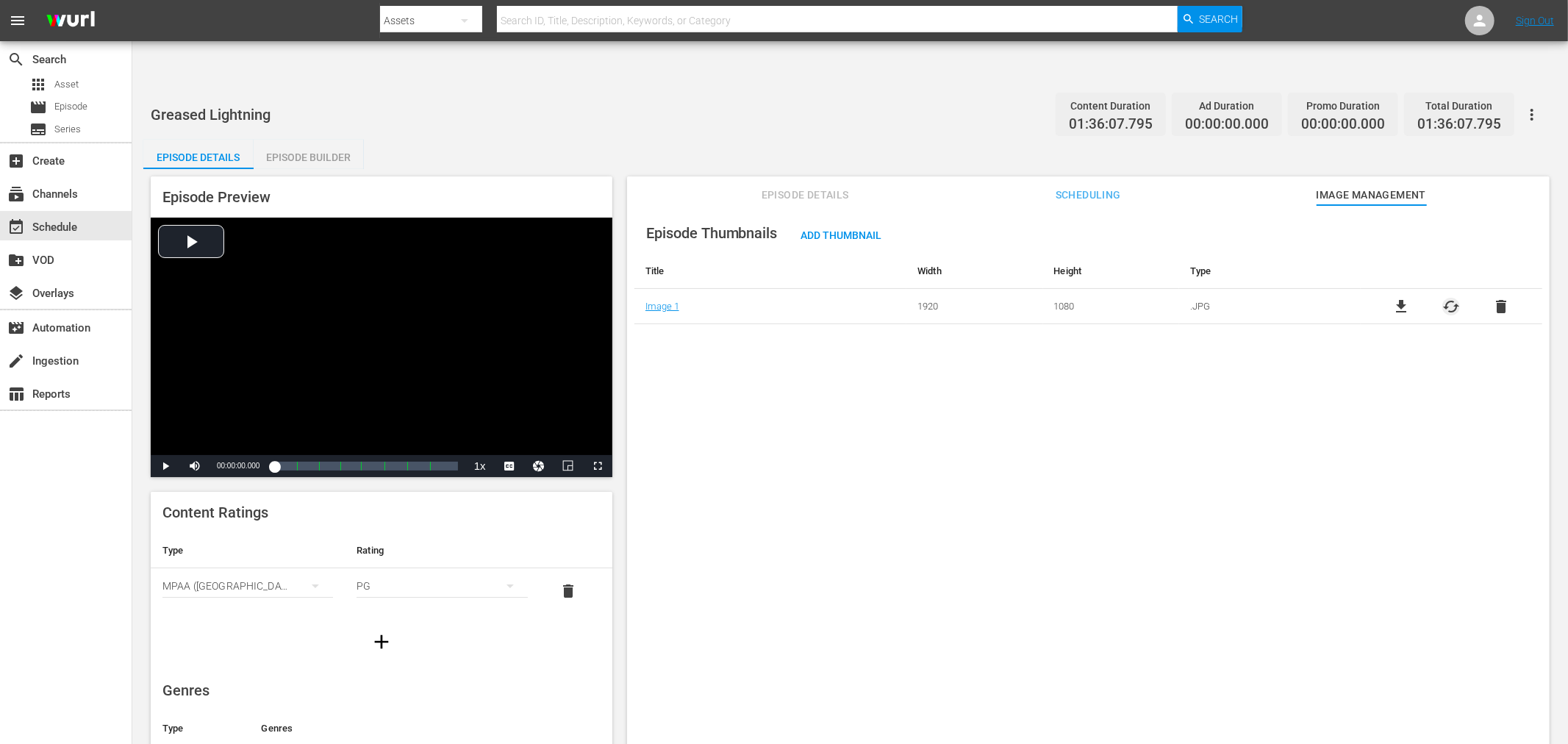
click at [1454, 298] on span "cached" at bounding box center [1451, 307] width 18 height 18
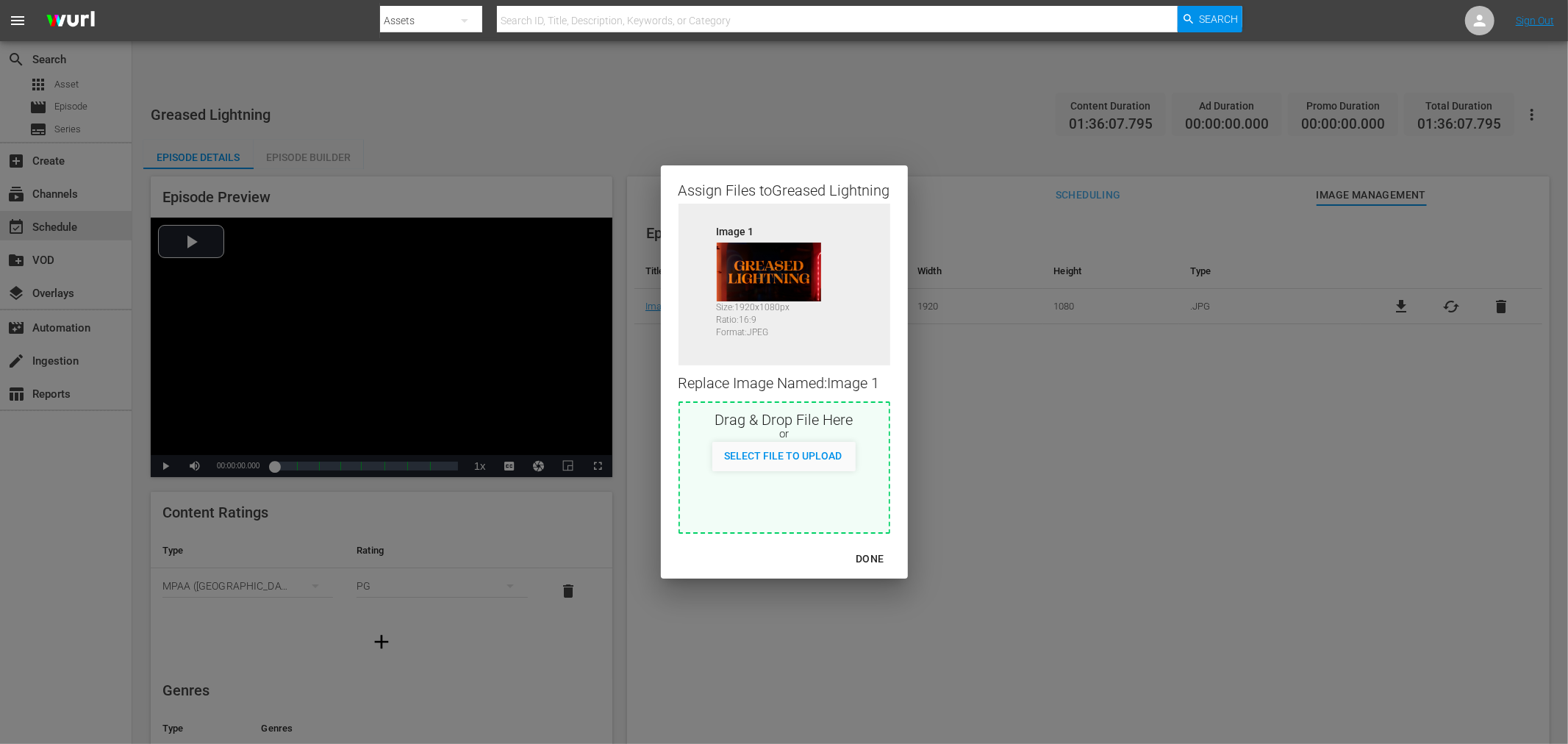
click at [1532, 69] on div "Assign Files to Greased Lightning Source Image 1 Size: 1920 x 1080 px Ratio: 16…" at bounding box center [784, 372] width 1533 height 709
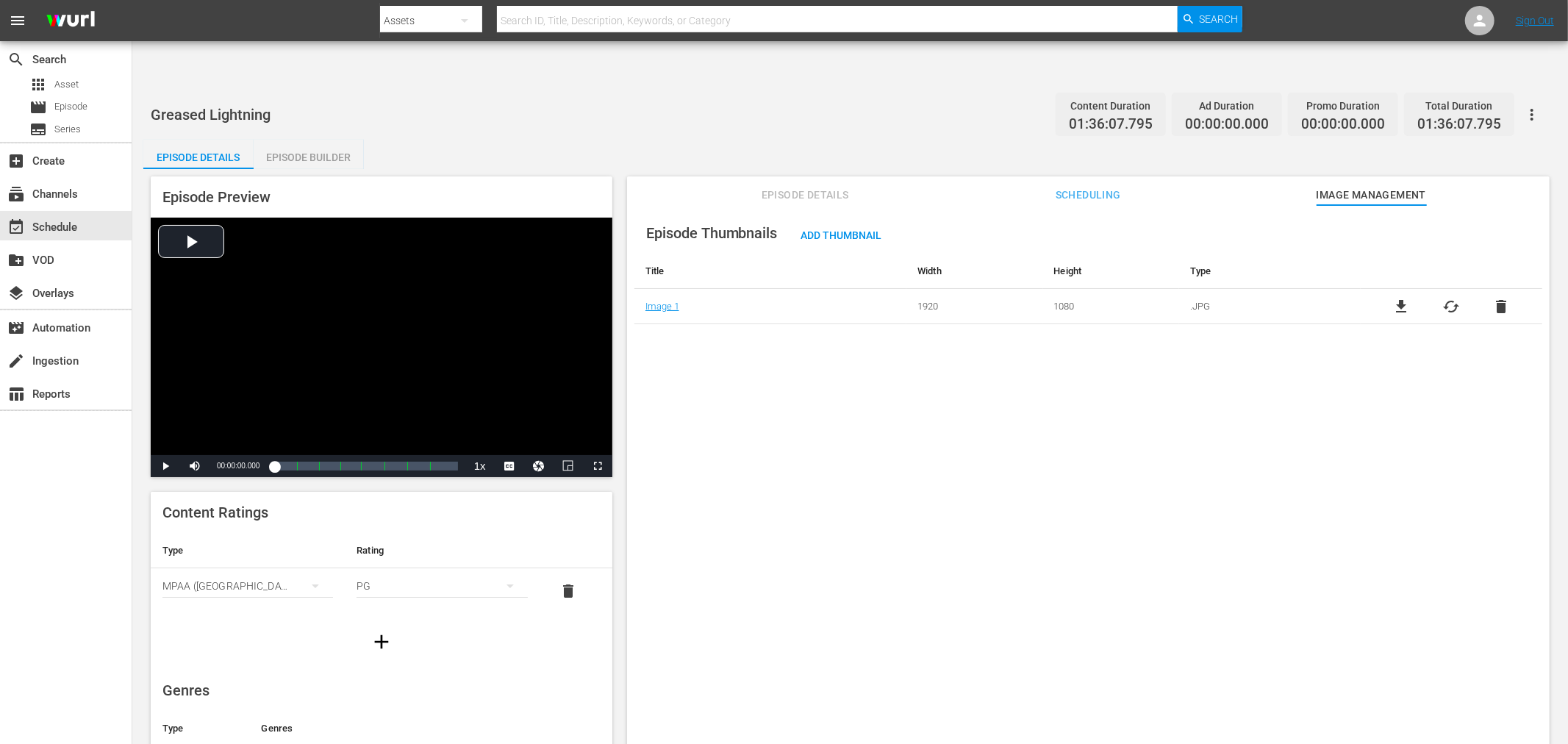
click at [1533, 106] on icon "button" at bounding box center [1532, 115] width 18 height 18
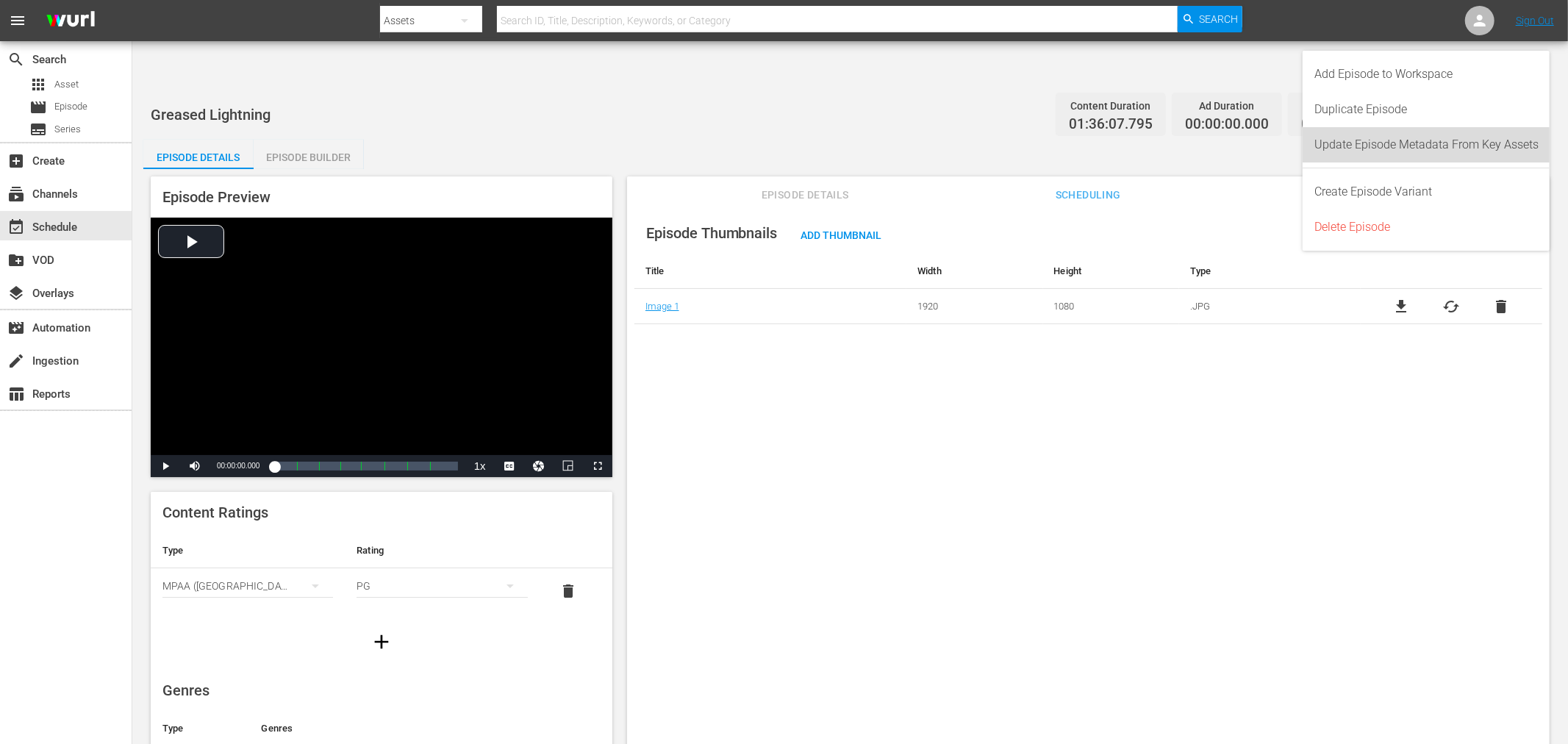
click at [1465, 150] on div "Update Episode Metadata From Key Assets" at bounding box center [1426, 145] width 224 height 36
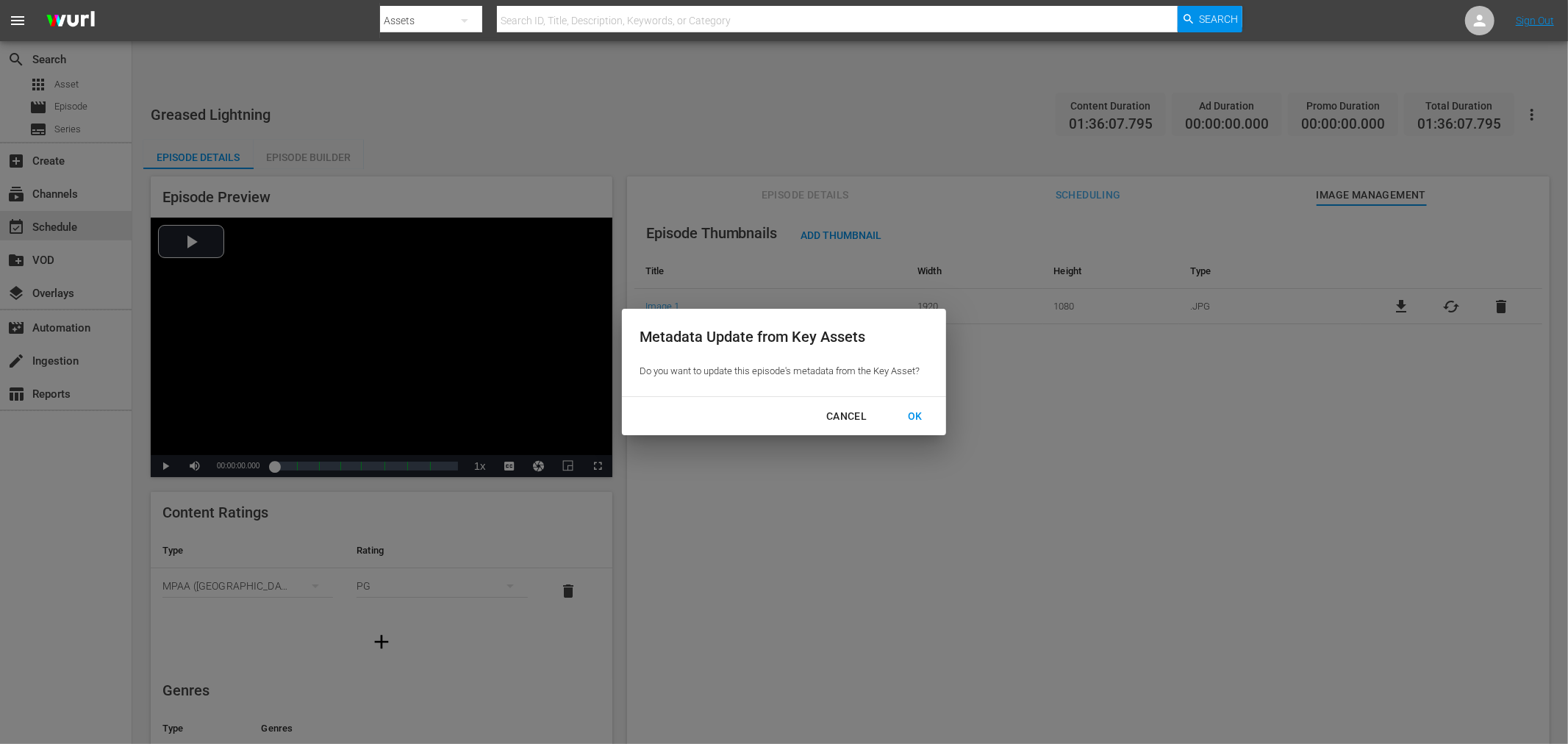
click at [921, 415] on div "OK" at bounding box center [915, 417] width 38 height 19
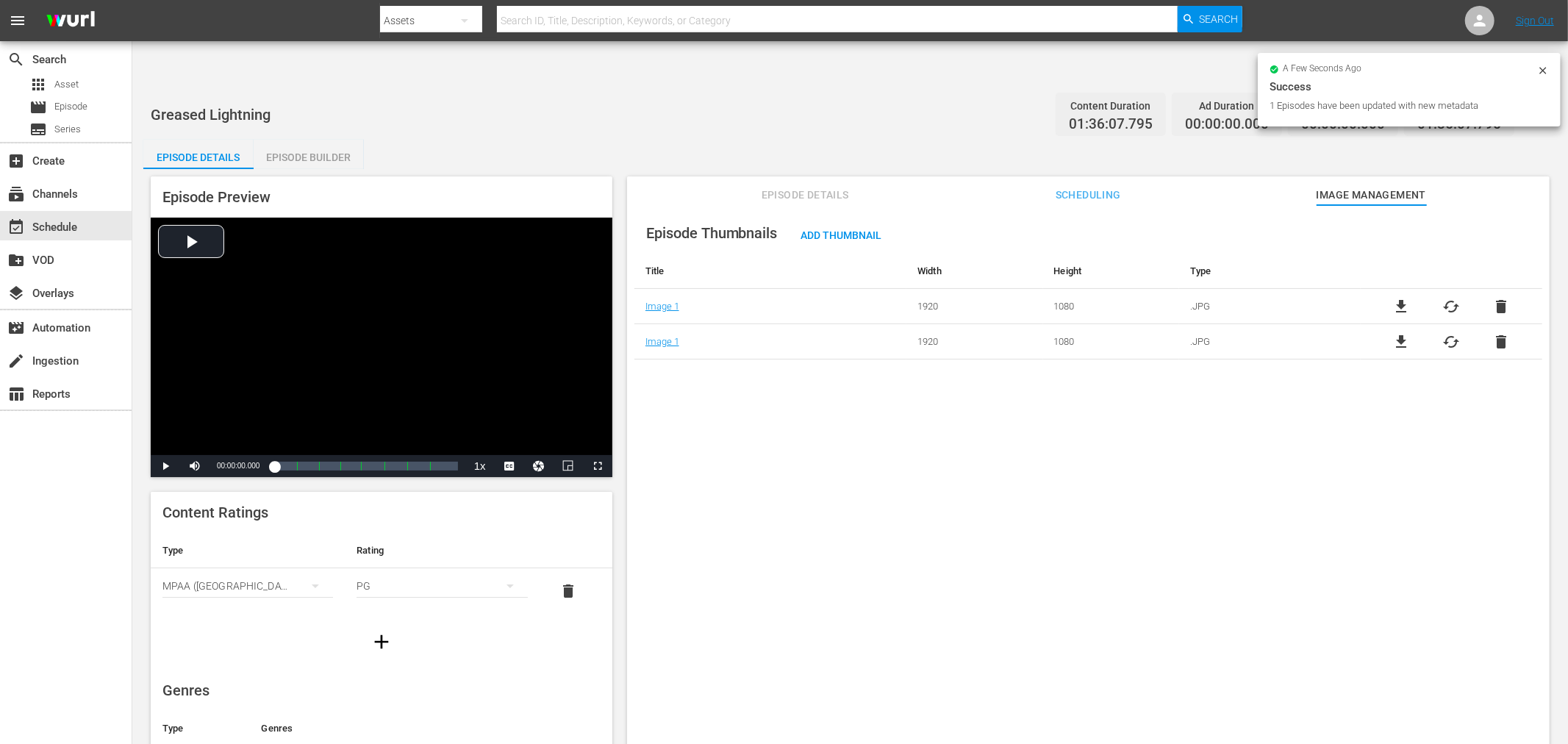
click at [1236, 515] on div "Episode Thumbnails Add Thumbnail Title Width Height Type Image 1 1920 1080 .JPG…" at bounding box center [1088, 492] width 923 height 575
click at [1493, 298] on span "delete" at bounding box center [1502, 307] width 18 height 18
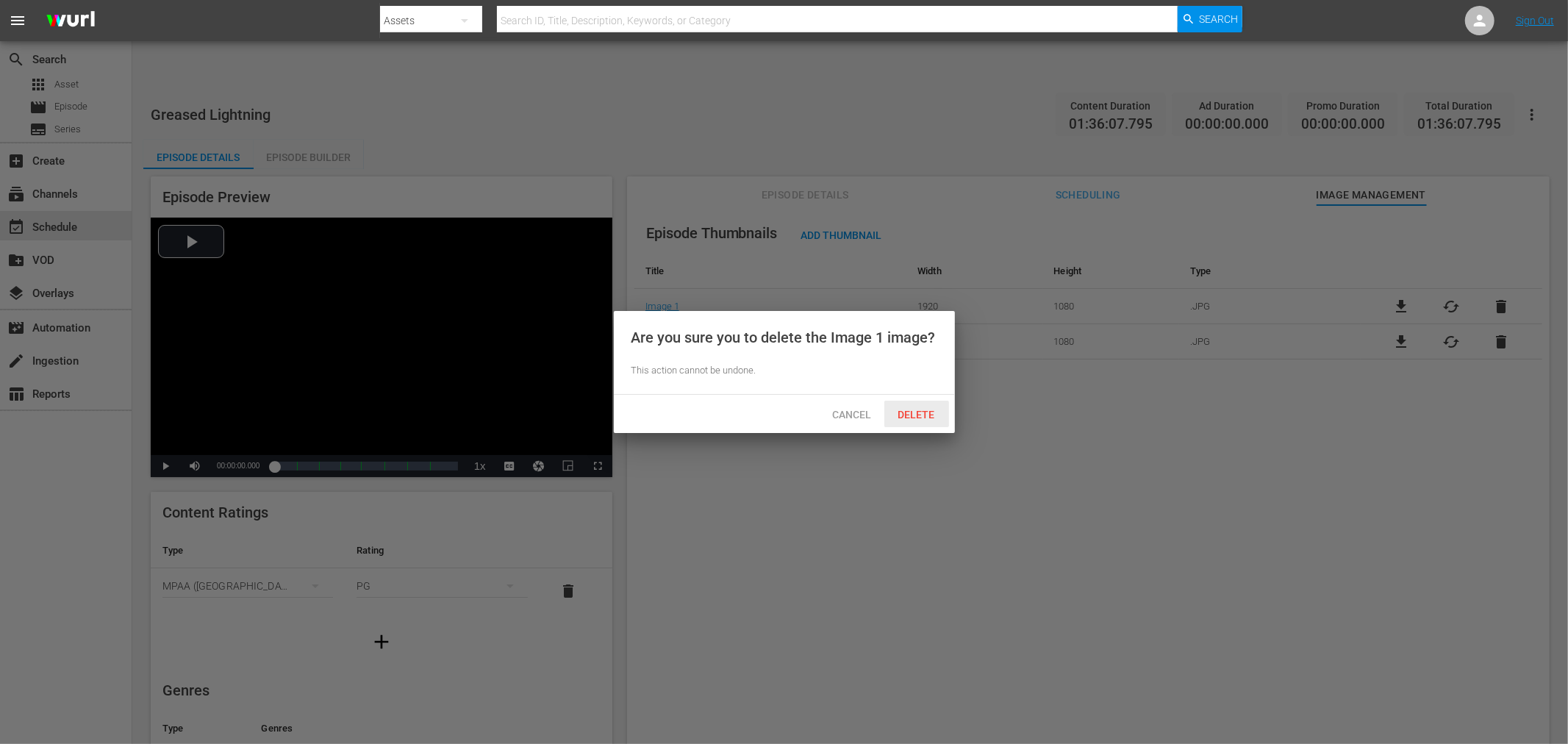
click at [908, 410] on span "Delete" at bounding box center [917, 414] width 61 height 12
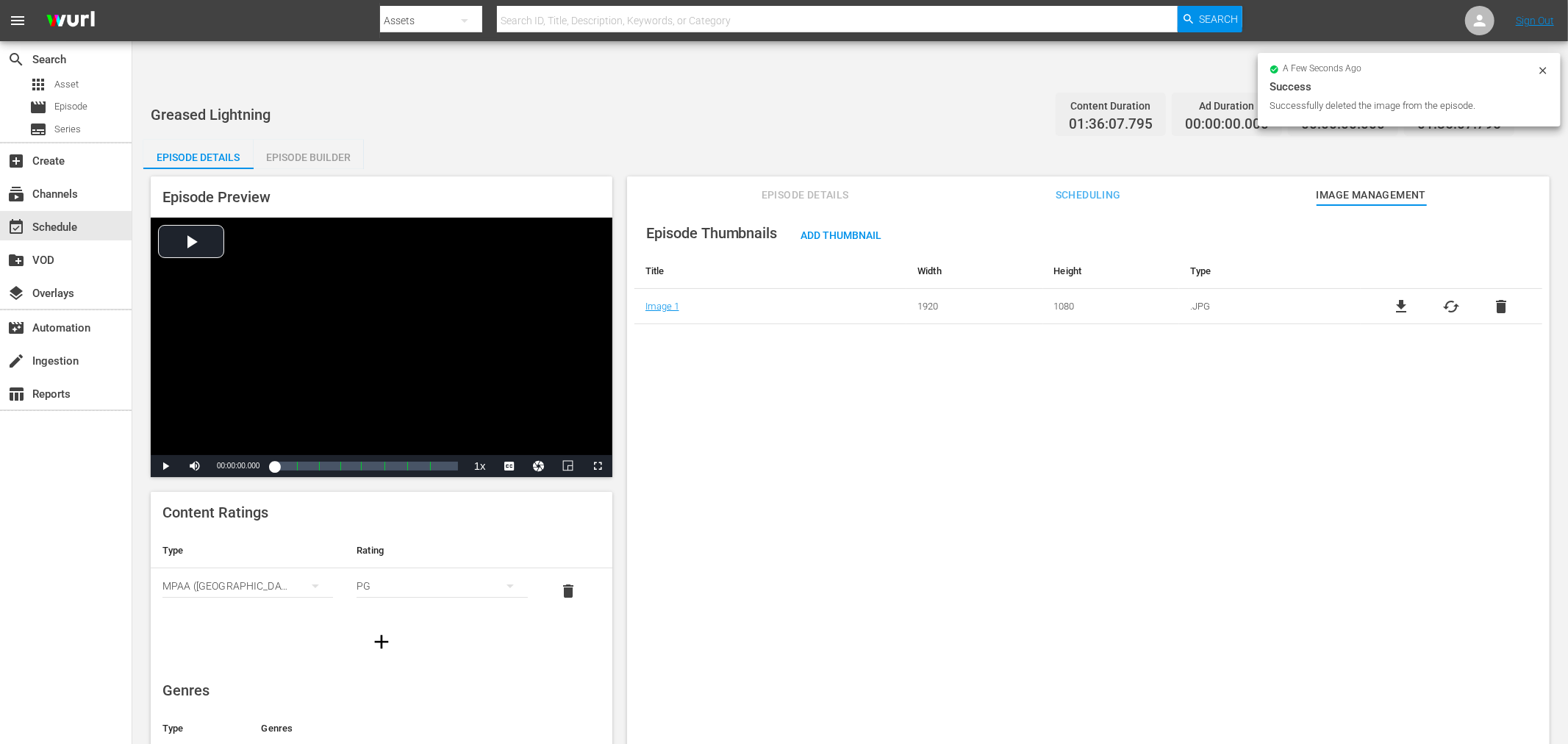
click at [902, 413] on div "Episode Thumbnails Add Thumbnail Title Width Height Type Image 1 1920 1080 .JPG…" at bounding box center [1088, 492] width 923 height 575
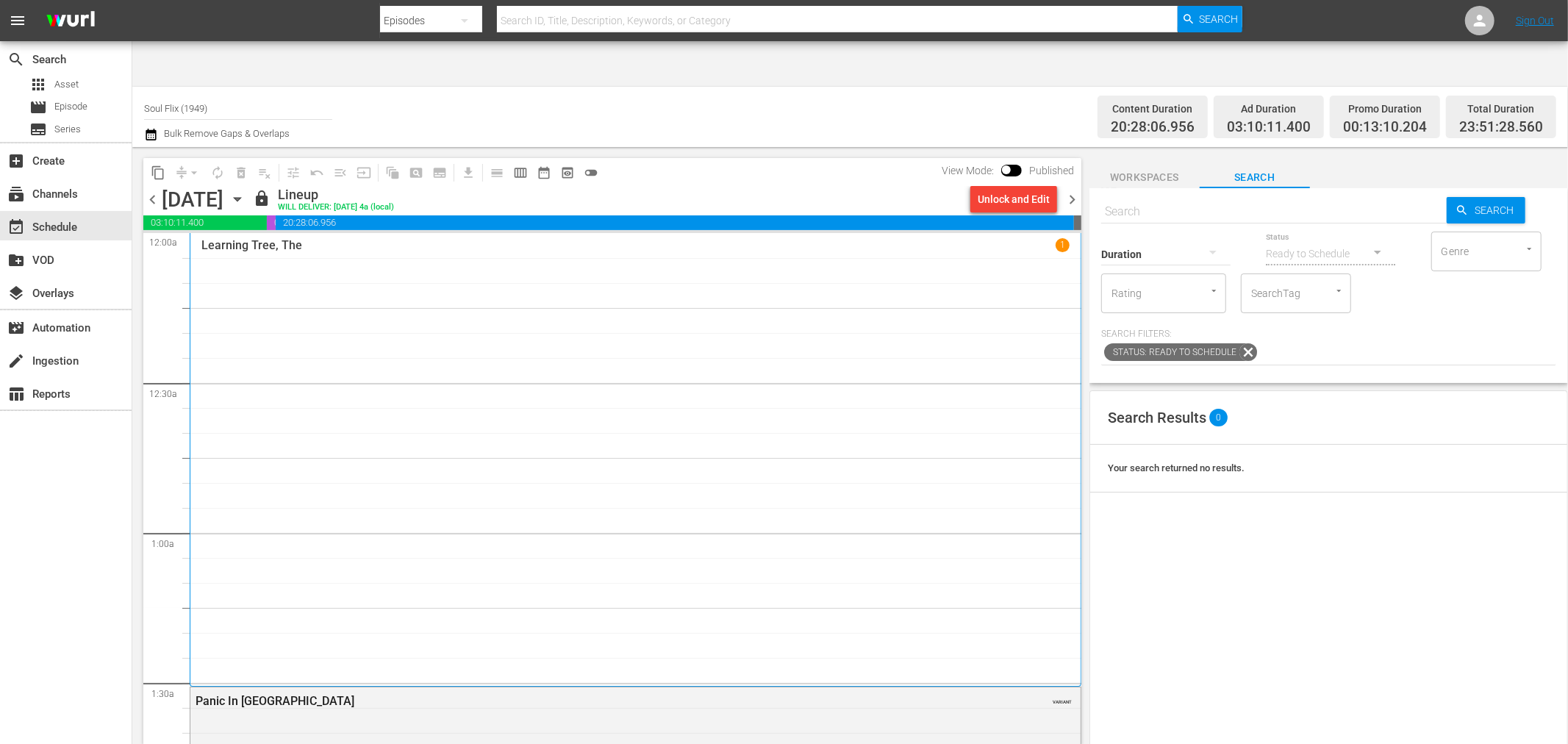
click at [1282, 194] on input "text" at bounding box center [1274, 212] width 345 height 36
type input "greased"
click at [1411, 197] on span "Search" at bounding box center [1497, 211] width 56 height 27
drag, startPoint x: 1275, startPoint y: 170, endPoint x: 1300, endPoint y: 167, distance: 25.2
click at [1275, 194] on input "greased" at bounding box center [1274, 212] width 345 height 36
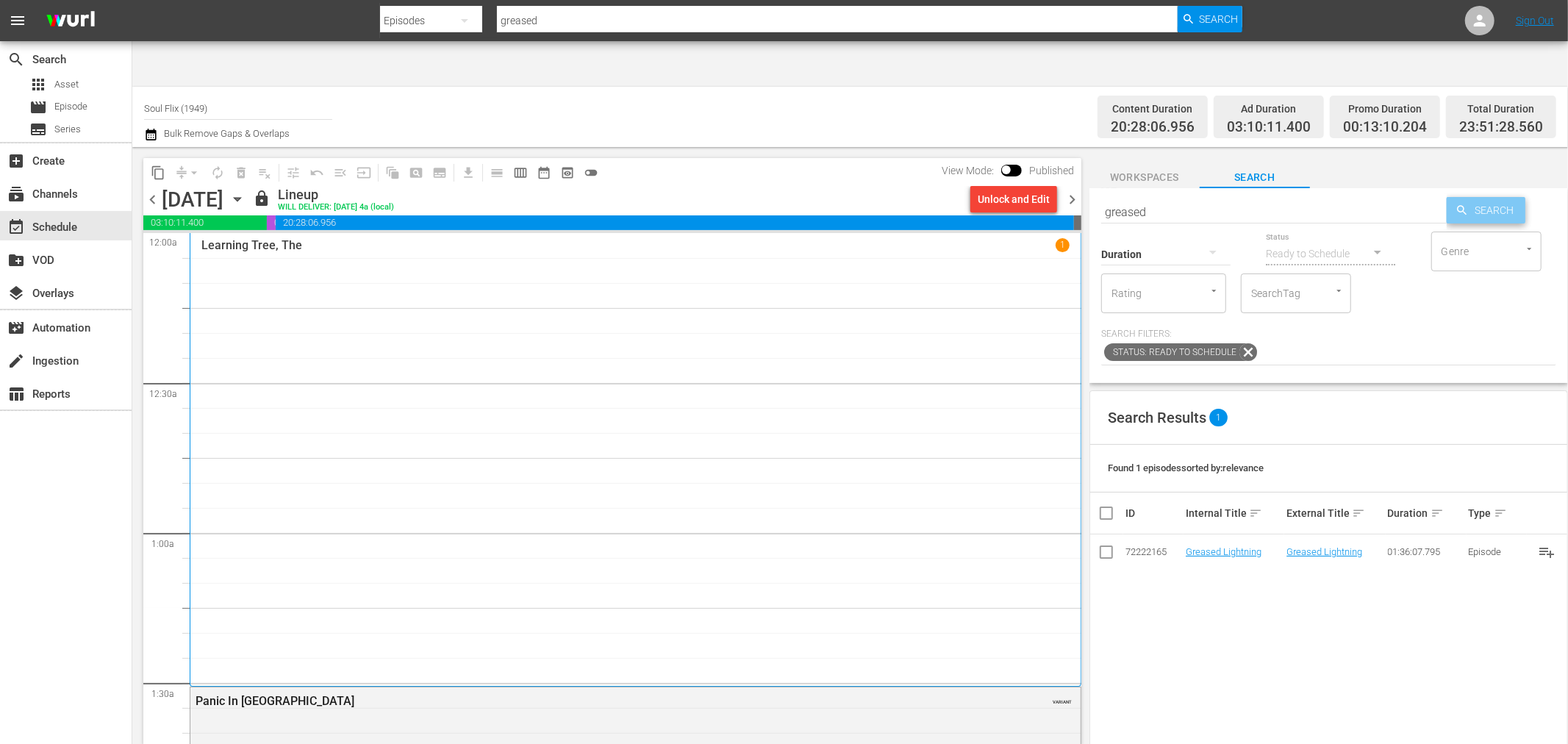
click at [1411, 197] on span "Search" at bounding box center [1497, 211] width 56 height 27
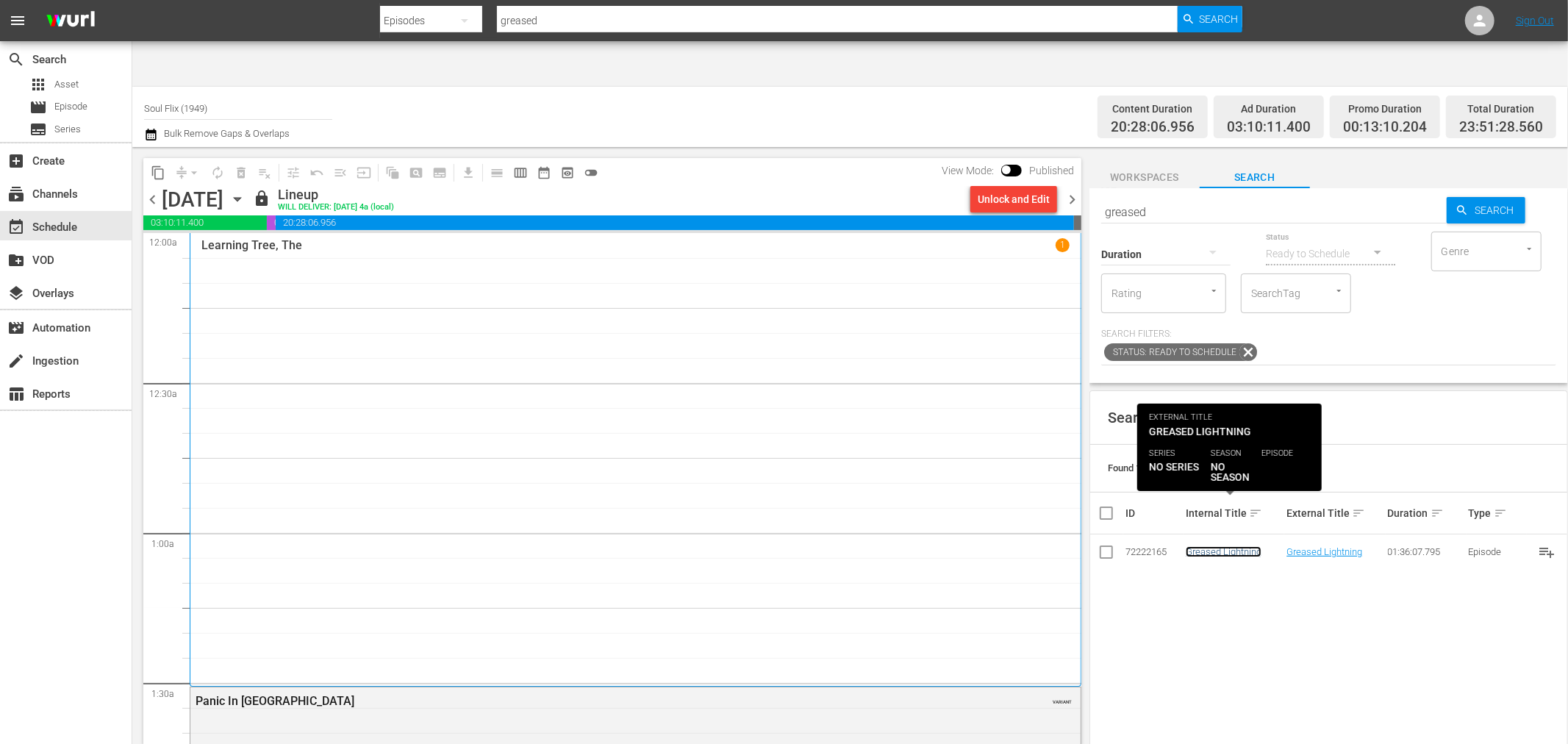
click at [1214, 547] on link "Greased Lightning" at bounding box center [1224, 552] width 76 height 11
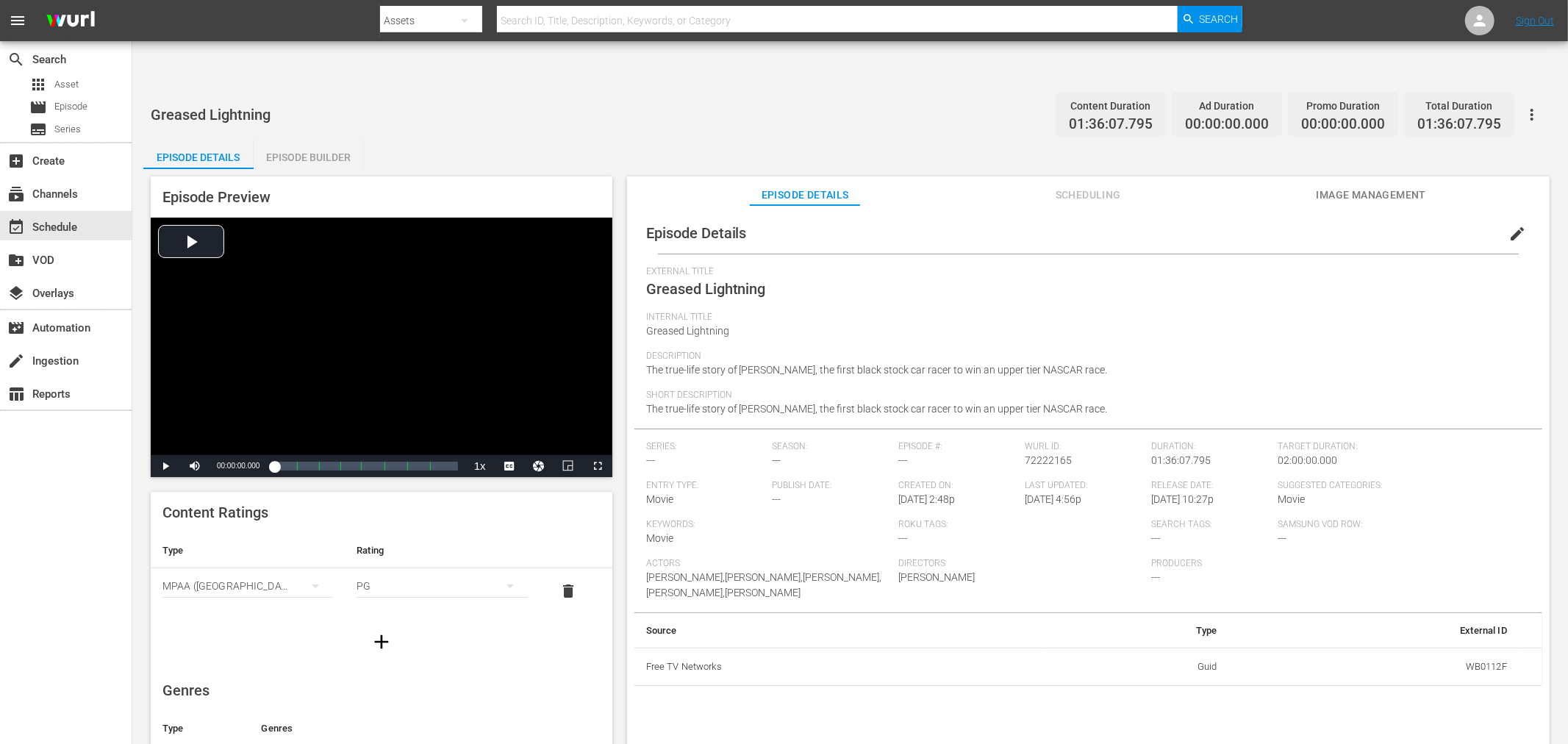
click at [1392, 186] on span "Image Management" at bounding box center [1372, 195] width 111 height 19
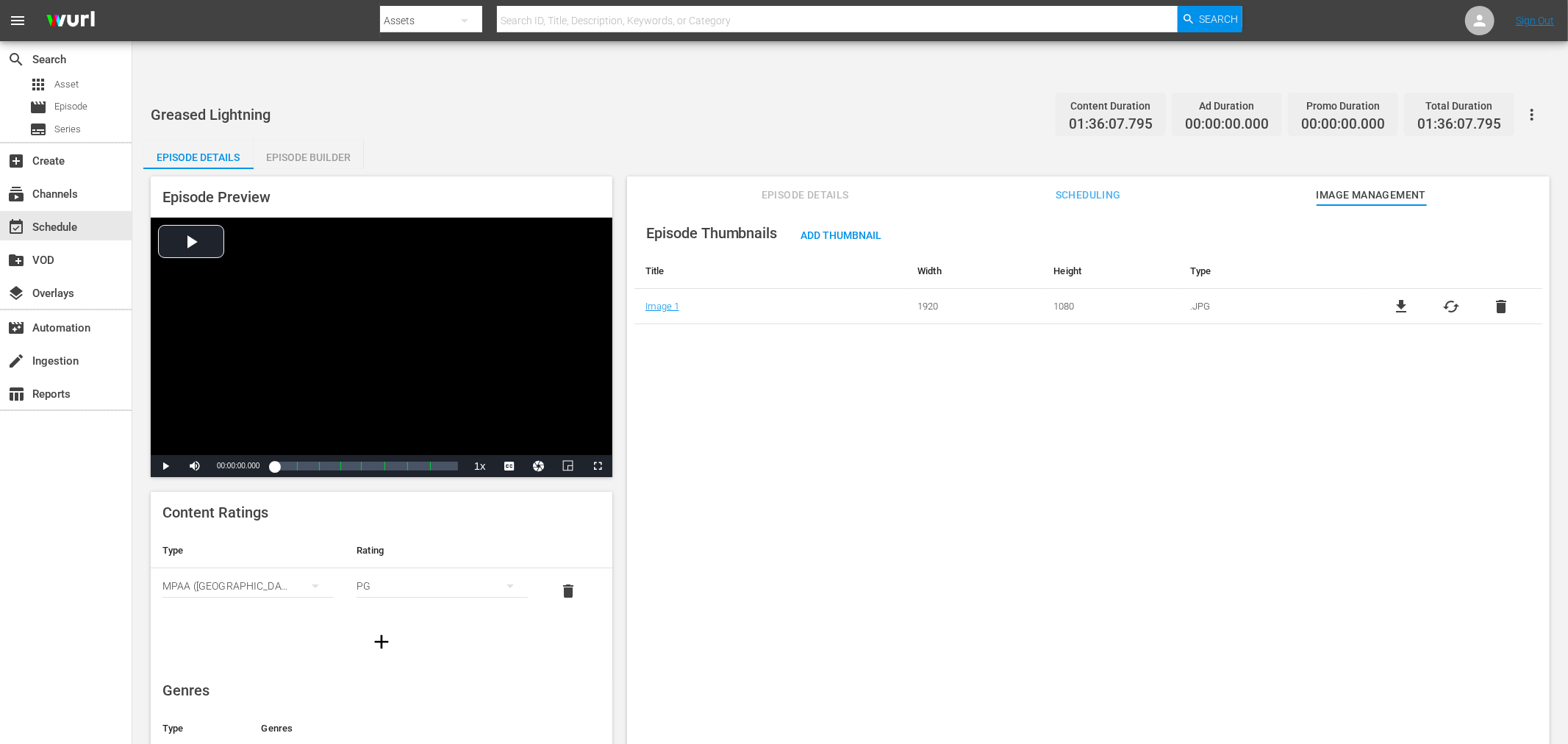
drag, startPoint x: 824, startPoint y: 416, endPoint x: 824, endPoint y: 408, distance: 8.0
click at [824, 408] on div "Episode Thumbnails Add Thumbnail Title Width Height Type Image 1 1920 1080 .JPG…" at bounding box center [1088, 492] width 923 height 575
click at [748, 378] on div "Episode Thumbnails Add Thumbnail Title Width Height Type Image 1 1920 1080 .JPG…" at bounding box center [1088, 492] width 923 height 575
click at [626, 24] on input "text" at bounding box center [837, 21] width 681 height 36
type input "[PERSON_NAME]"
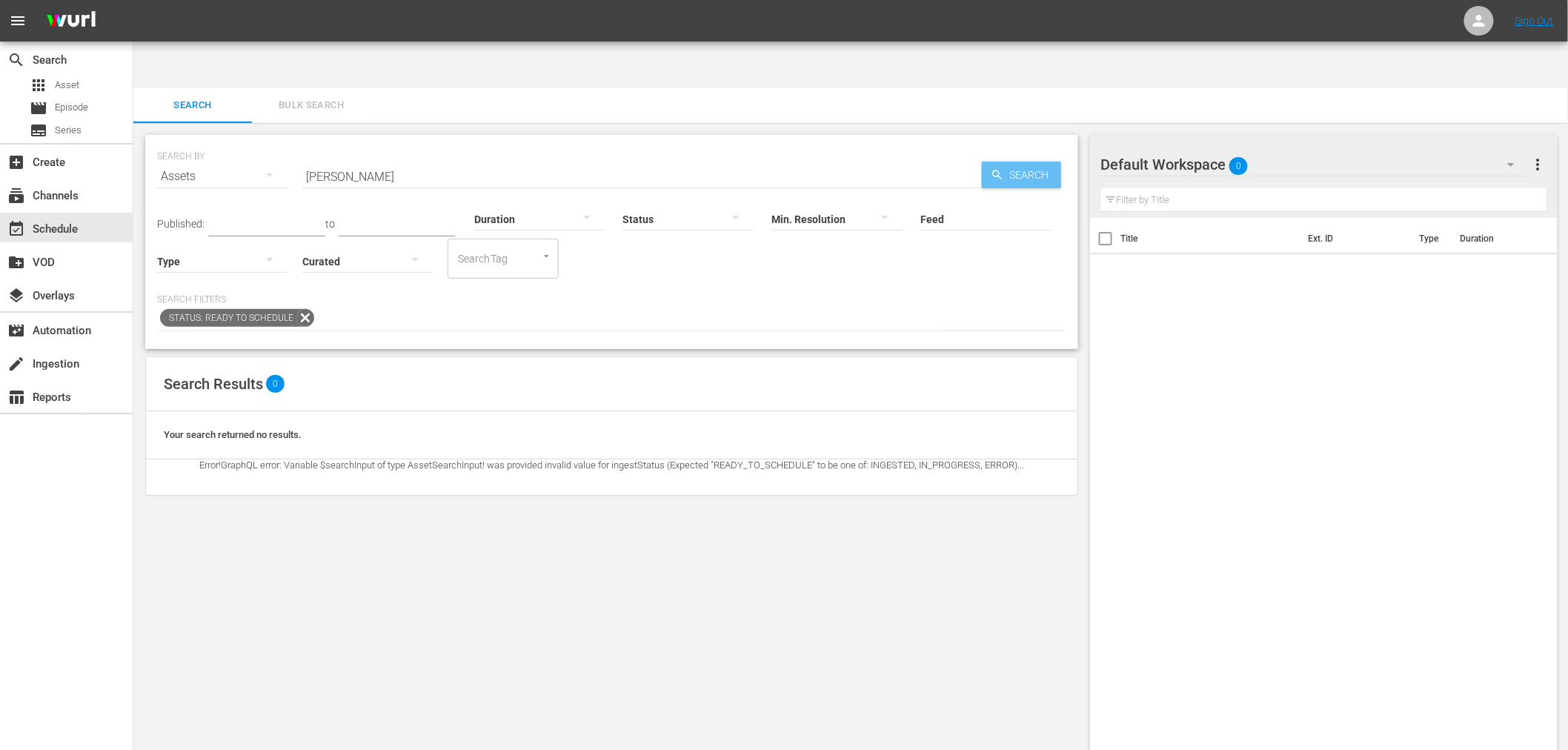
click at [1024, 162] on span "Search" at bounding box center [1032, 175] width 57 height 27
click at [304, 309] on icon at bounding box center [306, 318] width 18 height 18
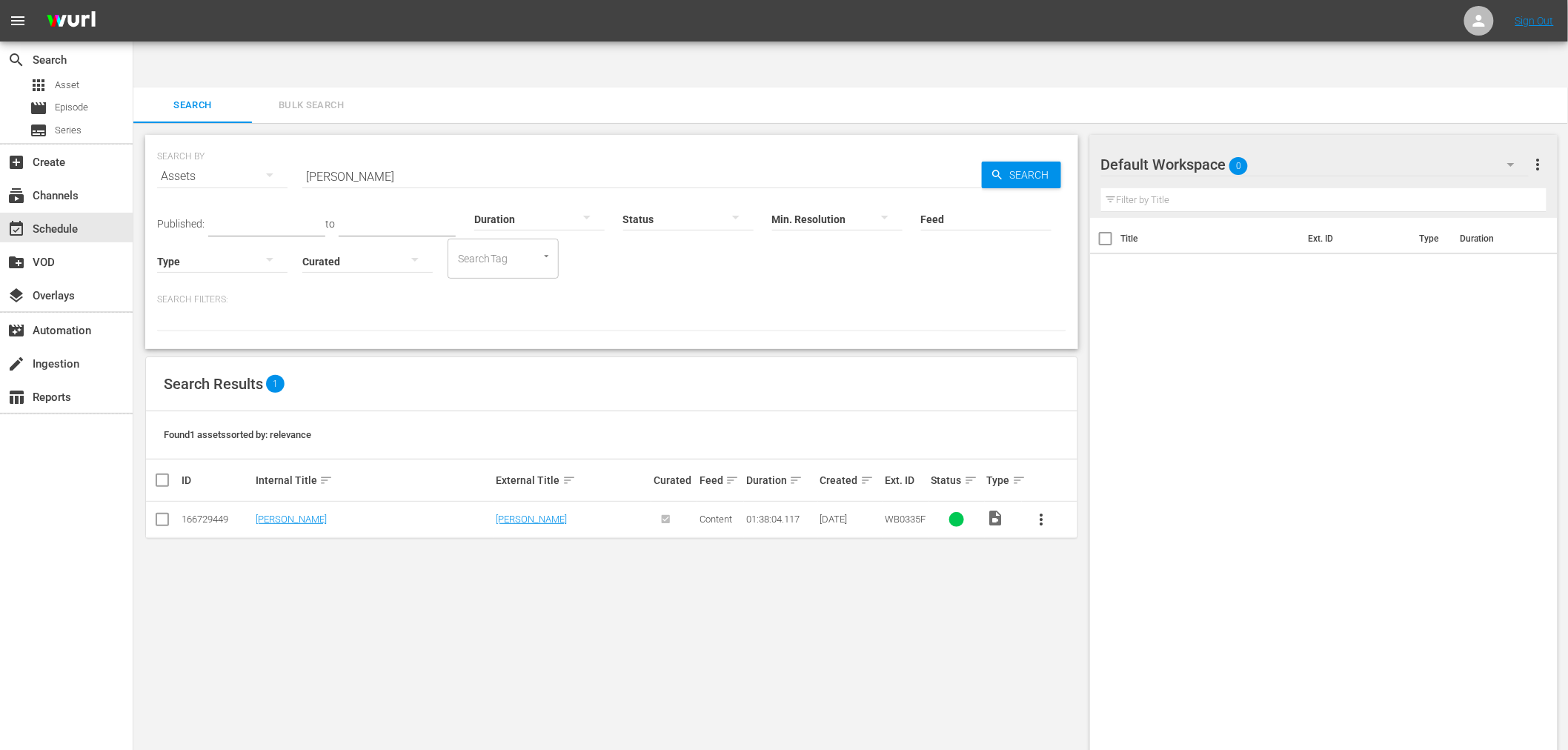
click at [410, 561] on div "SEARCH BY Search By Assets Search ID, Title, Description, Keywords, or Category…" at bounding box center [611, 460] width 957 height 674
click at [275, 502] on td "[PERSON_NAME]" at bounding box center [374, 520] width 241 height 36
click at [272, 513] on link "[PERSON_NAME]" at bounding box center [290, 519] width 71 height 11
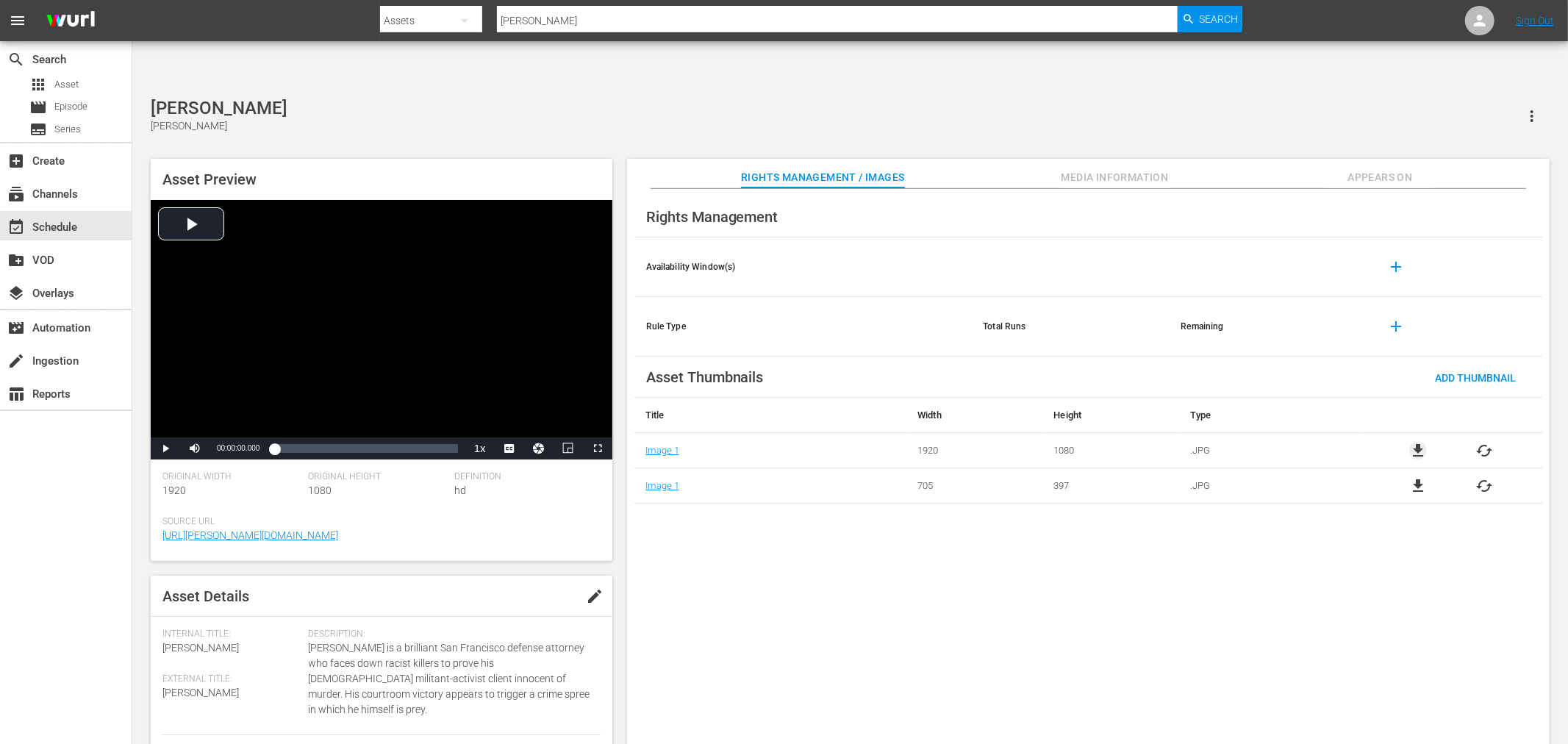
click at [1411, 442] on span "file_download" at bounding box center [1418, 451] width 18 height 18
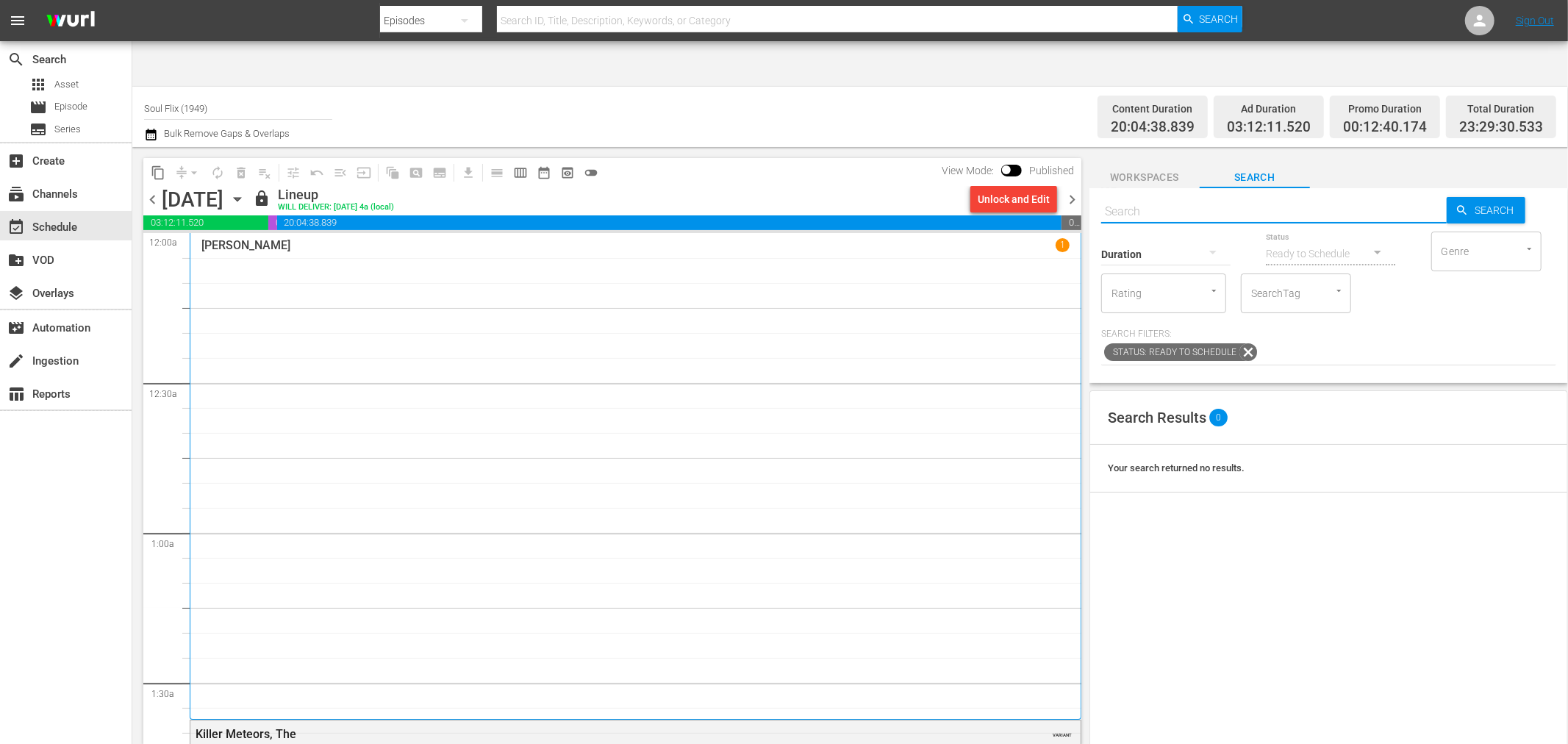
click at [1147, 194] on input "text" at bounding box center [1274, 212] width 345 height 36
type input "mr. ricco"
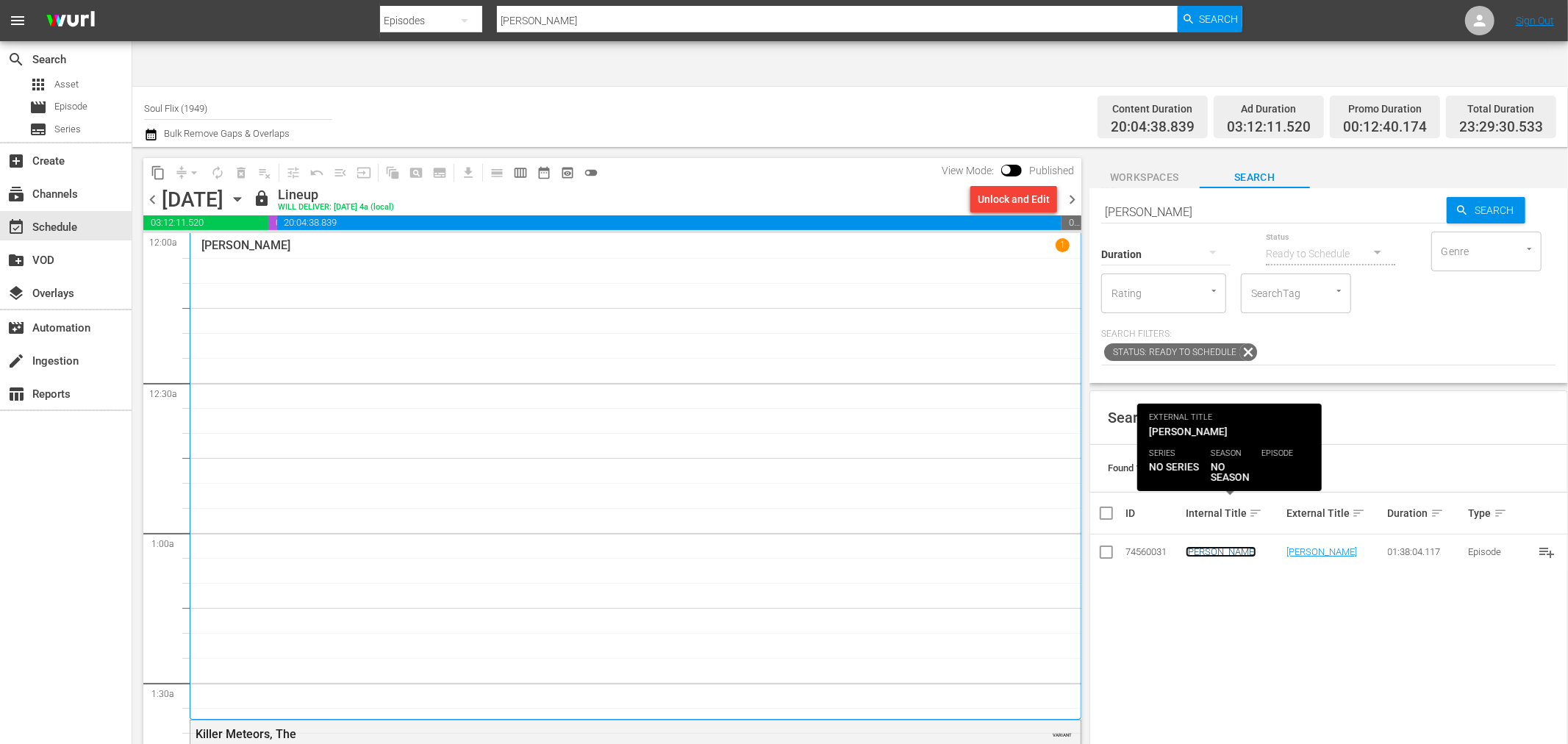
click at [1207, 547] on link "Mr. Ricco" at bounding box center [1221, 552] width 70 height 11
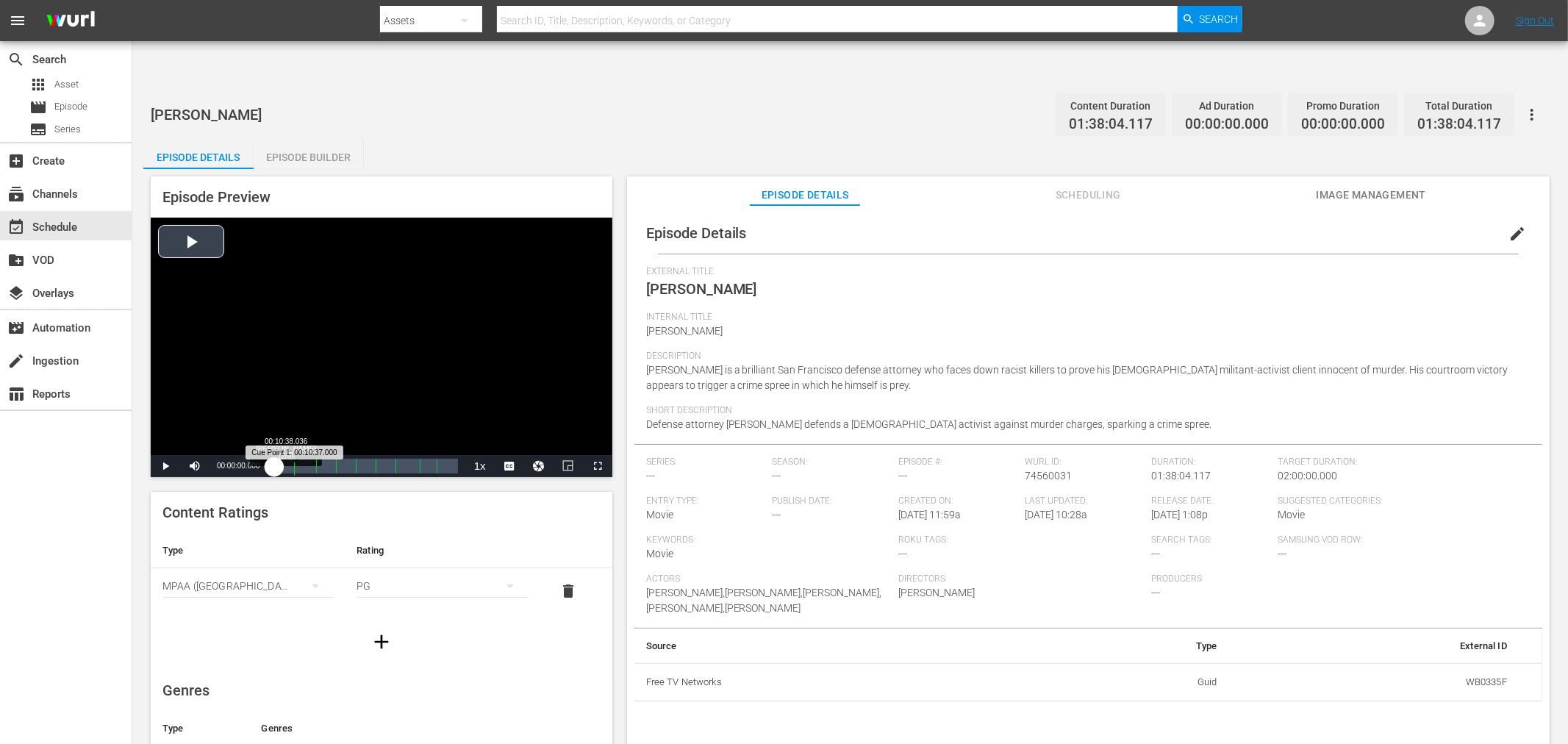
click at [294, 457] on div "Progress Bar" at bounding box center [294, 466] width 1 height 19
click at [316, 457] on div "Progress Bar" at bounding box center [316, 466] width 1 height 19
click at [334, 459] on div "Loaded : 23.07% 00:31:30.479 Mr. Ricco (3/9) 00:22:27.663 Cue Point 2: 00:22:25…" at bounding box center [366, 466] width 183 height 14
click at [354, 459] on div "00:42:21.938 Mr. Ricco (4/9)" at bounding box center [354, 466] width 1 height 14
click at [165, 467] on span "Video Player" at bounding box center [165, 467] width 0 height 0
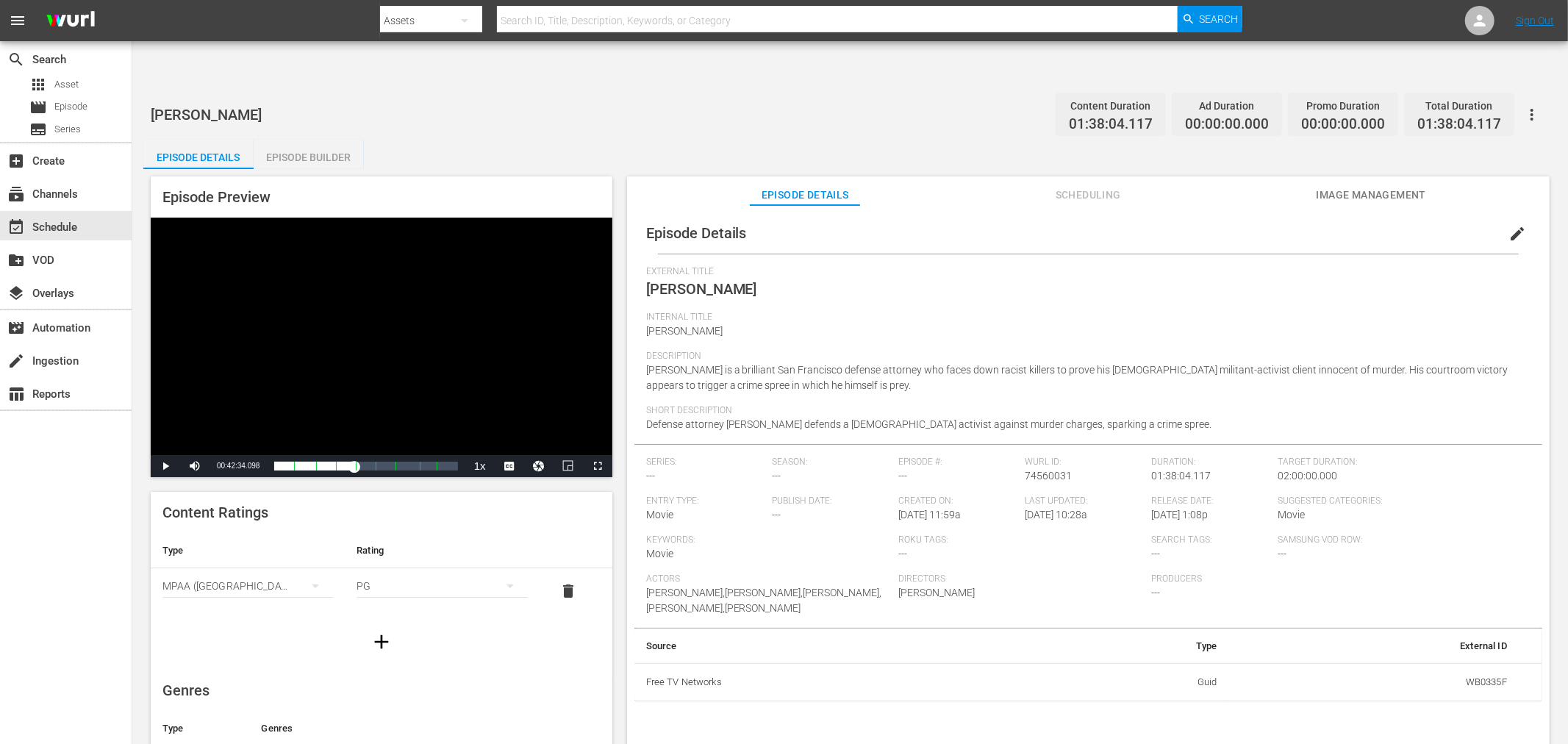
click at [1344, 186] on span "Image Management" at bounding box center [1372, 195] width 111 height 19
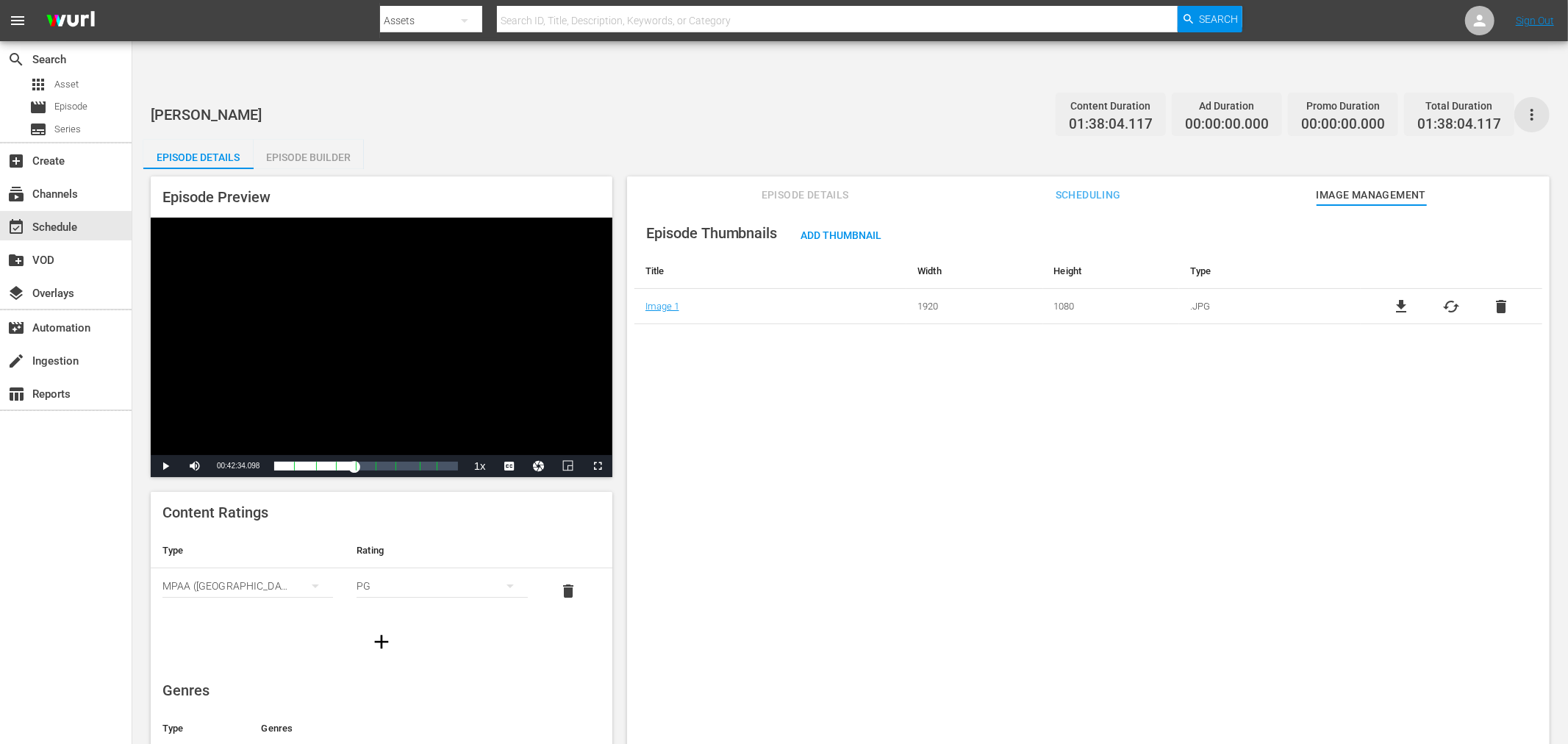
click at [1537, 106] on icon "button" at bounding box center [1532, 115] width 18 height 18
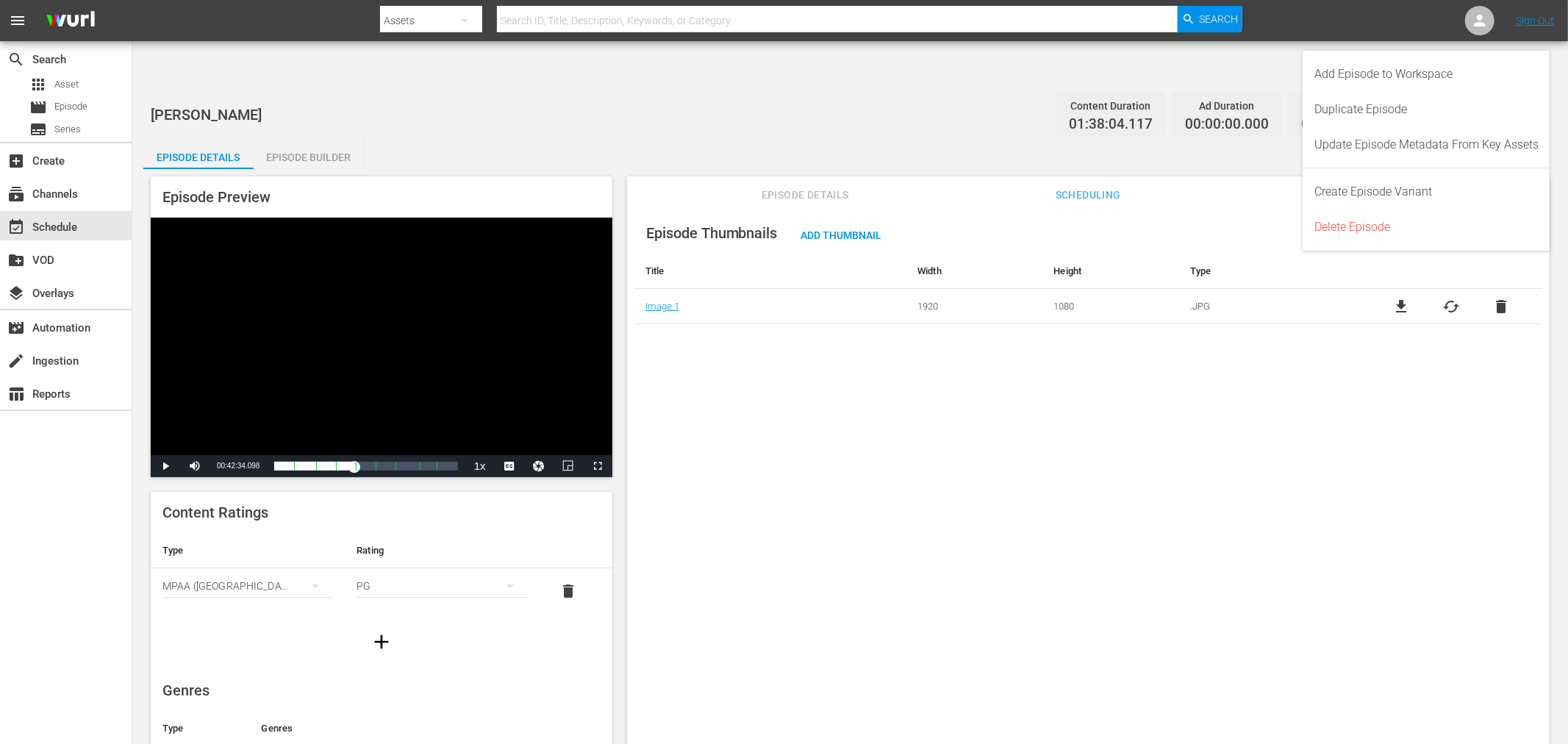
click at [1171, 429] on div "Episode Thumbnails Add Thumbnail Title Width Height Type Image 1 1920 1080 .JPG…" at bounding box center [1088, 492] width 923 height 575
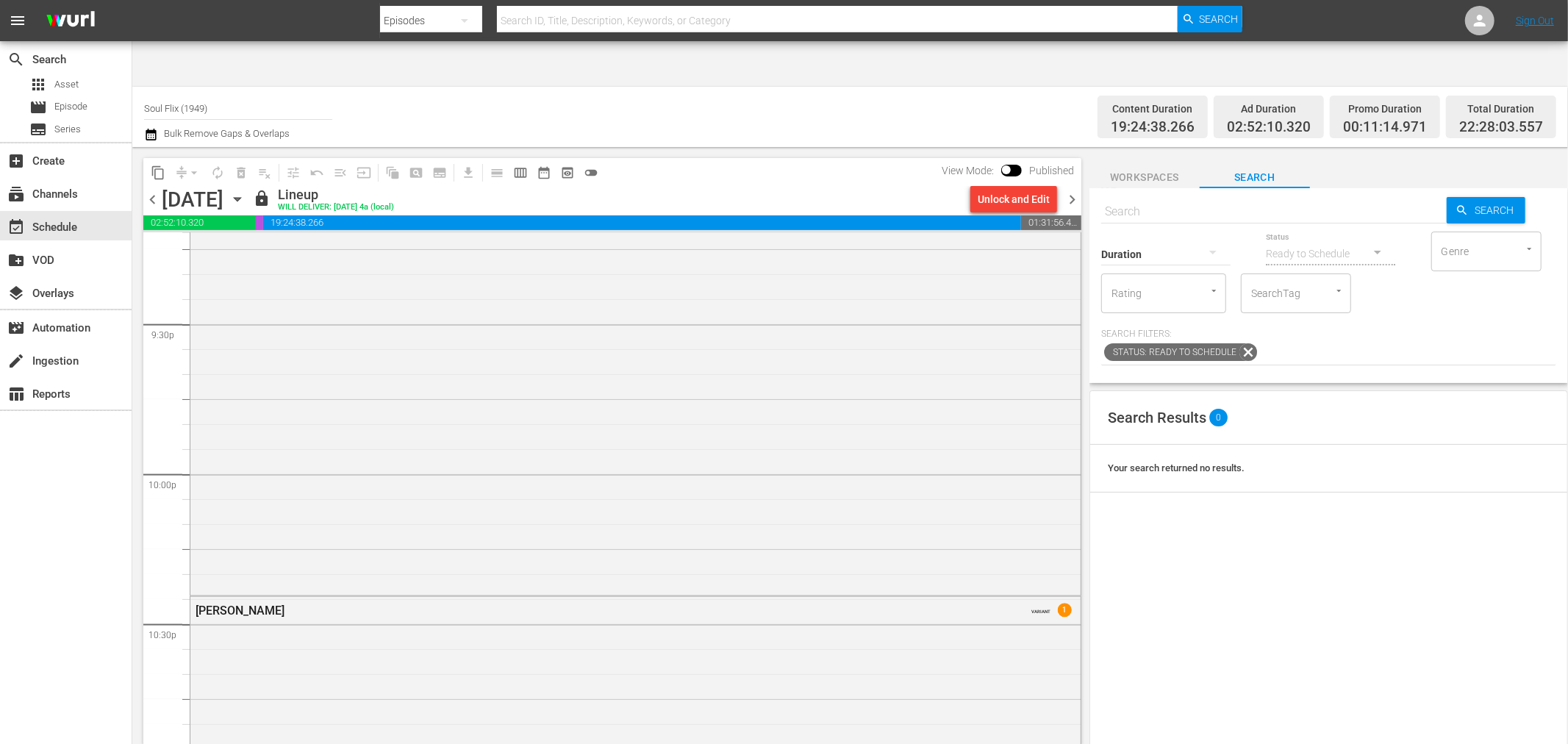
scroll to position [6105, 0]
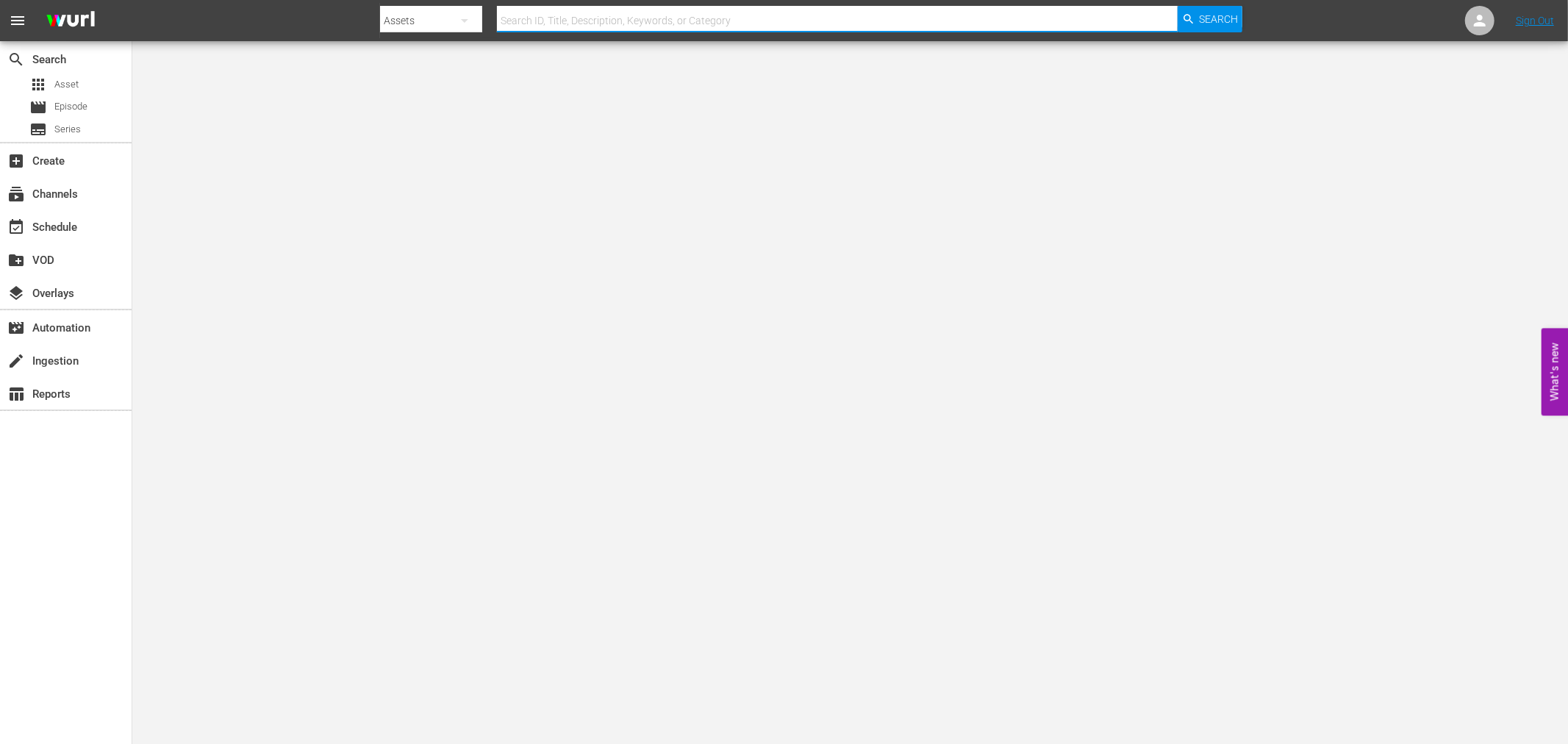
click at [555, 25] on input "text" at bounding box center [837, 21] width 681 height 36
paste input "Split, The"
type input "Split, The"
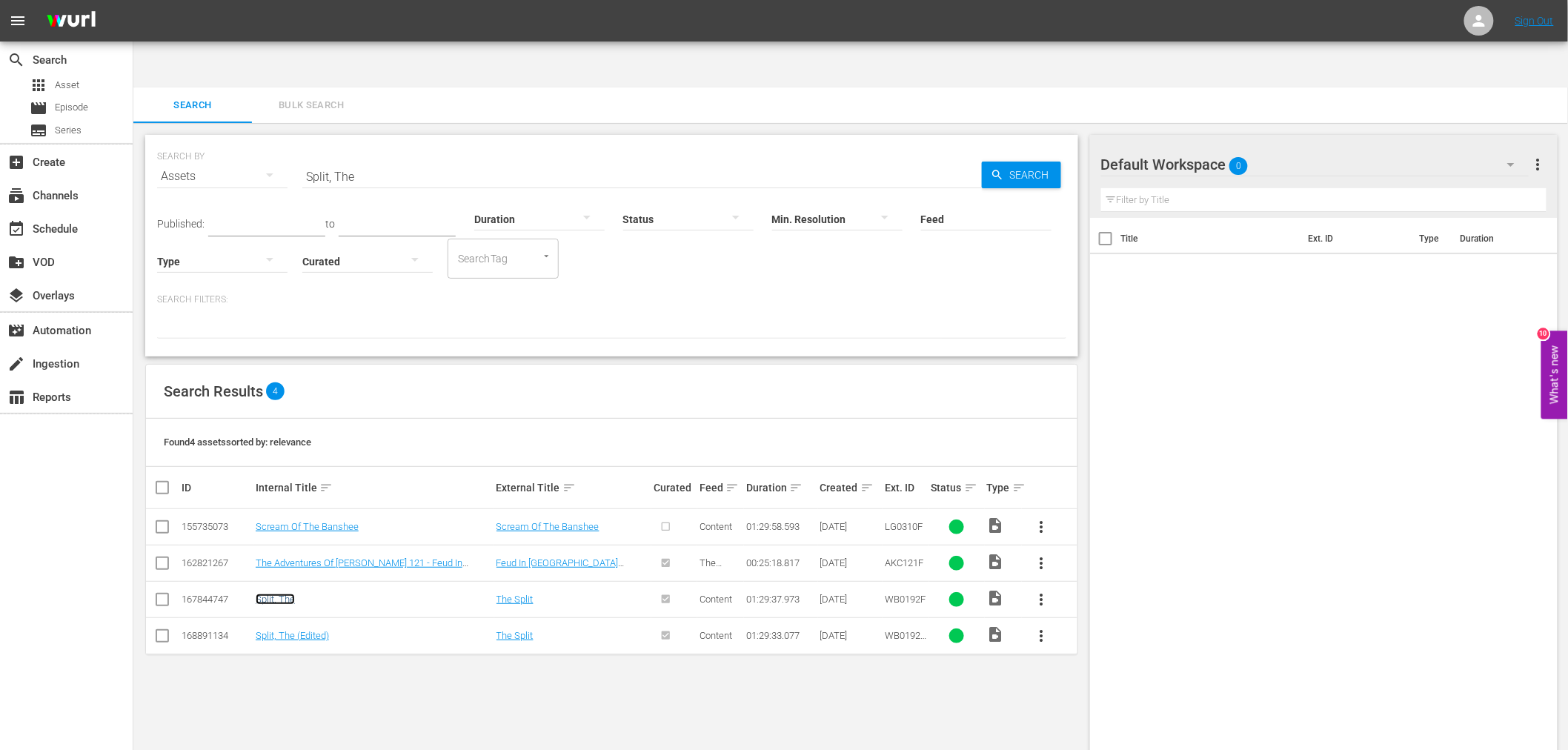
click at [285, 594] on link "Split, The" at bounding box center [275, 599] width 40 height 11
click at [286, 630] on link "Split, The (Edited)" at bounding box center [292, 636] width 74 height 11
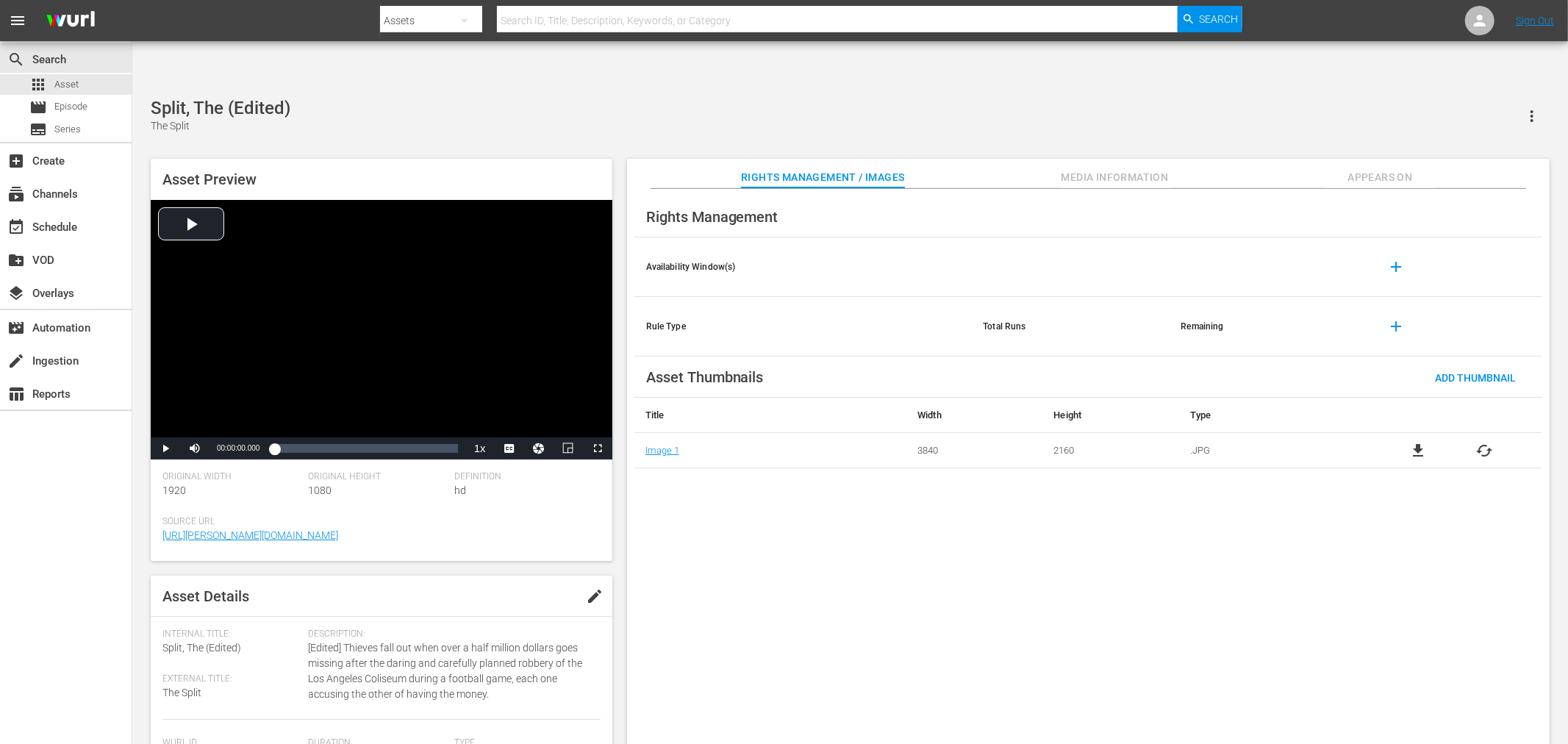
click at [326, 98] on div "Split, The (Edited) The Split Asset Preview Video Player is loading. Play Video…" at bounding box center [850, 429] width 1414 height 663
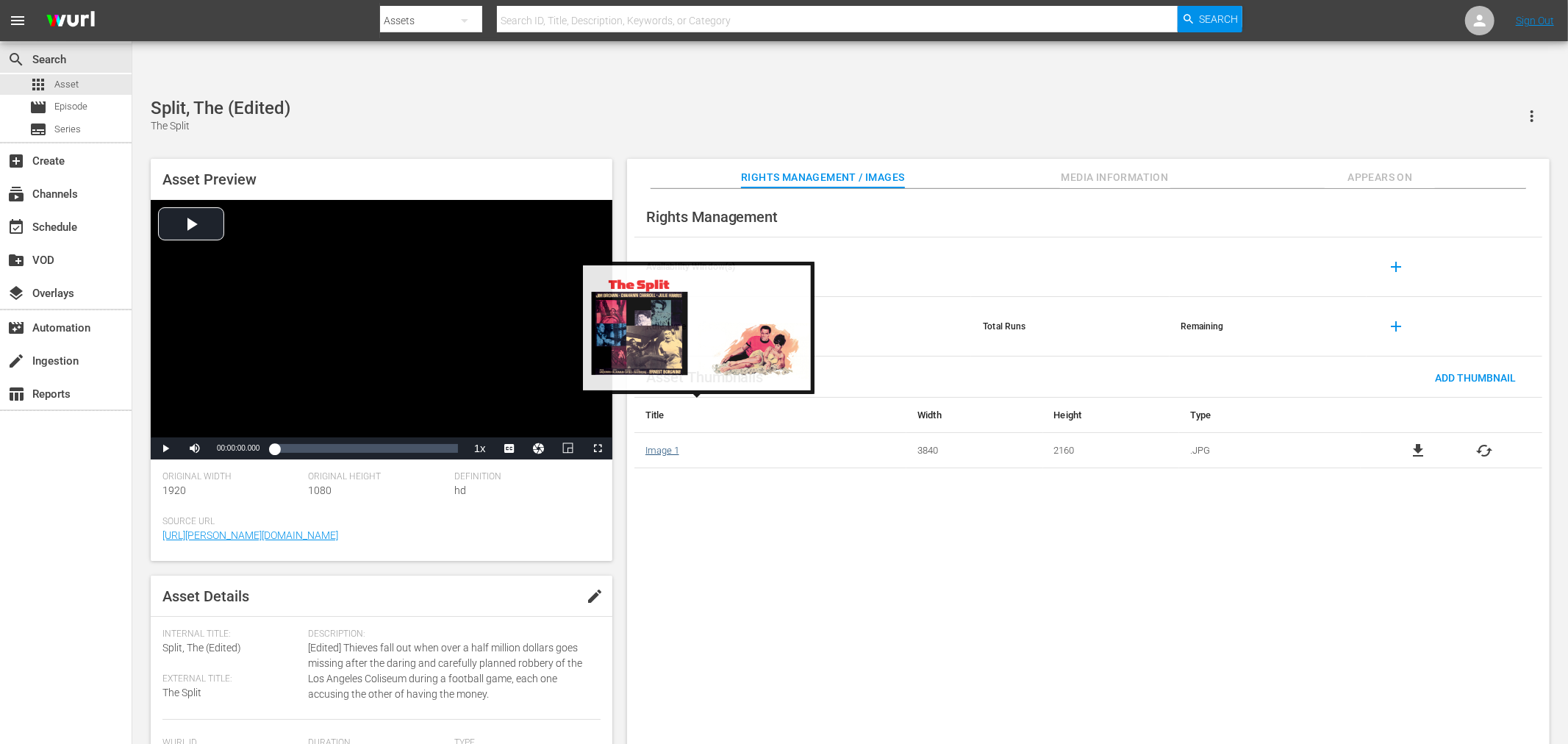
click at [668, 445] on link "Image 1" at bounding box center [663, 451] width 34 height 11
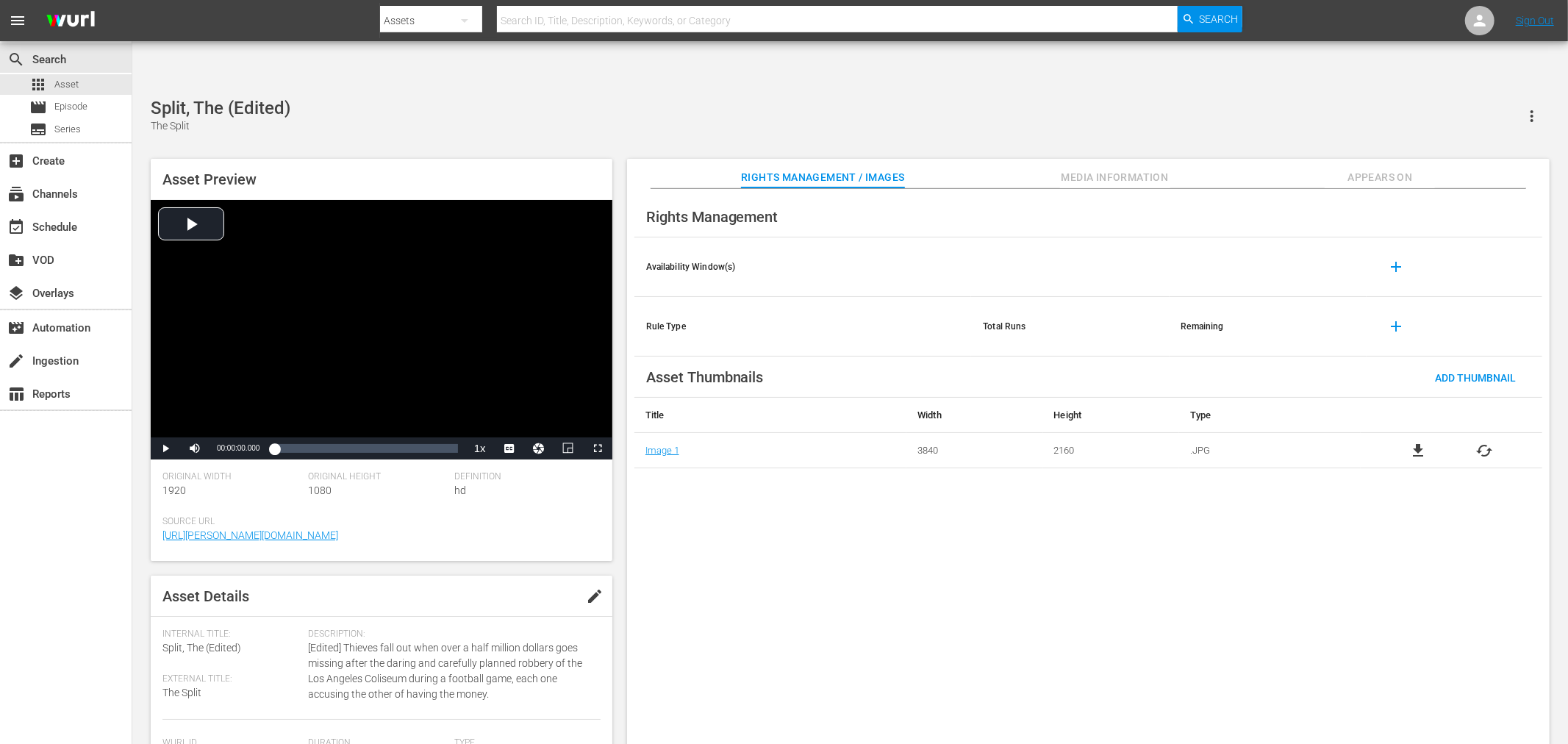
click at [685, 483] on div "Rights Management Availability Window(s) add Rule Type Total Runs Remaining add…" at bounding box center [1088, 479] width 923 height 580
click at [799, 509] on div "Rights Management Availability Window(s) add Rule Type Total Runs Remaining add…" at bounding box center [1088, 479] width 923 height 580
click at [605, 1] on nav "menu Search By Assets Search ID, Title, Description, Keywords, or Category Sear…" at bounding box center [784, 21] width 1568 height 41
click at [597, 18] on input "text" at bounding box center [837, 21] width 681 height 36
paste input "[PERSON_NAME]...Is That You?"
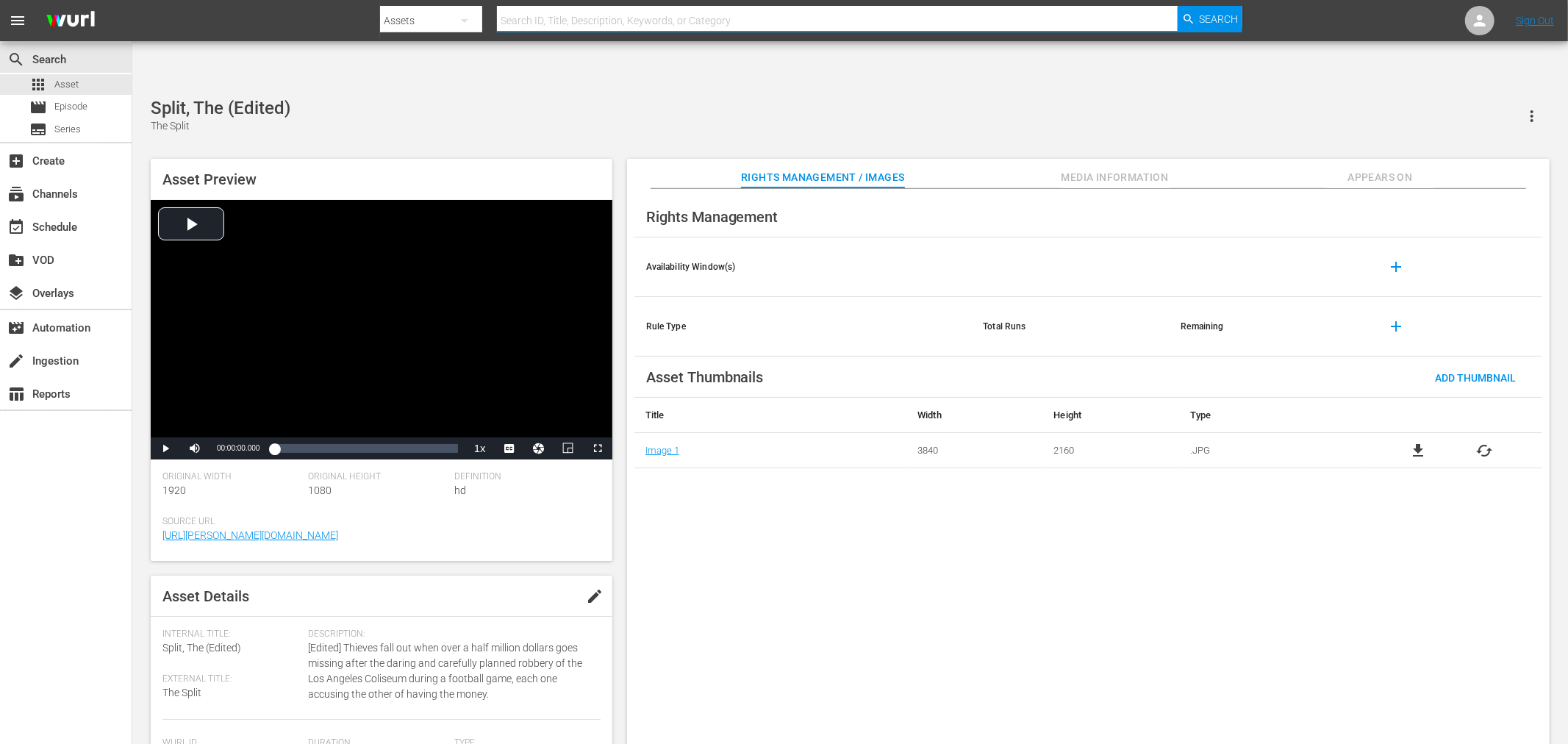
type input "[PERSON_NAME]...Is That You?"
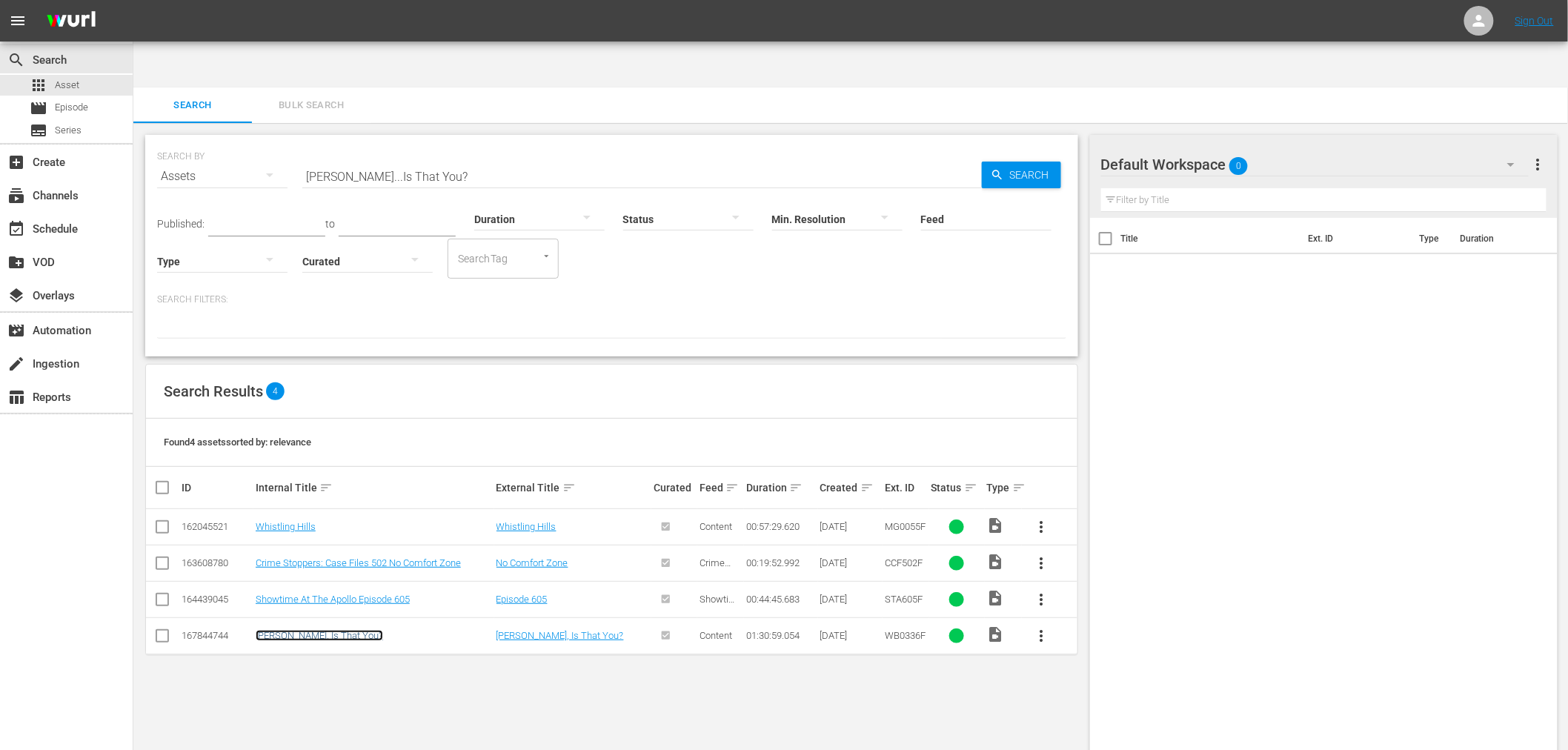
click at [311, 630] on link "[PERSON_NAME], Is That You?" at bounding box center [319, 636] width 128 height 11
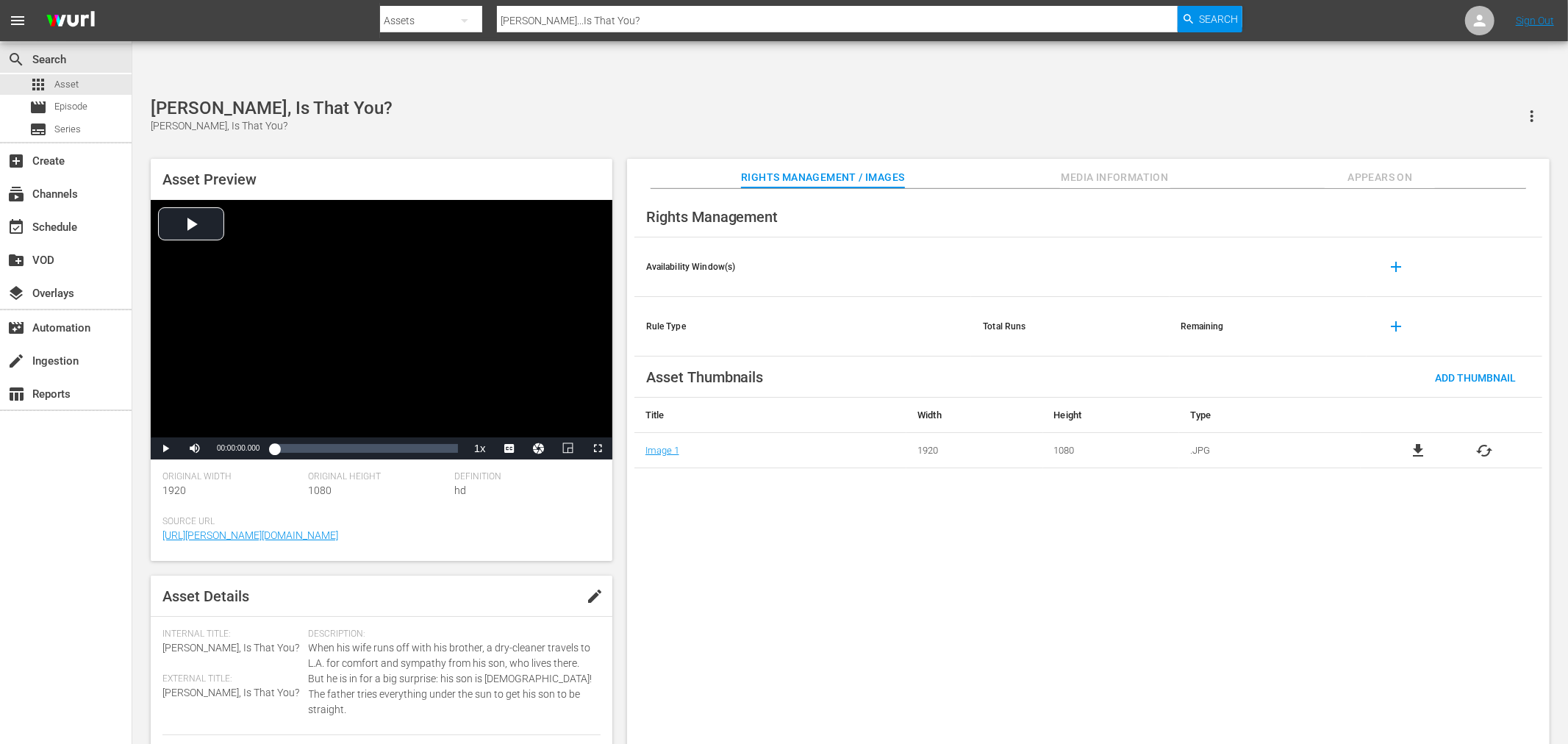
click at [1398, 169] on span "Appears On" at bounding box center [1381, 178] width 111 height 19
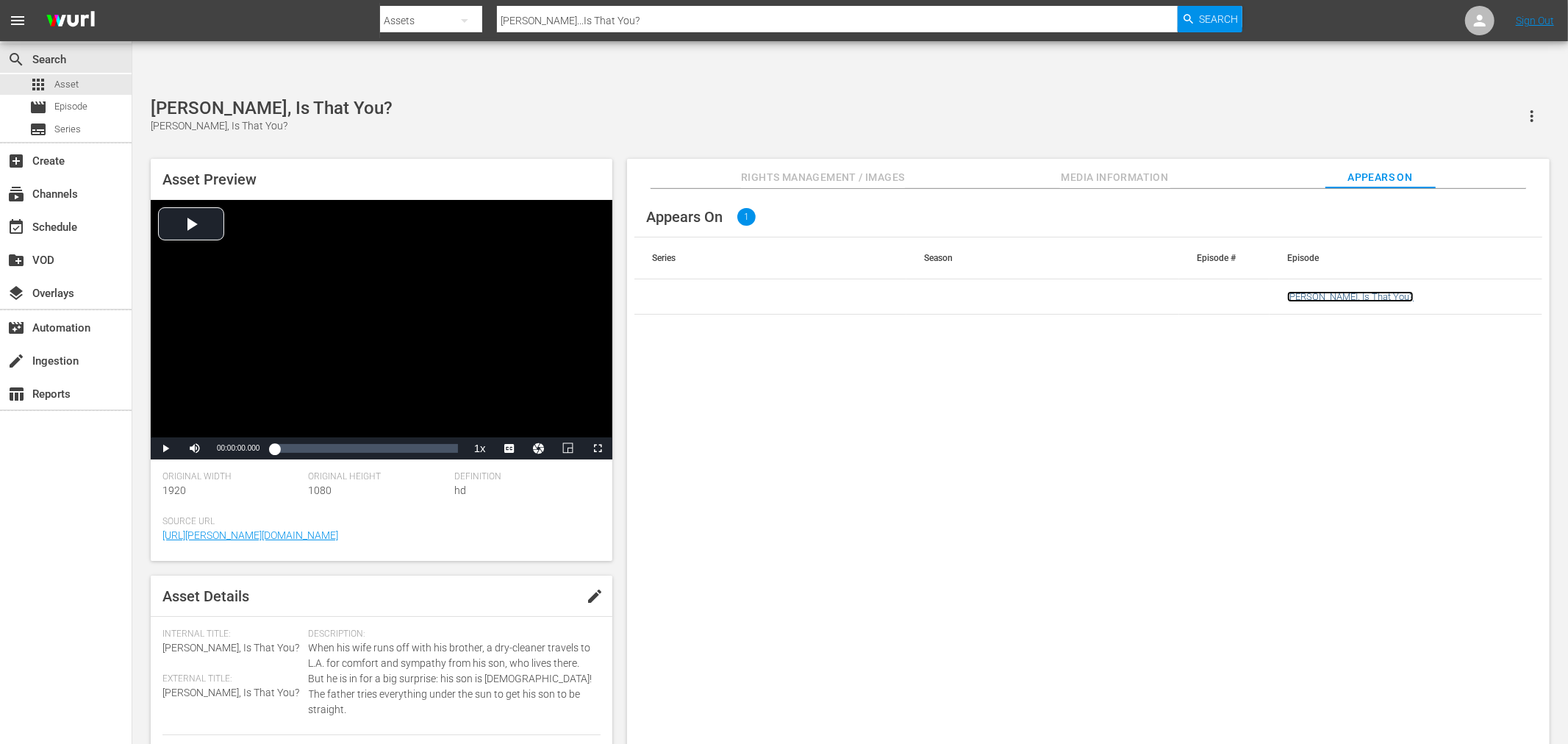
click at [1313, 291] on link "[PERSON_NAME], Is That You?" at bounding box center [1351, 296] width 127 height 11
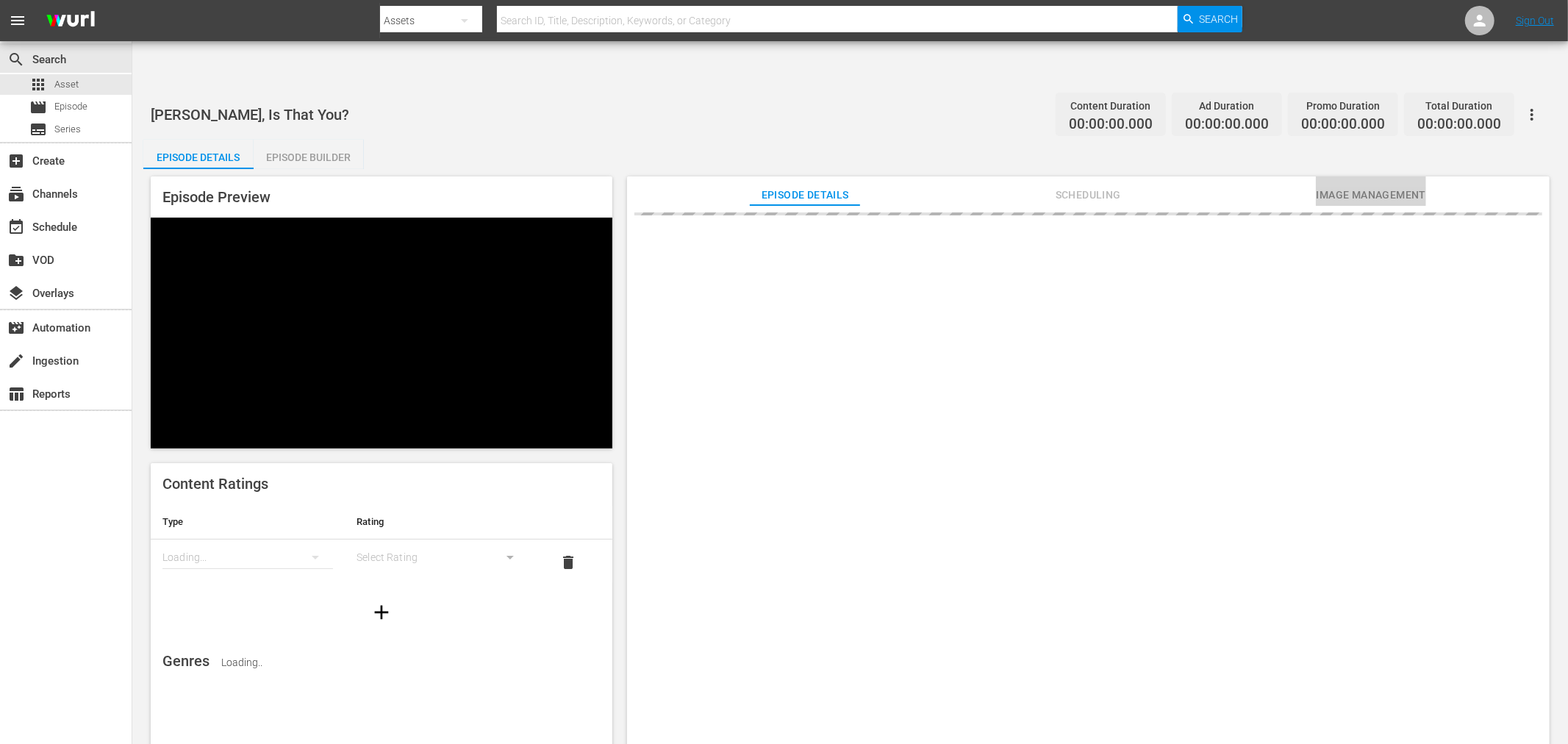
click at [1363, 186] on span "Image Management" at bounding box center [1372, 195] width 111 height 19
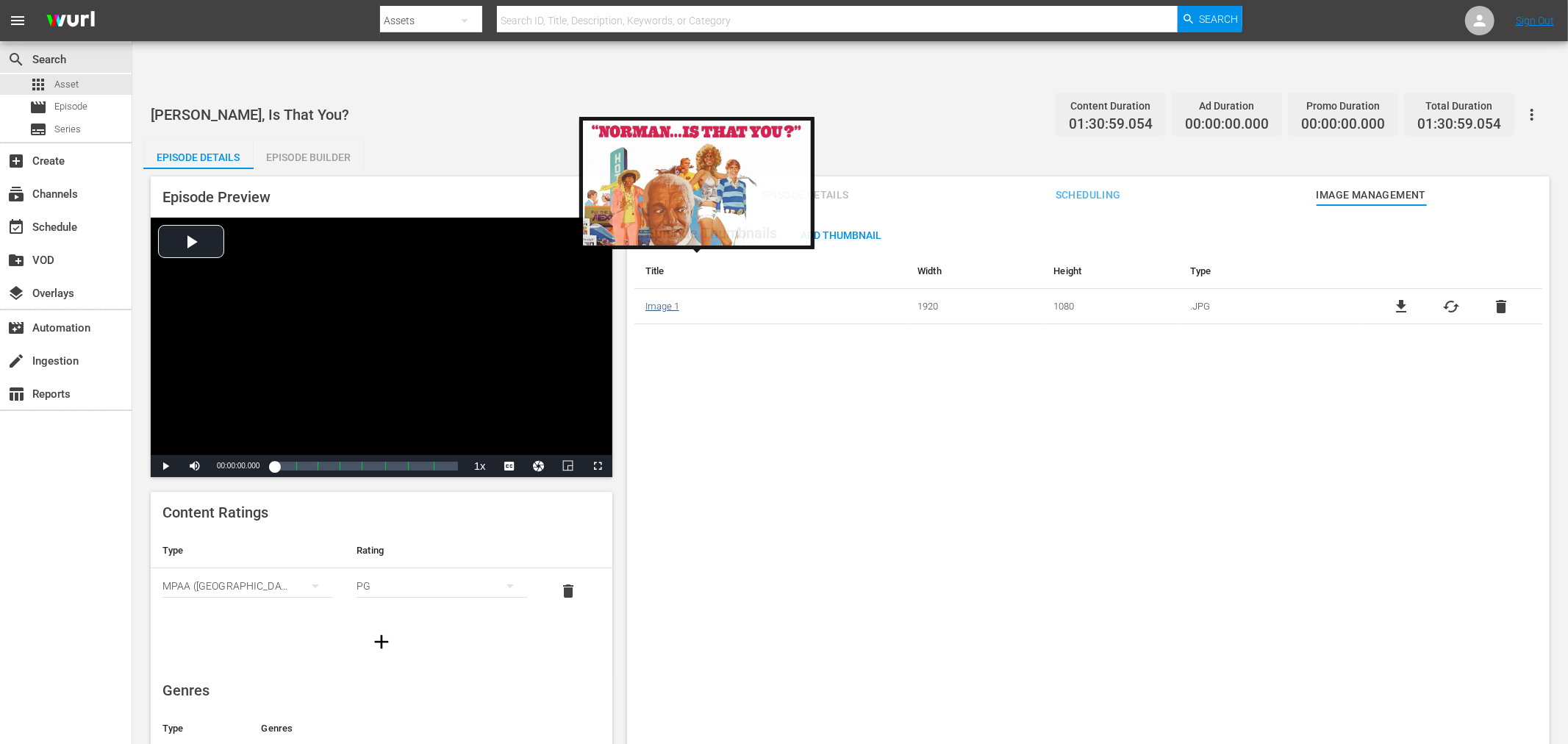
click at [664, 301] on link "Image 1" at bounding box center [663, 306] width 34 height 11
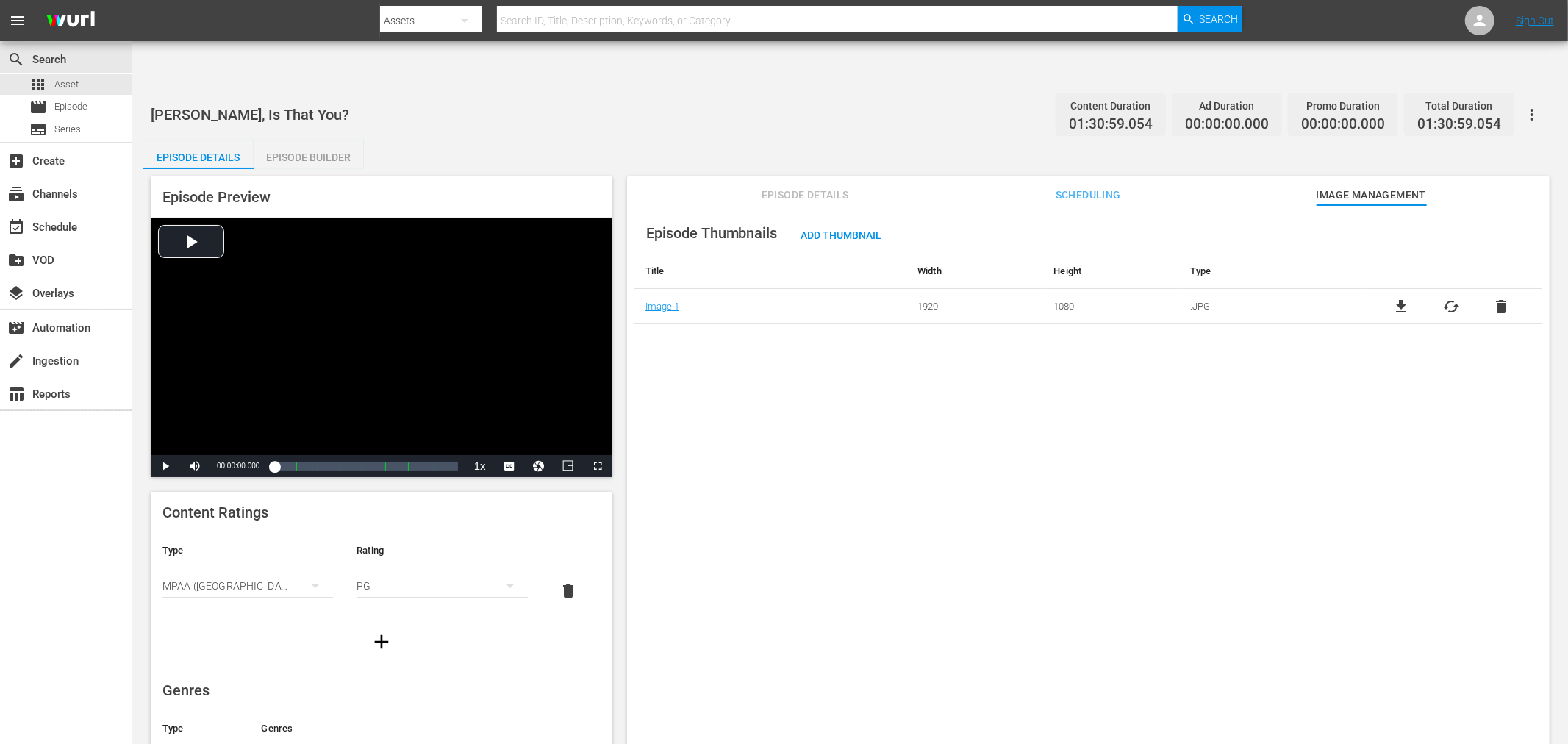
click at [674, 253] on th "Title" at bounding box center [771, 271] width 273 height 36
click at [1400, 298] on span "file_download" at bounding box center [1402, 307] width 18 height 18
